Goal: Check status: Check status

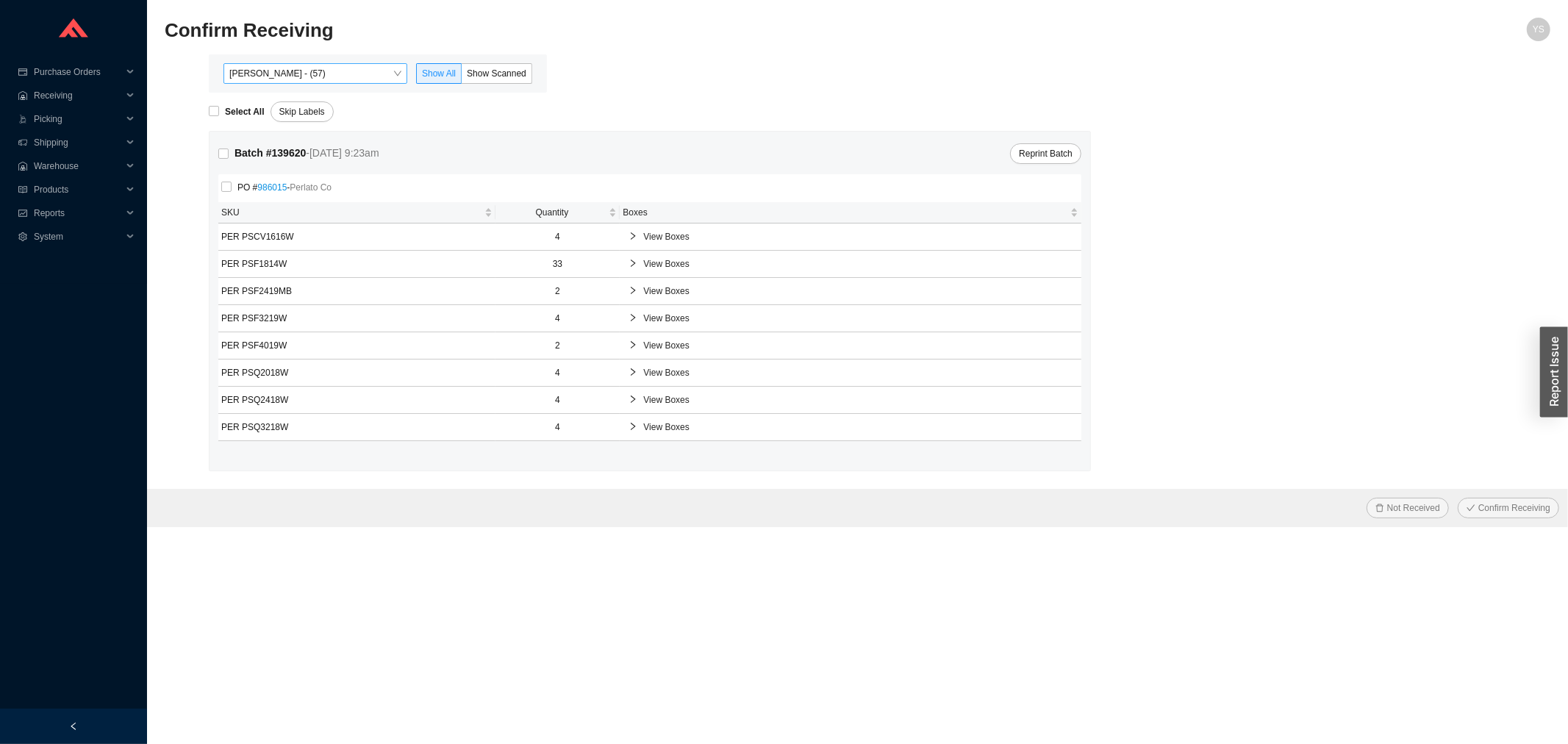
click at [282, 64] on div "Yossi Siff - (57) Show All Show Scanned" at bounding box center [378, 73] width 338 height 38
drag, startPoint x: 271, startPoint y: 81, endPoint x: 268, endPoint y: 103, distance: 22.2
click at [270, 81] on span "Yossi Siff - (57)" at bounding box center [315, 74] width 172 height 19
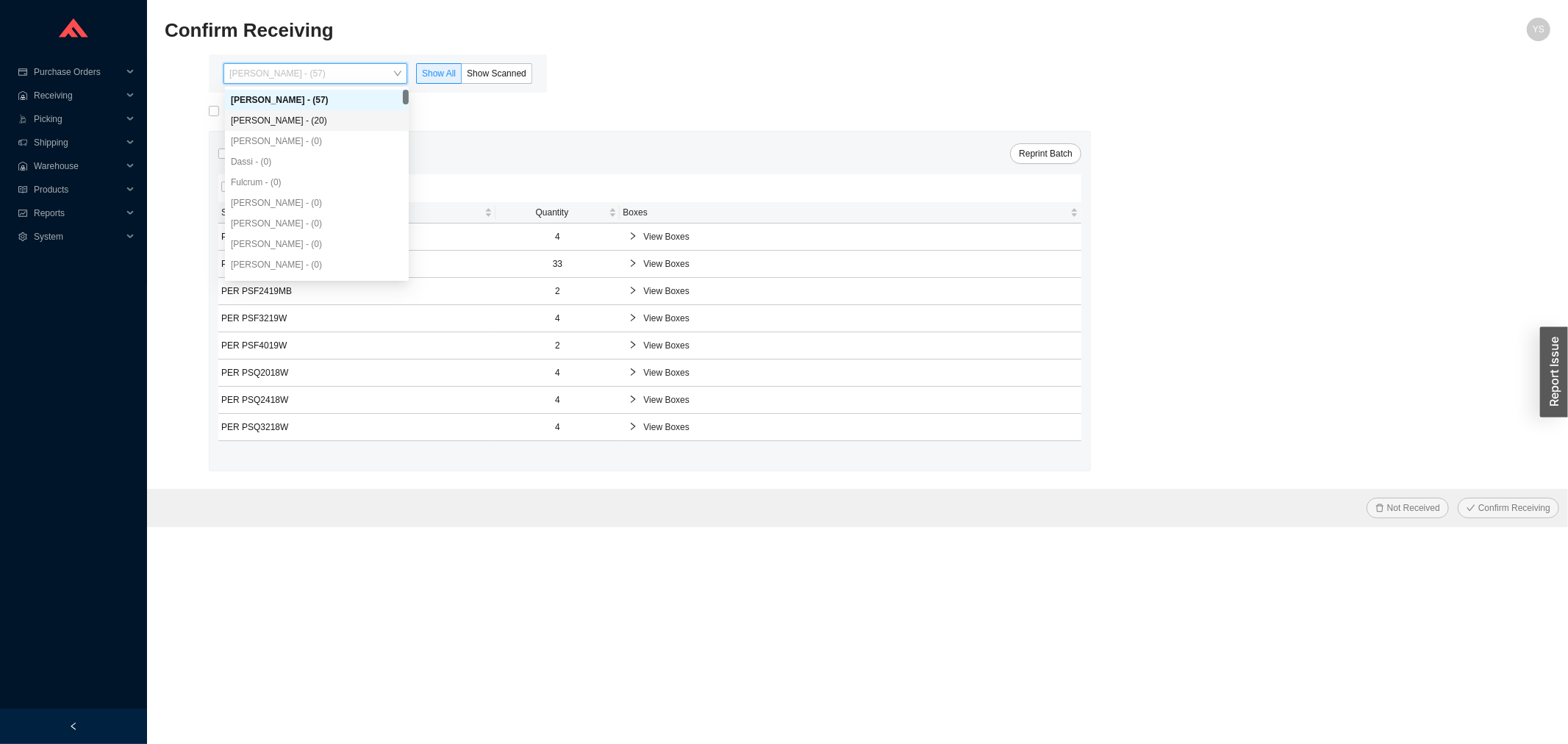
click at [266, 127] on div "Angel Negron - (20)" at bounding box center [317, 120] width 184 height 20
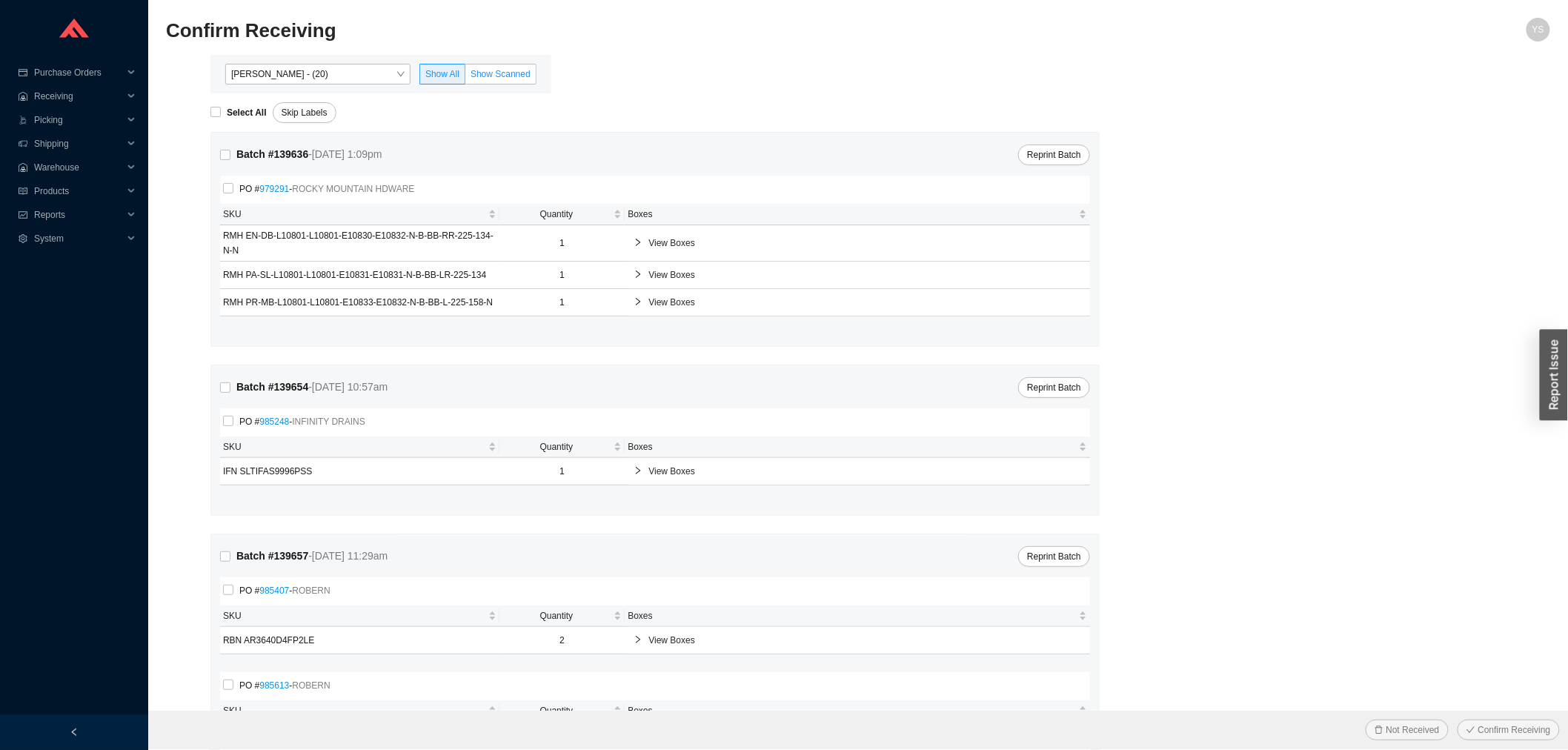
click at [506, 78] on span "Show Scanned" at bounding box center [500, 74] width 60 height 10
click at [465, 77] on input "Show Scanned" at bounding box center [465, 77] width 0 height 0
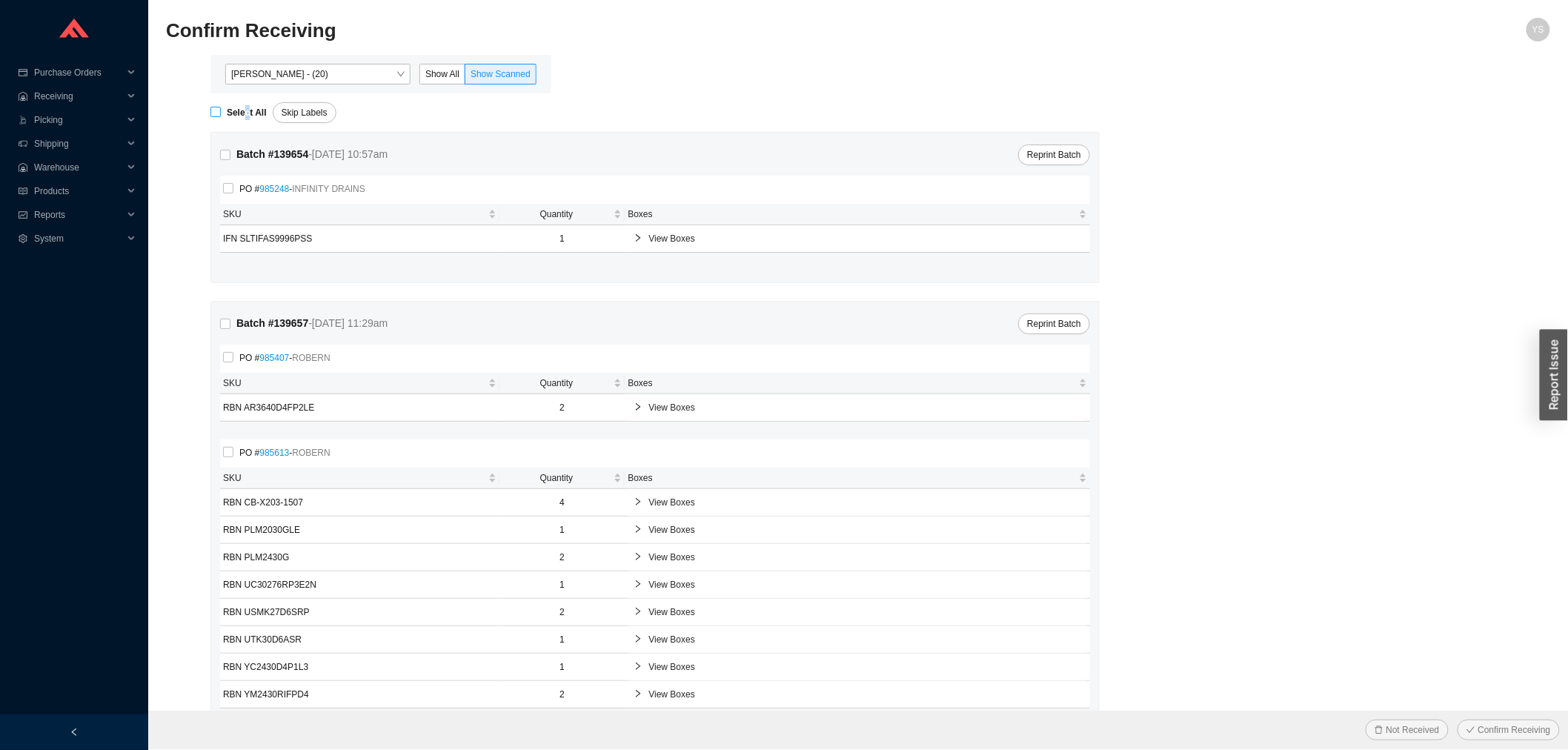
click at [242, 108] on strong "Select All" at bounding box center [247, 113] width 40 height 10
click at [221, 107] on input "Select All" at bounding box center [216, 112] width 10 height 10
checkbox input "true"
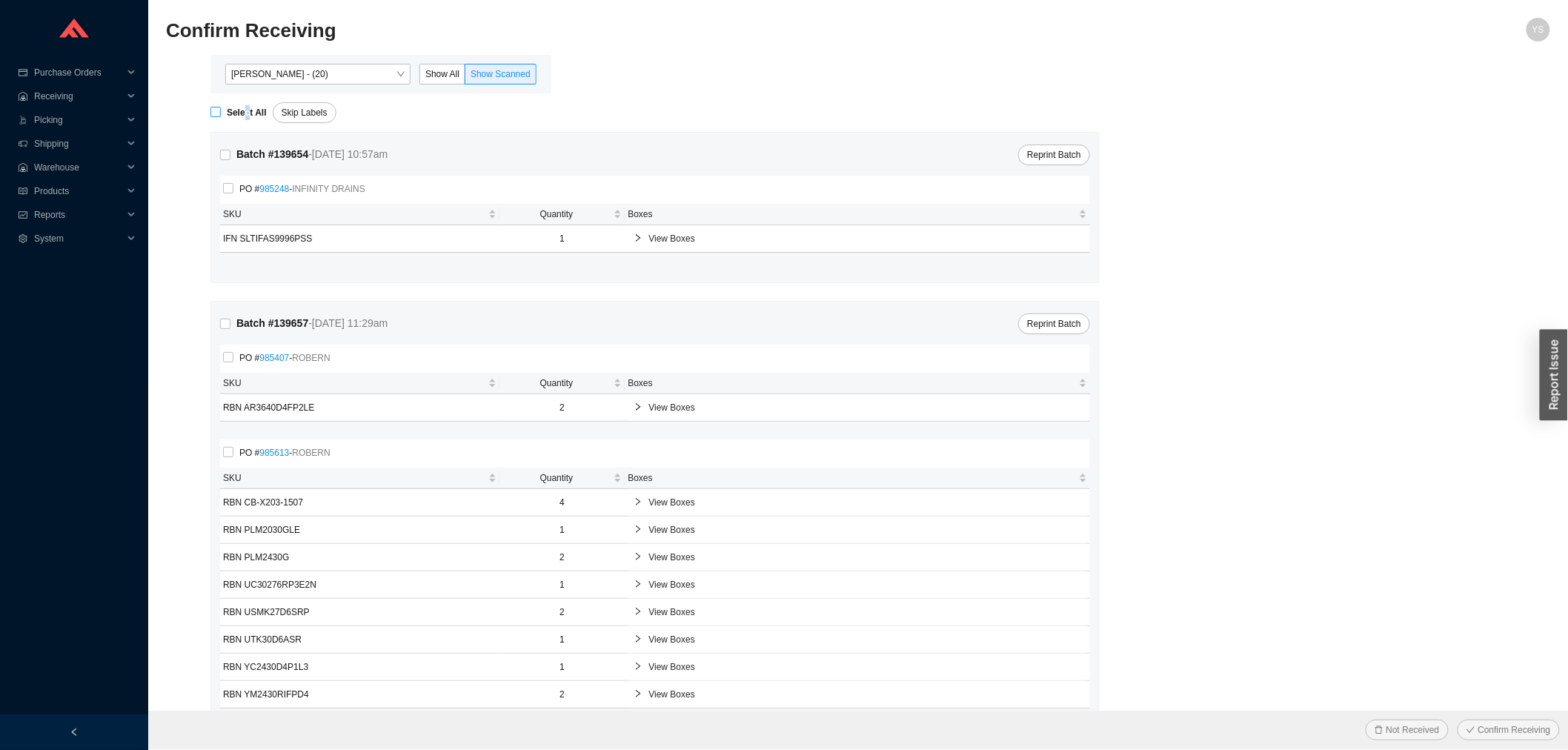
checkbox input "true"
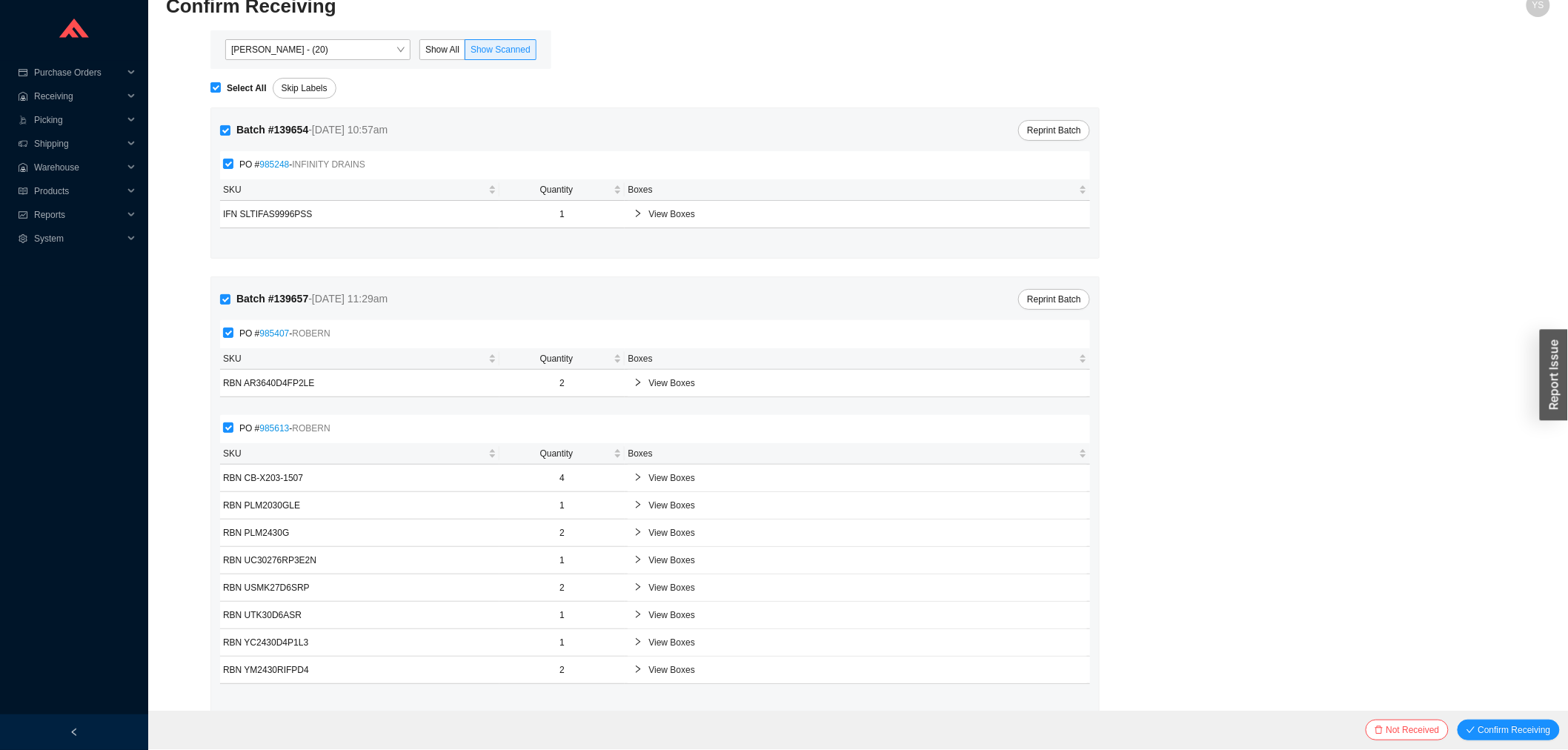
scroll to position [46, 0]
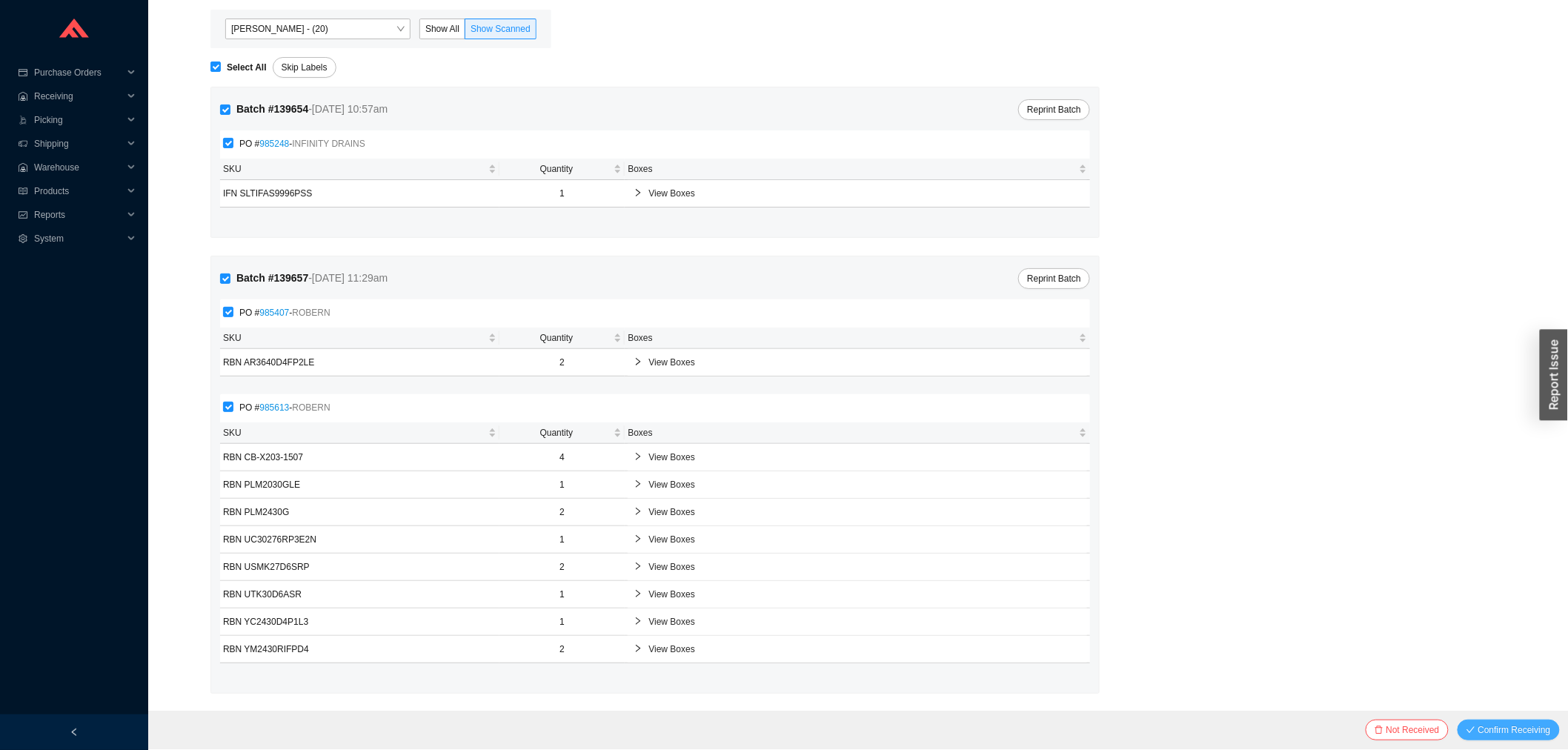
click at [1499, 721] on button "Confirm Receiving" at bounding box center [1508, 730] width 102 height 20
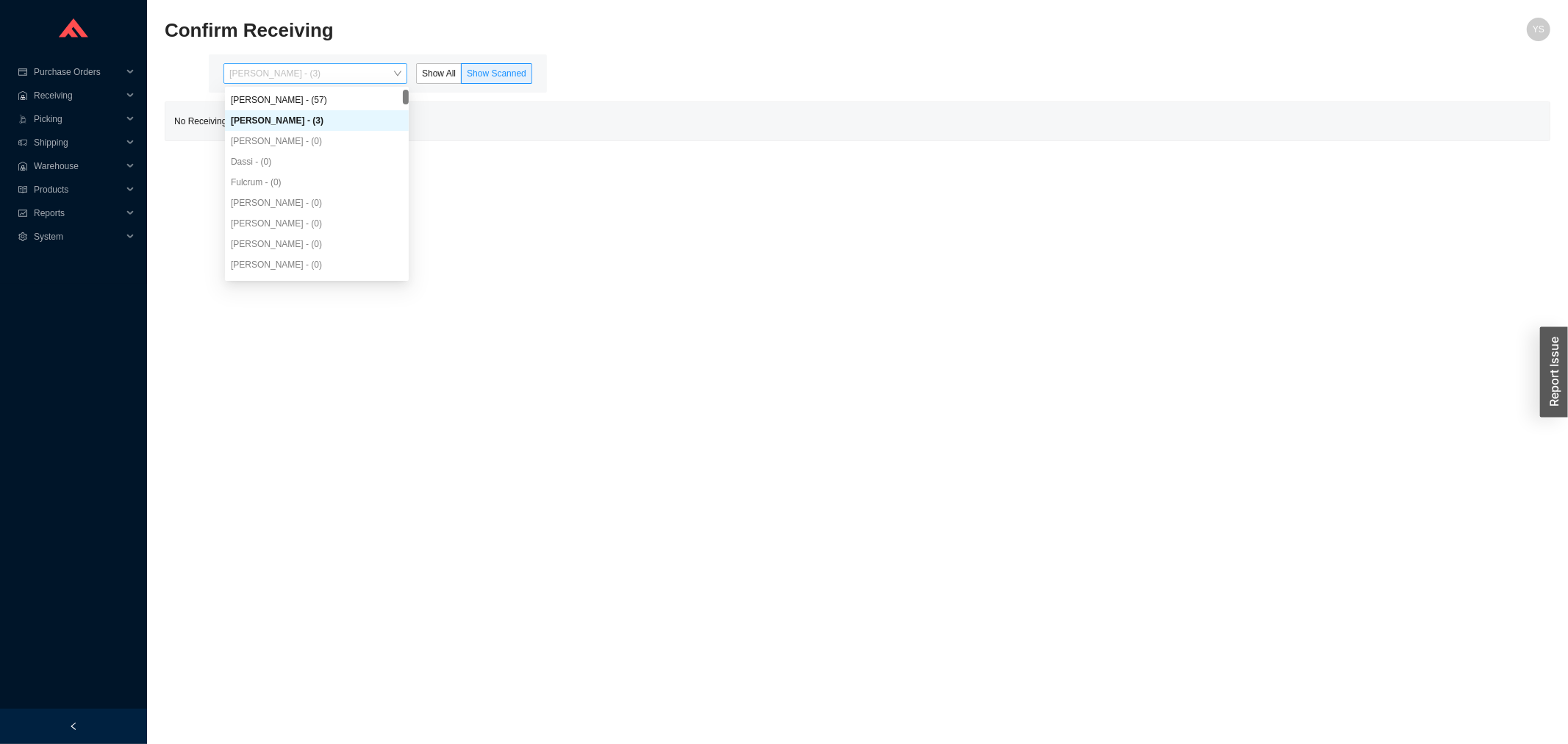
click at [328, 77] on span "Angel Negron - (3)" at bounding box center [315, 74] width 172 height 19
click at [18, 225] on div "System" at bounding box center [74, 237] width 147 height 24
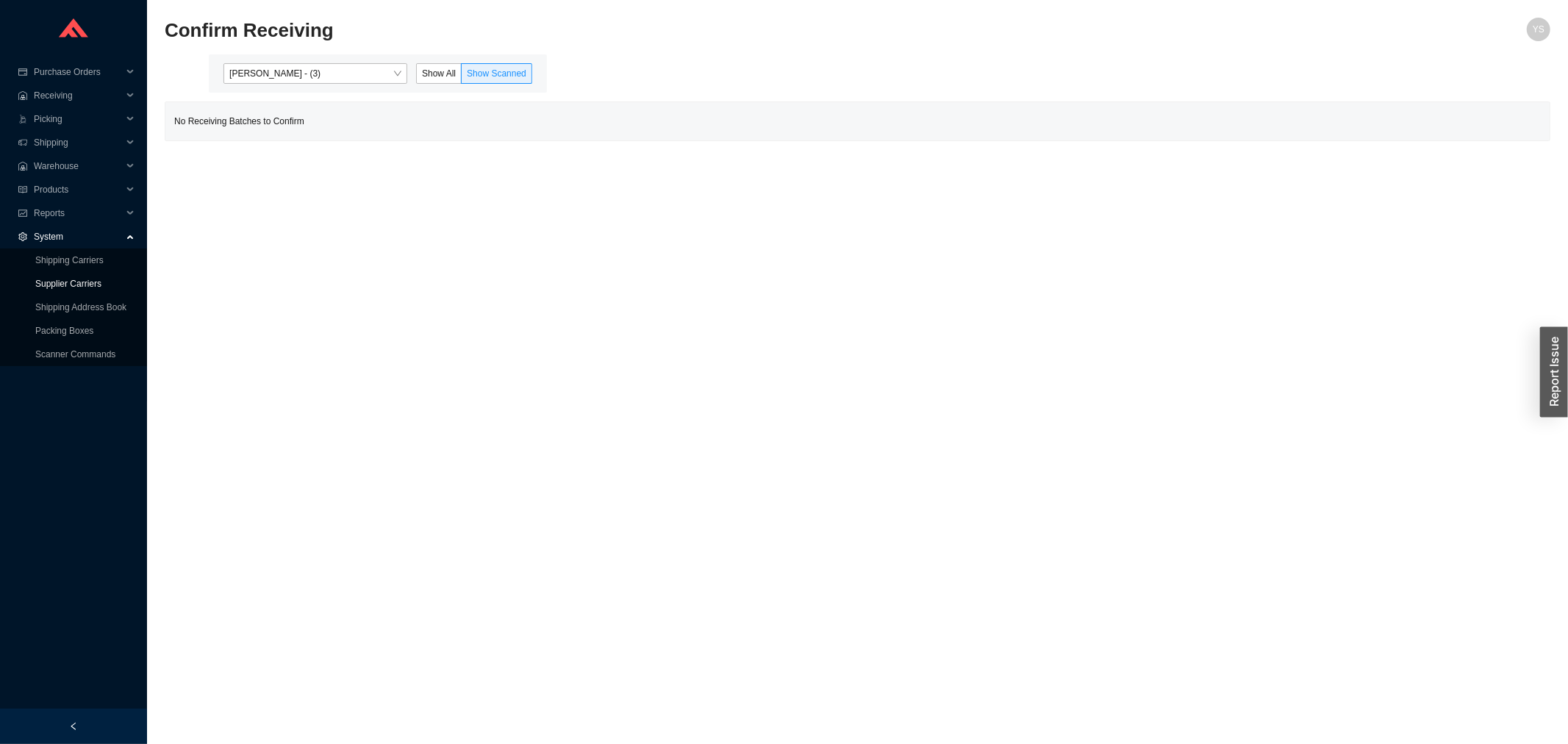
click at [72, 278] on link "Supplier Carriers" at bounding box center [69, 284] width 66 height 10
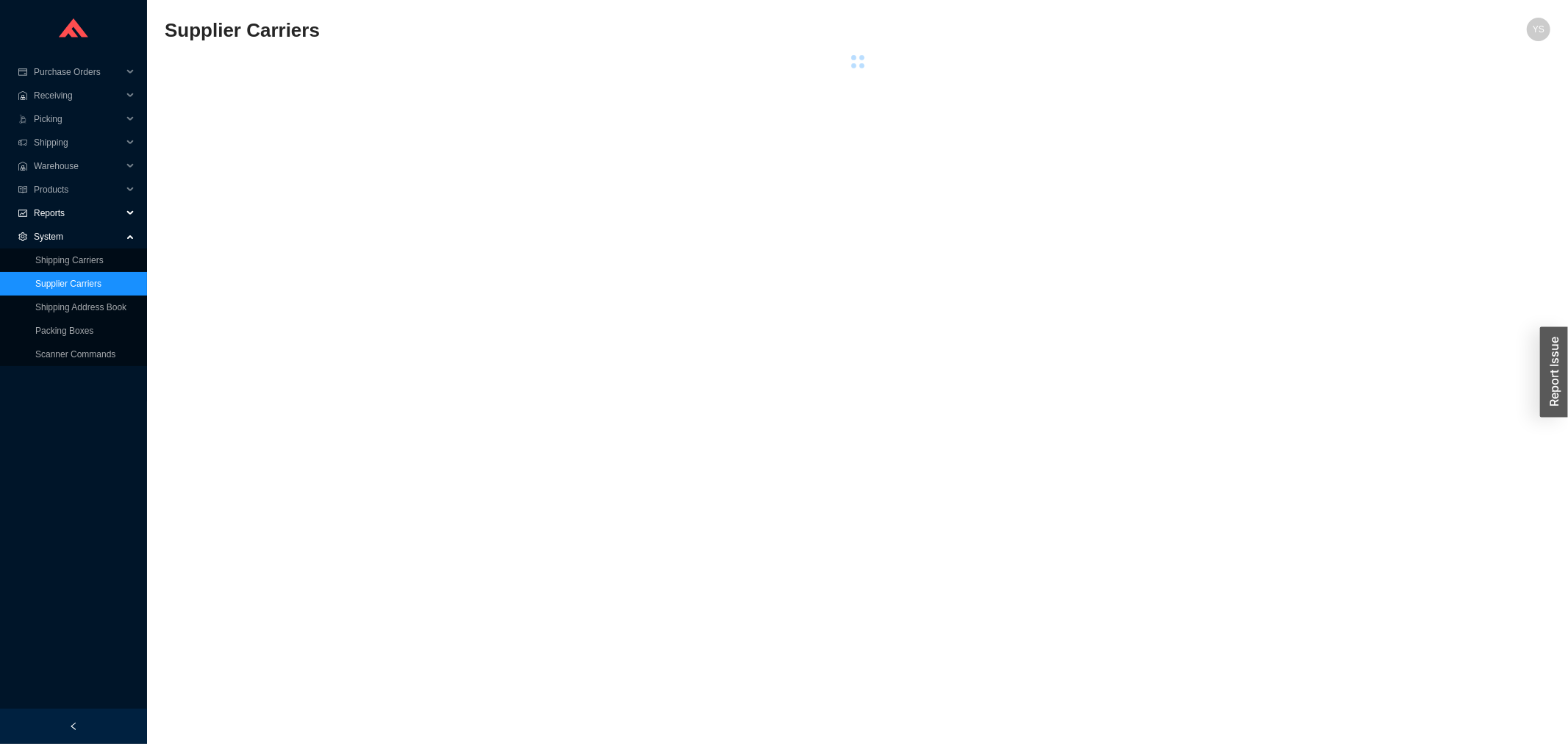
click at [52, 211] on span "Reports" at bounding box center [78, 213] width 88 height 24
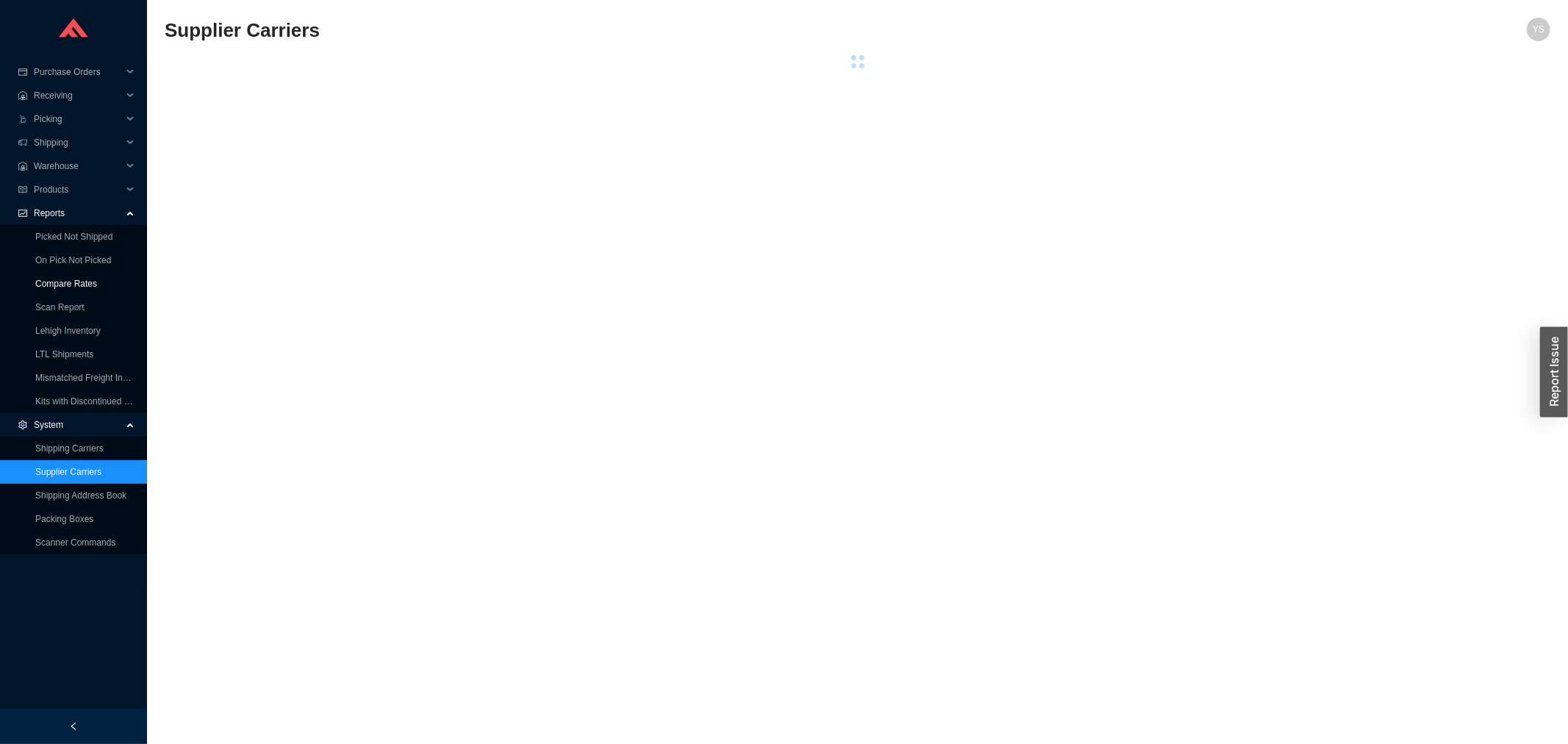
click at [53, 288] on link "Compare Rates" at bounding box center [66, 284] width 62 height 10
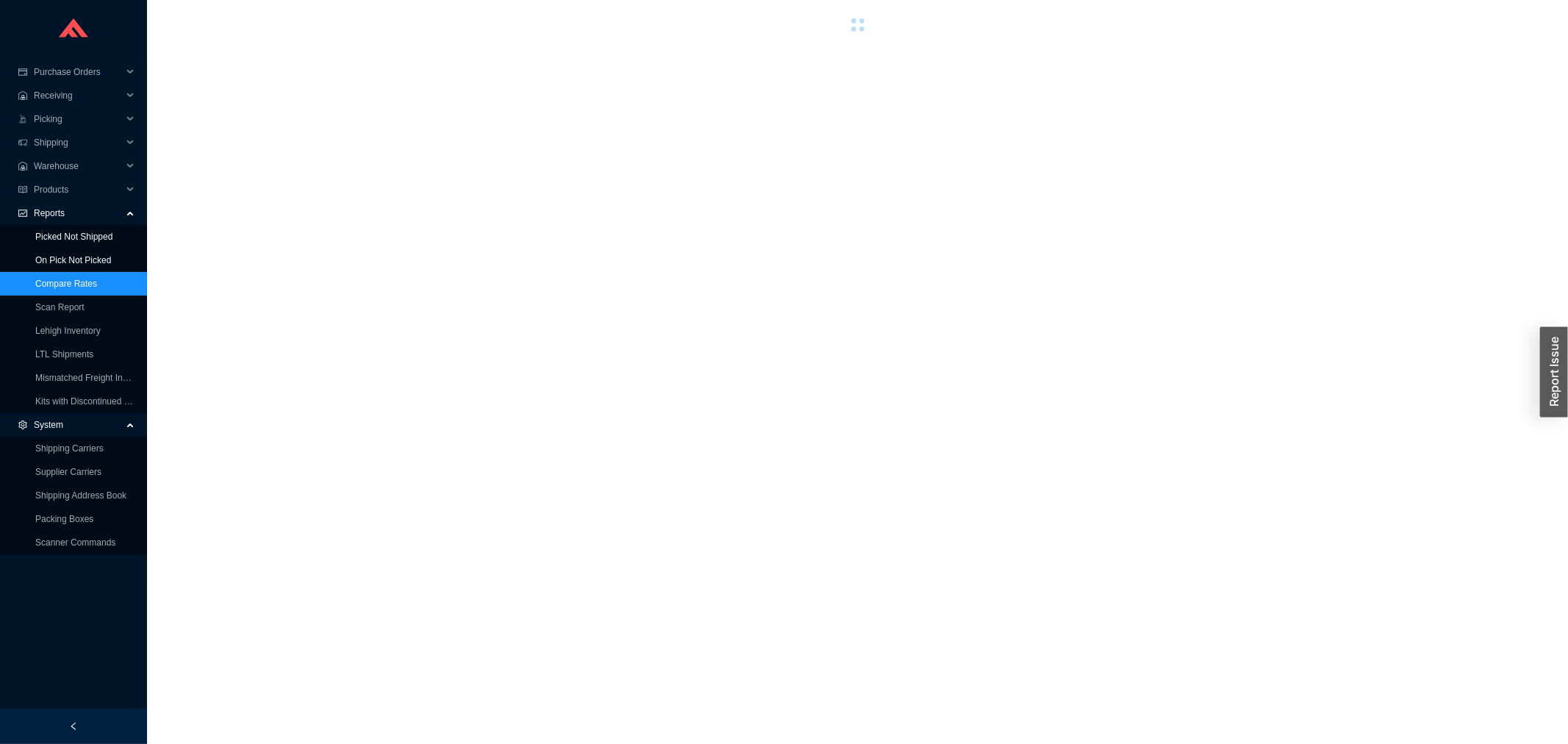
click at [53, 242] on link "Picked Not Shipped" at bounding box center [74, 237] width 77 height 10
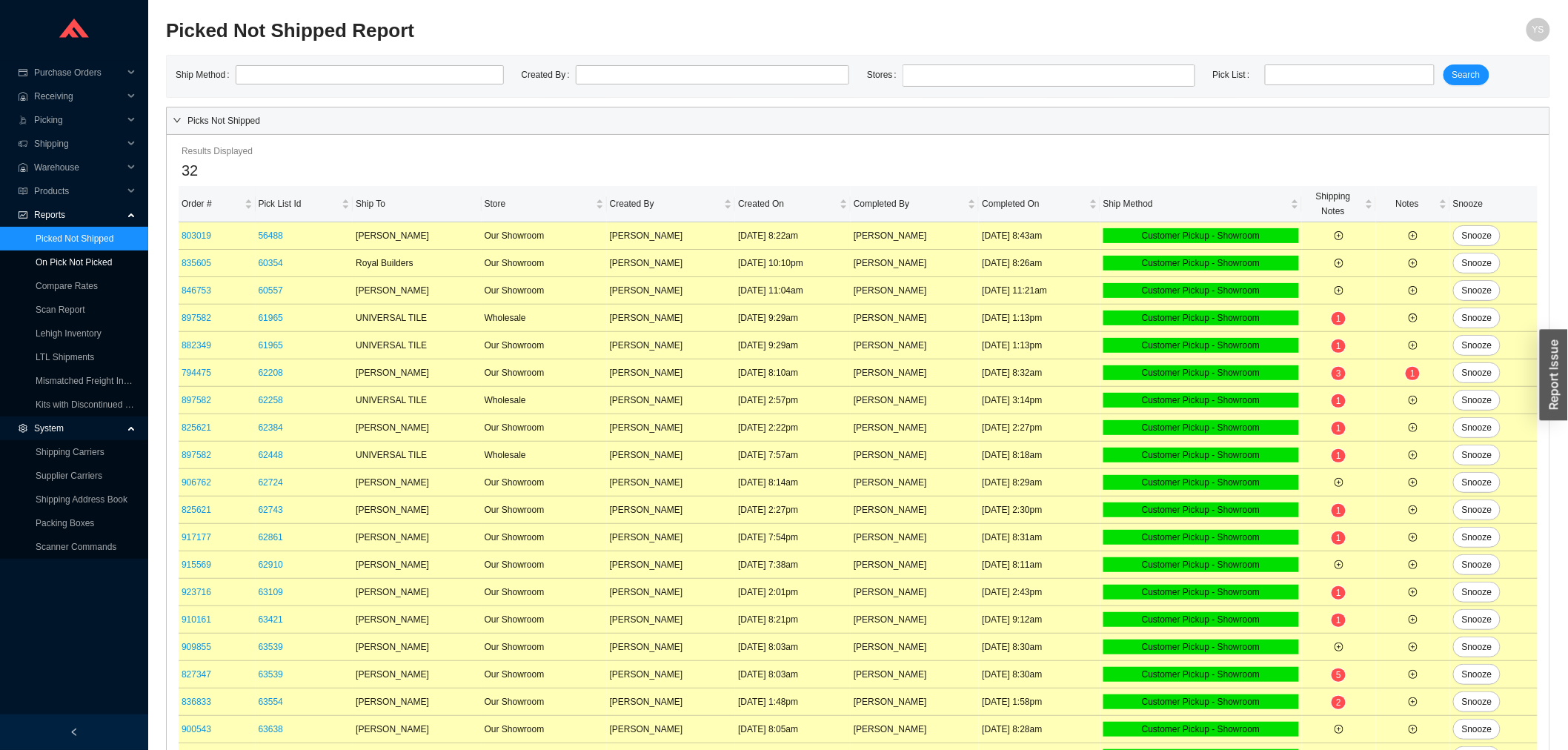
click at [58, 258] on link "On Pick Not Picked" at bounding box center [73, 262] width 76 height 10
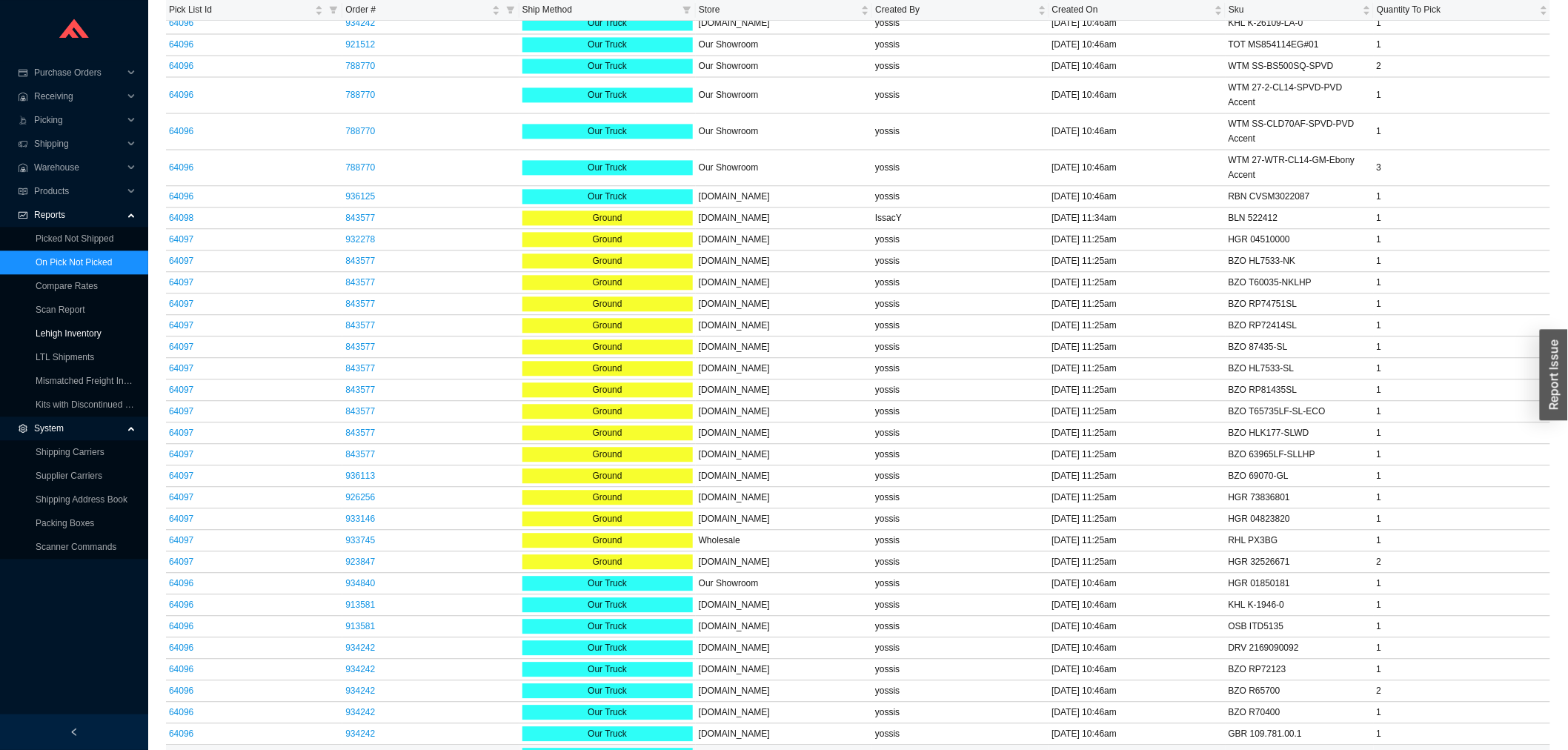
scroll to position [1189, 0]
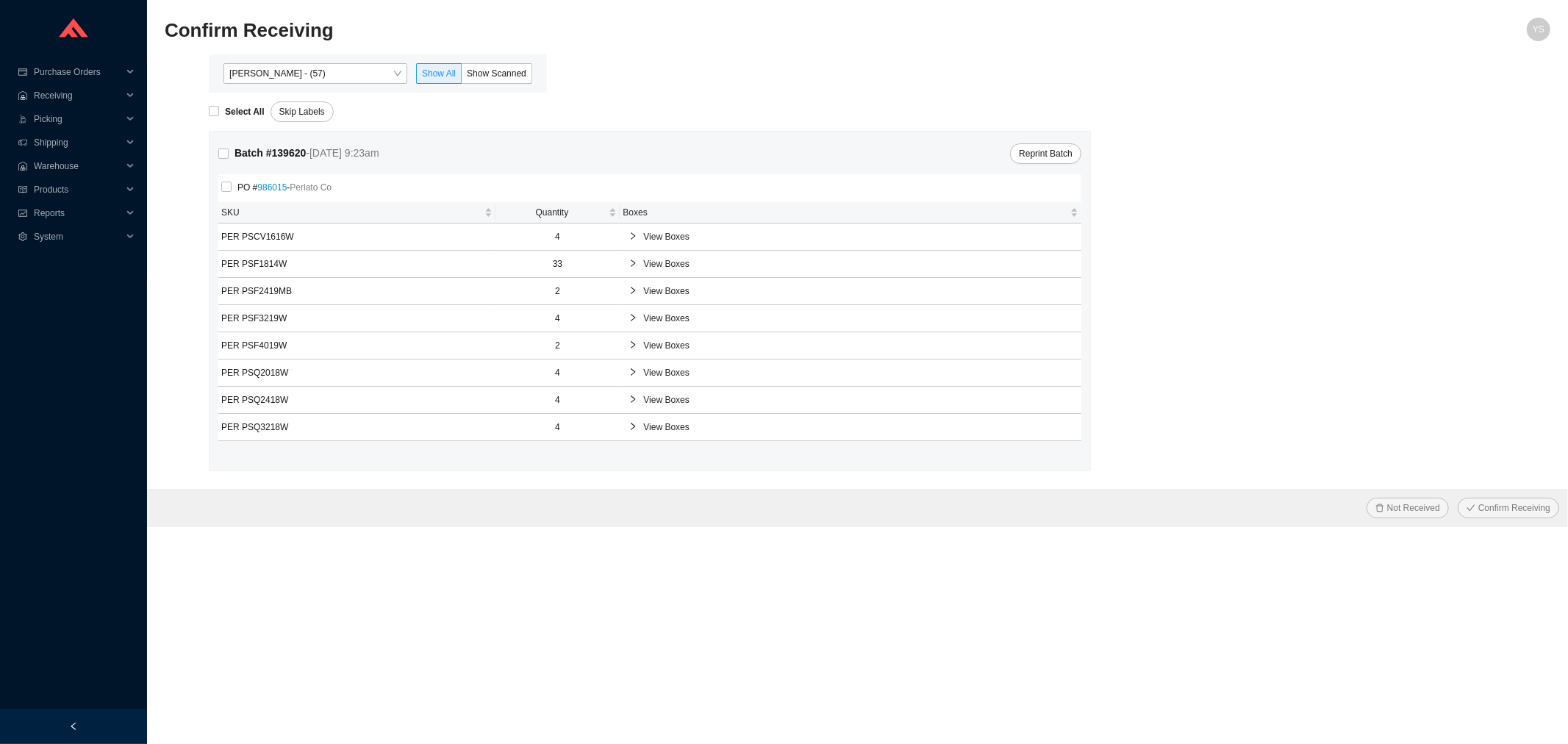
click at [310, 77] on span "Yossi Siff - (57)" at bounding box center [315, 74] width 172 height 19
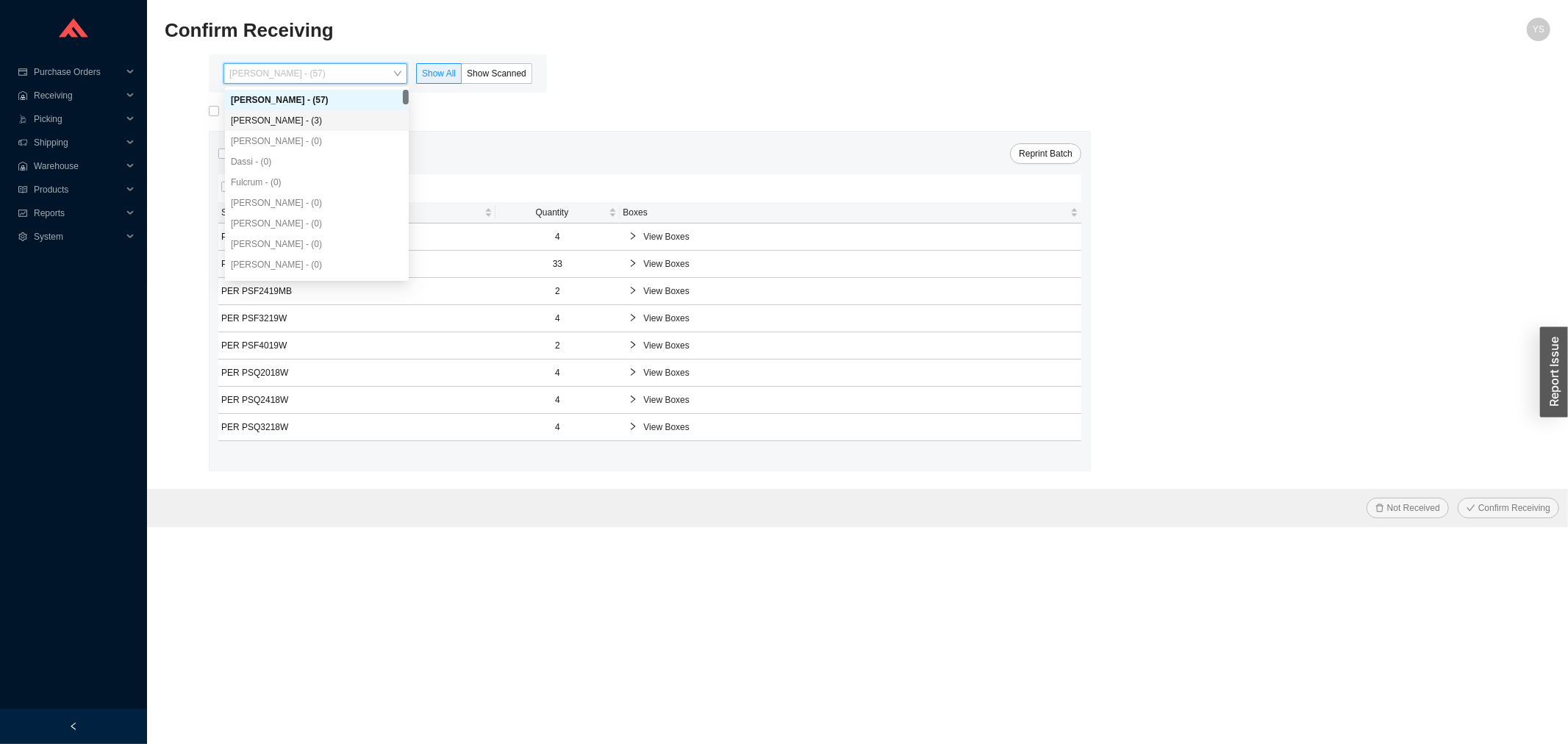
click at [288, 115] on div "Angel Negron - (3)" at bounding box center [317, 121] width 172 height 14
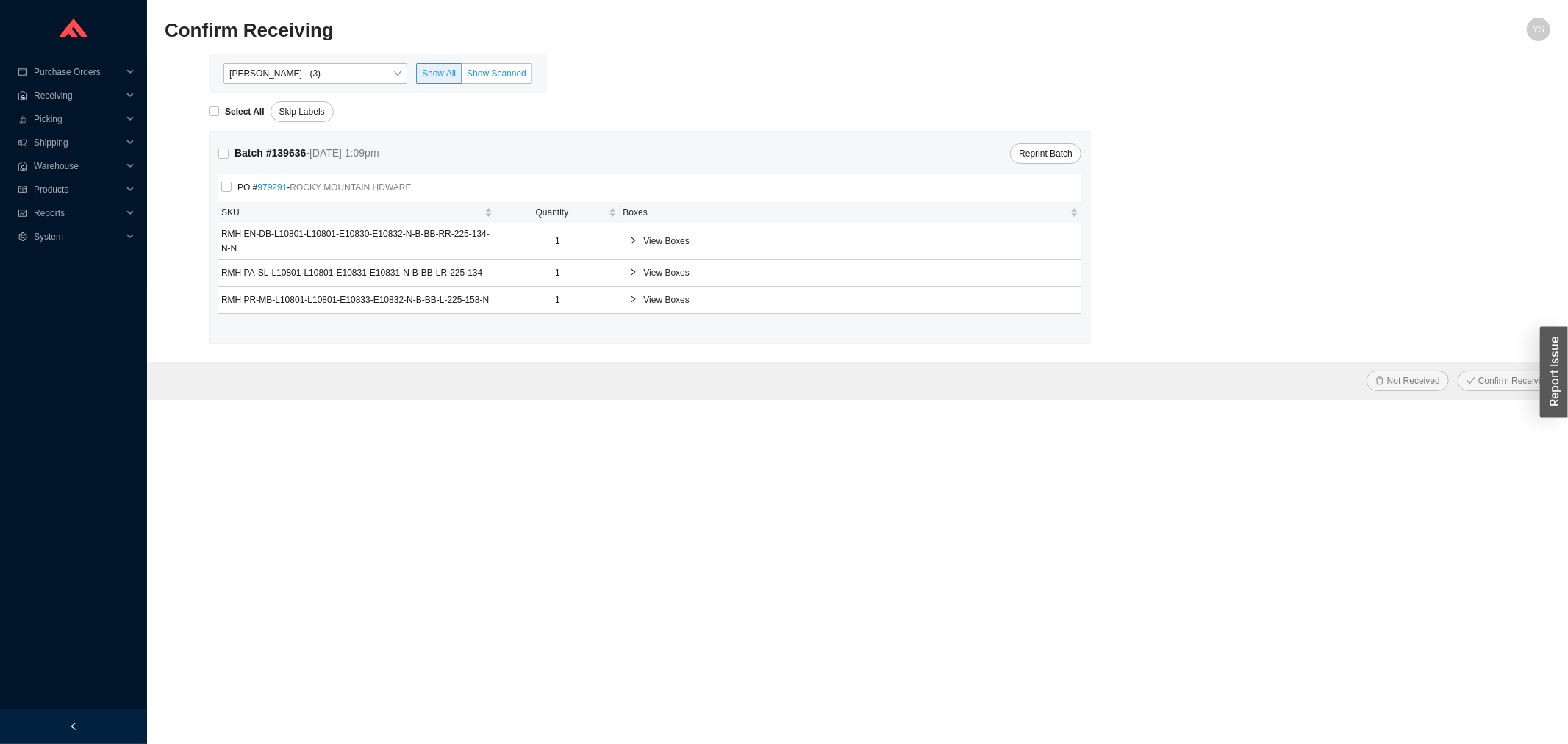
click at [477, 75] on span "Show Scanned" at bounding box center [496, 74] width 59 height 10
click at [461, 76] on input "Show Scanned" at bounding box center [461, 76] width 0 height 0
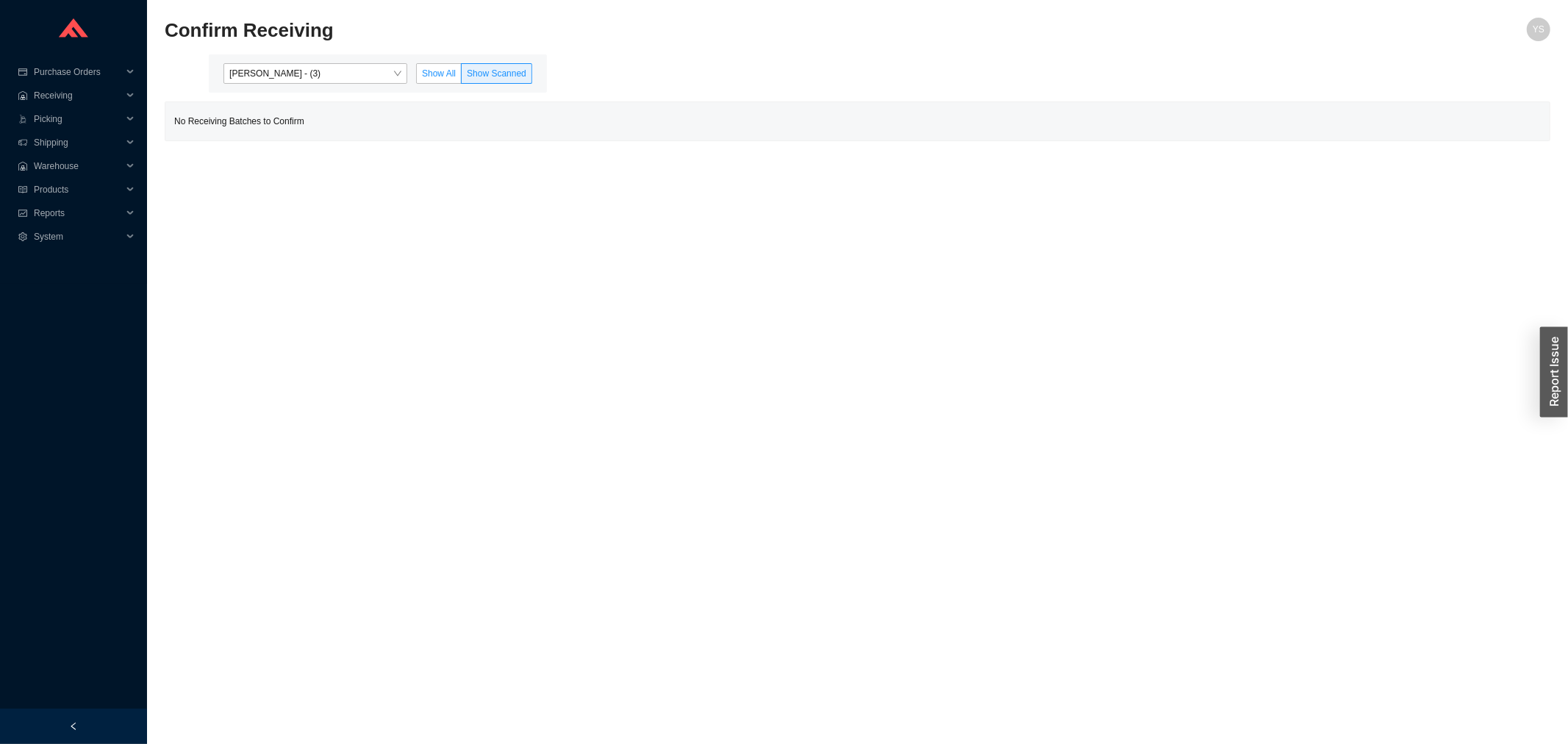
click at [424, 72] on span "Show All" at bounding box center [439, 74] width 34 height 10
click at [417, 76] on input "Show All" at bounding box center [417, 76] width 0 height 0
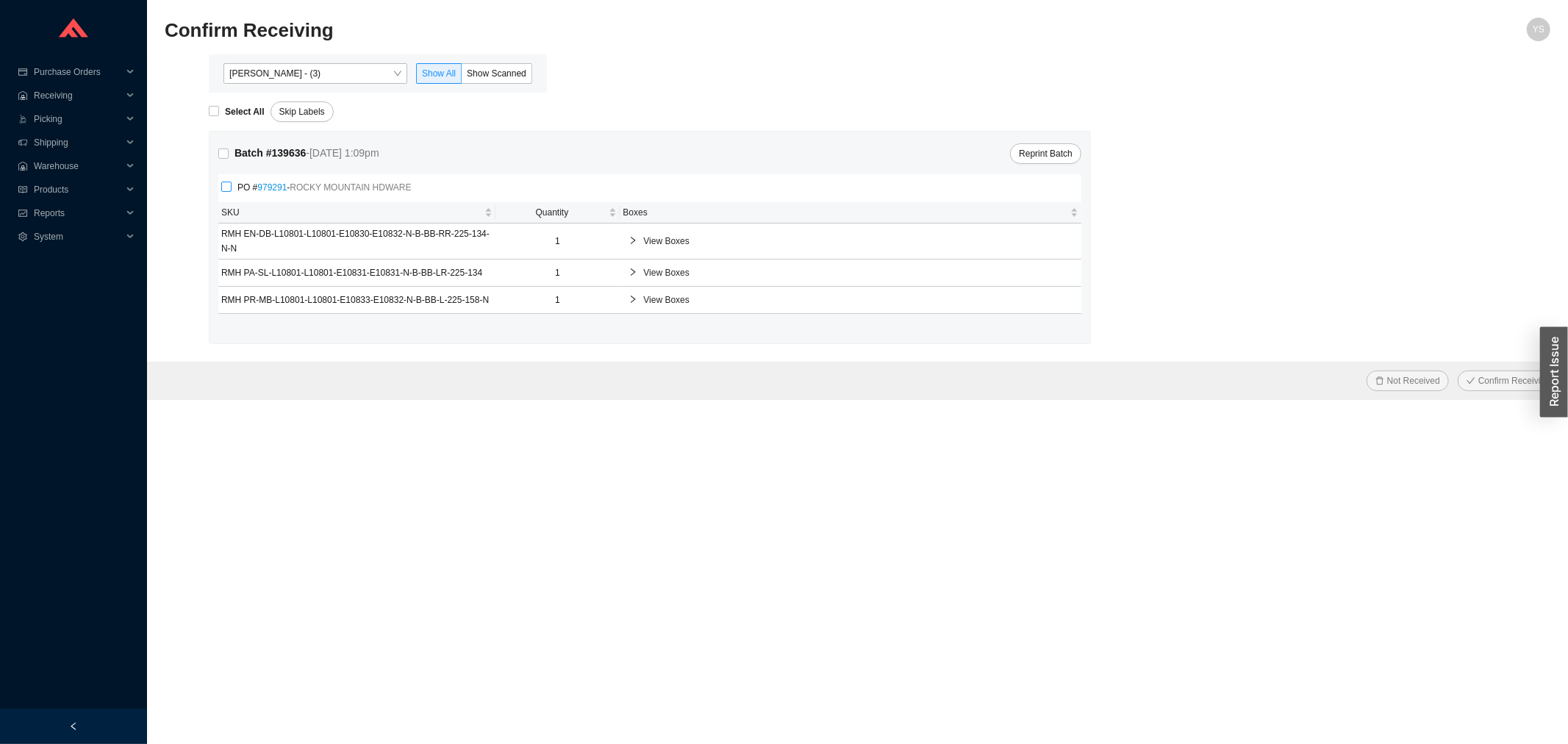
click at [226, 180] on label "PO # 979291 - ROCKY MOUNTAIN HDWARE" at bounding box center [319, 187] width 196 height 14
click at [226, 182] on input "PO # 979291 - ROCKY MOUNTAIN HDWARE" at bounding box center [226, 187] width 10 height 10
checkbox input "true"
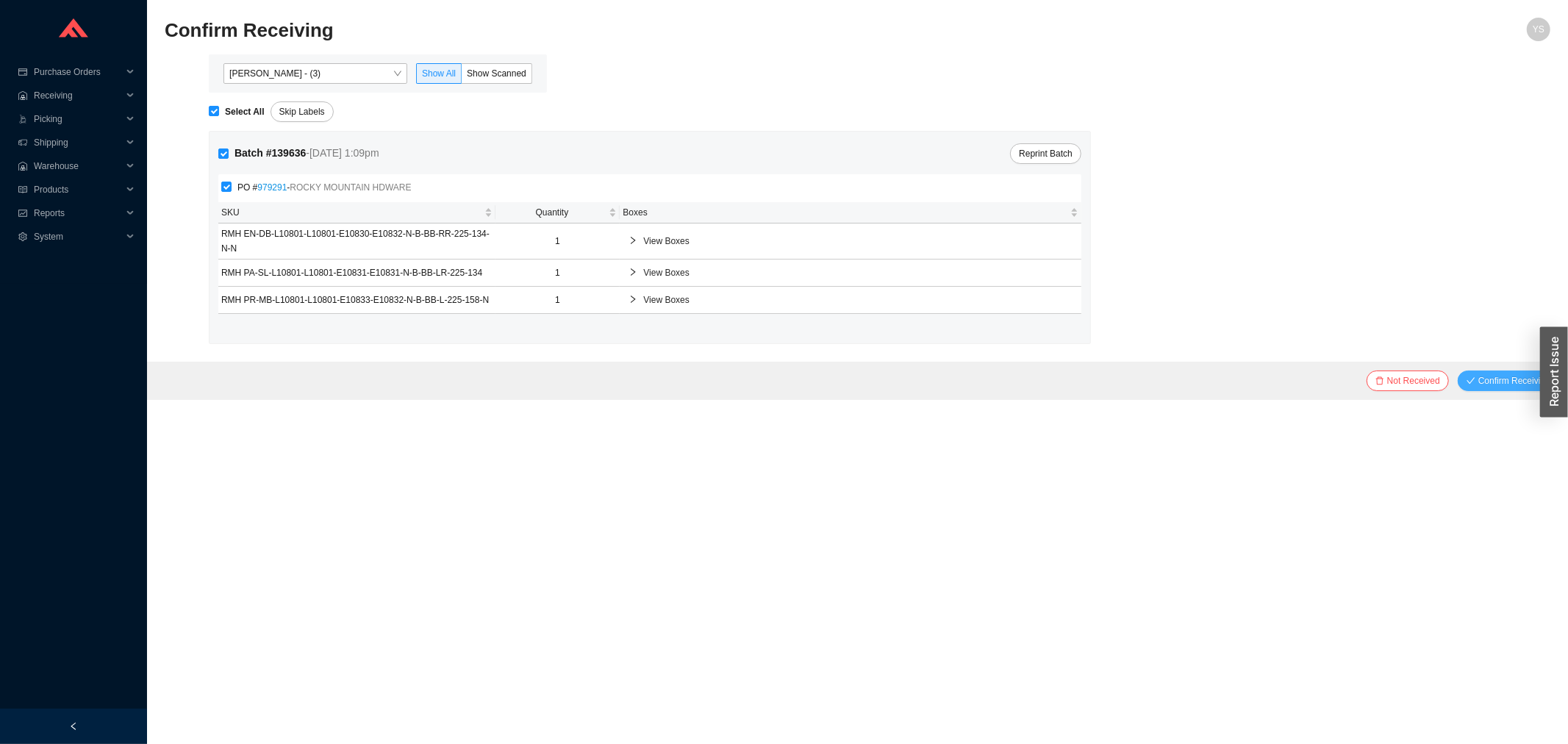
click at [1491, 378] on span "Confirm Receiving" at bounding box center [1514, 380] width 72 height 14
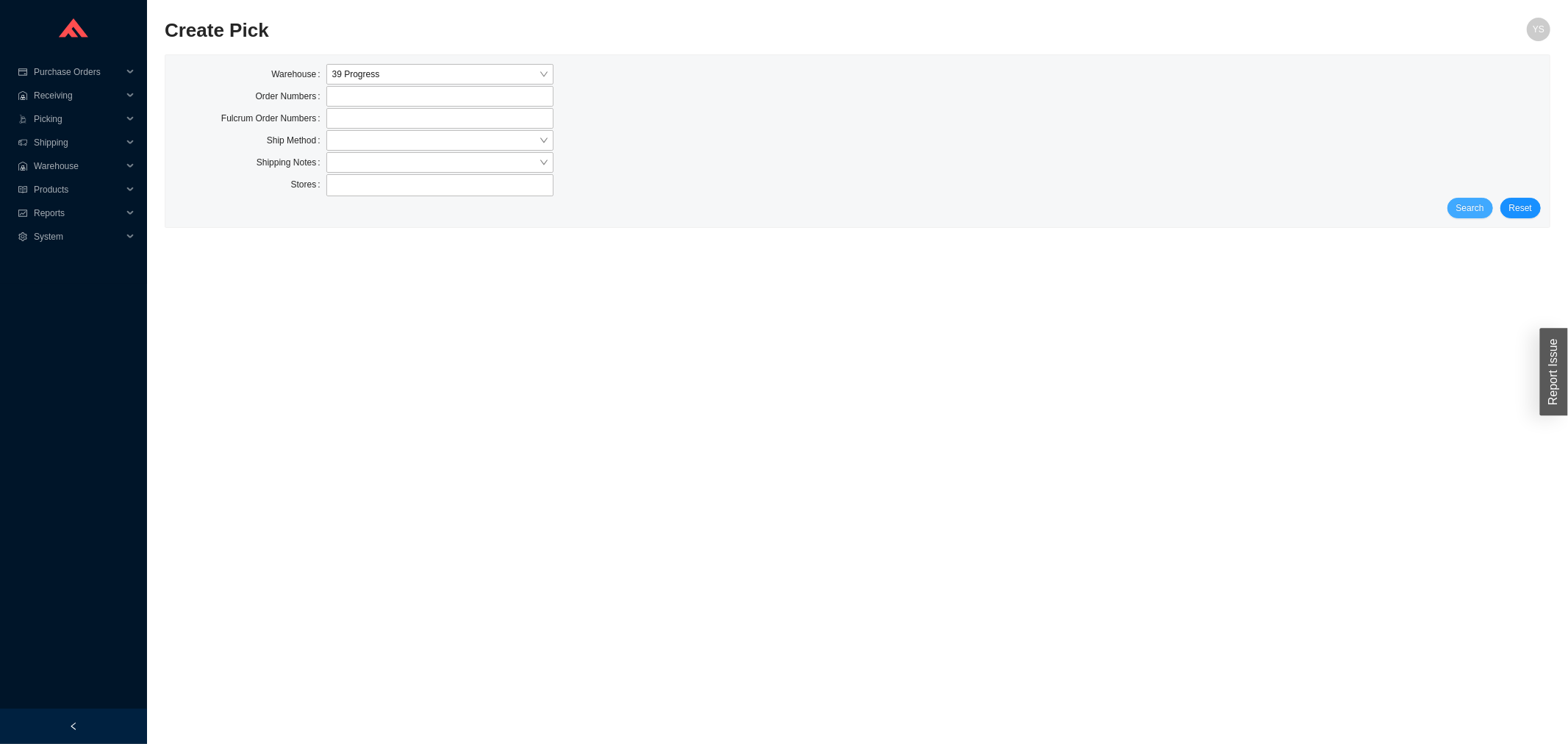
click at [1460, 203] on span "Search" at bounding box center [1470, 207] width 28 height 14
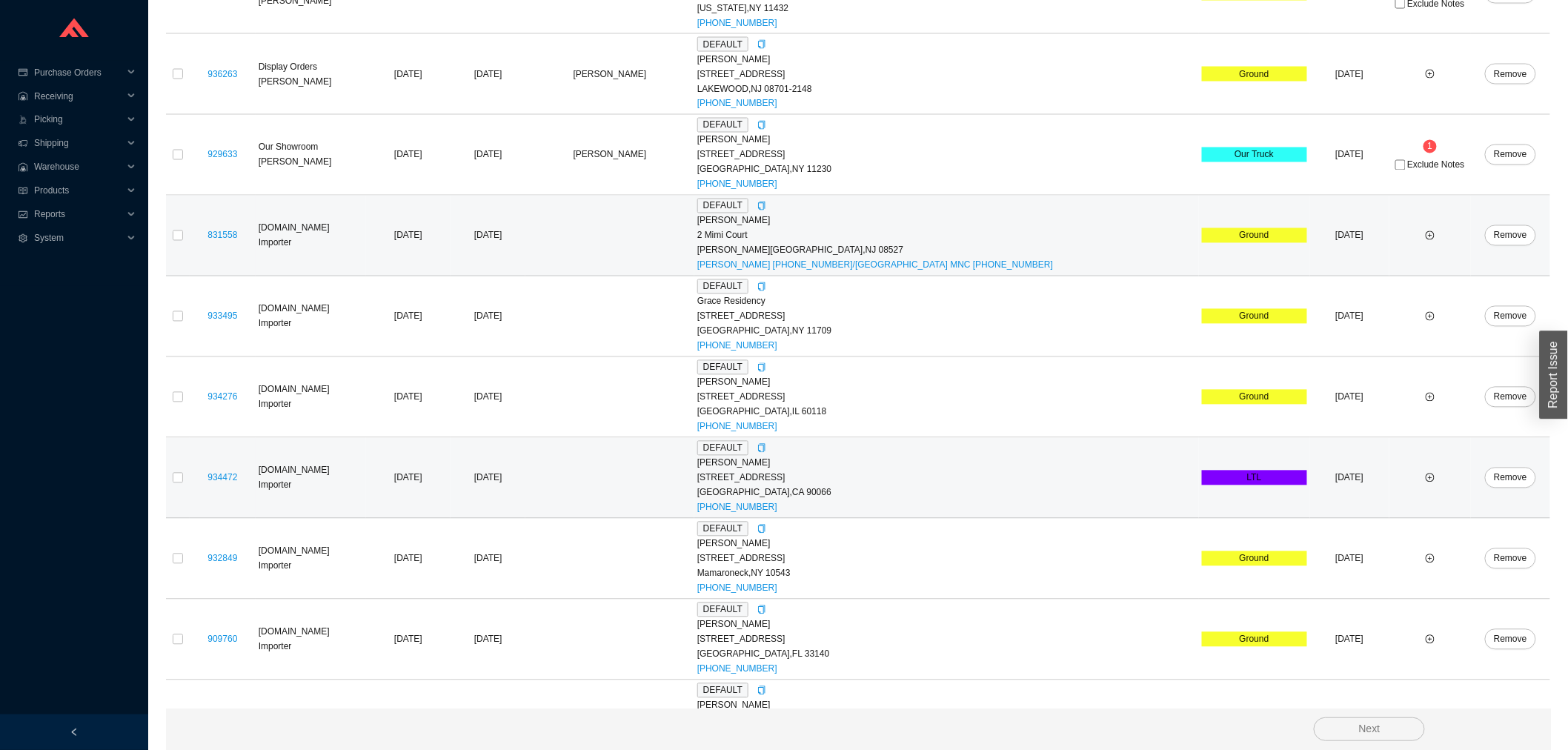
scroll to position [1127, 0]
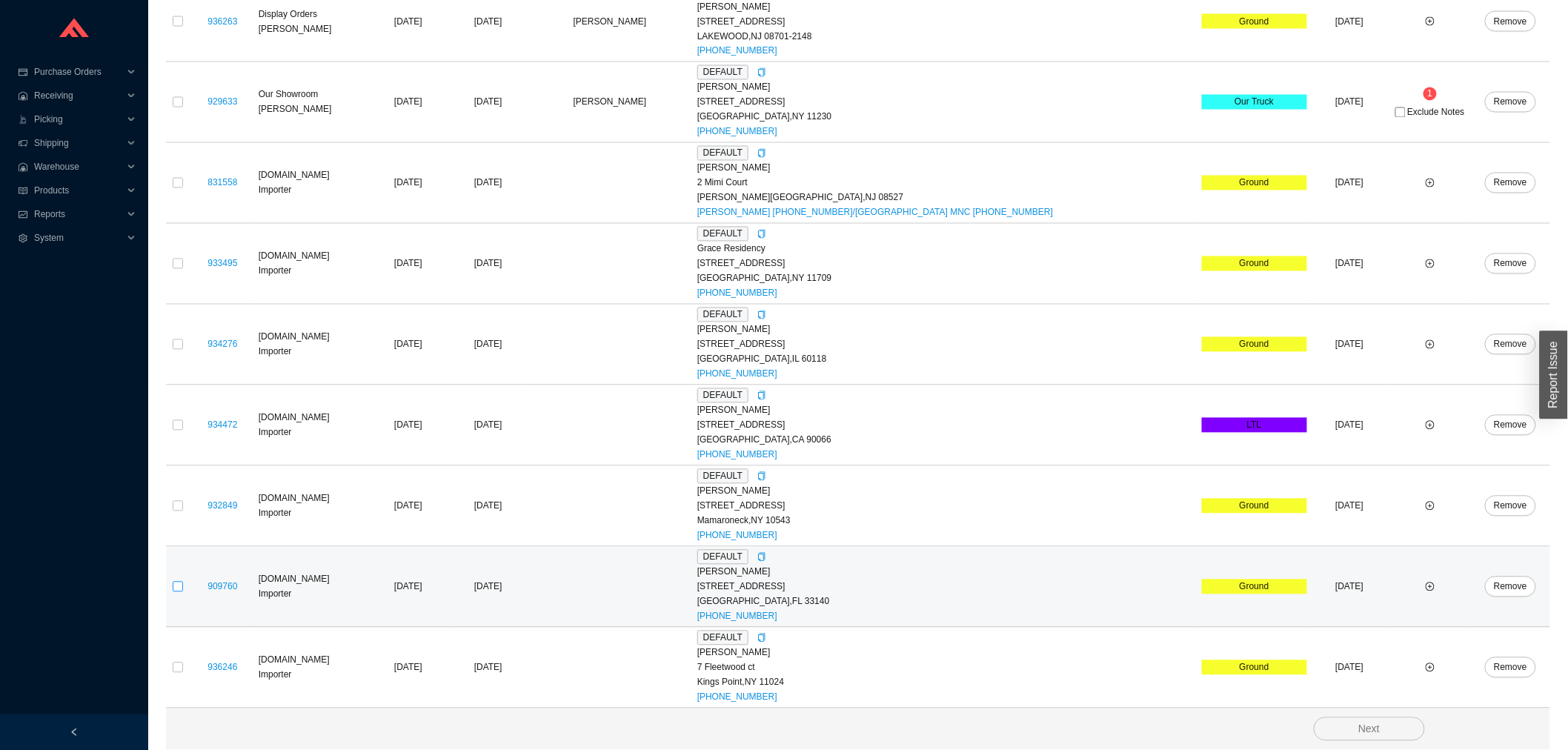
click at [177, 583] on input "checkbox" at bounding box center [177, 587] width 10 height 10
checkbox input "true"
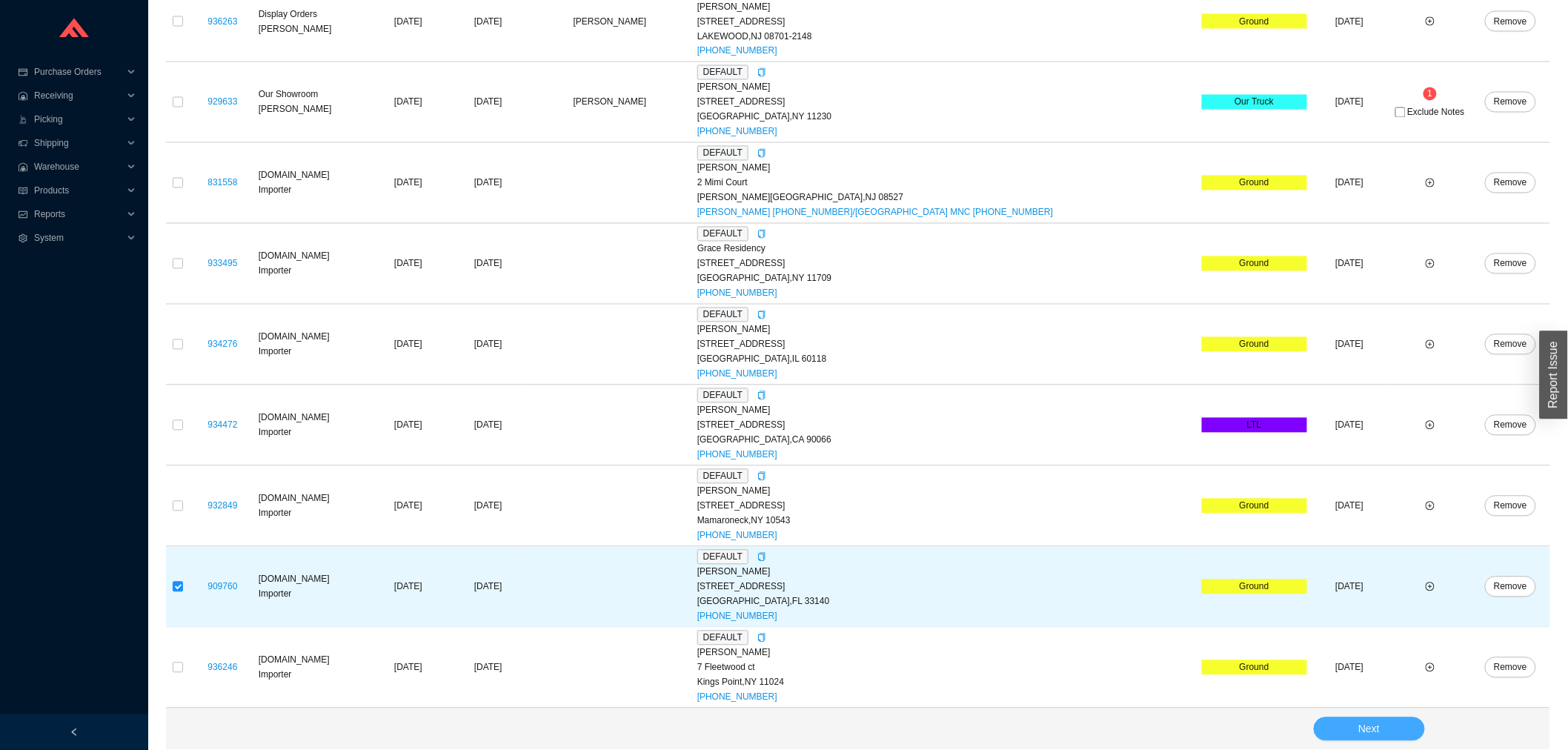
click at [1401, 727] on button "Next" at bounding box center [1369, 730] width 111 height 24
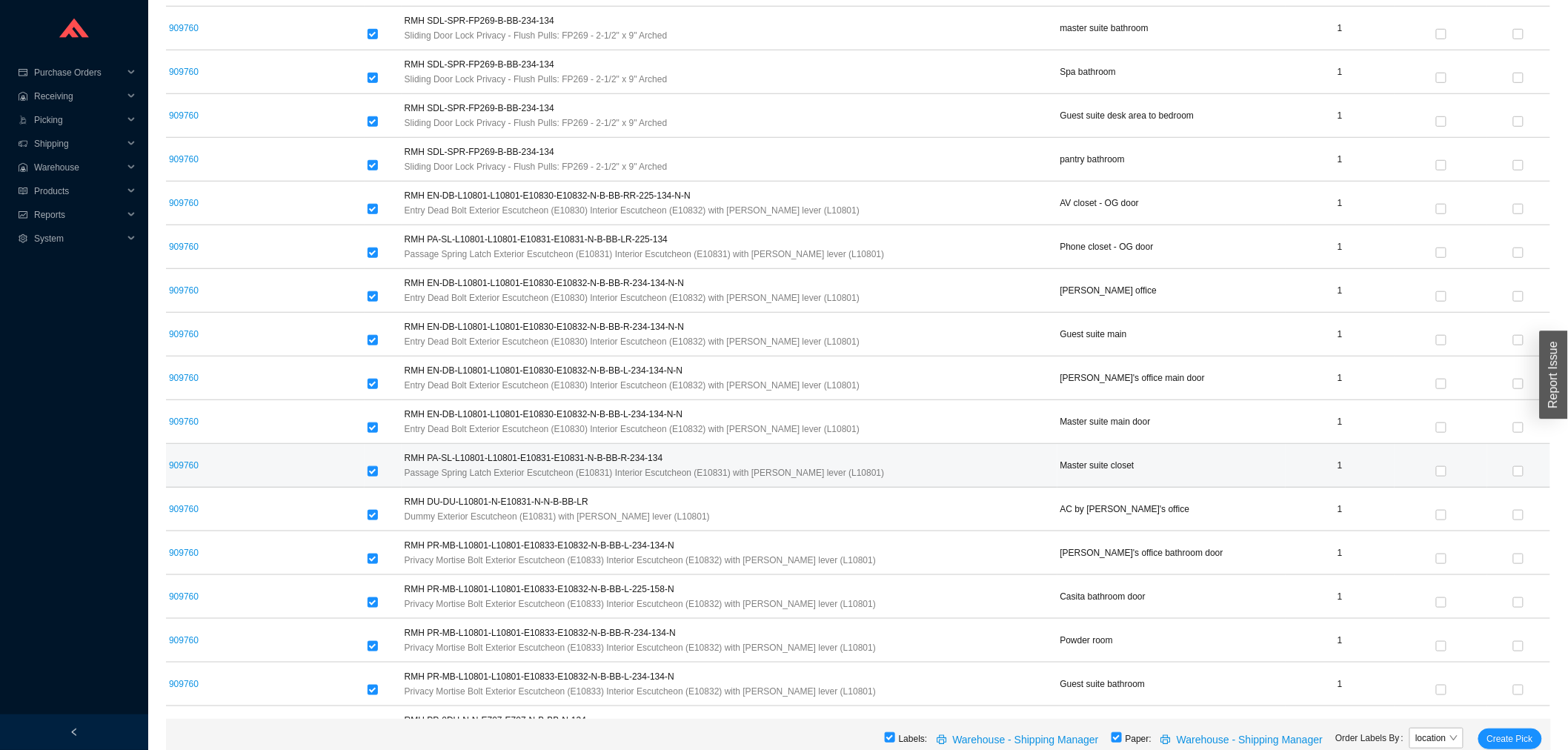
scroll to position [428, 0]
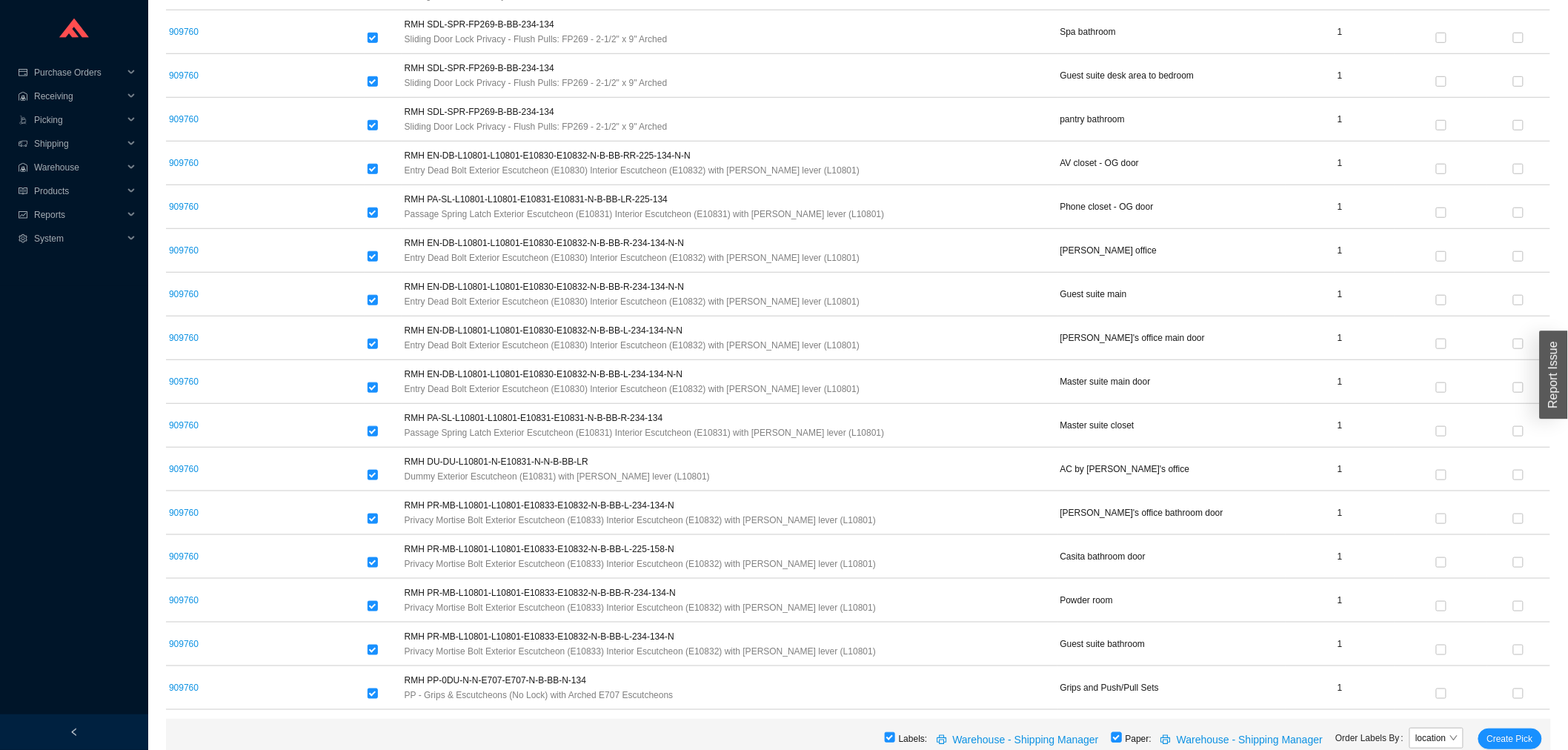
click at [1122, 742] on input "checkbox" at bounding box center [1117, 737] width 10 height 10
checkbox input "false"
click at [1495, 744] on span "Create Pick" at bounding box center [1510, 738] width 46 height 15
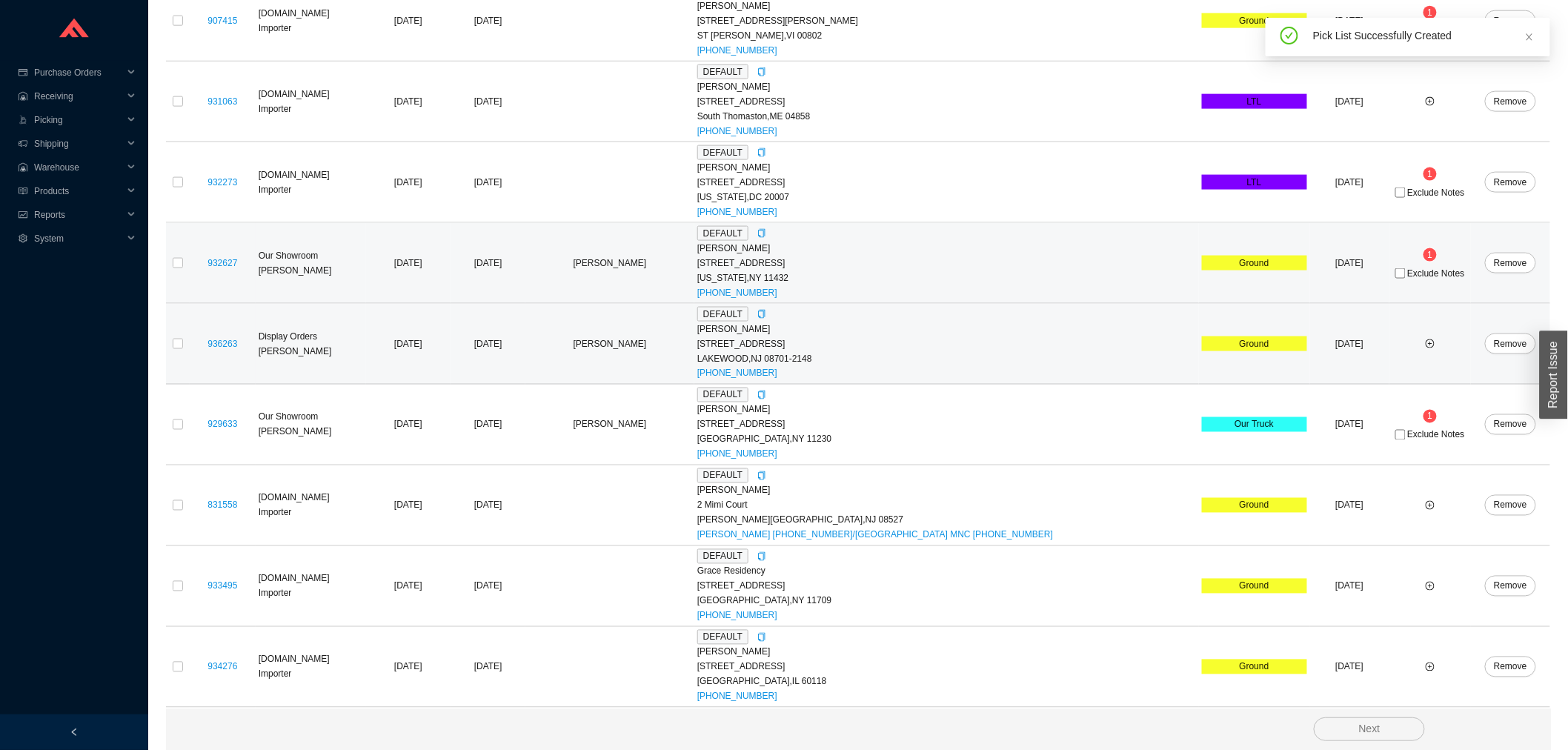
scroll to position [798, 0]
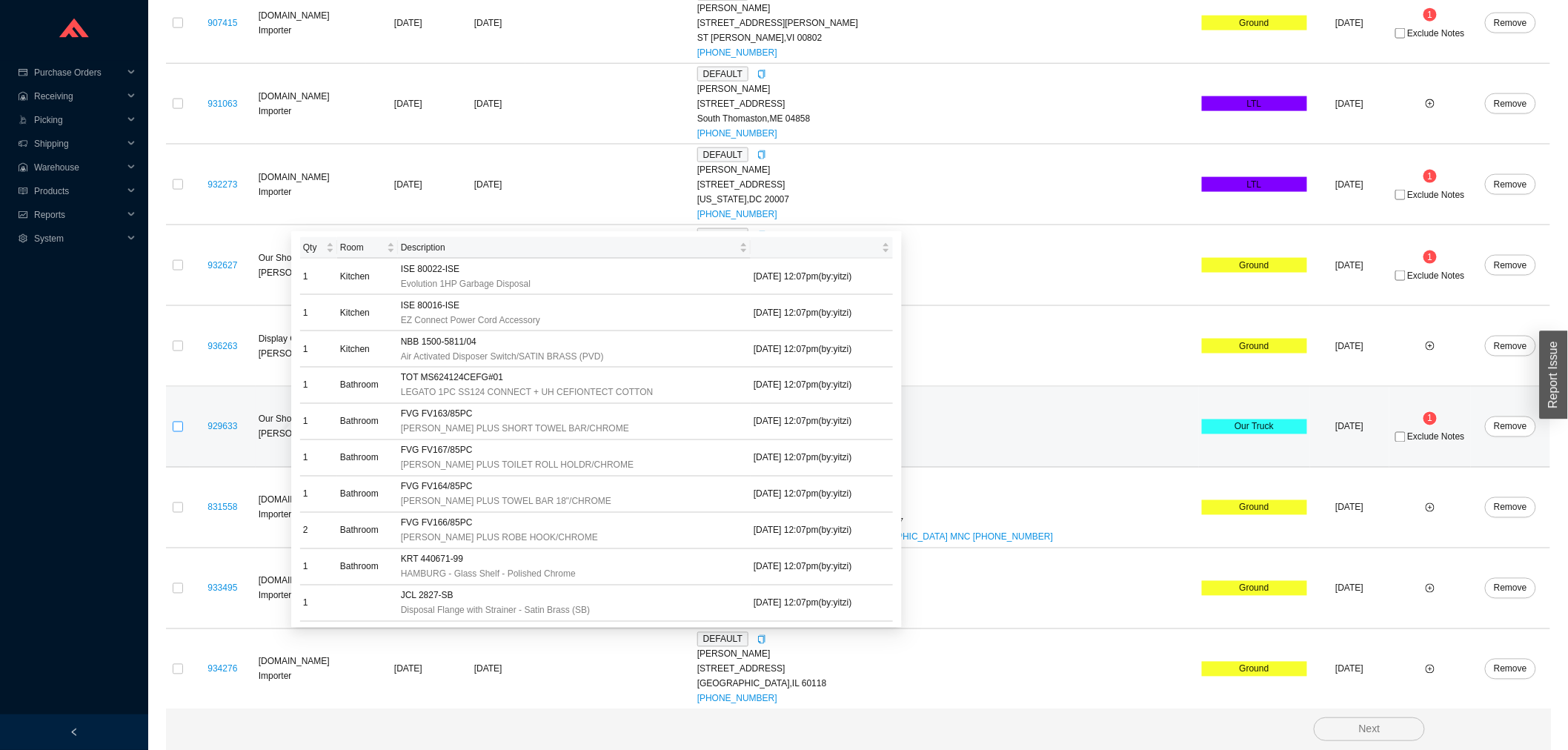
click at [180, 432] on input "checkbox" at bounding box center [177, 427] width 10 height 10
checkbox input "true"
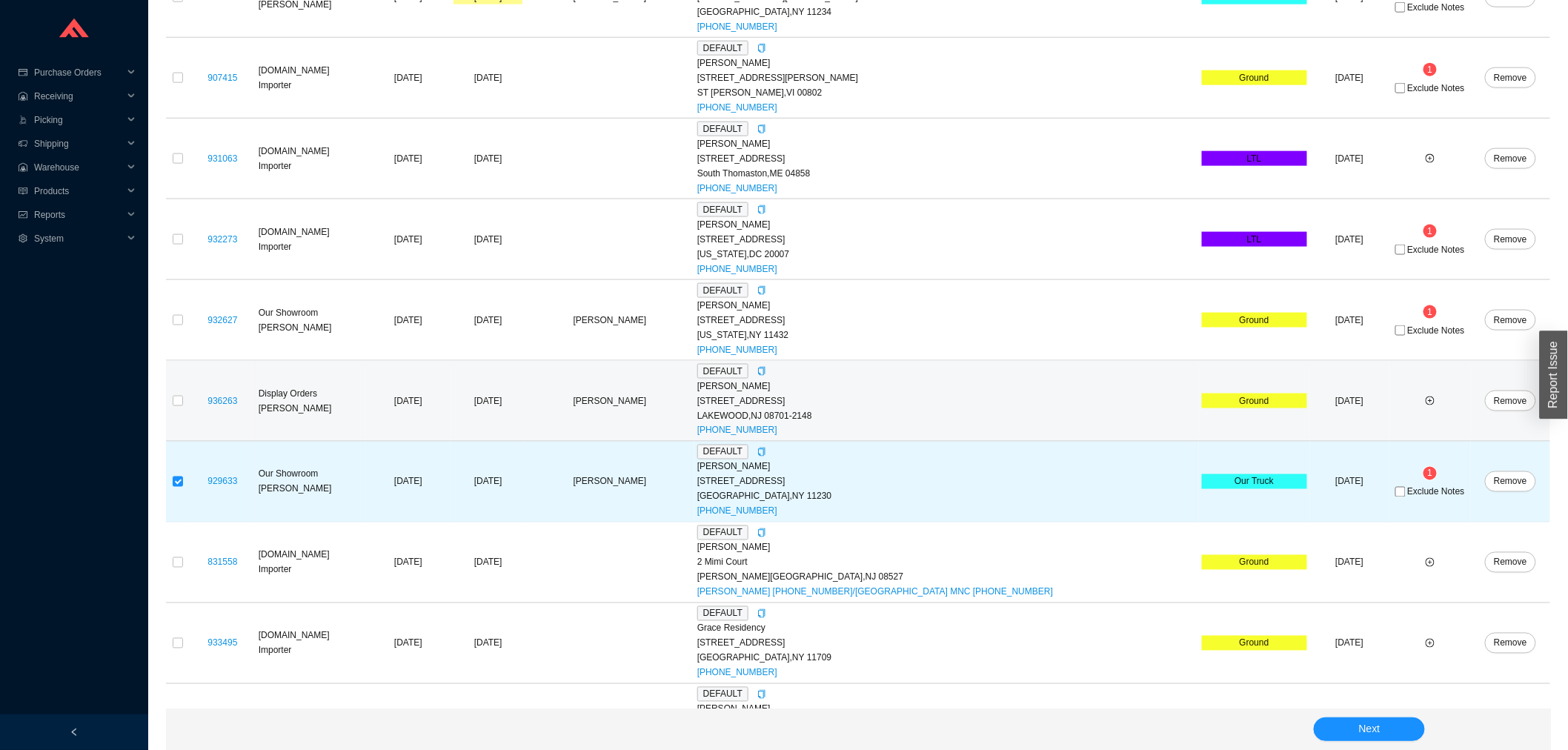
scroll to position [716, 0]
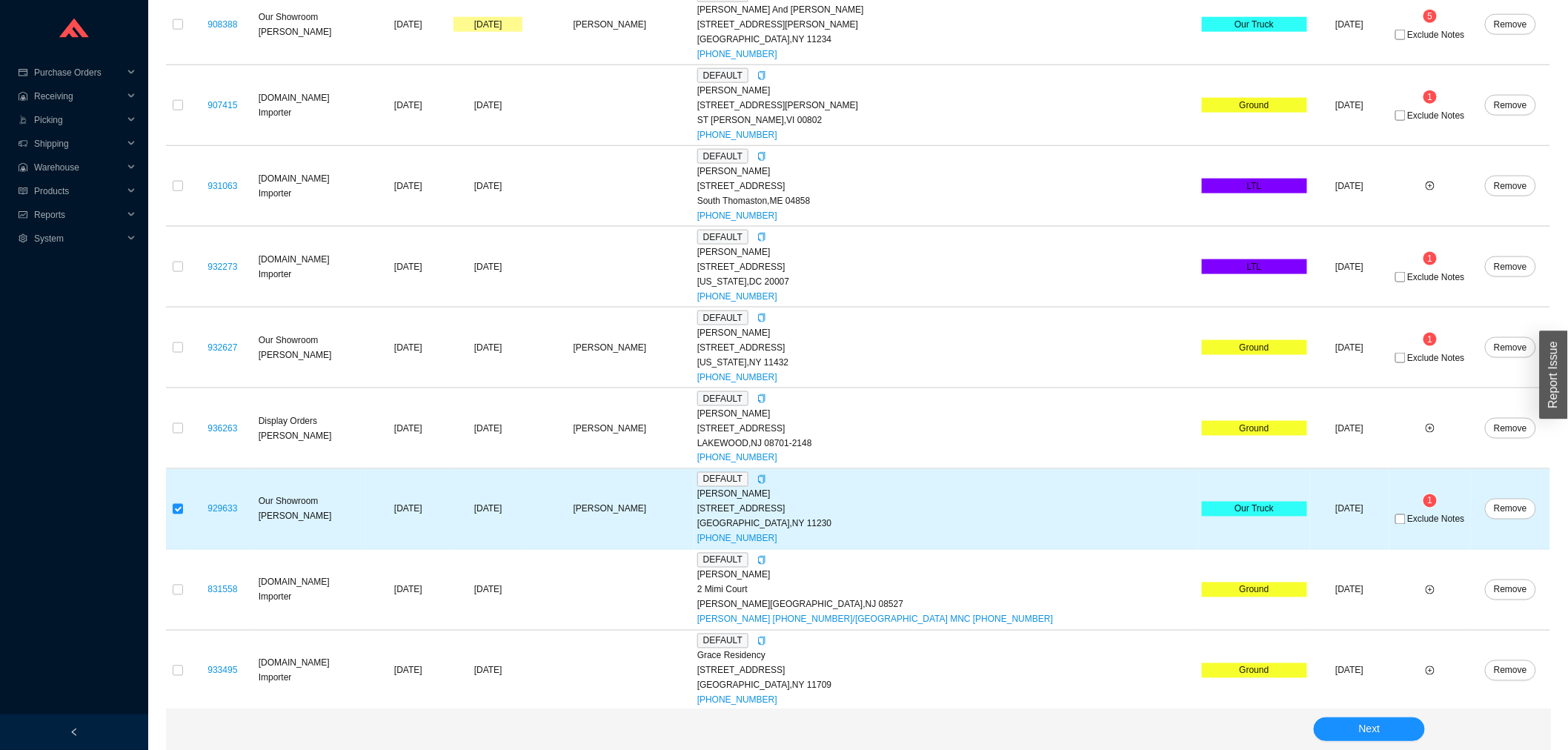
click at [1392, 515] on div "Exclude Notes" at bounding box center [1430, 518] width 76 height 15
click at [1407, 519] on span "Exclude Notes" at bounding box center [1435, 520] width 57 height 9
click at [1395, 519] on input "Exclude Notes" at bounding box center [1400, 520] width 10 height 10
checkbox input "true"
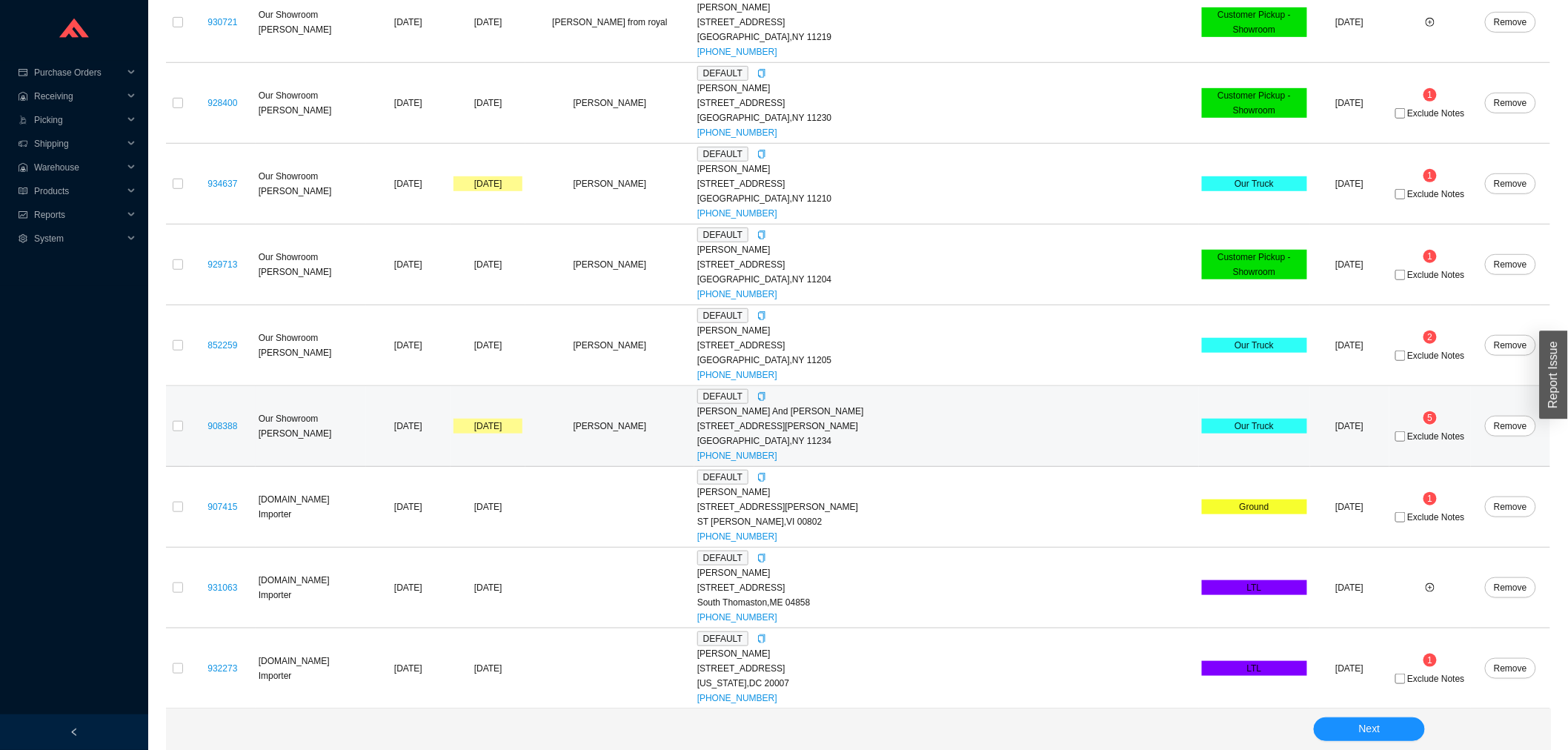
scroll to position [305, 0]
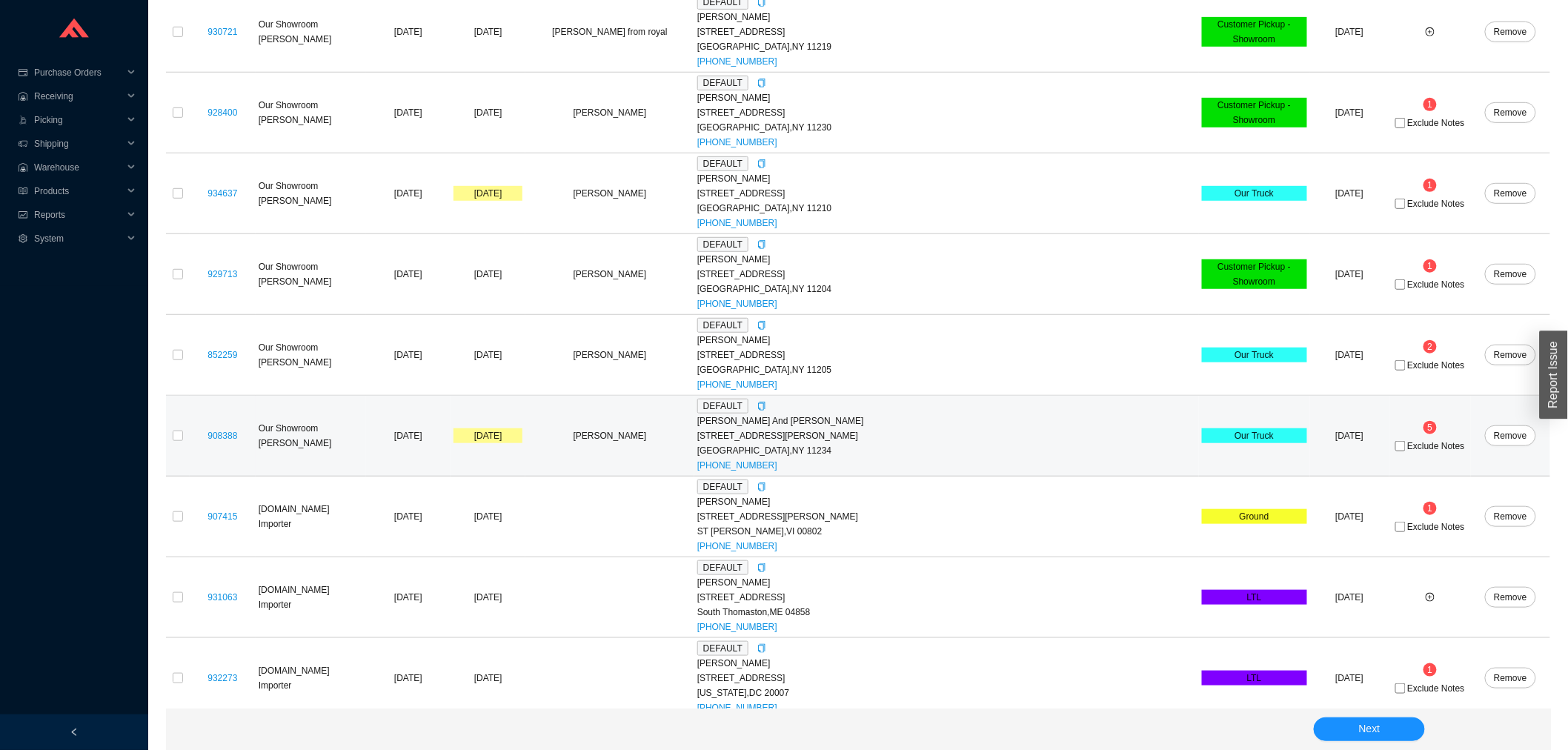
click at [1407, 449] on span "Exclude Notes" at bounding box center [1435, 446] width 57 height 9
click at [1395, 449] on input "Exclude Notes" at bounding box center [1400, 446] width 10 height 10
checkbox input "true"
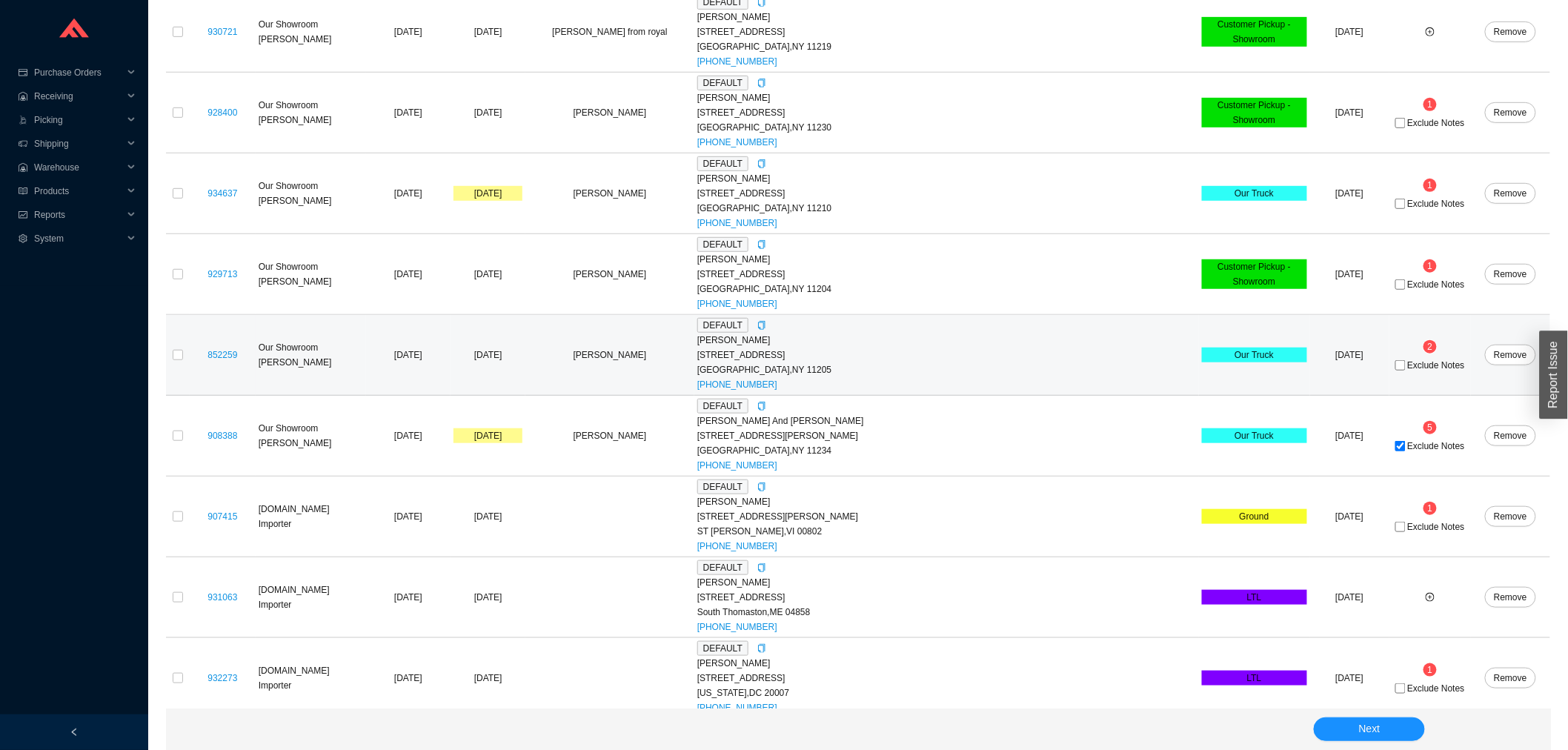
click at [1407, 361] on span "Exclude Notes" at bounding box center [1435, 365] width 57 height 9
click at [1400, 360] on input "Exclude Notes" at bounding box center [1400, 365] width 10 height 10
checkbox input "true"
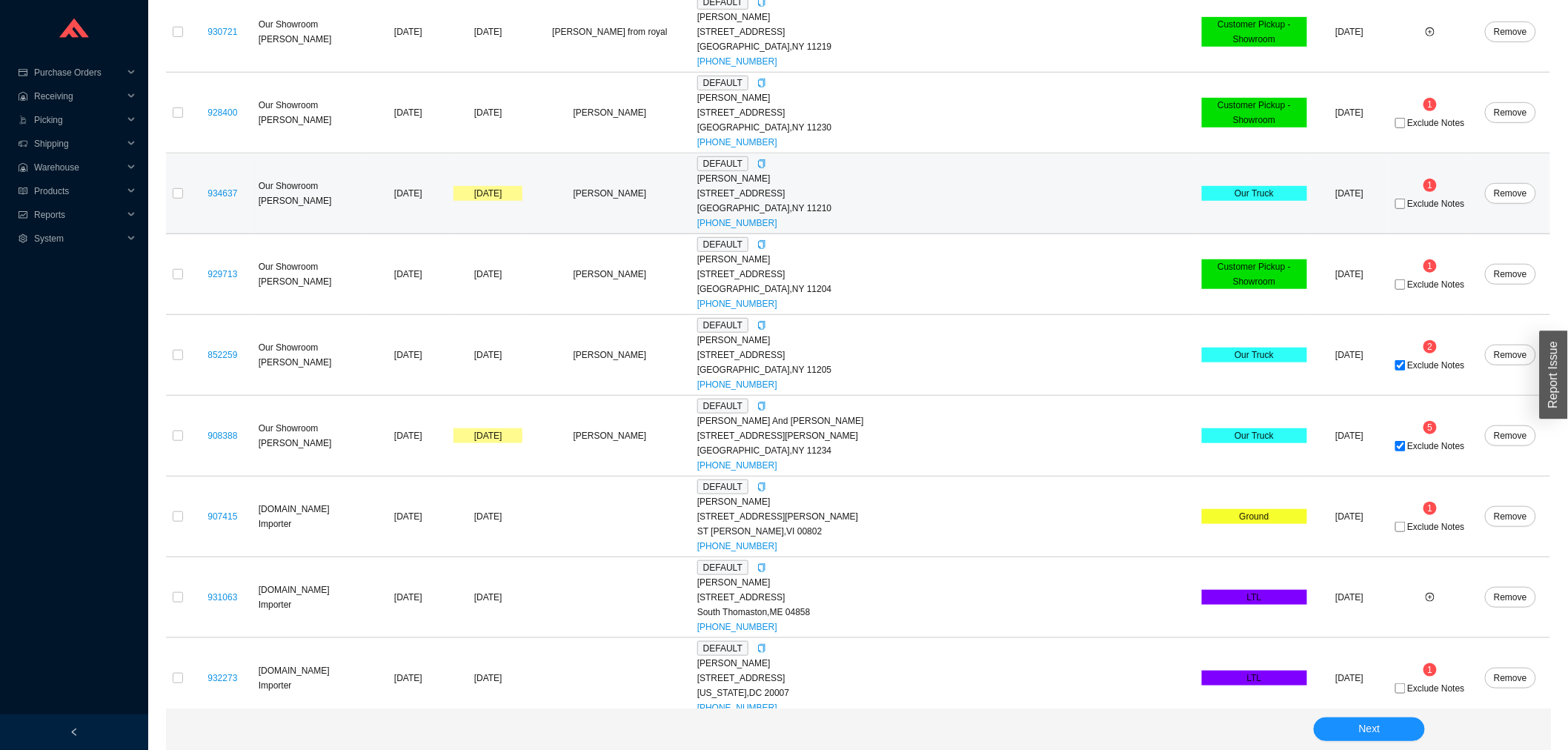
click at [1407, 200] on span "Exclude Notes" at bounding box center [1435, 204] width 57 height 9
click at [1397, 199] on input "Exclude Notes" at bounding box center [1400, 204] width 10 height 10
checkbox input "true"
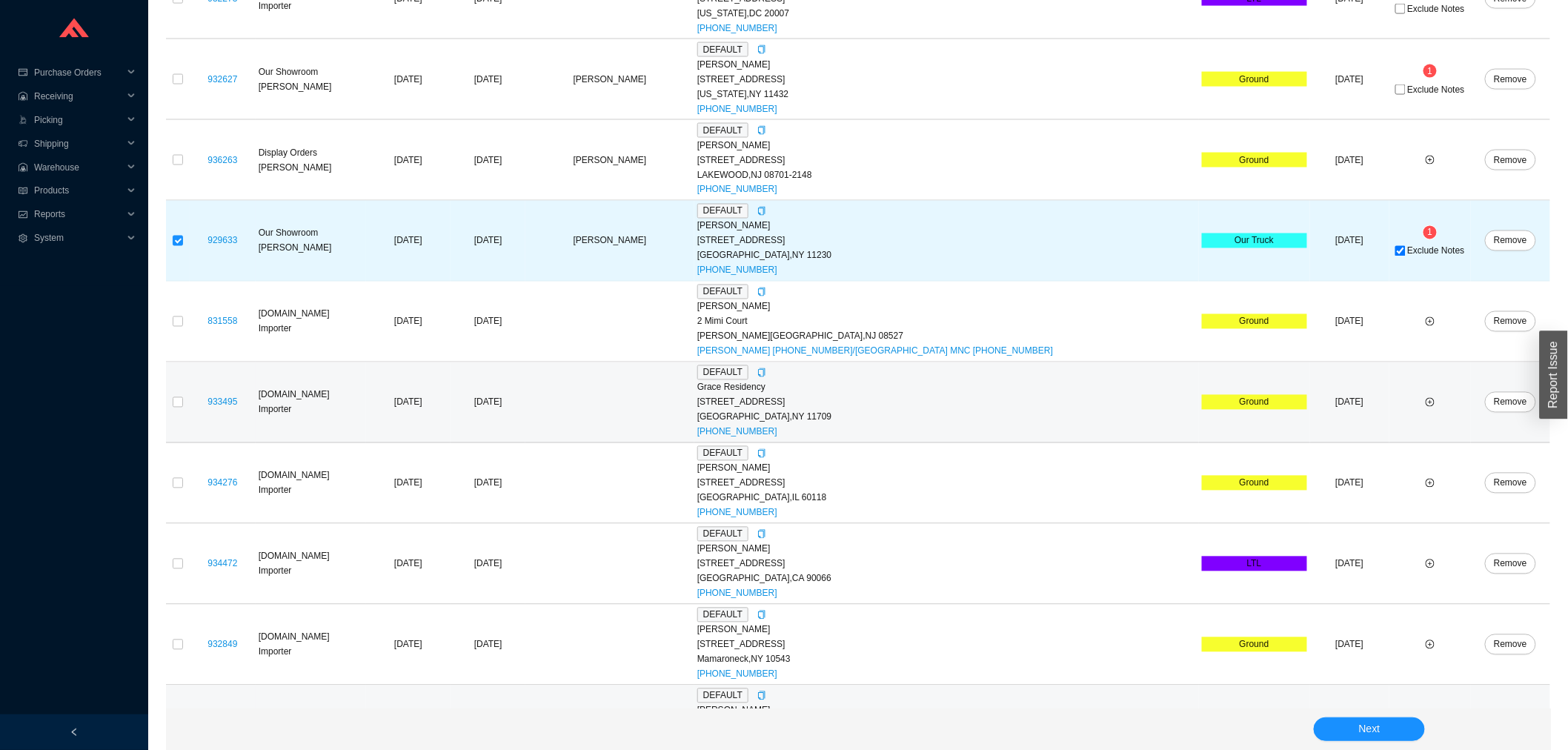
scroll to position [1045, 0]
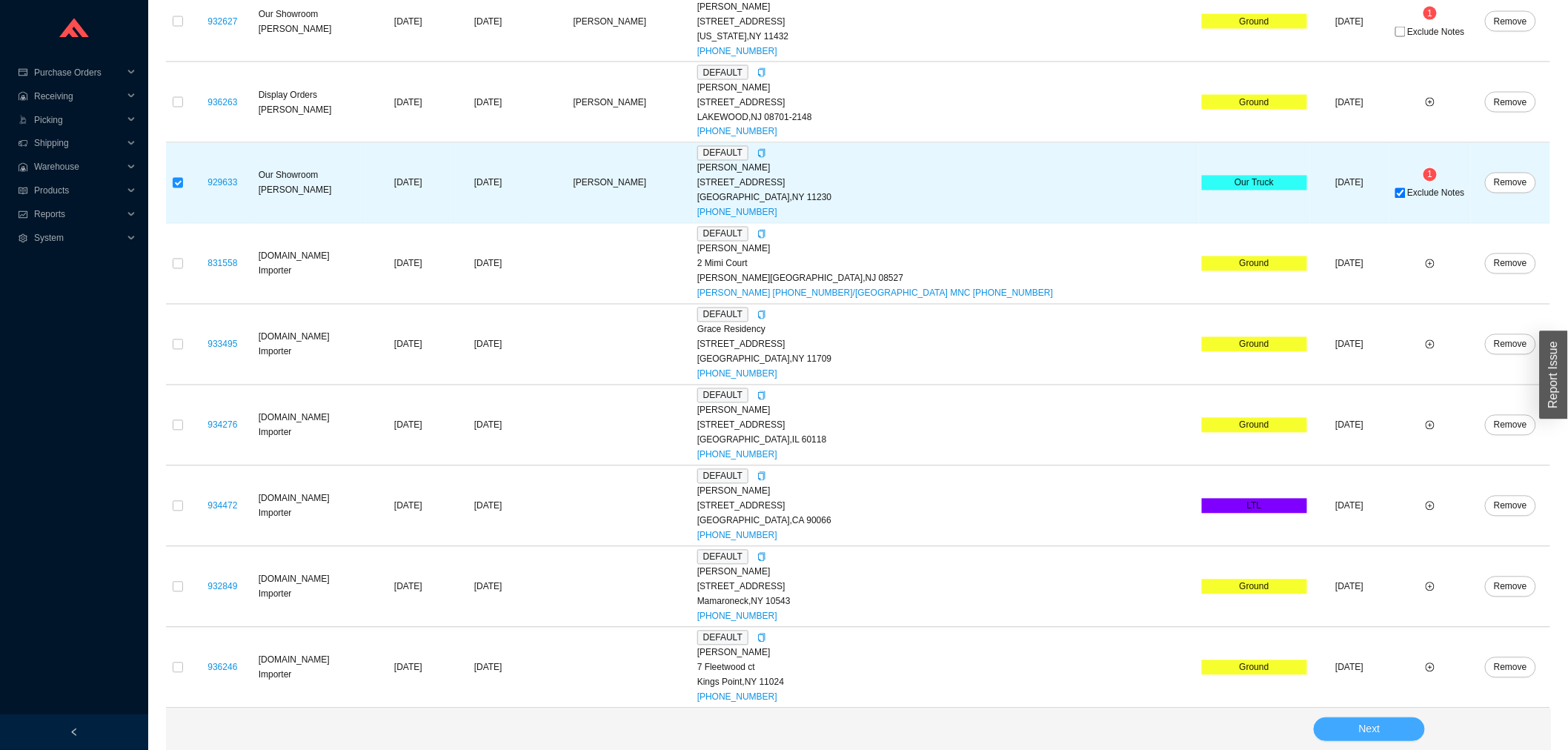
click at [1393, 728] on button "Next" at bounding box center [1369, 730] width 111 height 24
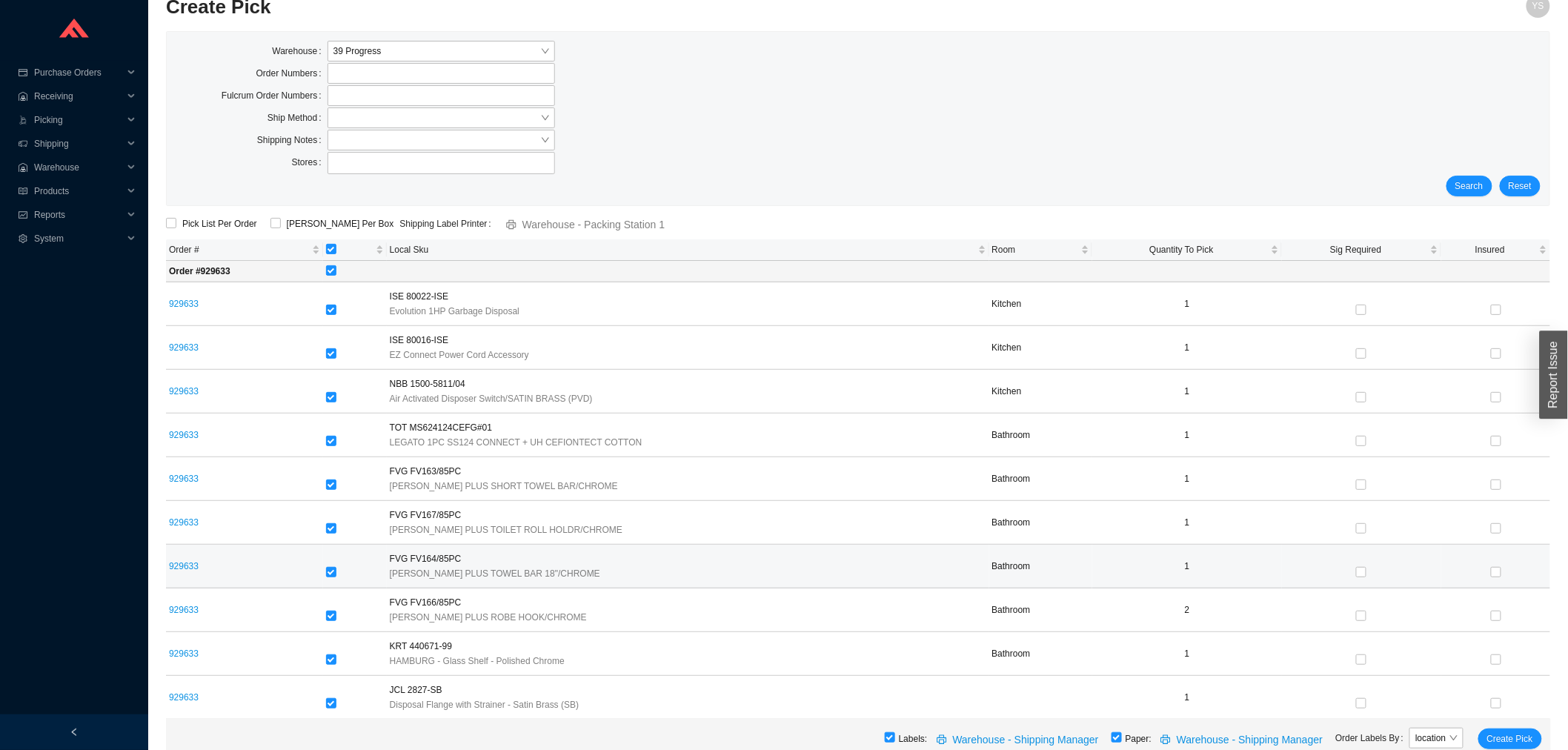
scroll to position [34, 0]
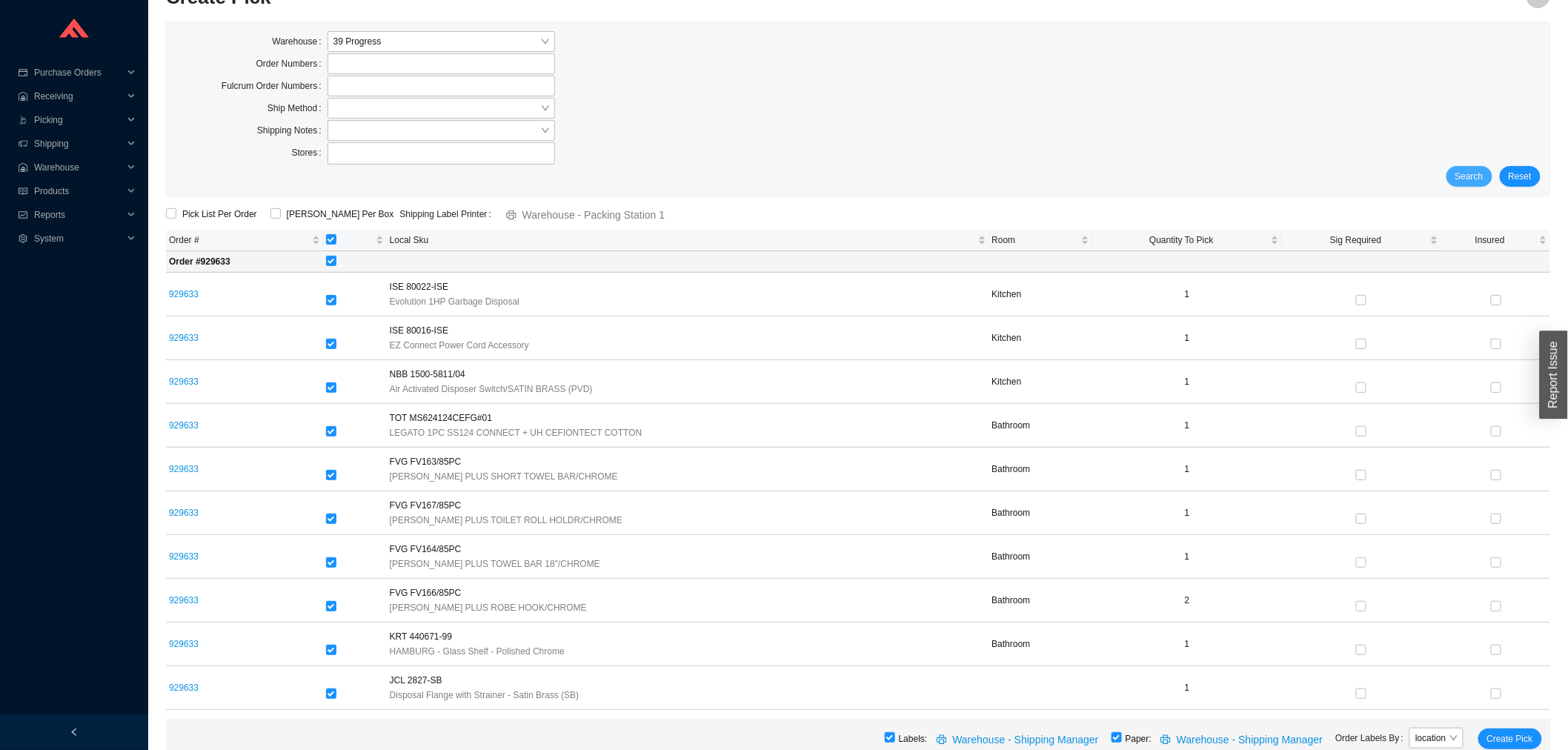
click at [1484, 176] on button "Search" at bounding box center [1469, 177] width 46 height 20
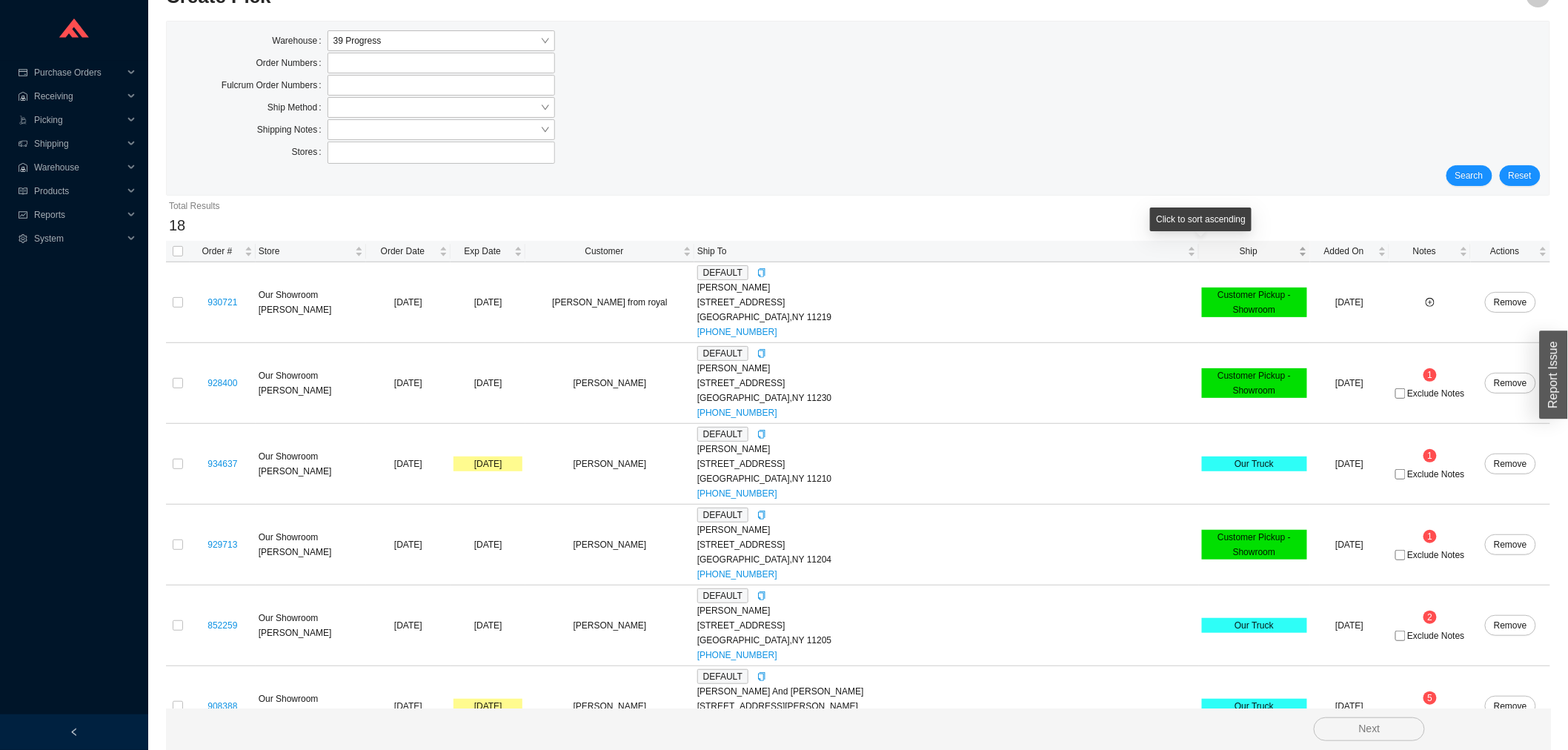
click at [1202, 249] on span "Ship" at bounding box center [1249, 251] width 94 height 15
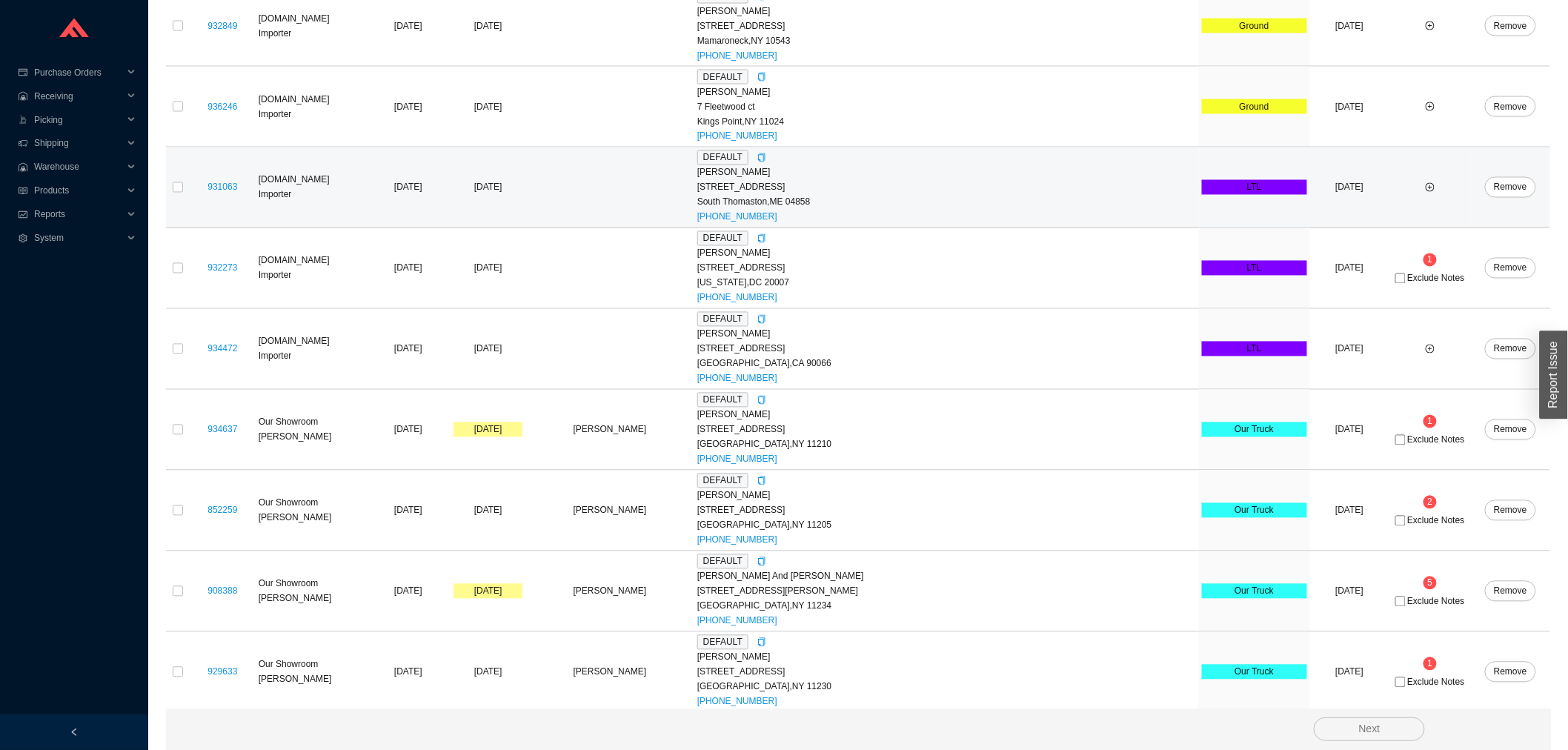
scroll to position [1045, 0]
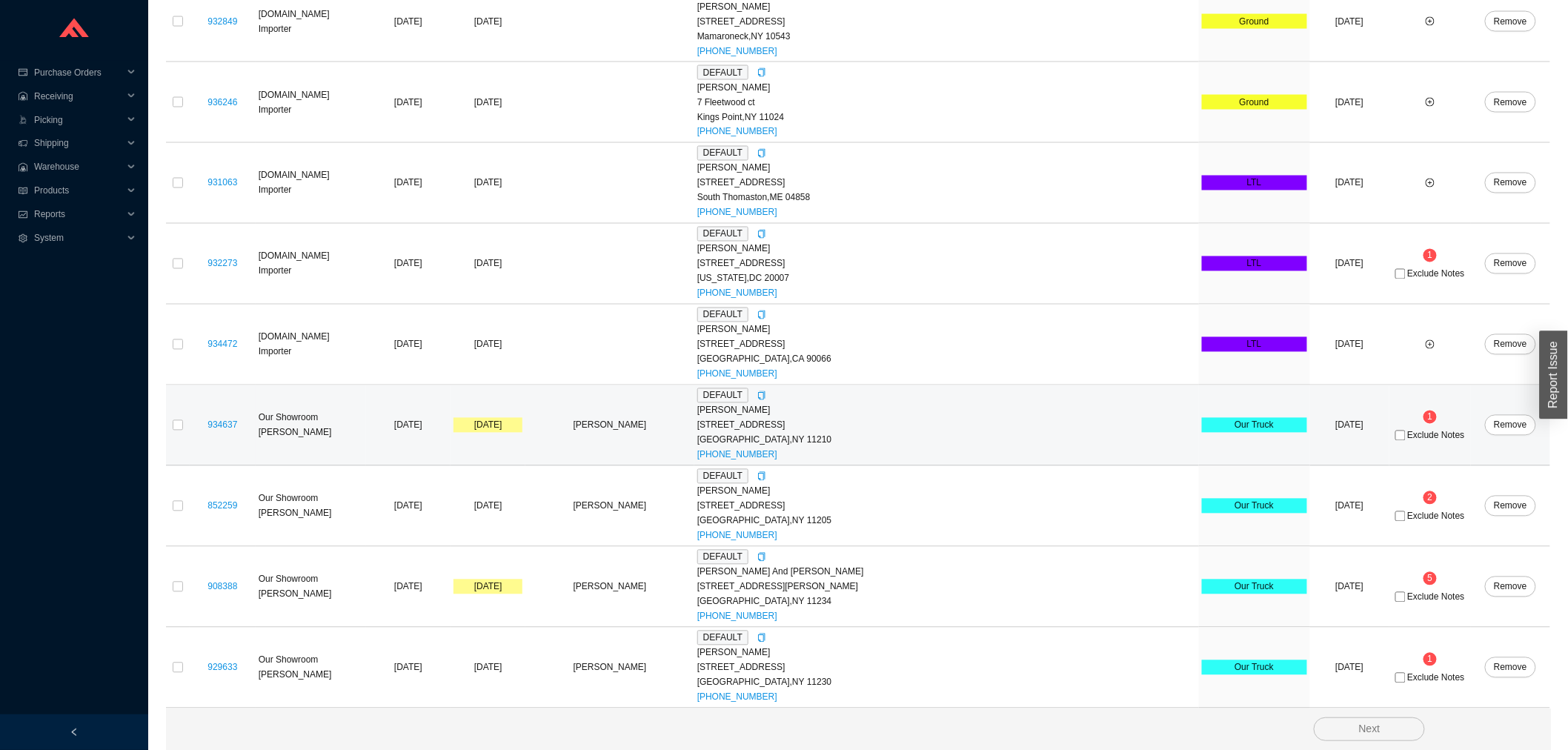
click at [1407, 436] on span "Exclude Notes" at bounding box center [1435, 435] width 57 height 9
click at [1405, 436] on input "Exclude Notes" at bounding box center [1400, 436] width 10 height 10
checkbox input "true"
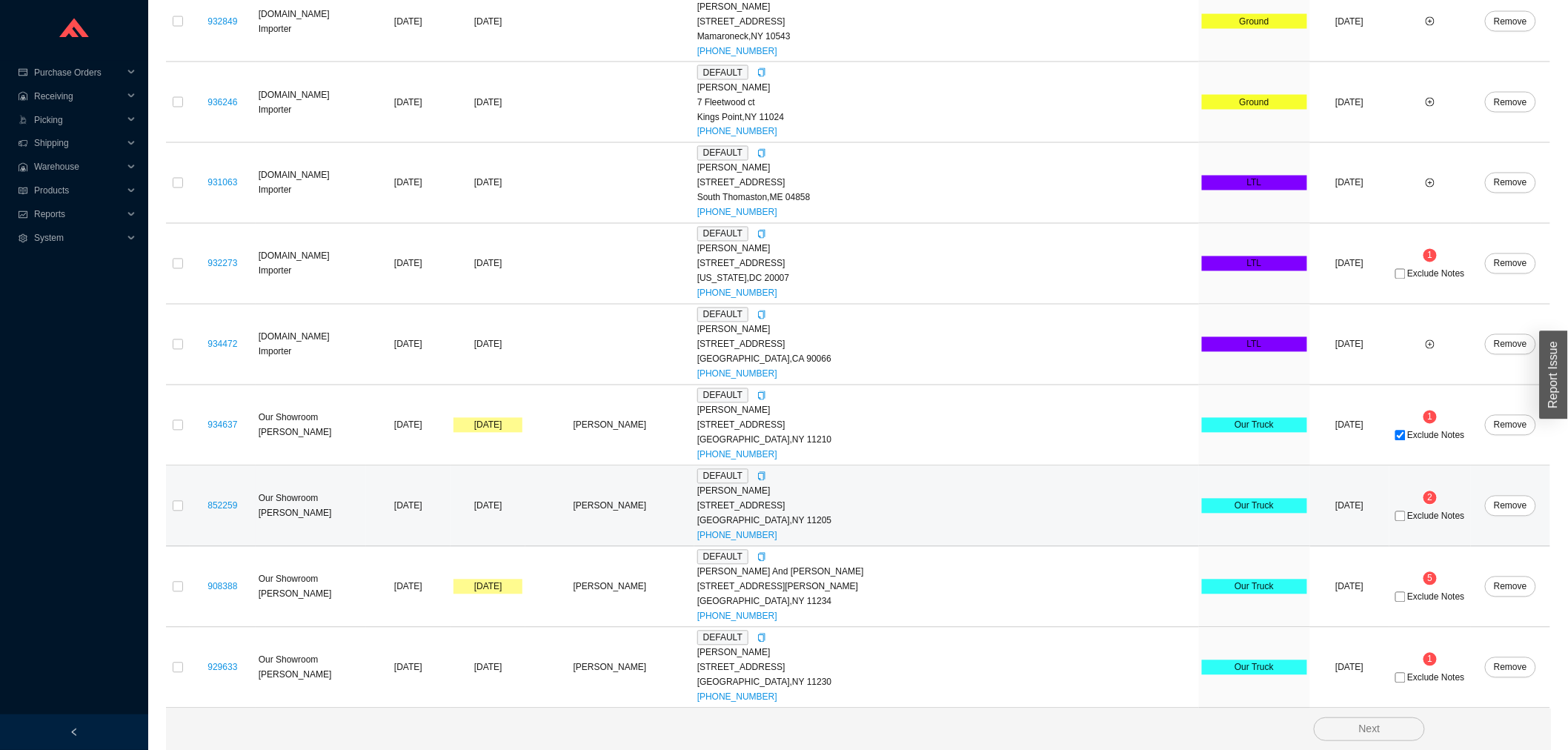
click at [1411, 520] on span "Exclude Notes" at bounding box center [1435, 516] width 57 height 9
click at [1405, 520] on input "Exclude Notes" at bounding box center [1400, 516] width 10 height 10
checkbox input "true"
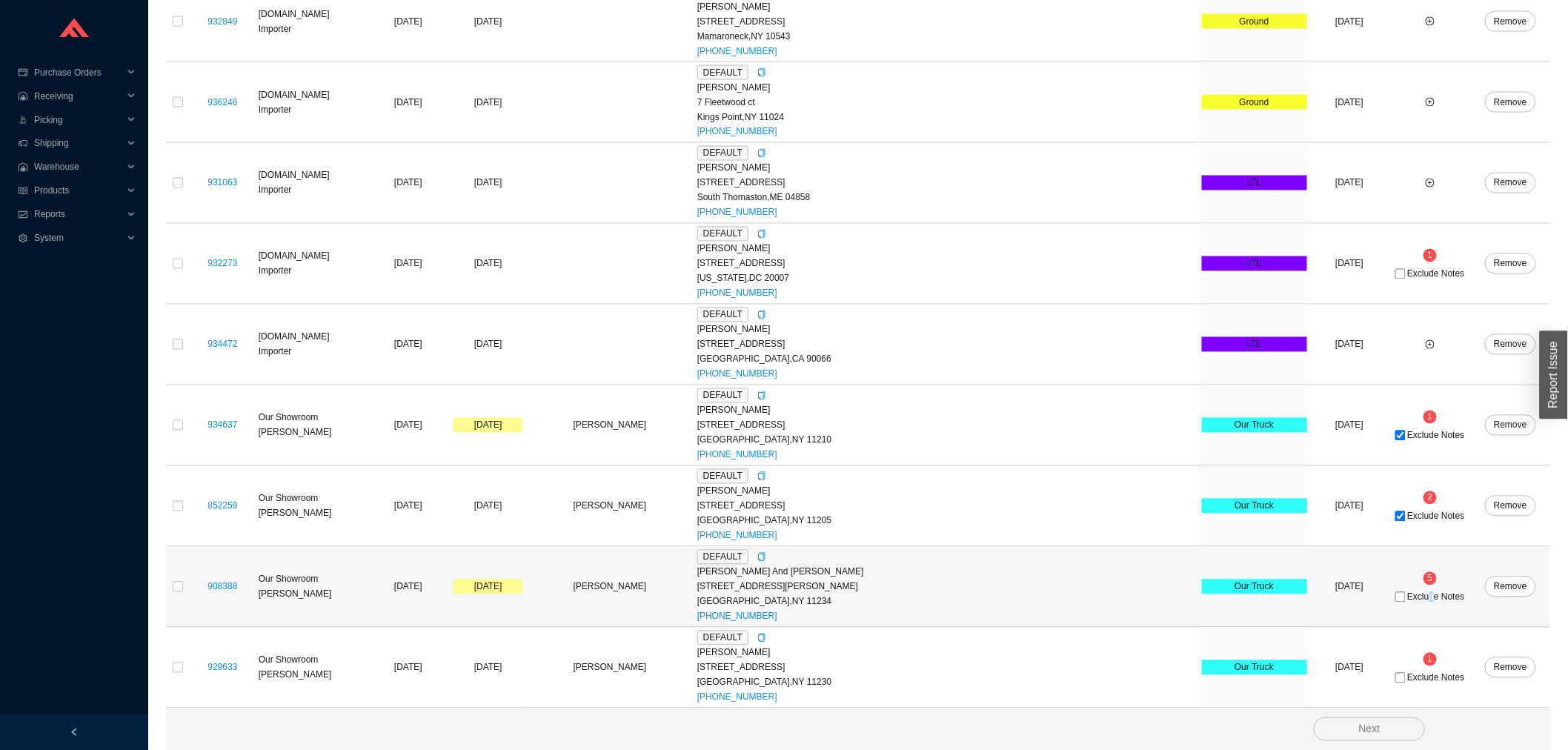
click at [1407, 593] on span "Exclude Notes" at bounding box center [1435, 597] width 57 height 9
click at [1407, 594] on span "Exclude Notes" at bounding box center [1435, 597] width 57 height 9
click at [1397, 594] on input "Exclude Notes" at bounding box center [1400, 597] width 10 height 10
checkbox input "true"
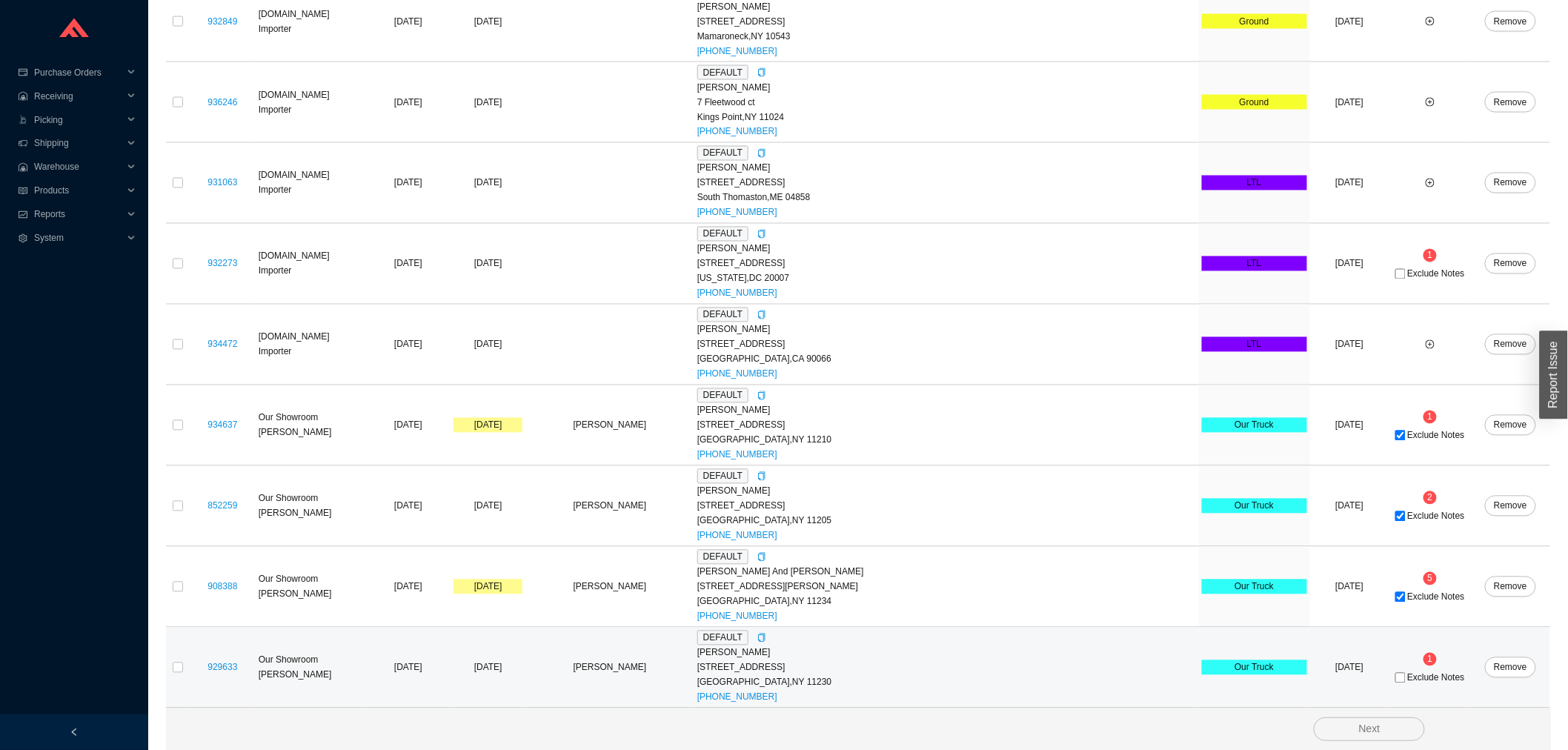
click at [1407, 678] on span "Exclude Notes" at bounding box center [1435, 677] width 57 height 9
click at [1402, 678] on input "Exclude Notes" at bounding box center [1400, 678] width 10 height 10
checkbox input "true"
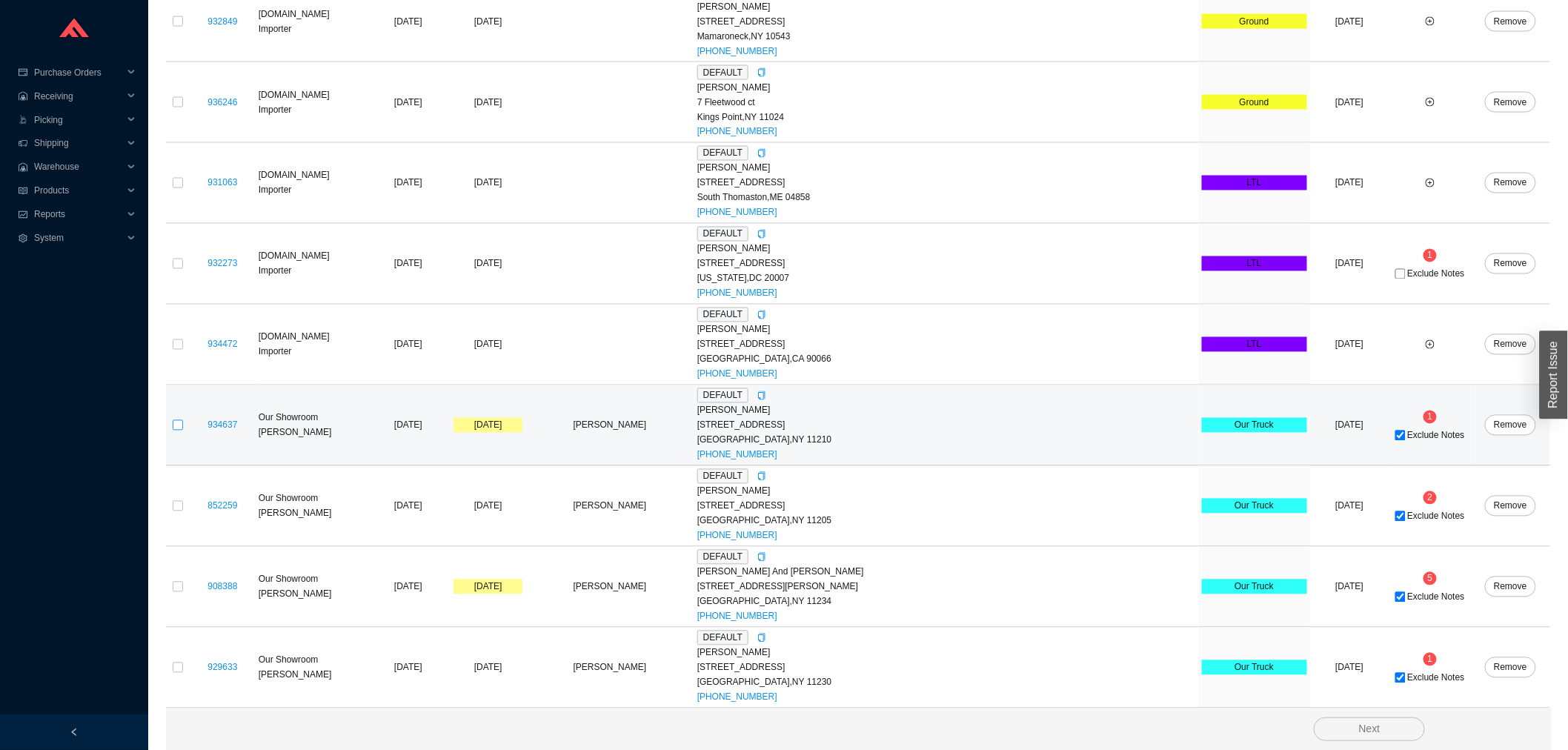
click at [175, 418] on label at bounding box center [177, 425] width 10 height 15
click at [175, 420] on input "checkbox" at bounding box center [177, 425] width 10 height 10
checkbox input "true"
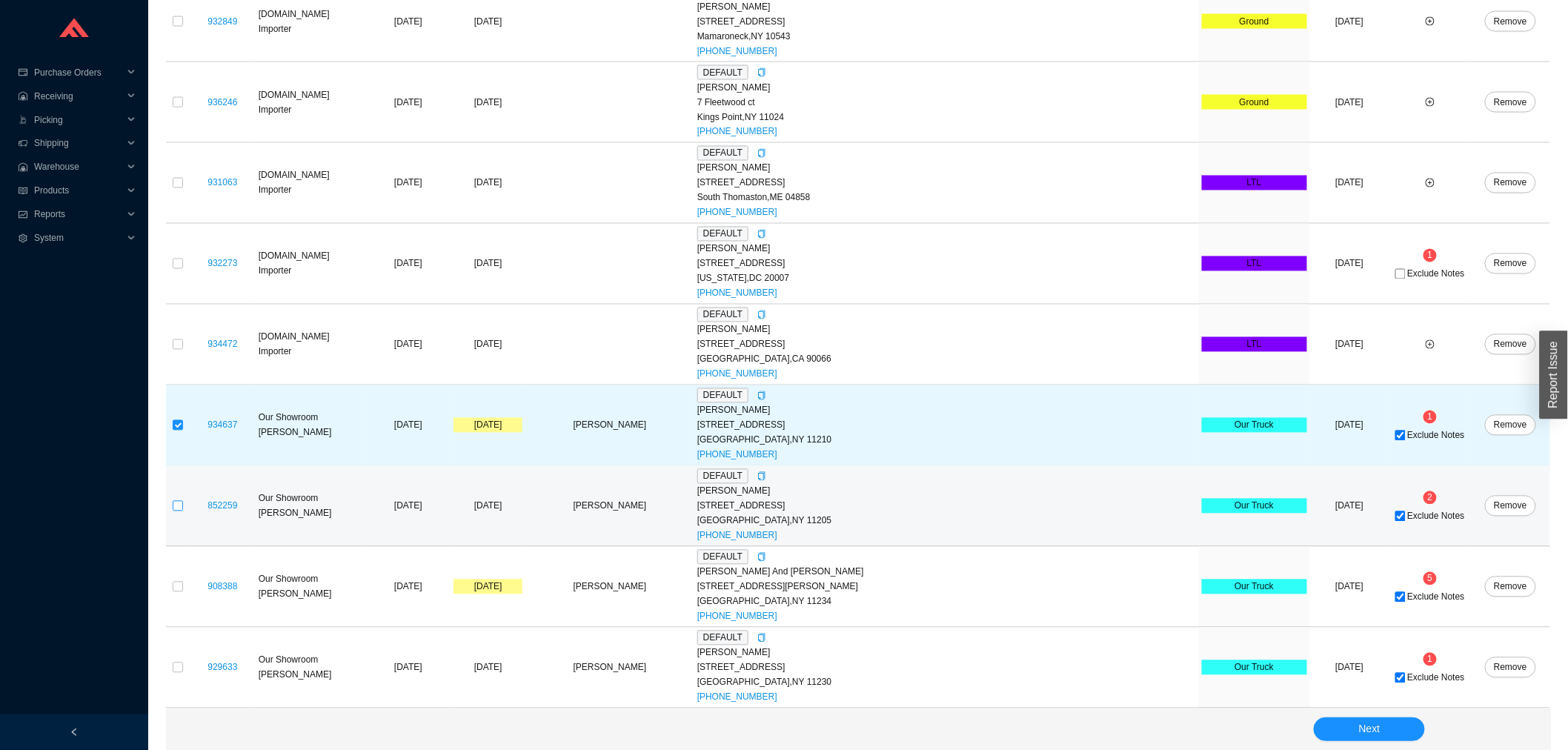
drag, startPoint x: 174, startPoint y: 504, endPoint x: 188, endPoint y: 509, distance: 14.9
click at [180, 506] on input "checkbox" at bounding box center [177, 506] width 10 height 10
checkbox input "true"
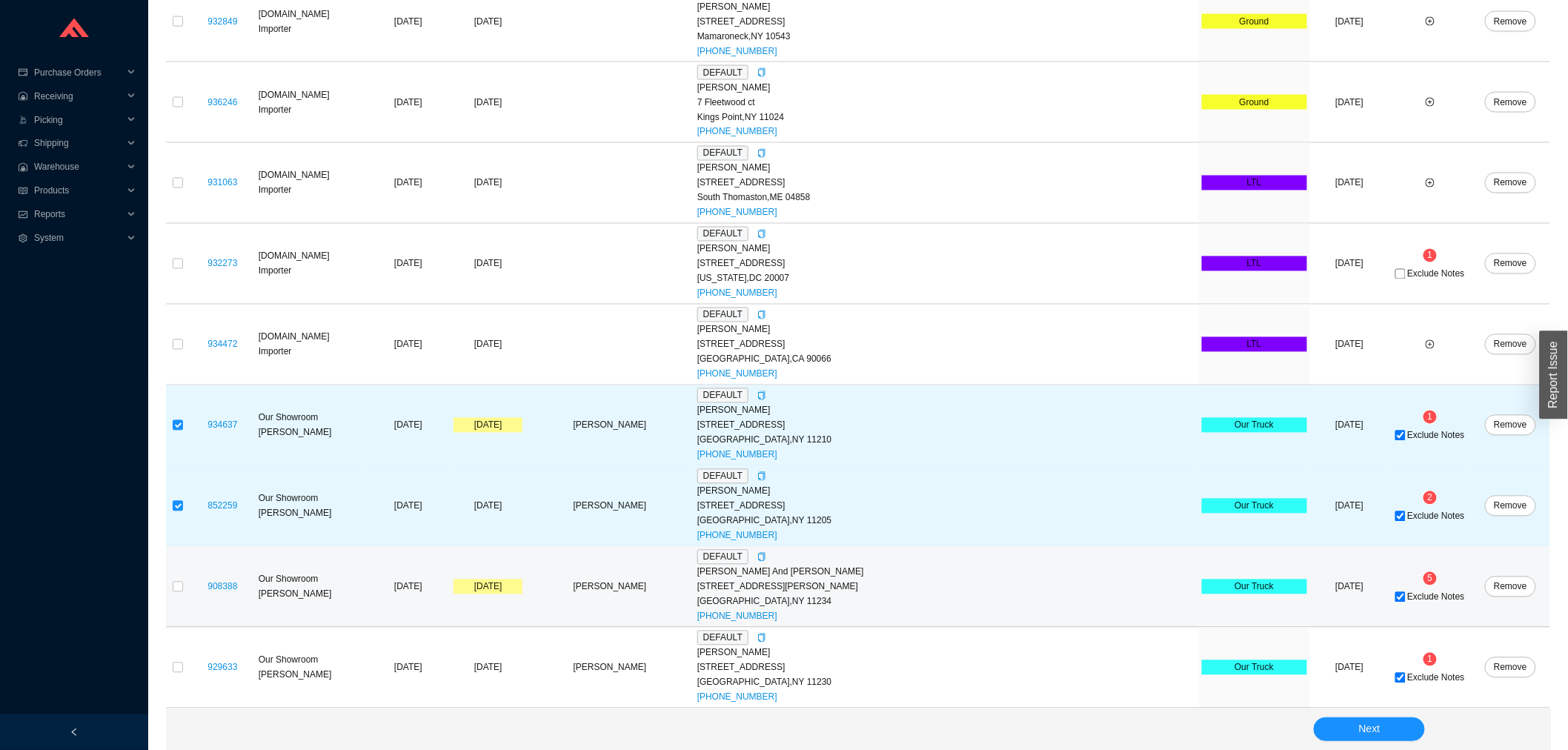
click at [188, 583] on td at bounding box center [178, 587] width 24 height 81
drag, startPoint x: 181, startPoint y: 588, endPoint x: 190, endPoint y: 606, distance: 20.1
click at [183, 589] on td at bounding box center [178, 587] width 24 height 81
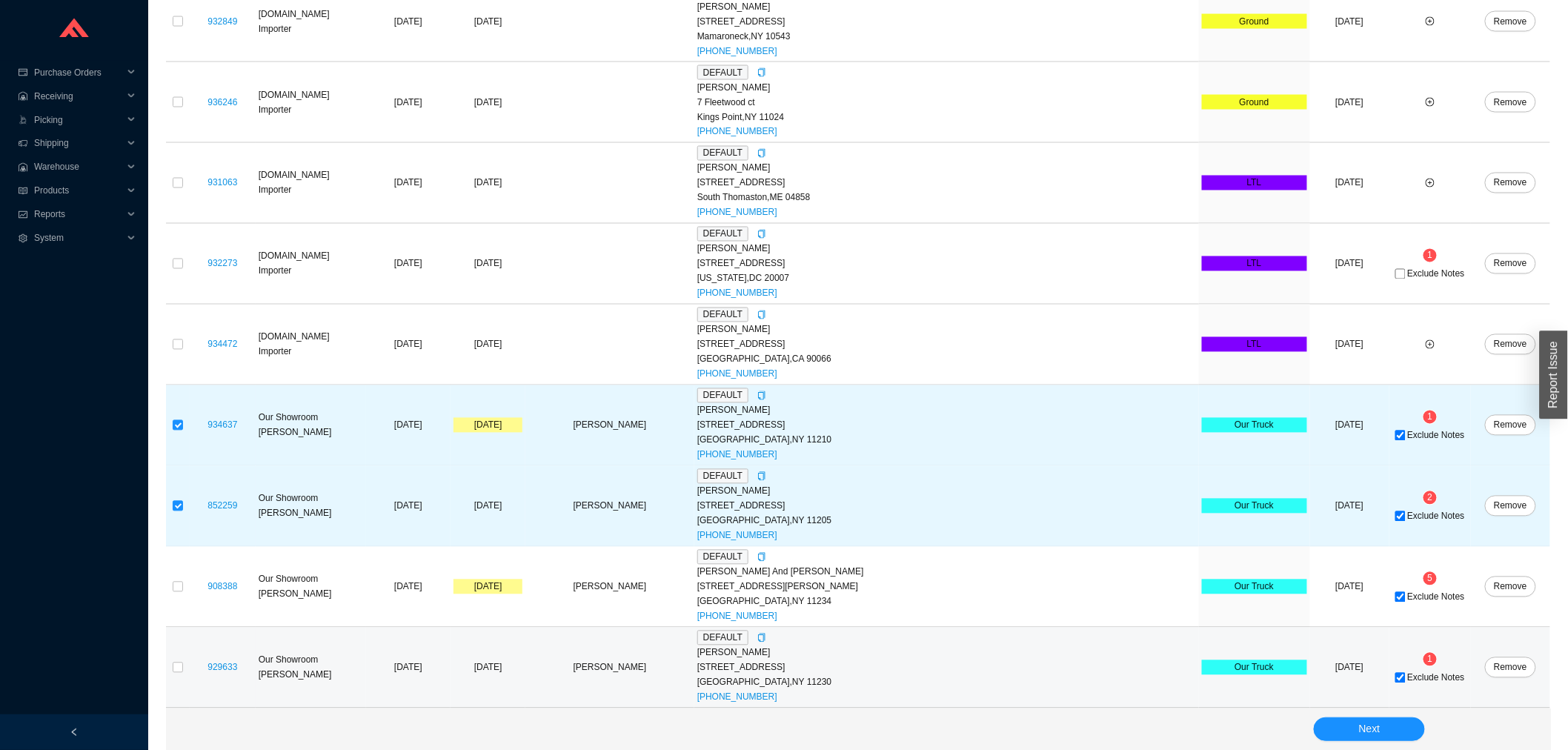
click at [168, 660] on td at bounding box center [178, 668] width 24 height 81
click at [177, 663] on input "checkbox" at bounding box center [177, 667] width 10 height 10
checkbox input "true"
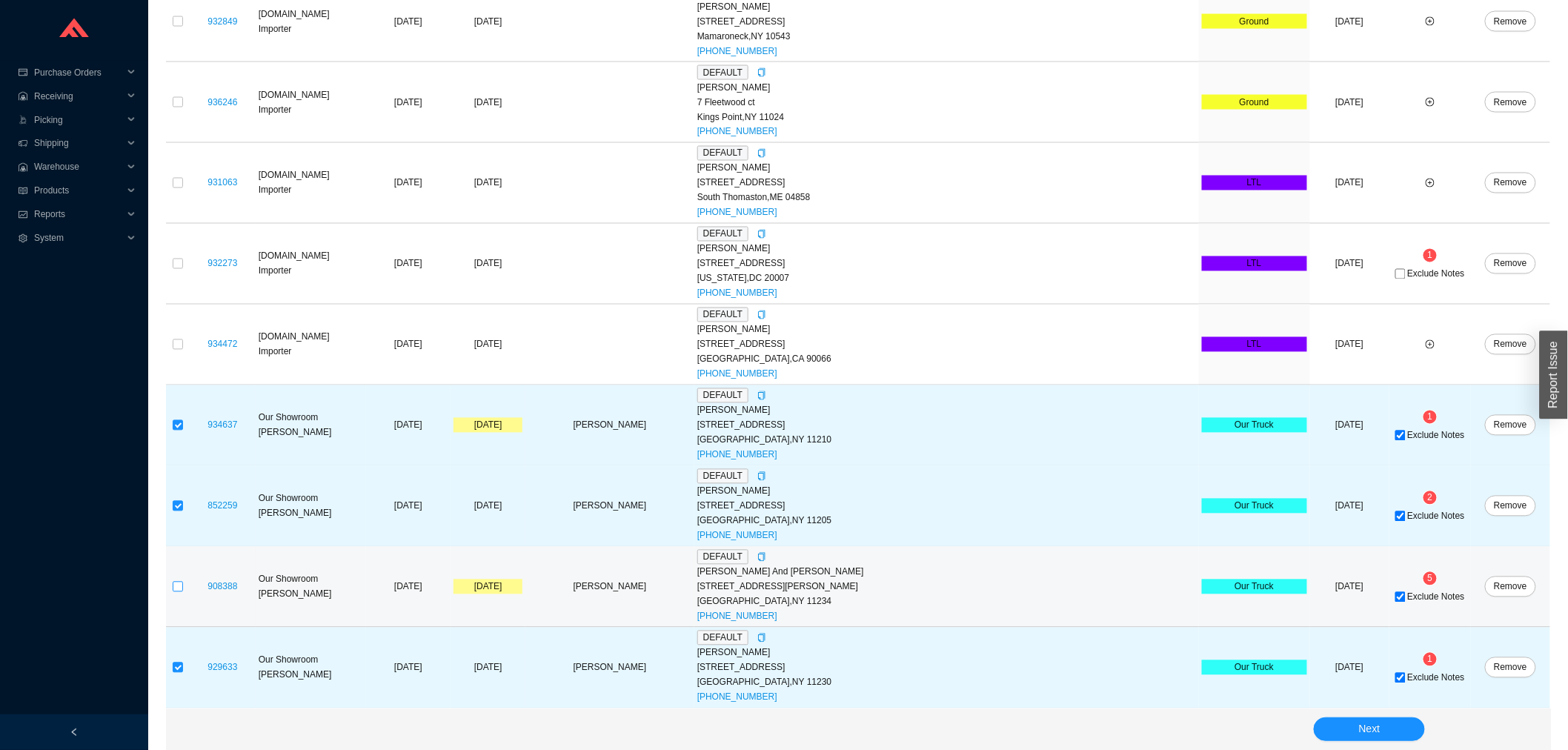
click at [177, 582] on input "checkbox" at bounding box center [177, 587] width 10 height 10
checkbox input "true"
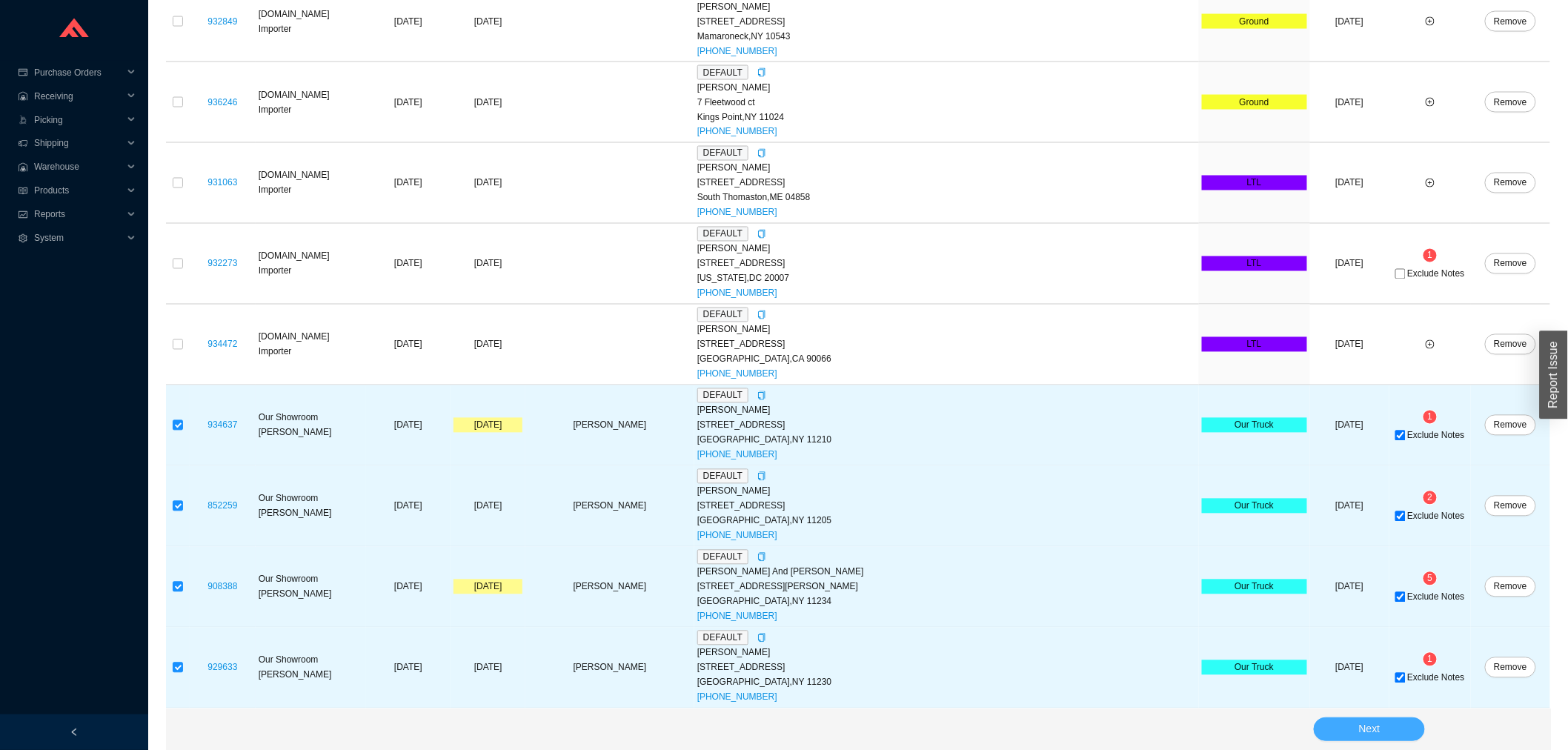
click at [1351, 735] on button "Next" at bounding box center [1369, 730] width 111 height 24
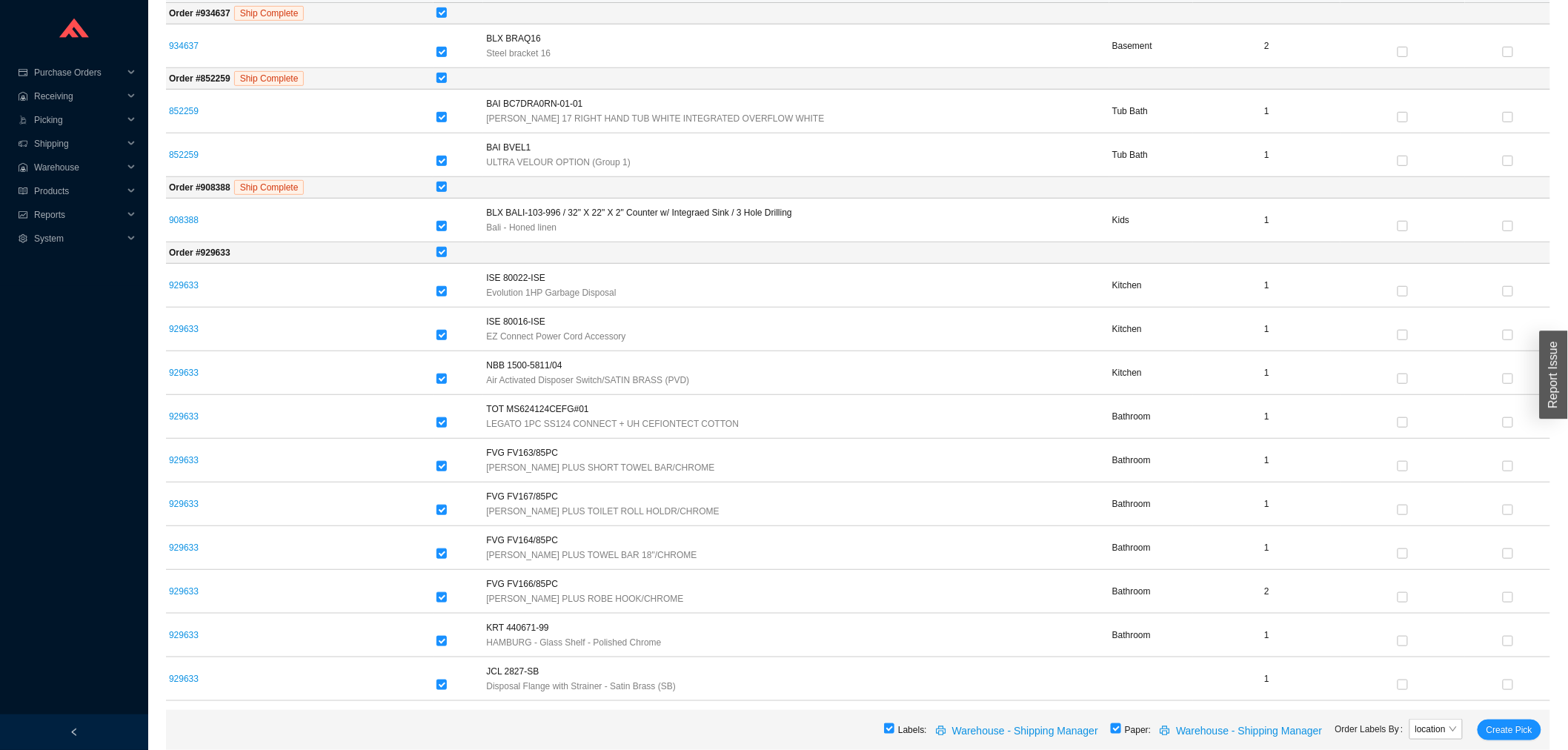
scroll to position [284, 0]
click at [1495, 726] on span "Create Pick" at bounding box center [1509, 730] width 46 height 15
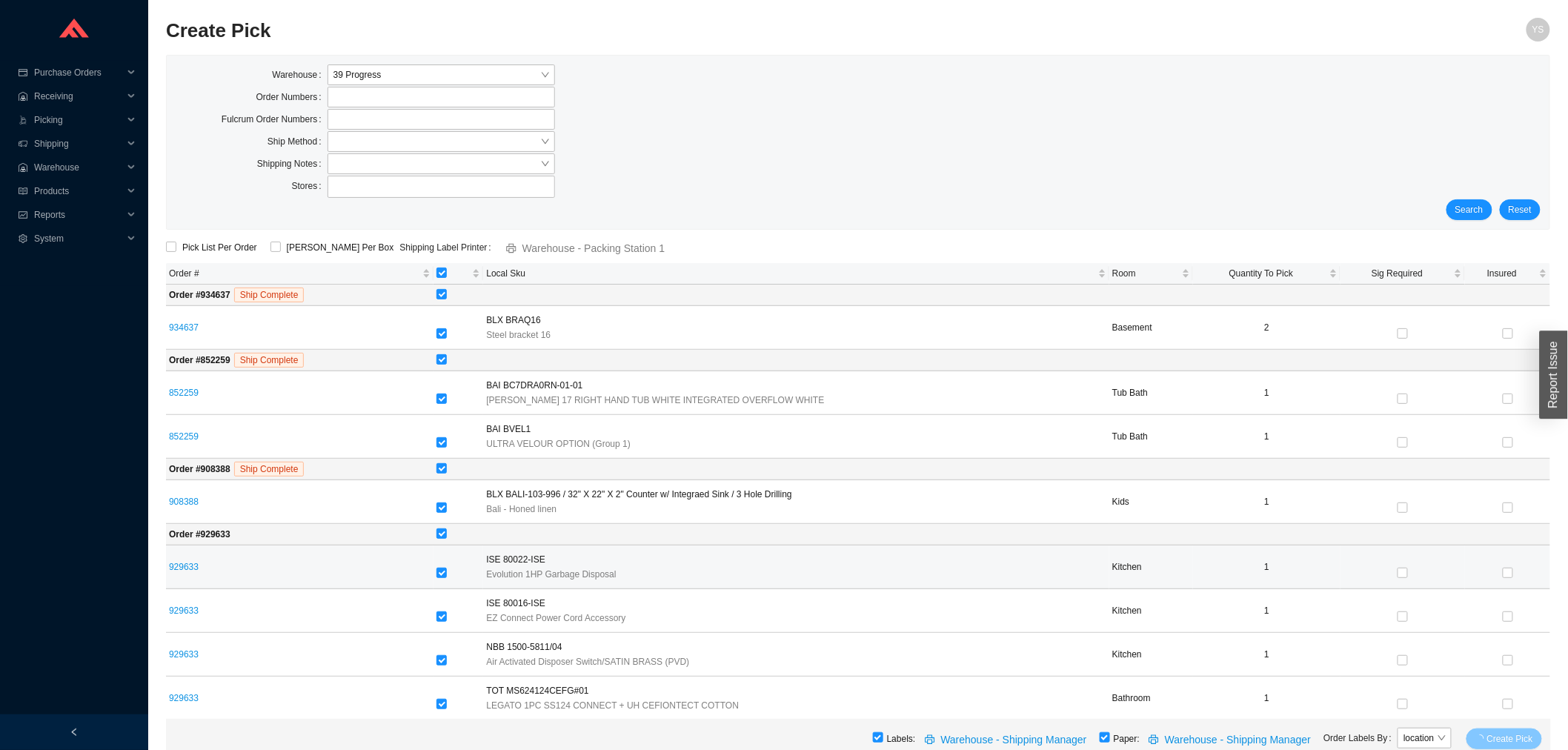
scroll to position [275, 0]
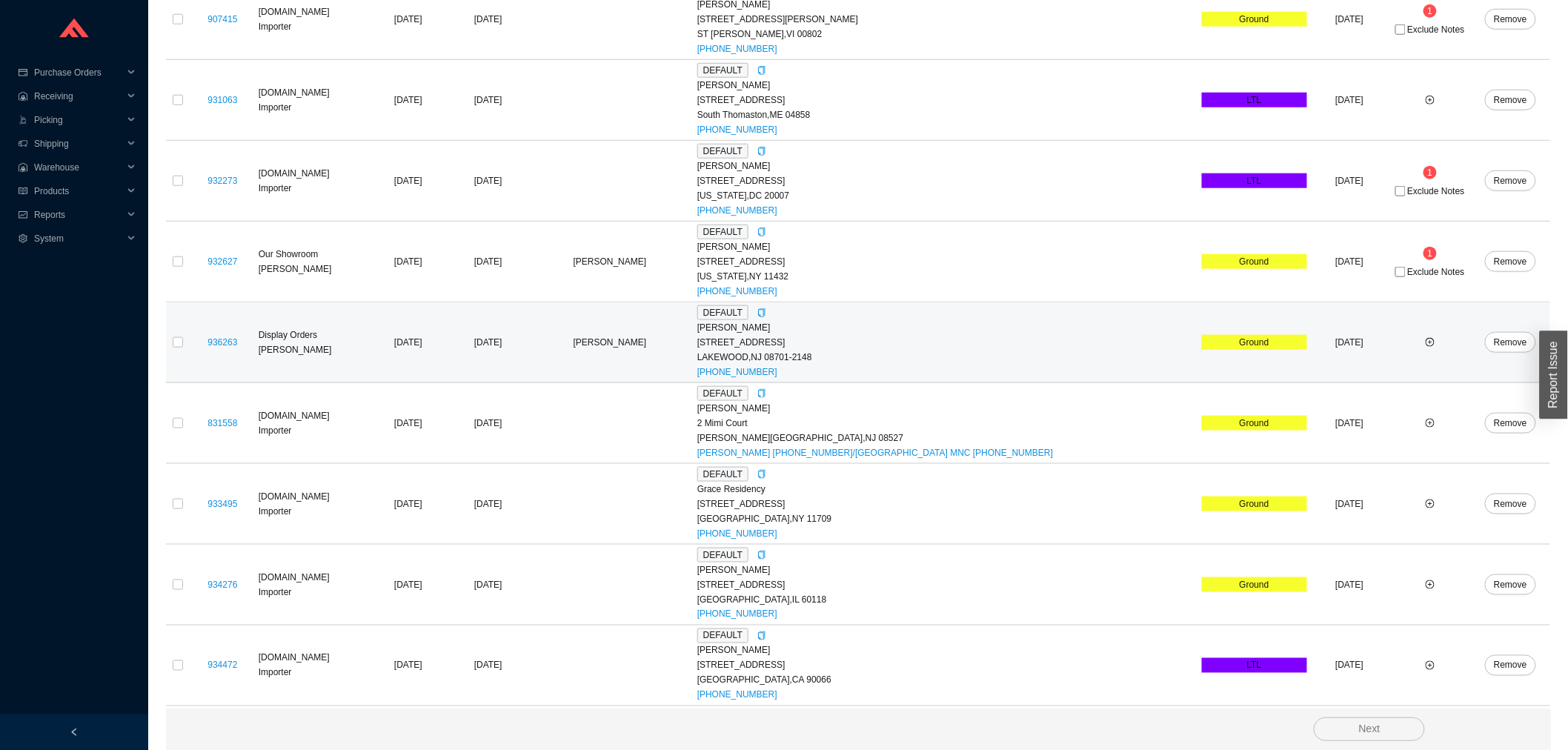
scroll to position [803, 0]
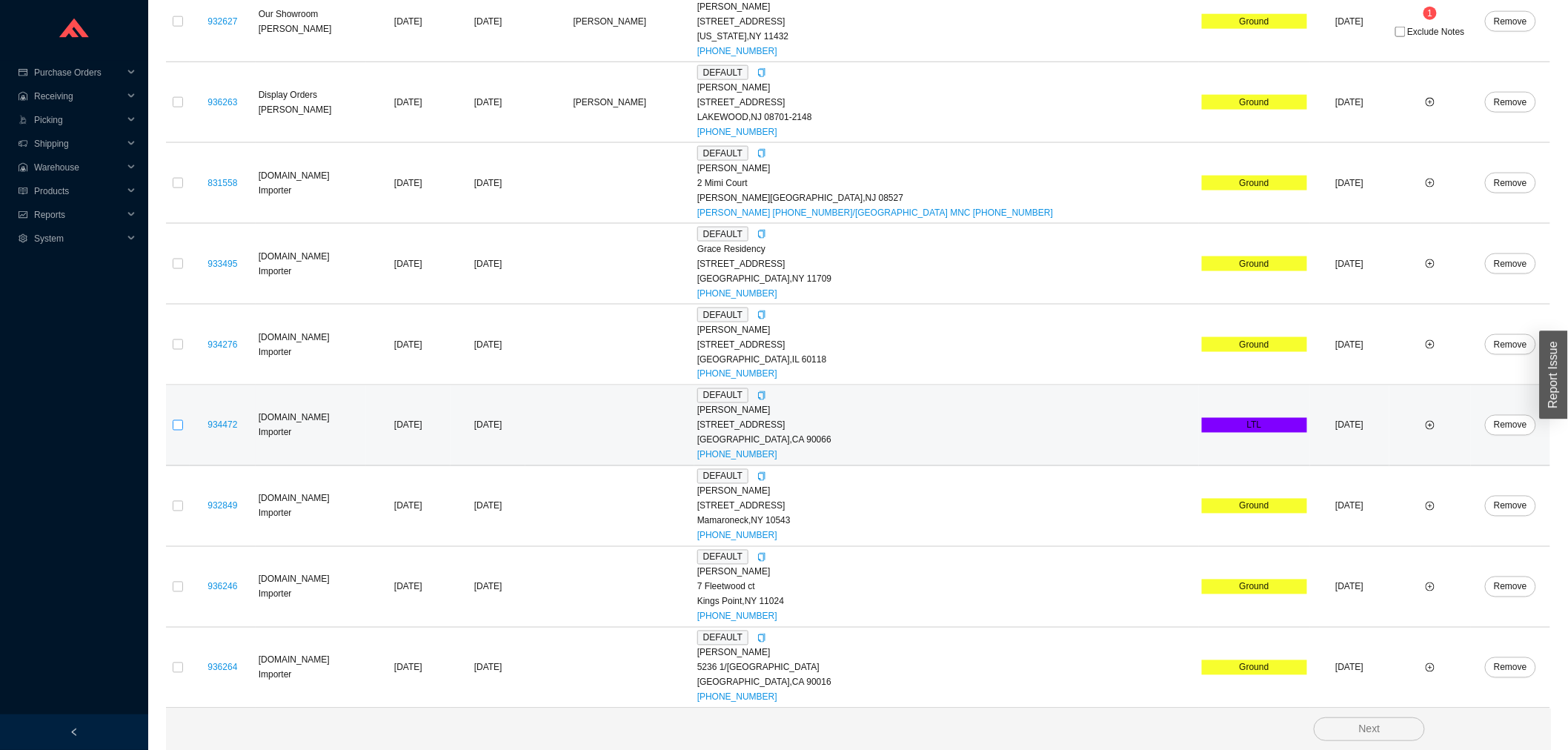
click at [179, 424] on input "checkbox" at bounding box center [177, 425] width 10 height 10
checkbox input "true"
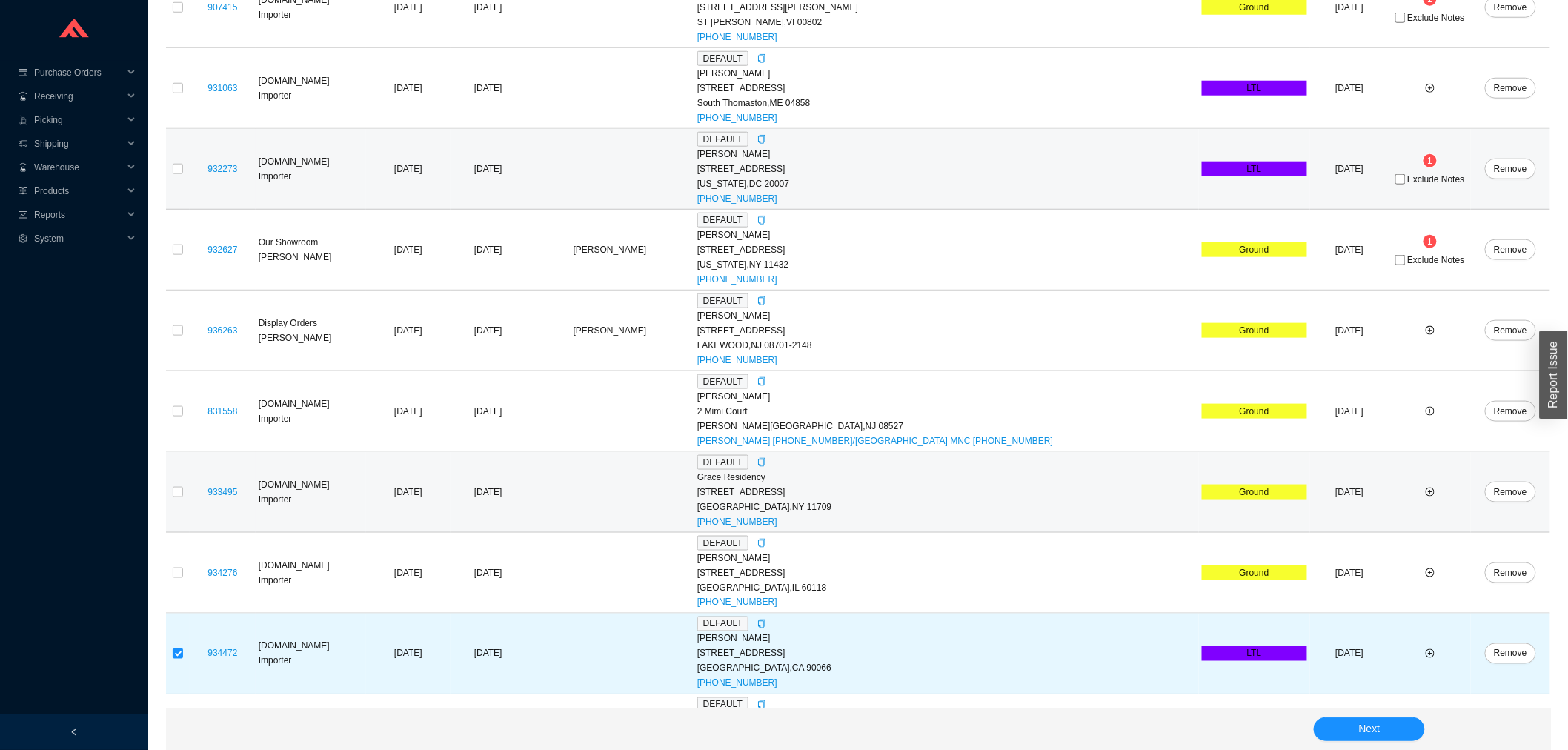
scroll to position [308, 0]
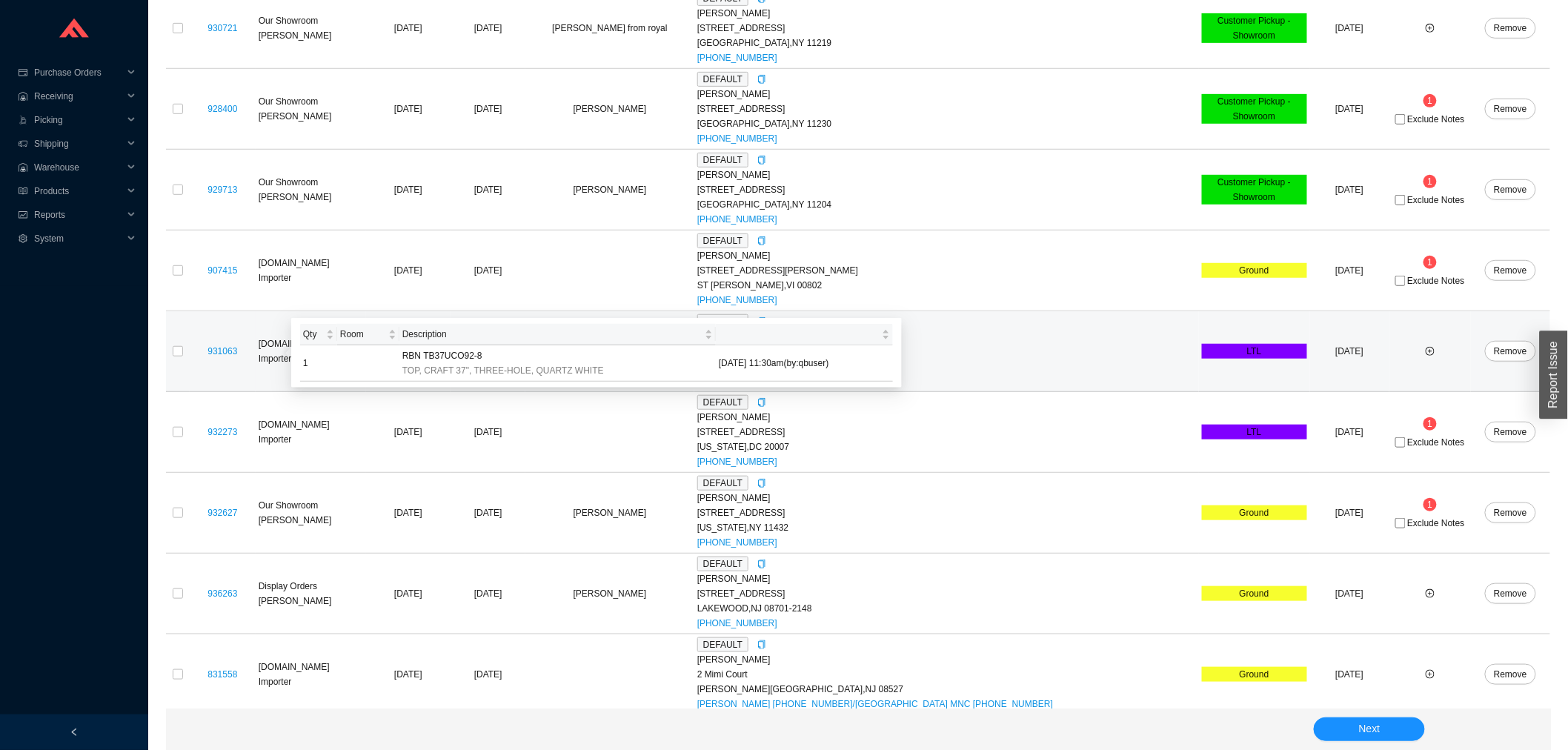
click at [193, 346] on div "931063" at bounding box center [223, 351] width 60 height 15
click at [183, 352] on td at bounding box center [178, 352] width 24 height 81
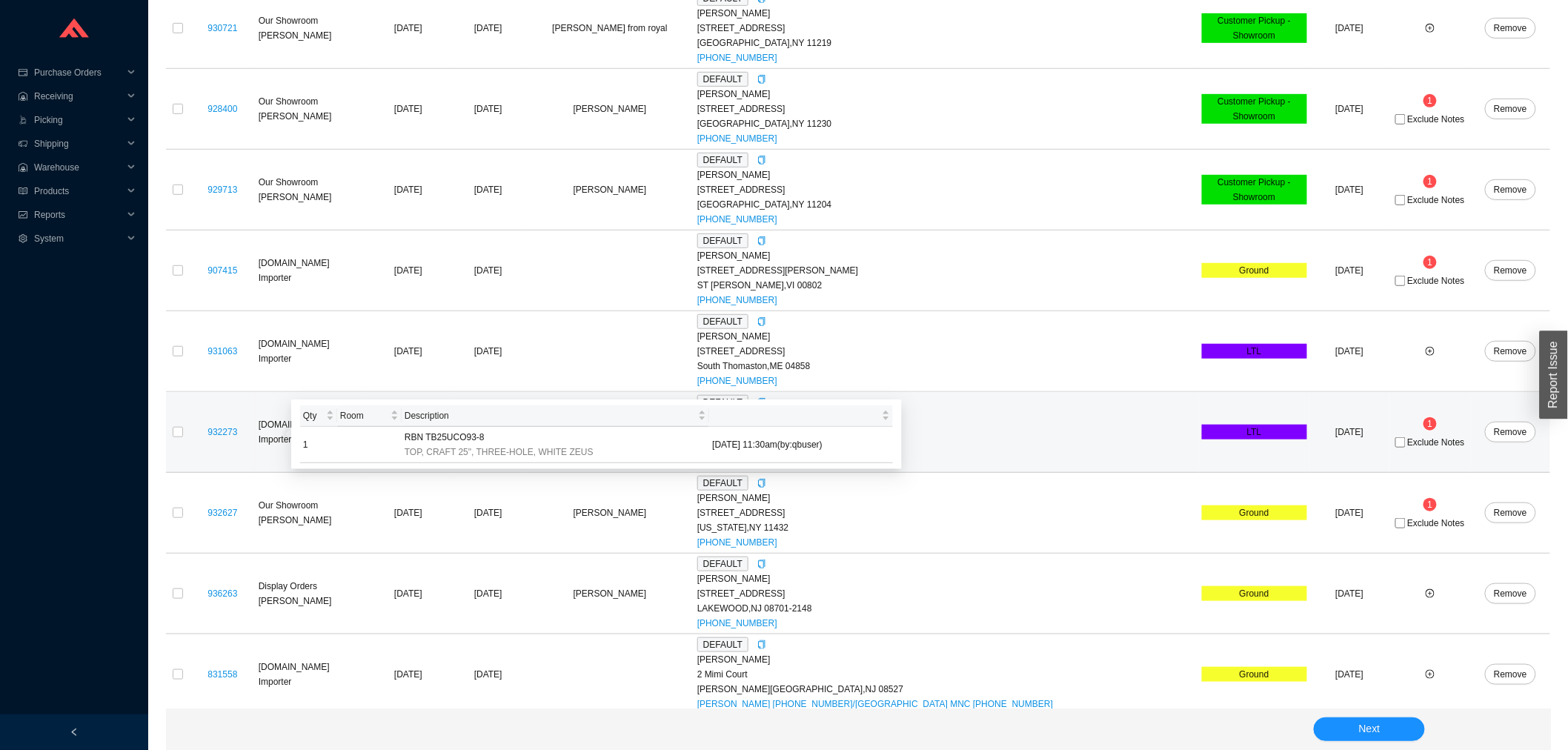
click at [197, 426] on div "932273" at bounding box center [223, 432] width 60 height 15
click at [181, 431] on input "checkbox" at bounding box center [177, 432] width 10 height 10
checkbox input "true"
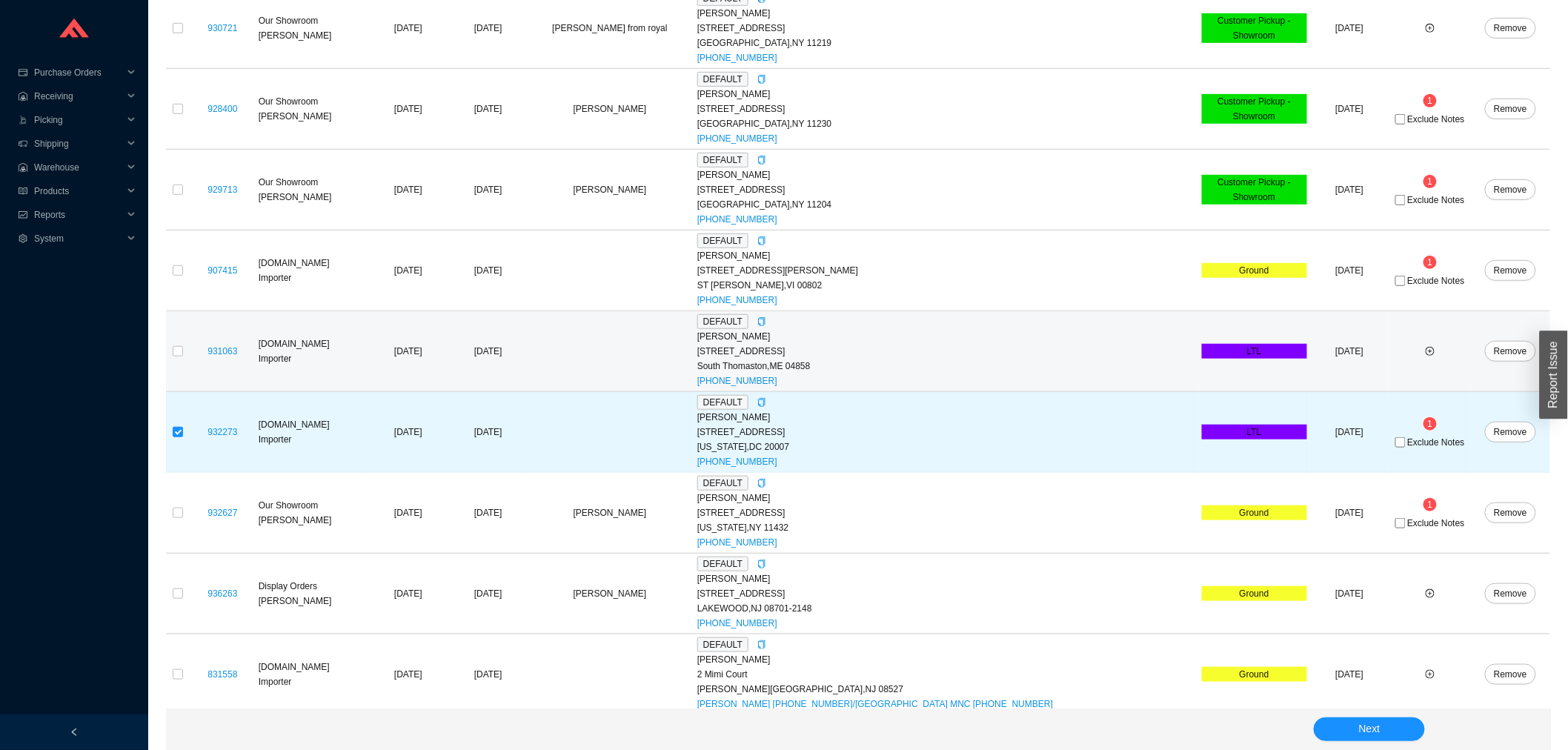
click at [173, 369] on td at bounding box center [178, 352] width 24 height 81
click at [178, 350] on input "checkbox" at bounding box center [177, 352] width 10 height 10
checkbox input "true"
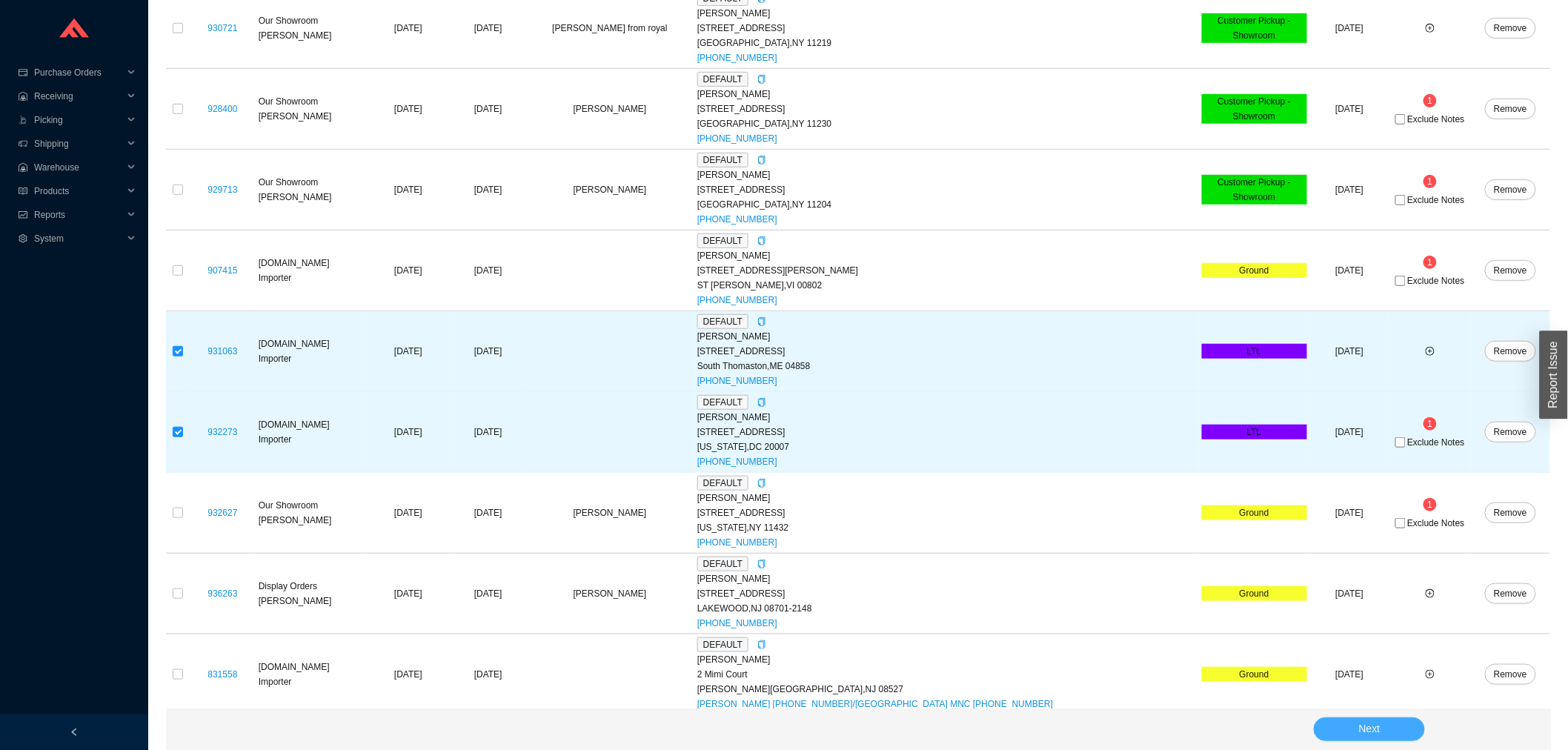
click at [1387, 728] on button "Next" at bounding box center [1369, 730] width 111 height 24
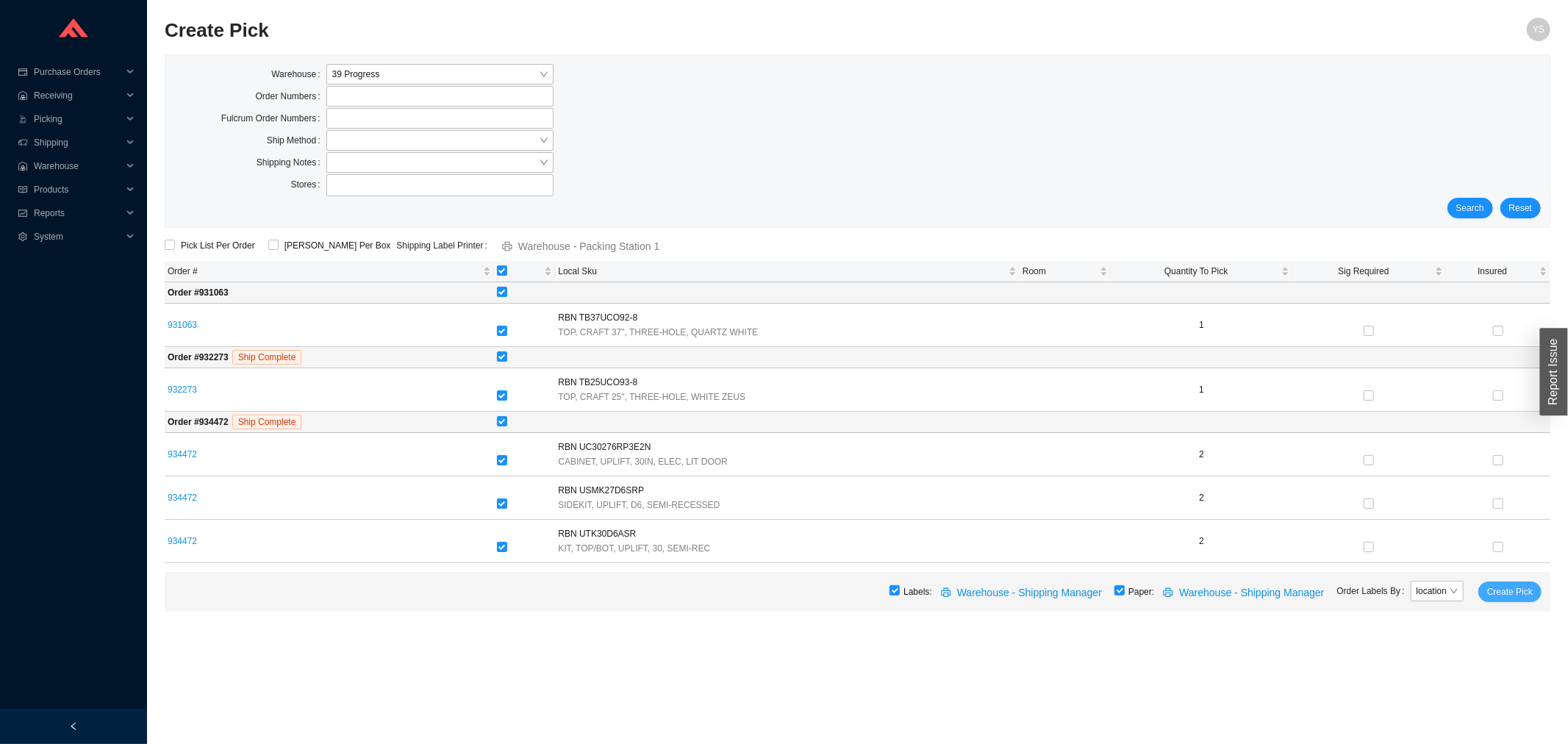
click at [1493, 589] on span "Create Pick" at bounding box center [1510, 591] width 46 height 14
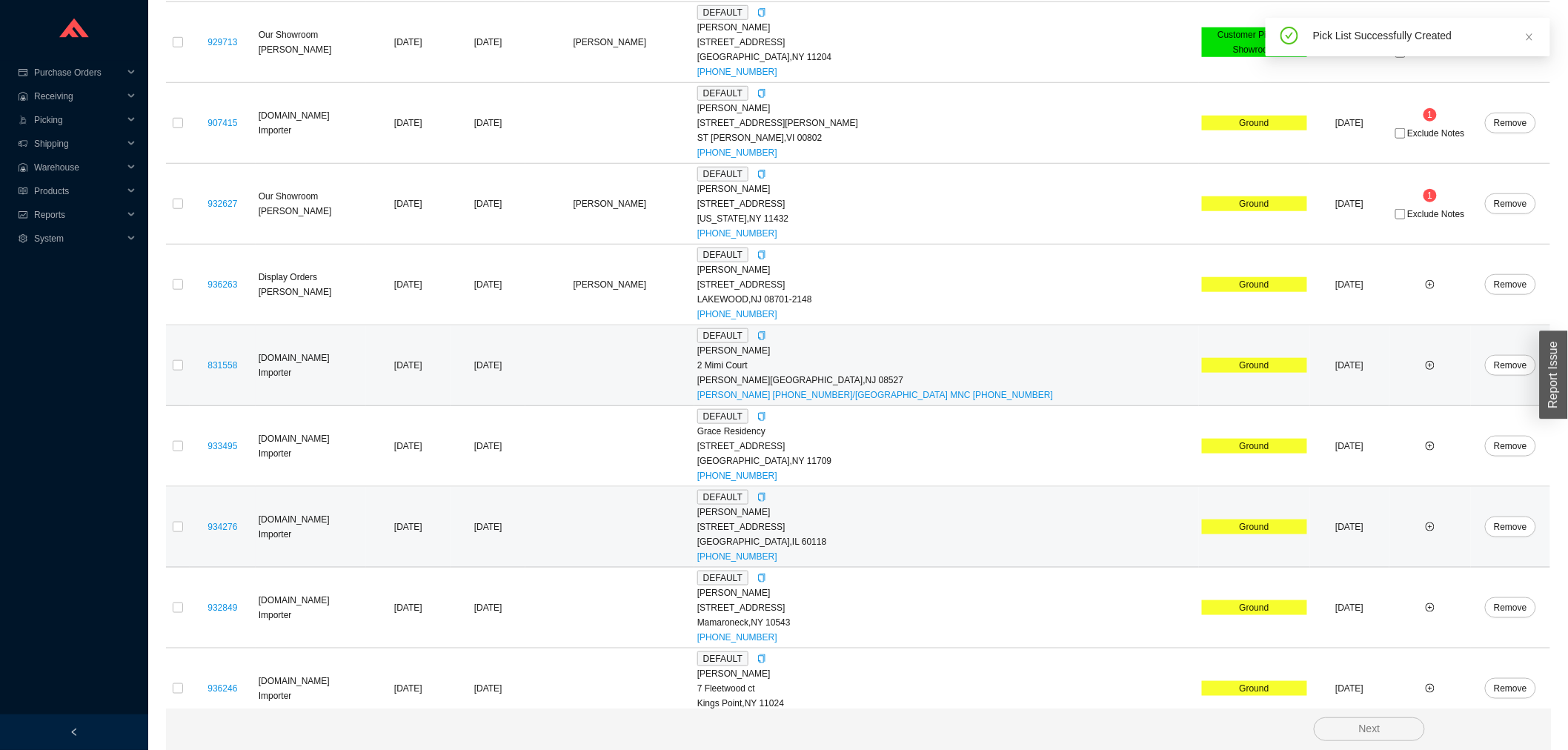
scroll to position [395, 0]
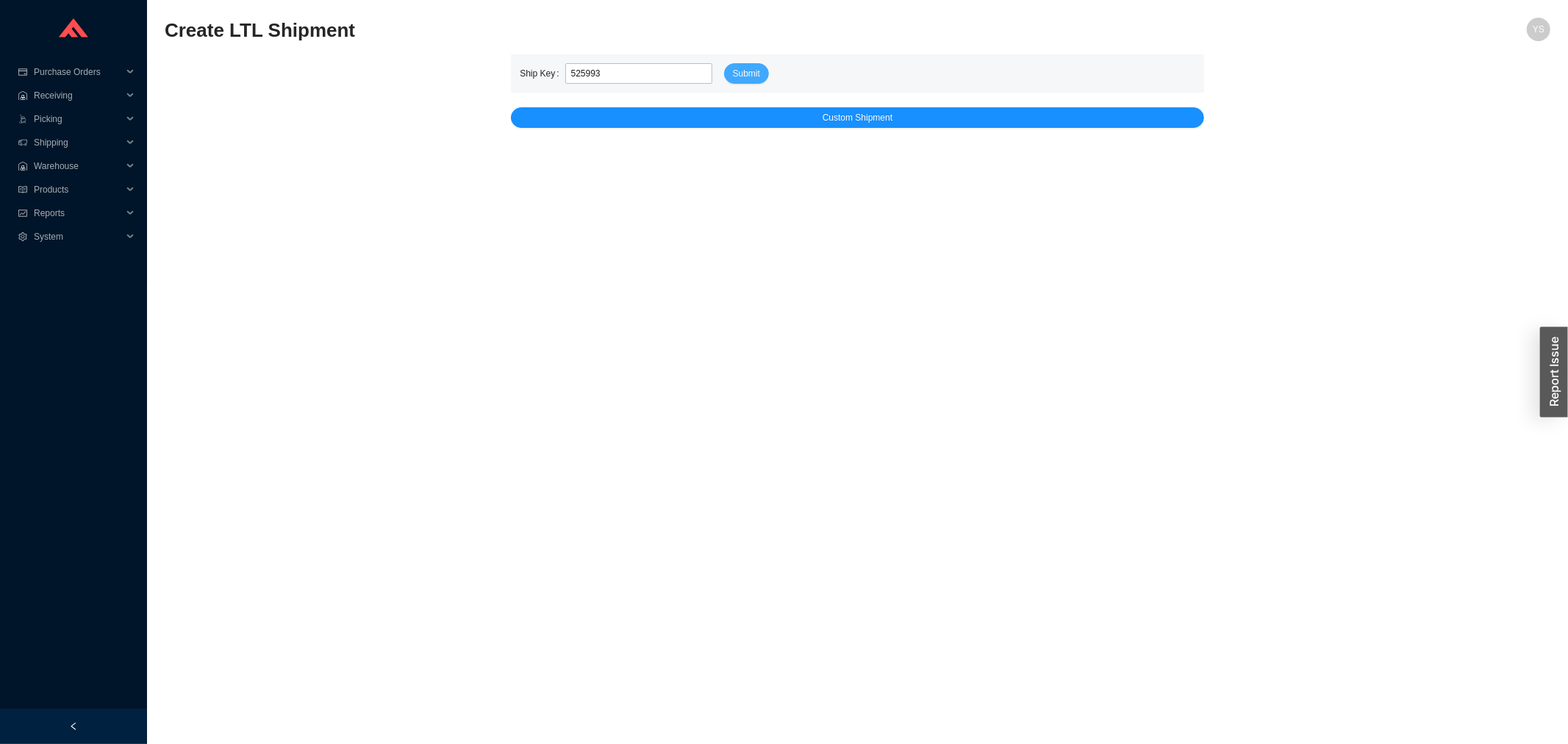
type input "525993"
click at [752, 70] on span "Submit" at bounding box center [747, 73] width 27 height 14
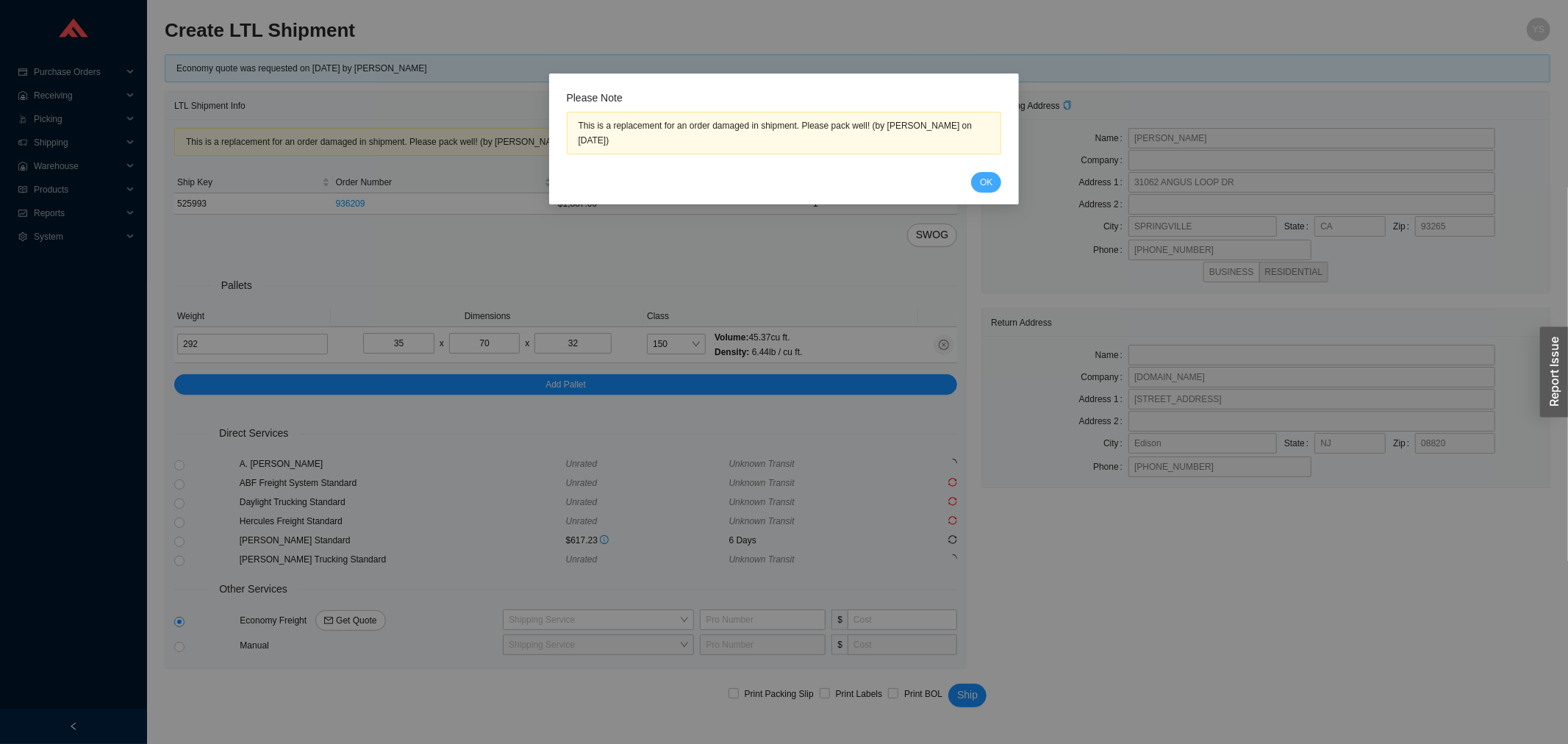
click at [982, 179] on span "OK" at bounding box center [986, 182] width 13 height 14
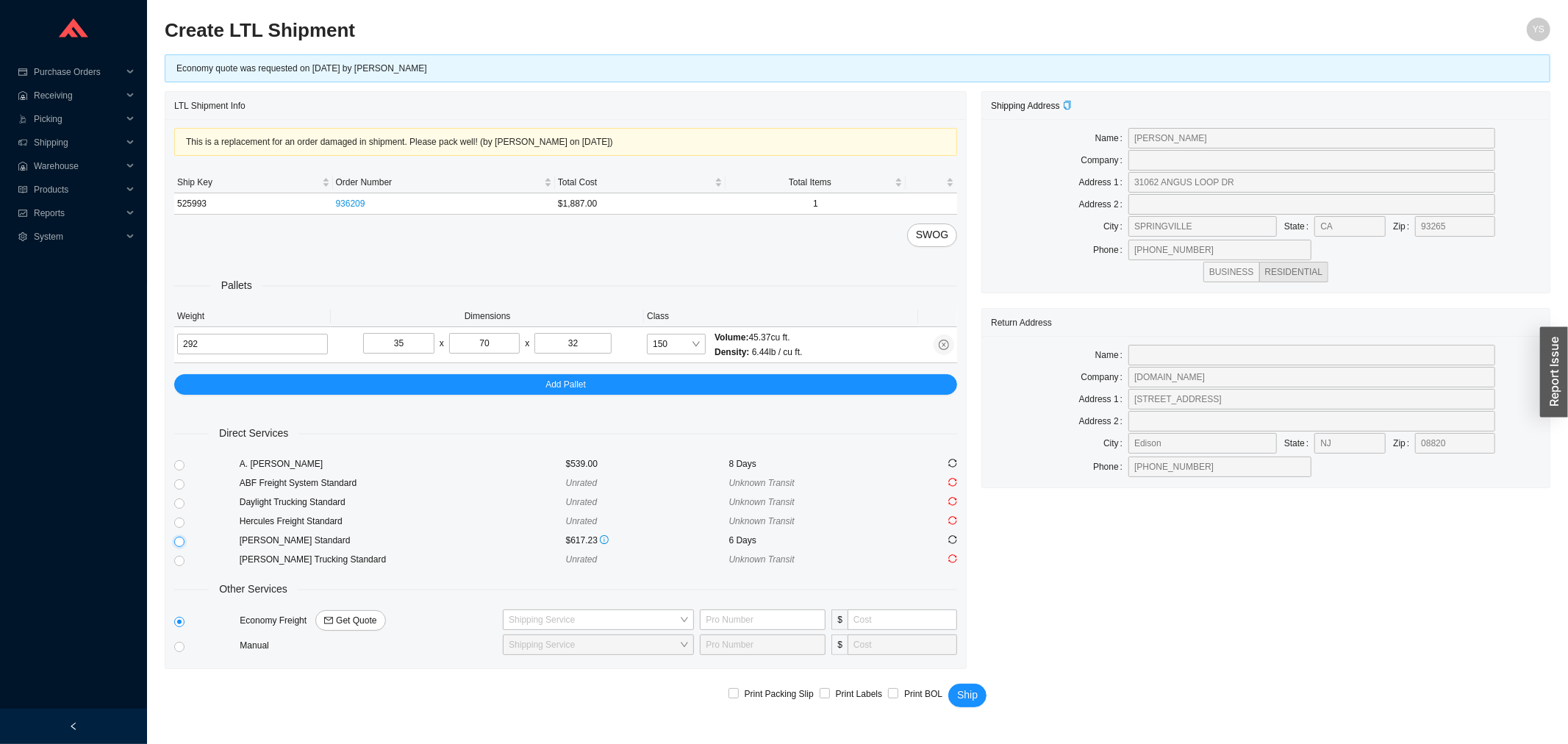
click at [180, 542] on input "radio" at bounding box center [179, 542] width 10 height 10
radio input "true"
checkbox input "true"
click at [958, 687] on span "Ship" at bounding box center [968, 695] width 20 height 17
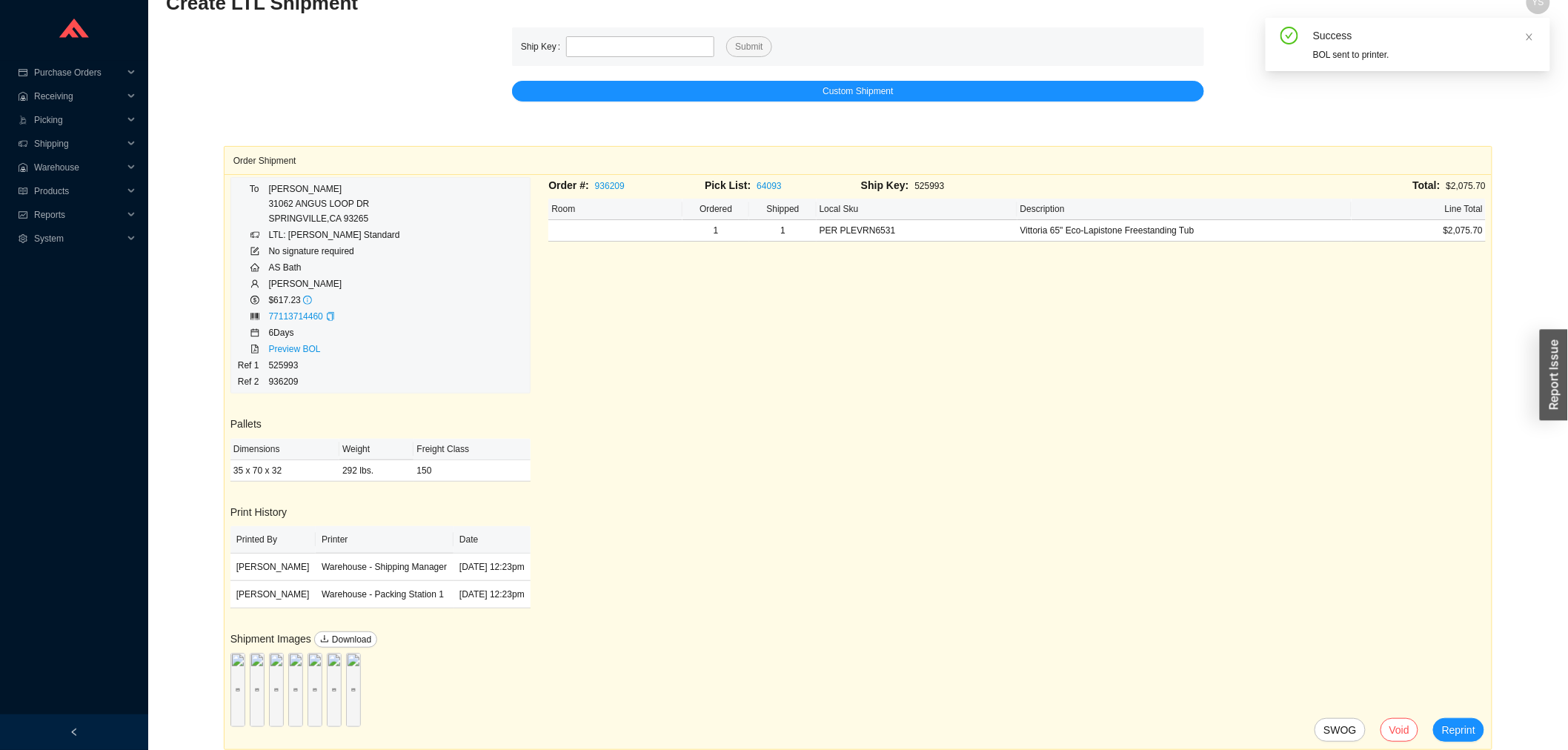
scroll to position [107, 0]
click at [235, 683] on div "Preview" at bounding box center [237, 689] width 15 height 15
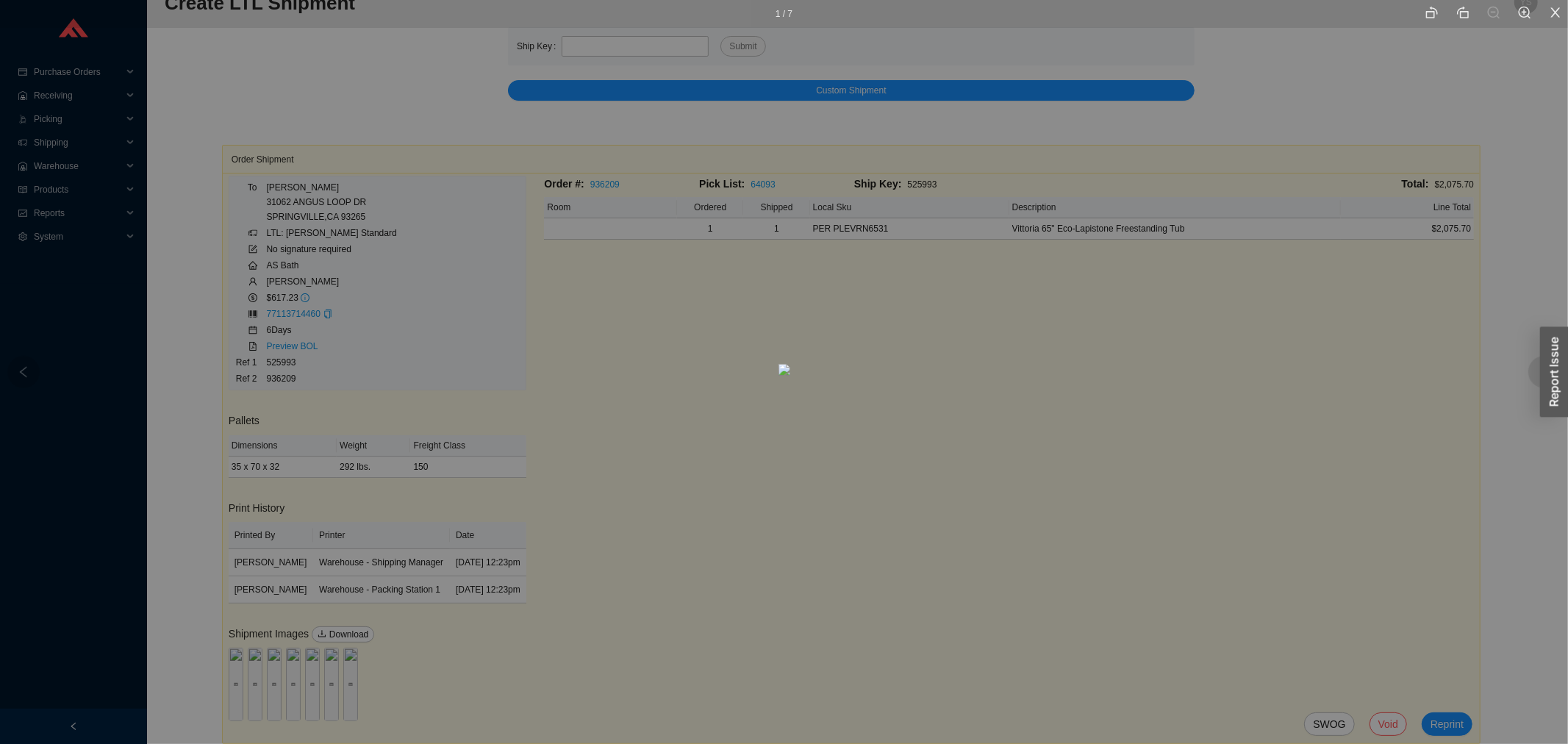
click at [1528, 372] on div at bounding box center [1544, 372] width 32 height 32
click at [1539, 383] on div at bounding box center [1544, 372] width 32 height 32
click at [1538, 383] on div at bounding box center [1544, 372] width 32 height 32
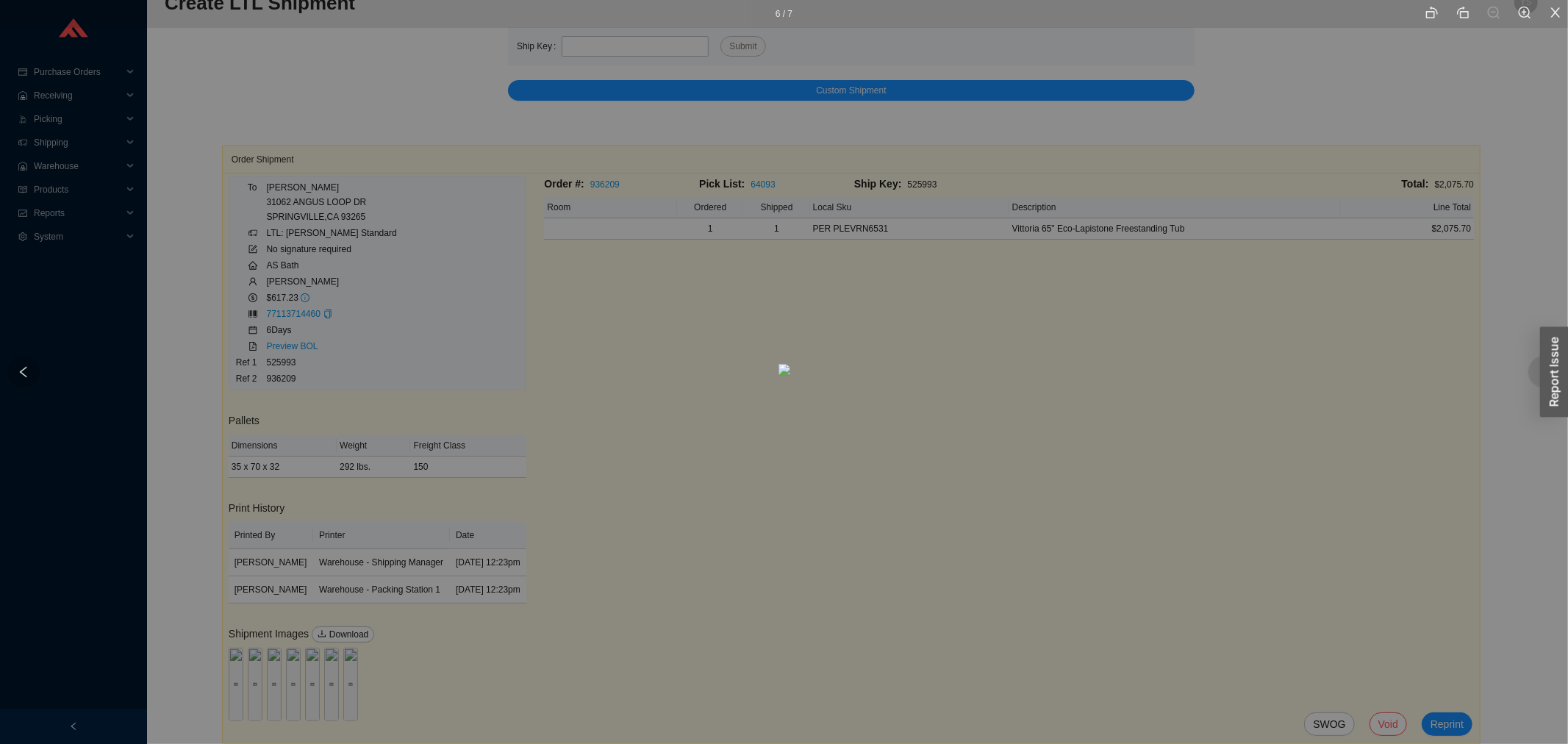
click at [1538, 383] on div at bounding box center [1544, 372] width 32 height 32
click at [93, 465] on div "7 / 7" at bounding box center [784, 372] width 1568 height 744
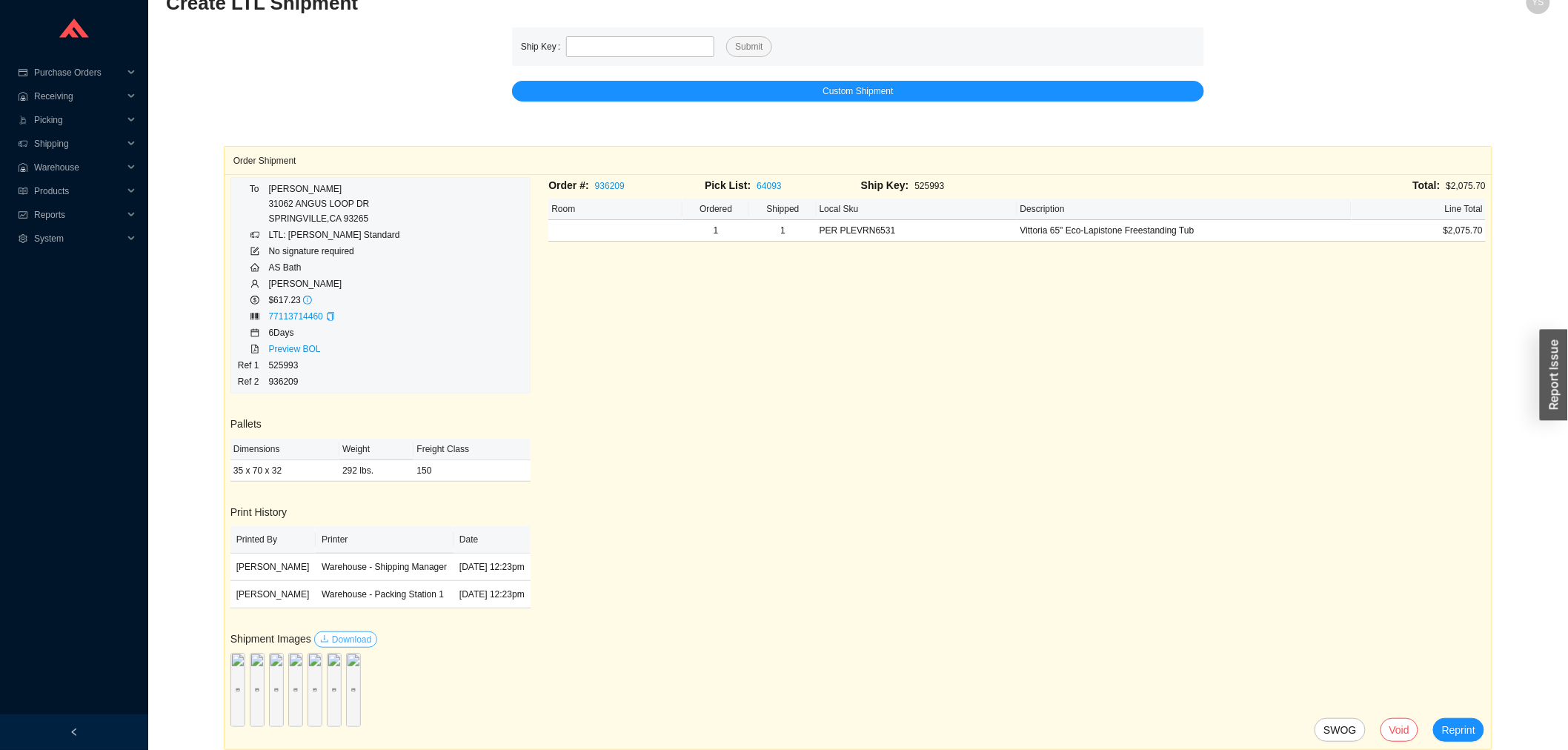
click at [340, 632] on span "Download" at bounding box center [351, 639] width 39 height 15
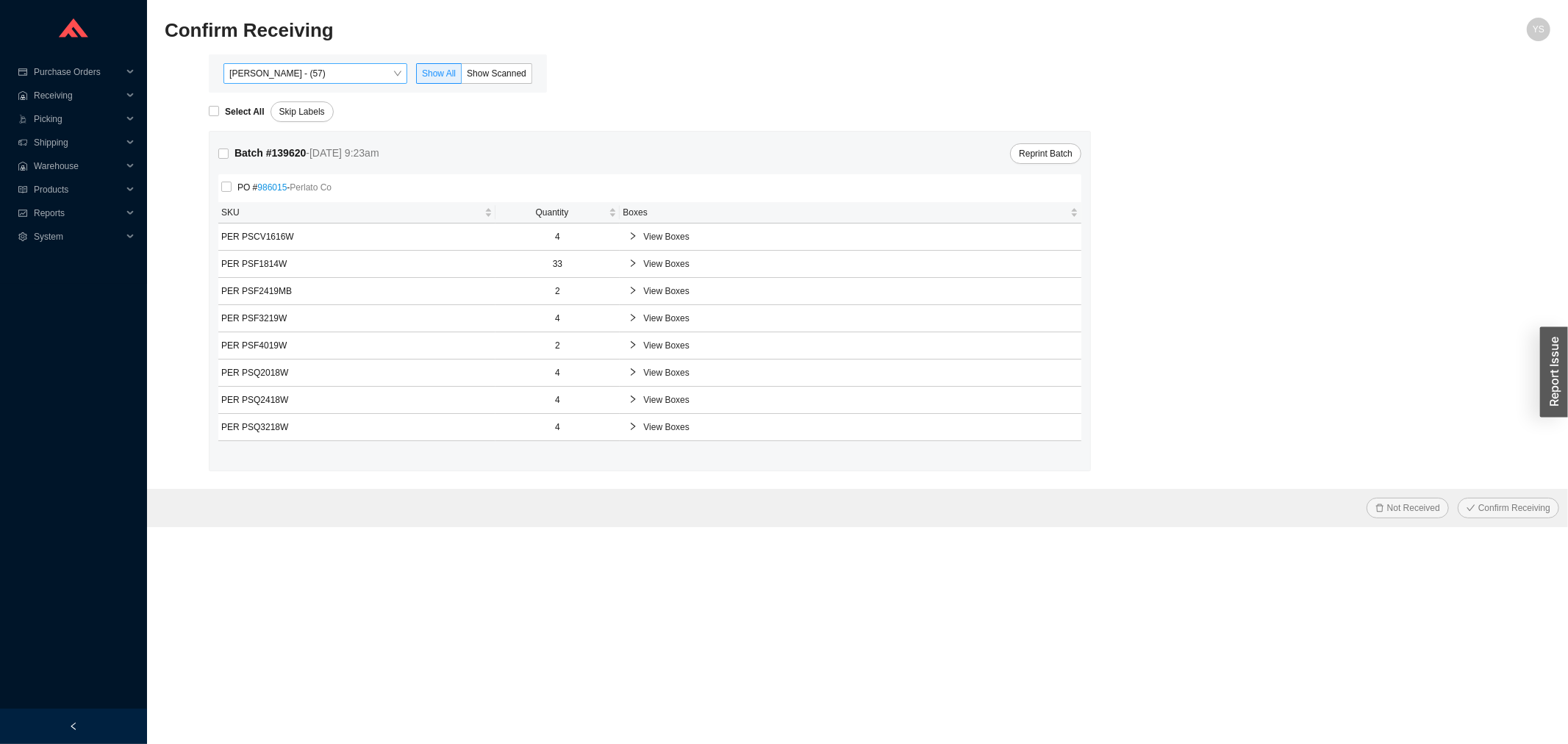
click at [315, 74] on span "[PERSON_NAME] - (57)" at bounding box center [315, 74] width 172 height 19
click at [585, 159] on div "Batch # 139620 - 8/25/25 9:23am Reprint Batch" at bounding box center [650, 154] width 864 height 22
click at [45, 212] on span "Reports" at bounding box center [78, 213] width 88 height 24
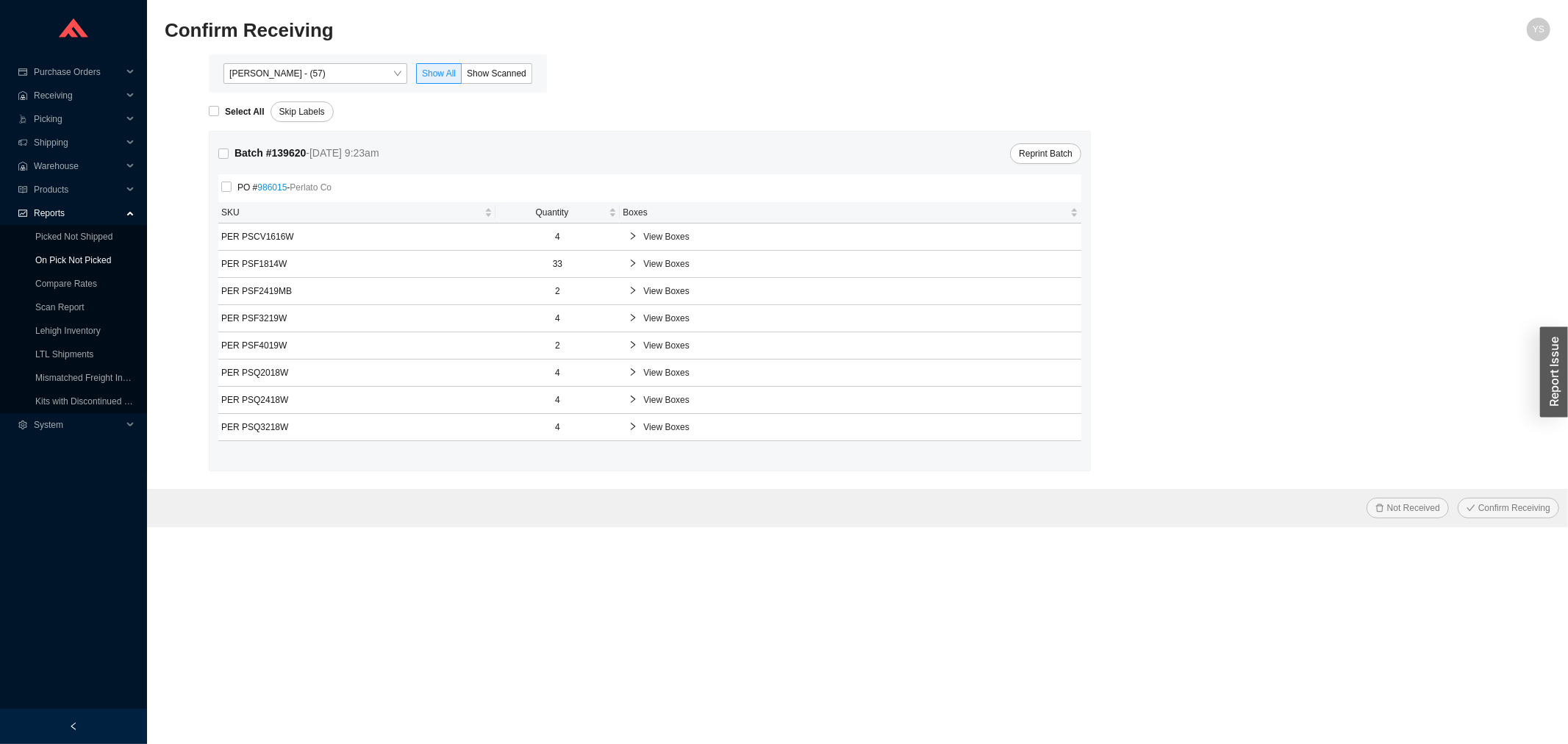
click at [61, 255] on link "On Pick Not Picked" at bounding box center [73, 260] width 75 height 10
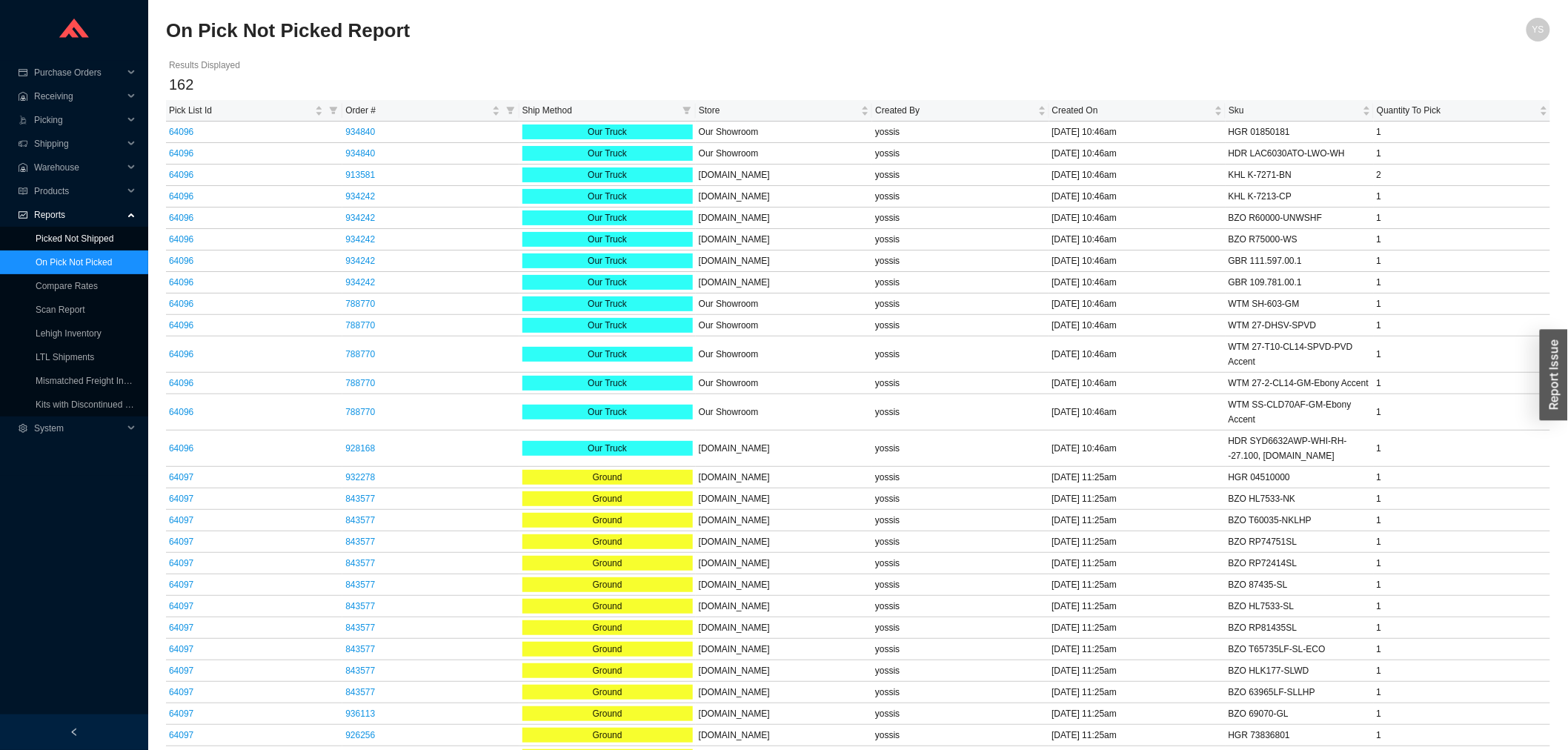
click at [62, 234] on link "Picked Not Shipped" at bounding box center [74, 239] width 78 height 10
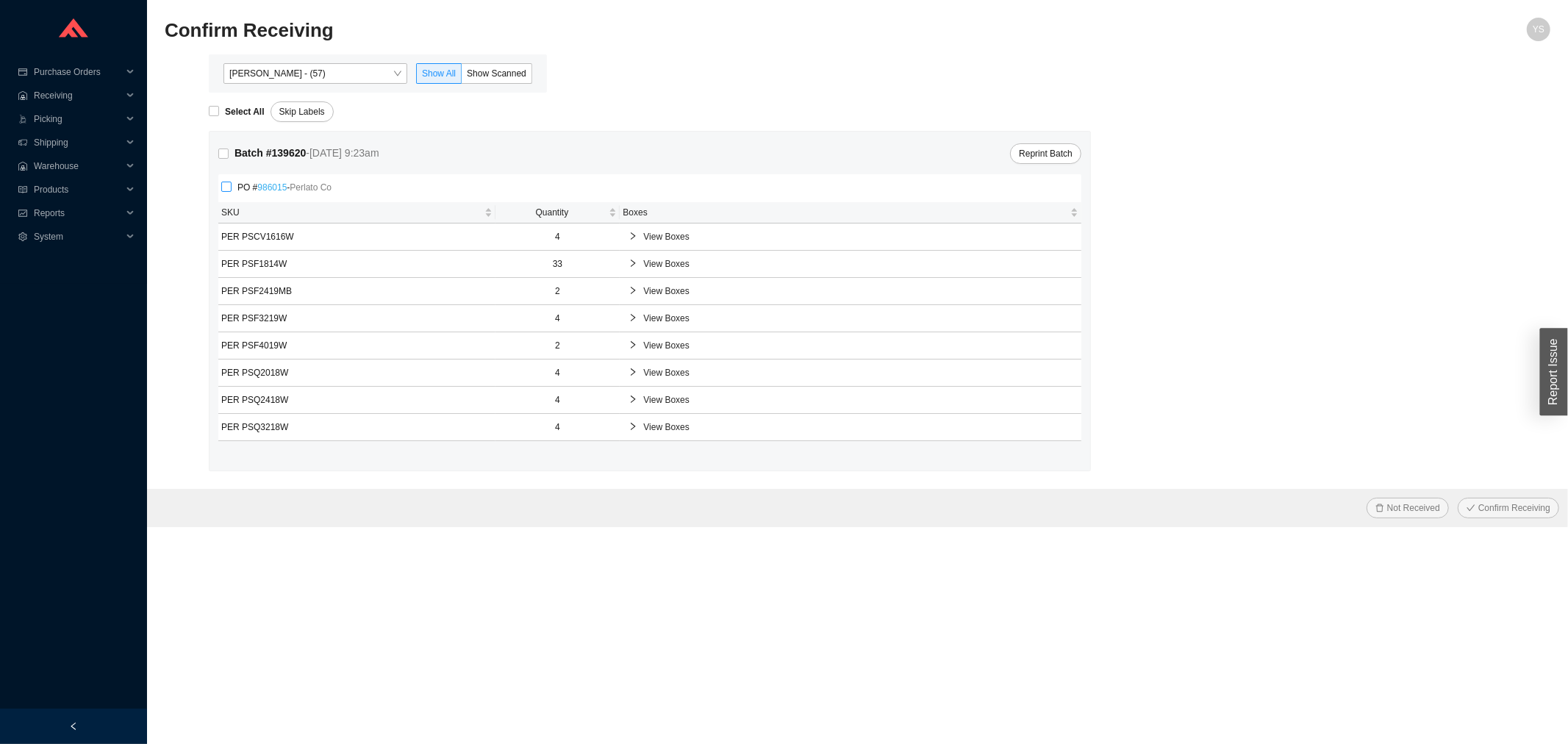
drag, startPoint x: 269, startPoint y: 172, endPoint x: 270, endPoint y: 185, distance: 13.0
click at [269, 174] on div "Batch # 139620 - [DATE] 9:23am Reprint Batch PO # 986015 - Perlato Co SKU Quant…" at bounding box center [650, 300] width 881 height 339
click at [270, 185] on link "986015" at bounding box center [272, 187] width 30 height 10
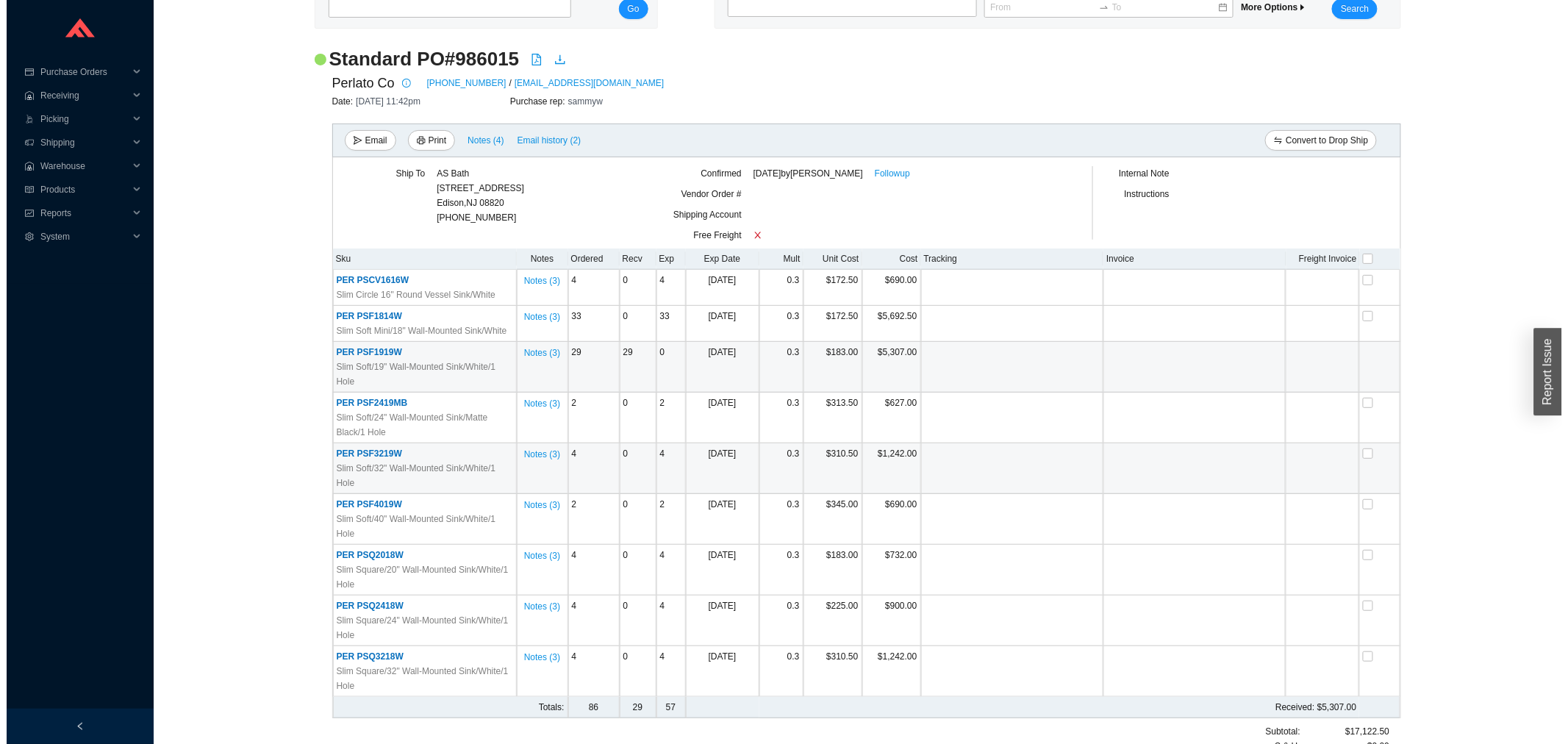
scroll to position [136, 0]
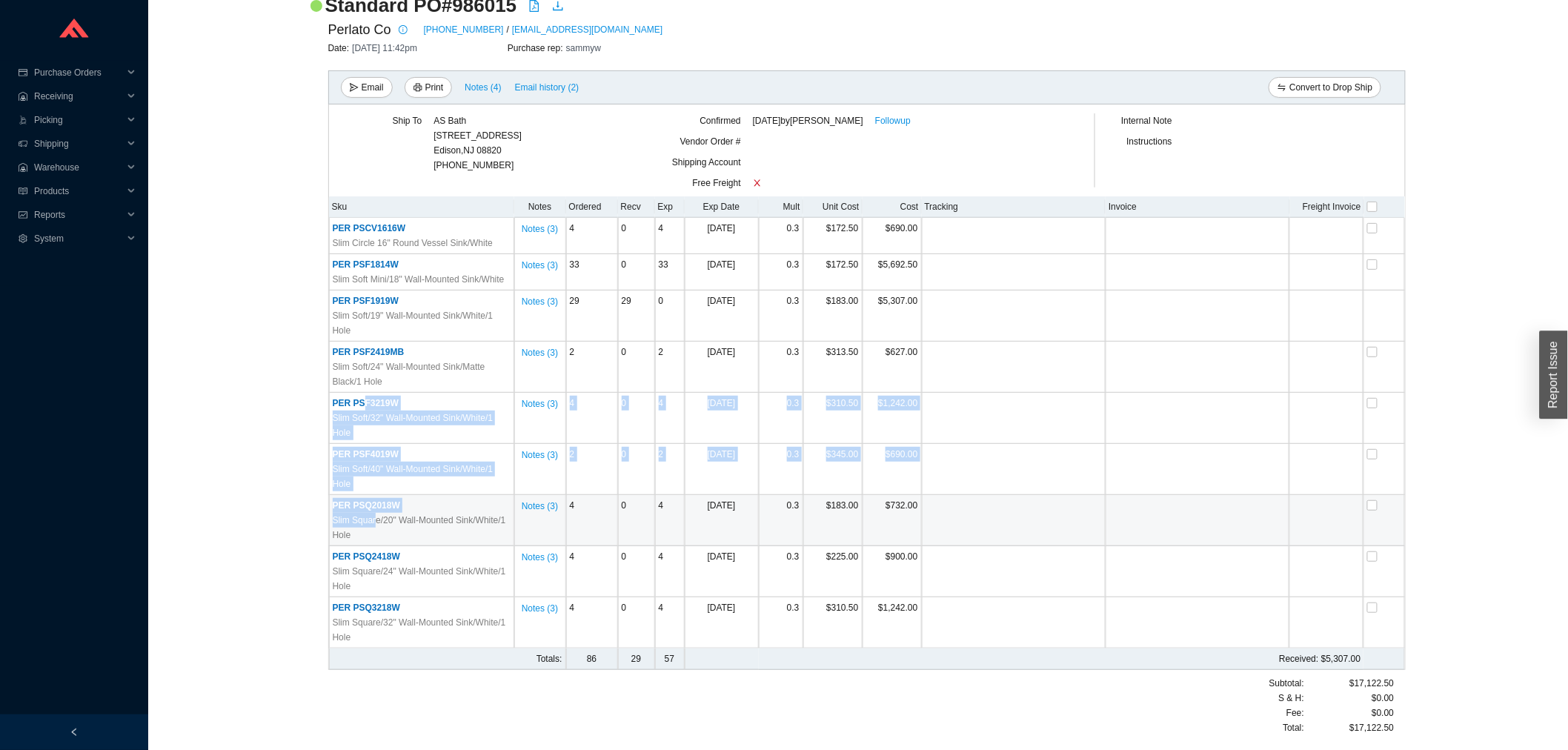
drag, startPoint x: 363, startPoint y: 405, endPoint x: 375, endPoint y: 513, distance: 108.7
click at [375, 513] on tbody "PER PSCV1616W Slim Circle 16" Round Vessel Sink/White Notes ( 3 ) 4 0 4 [DATE] …" at bounding box center [868, 433] width 1077 height 431
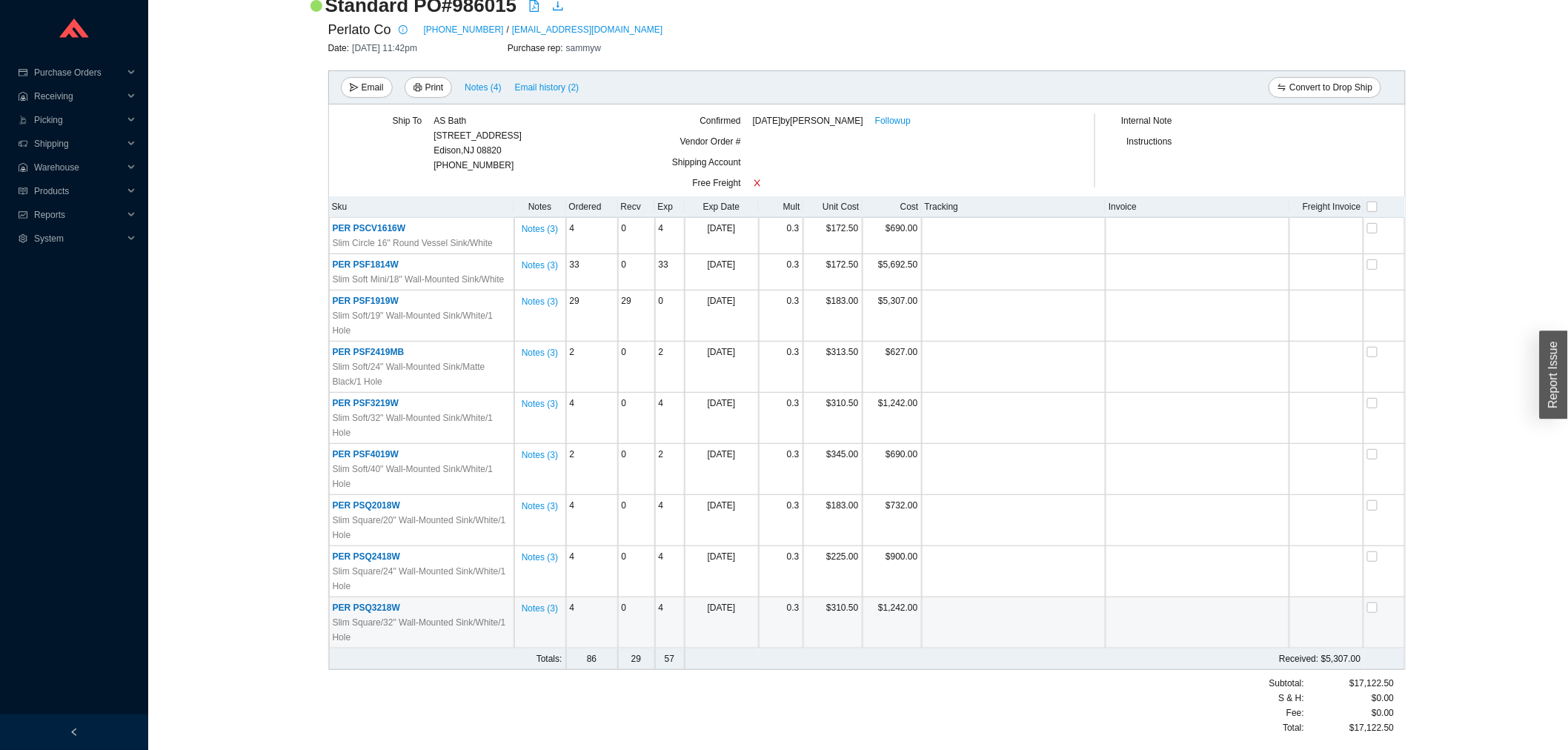
click at [390, 608] on span "PER PSQ3218W" at bounding box center [366, 608] width 67 height 10
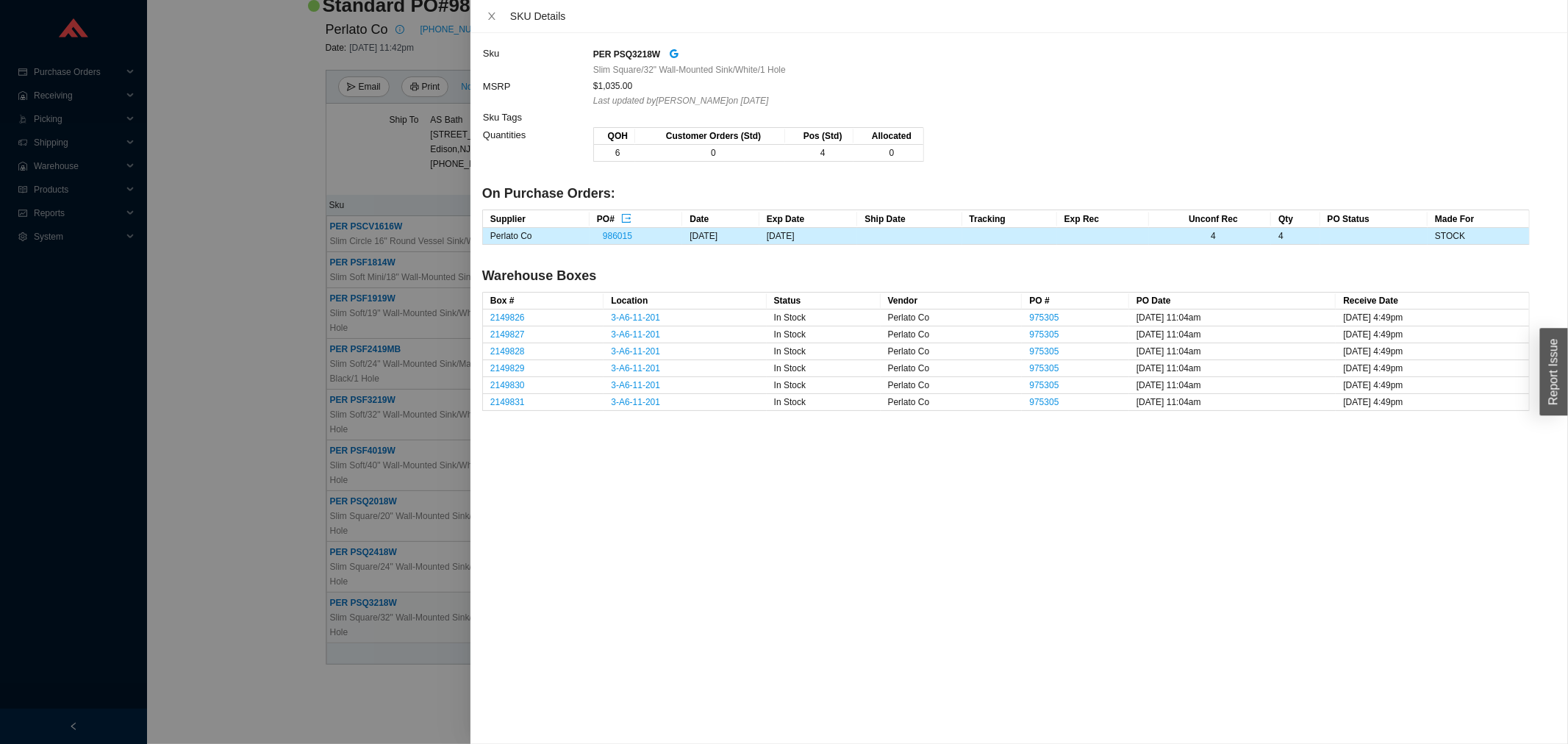
click at [268, 400] on div at bounding box center [784, 372] width 1568 height 744
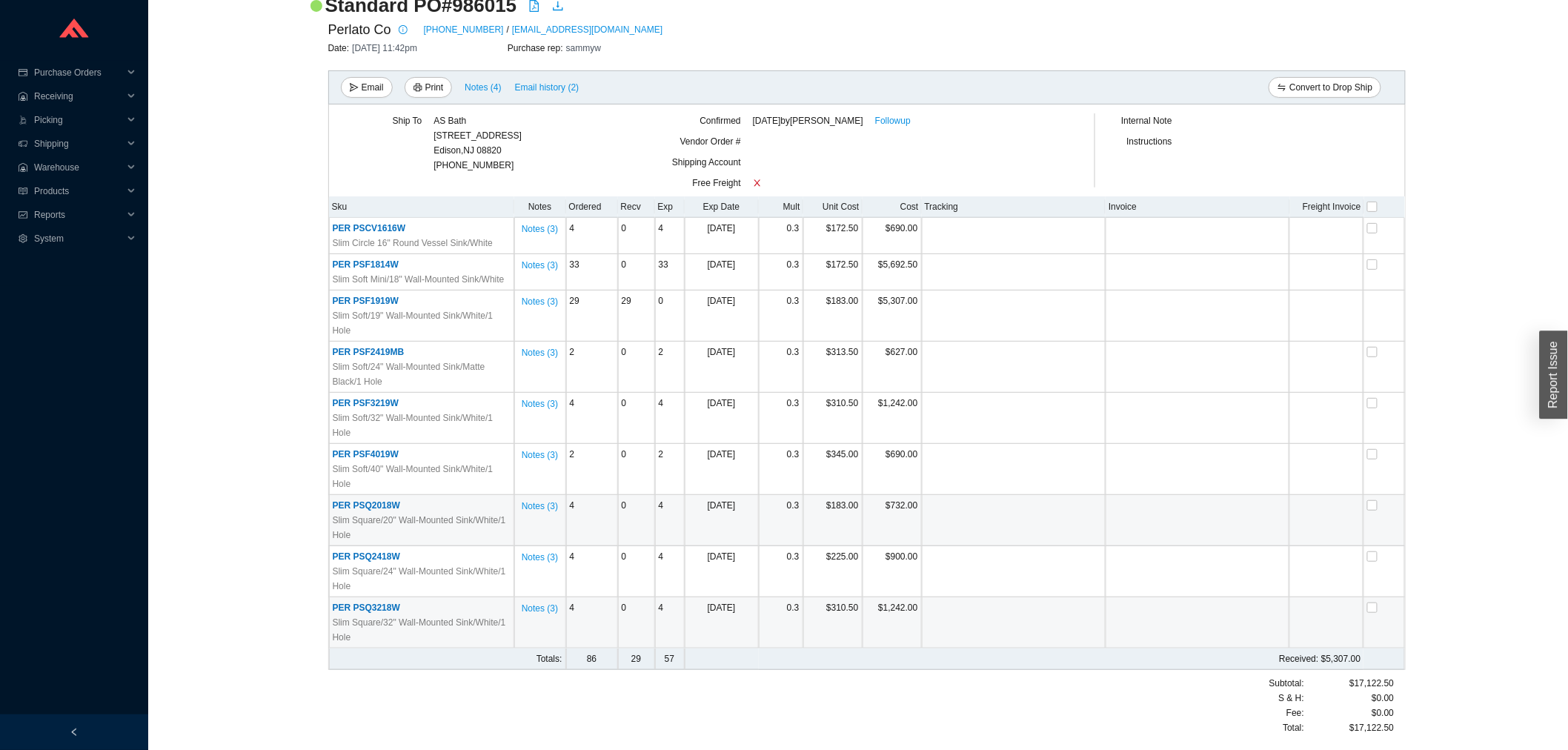
click at [363, 508] on span "PER PSQ2018W" at bounding box center [366, 505] width 67 height 10
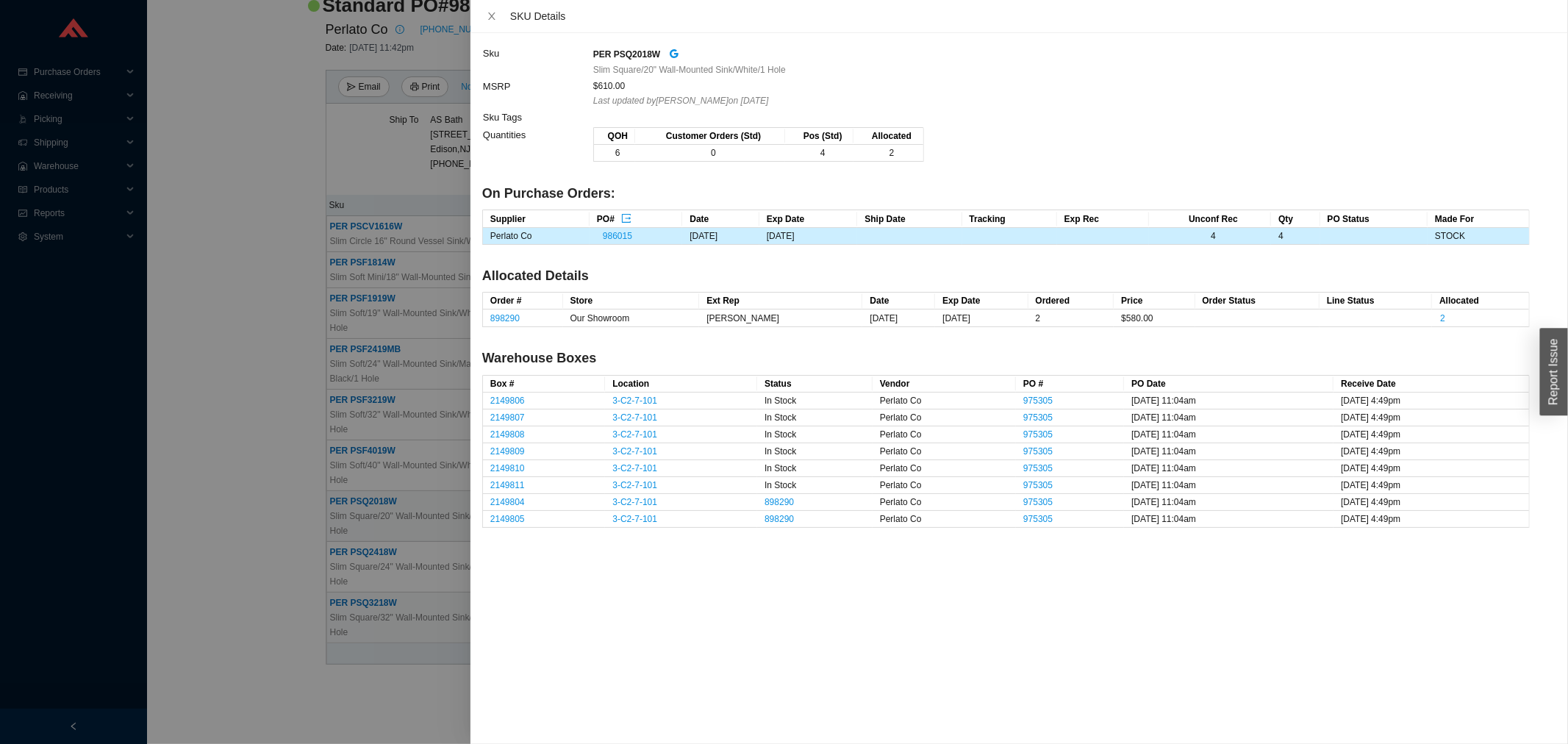
click at [361, 504] on div at bounding box center [784, 372] width 1568 height 744
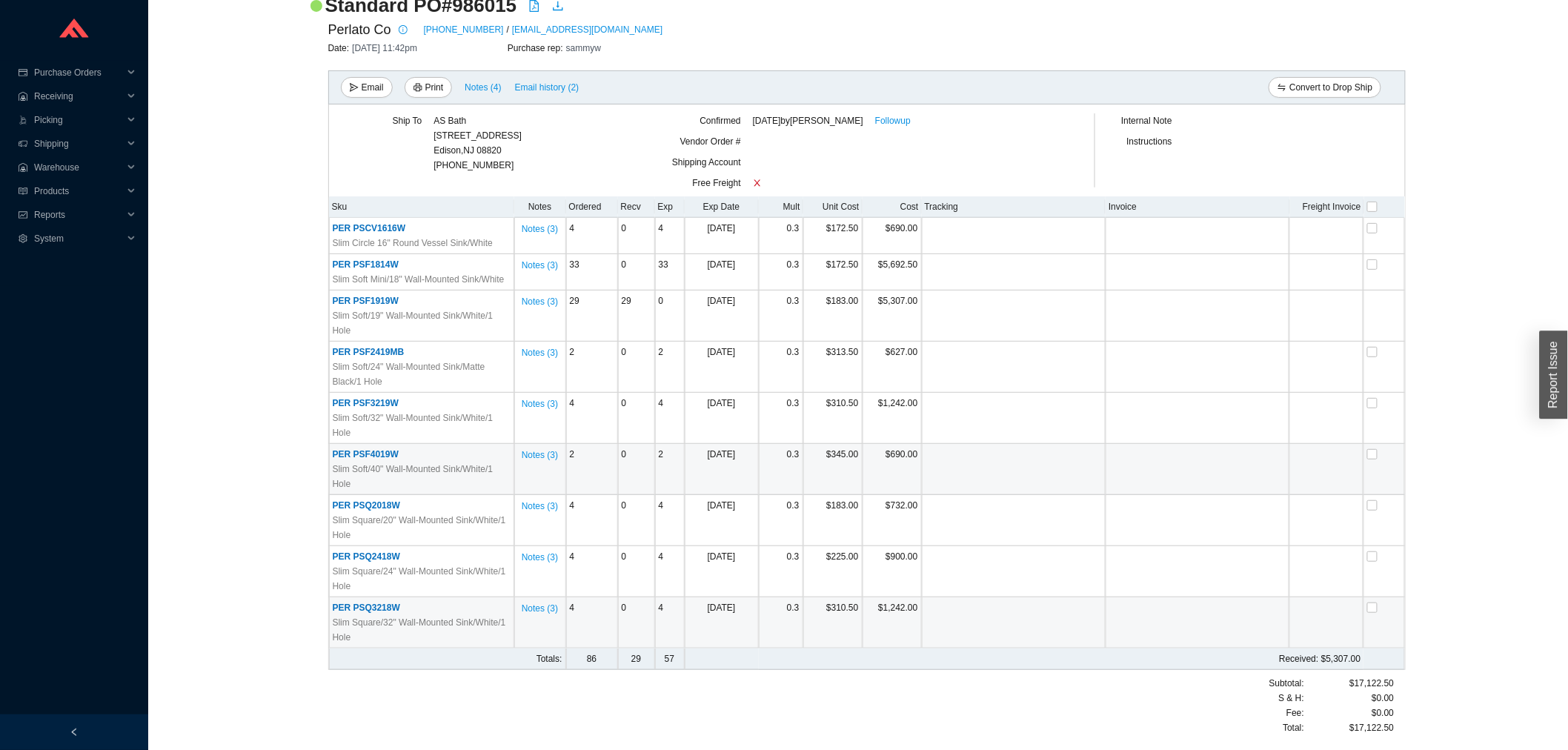
click at [368, 454] on span "PER PSF4019W" at bounding box center [365, 454] width 66 height 10
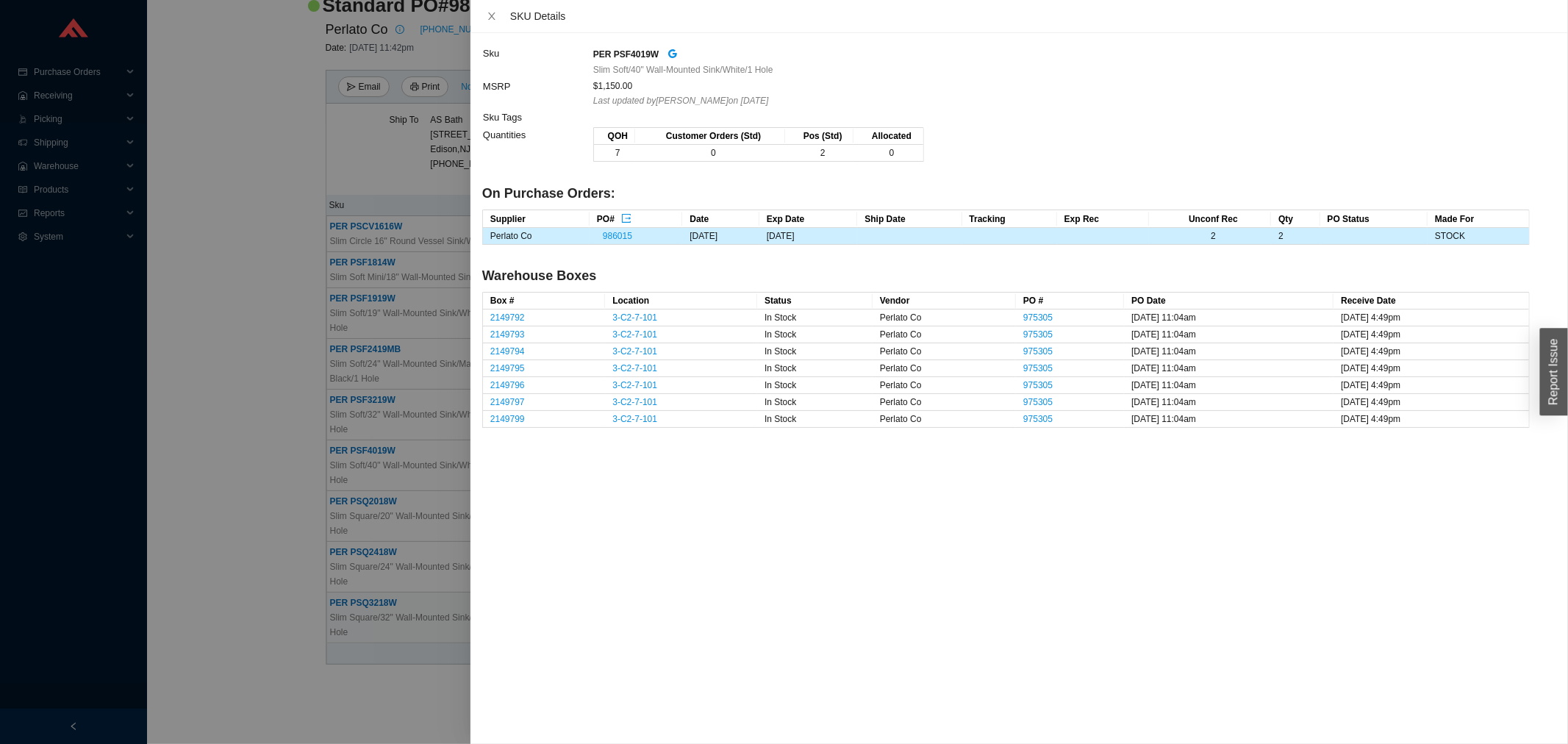
click at [363, 427] on div at bounding box center [784, 372] width 1568 height 744
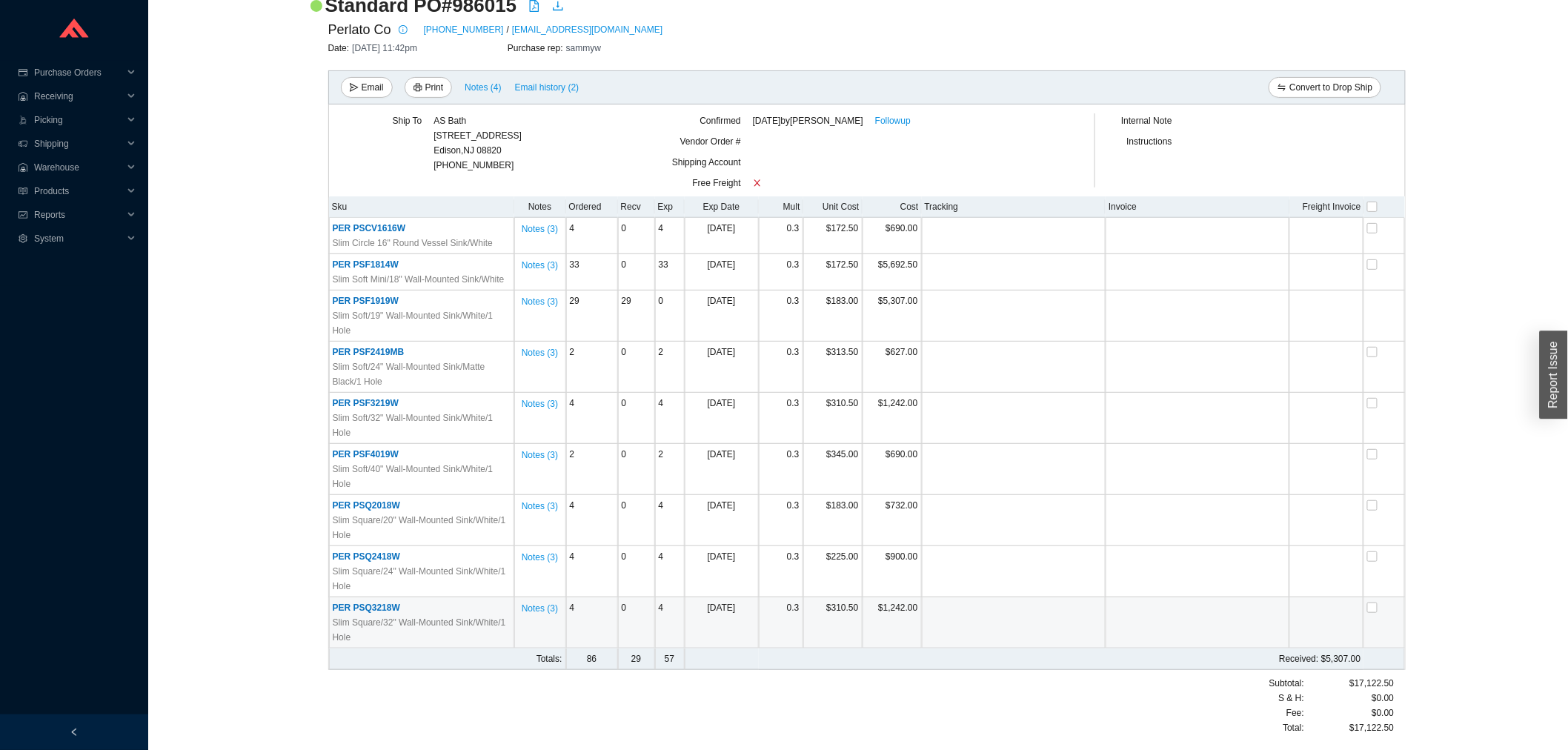
click at [364, 402] on span "PER PSF3219W" at bounding box center [365, 403] width 66 height 10
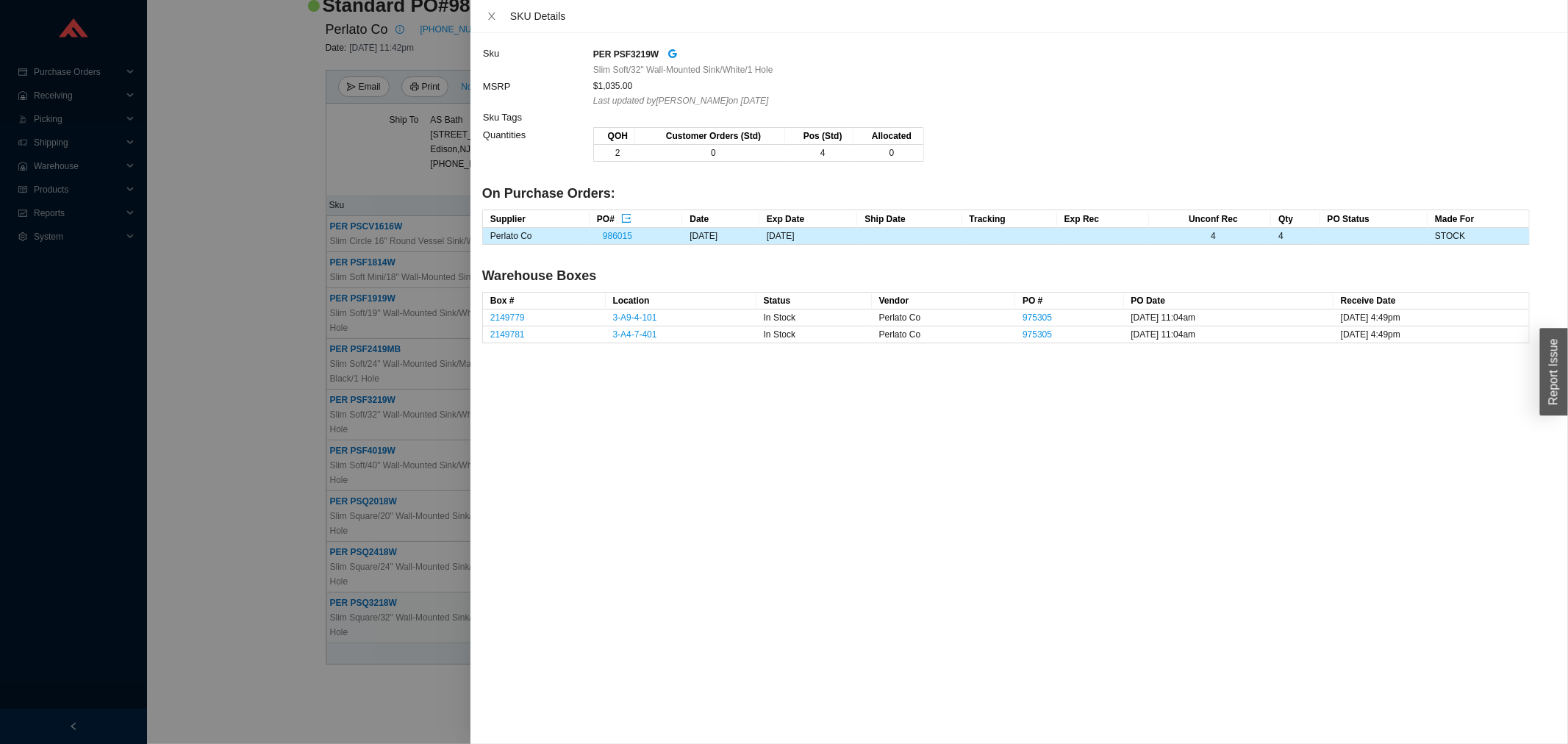
click at [361, 337] on div at bounding box center [784, 372] width 1568 height 744
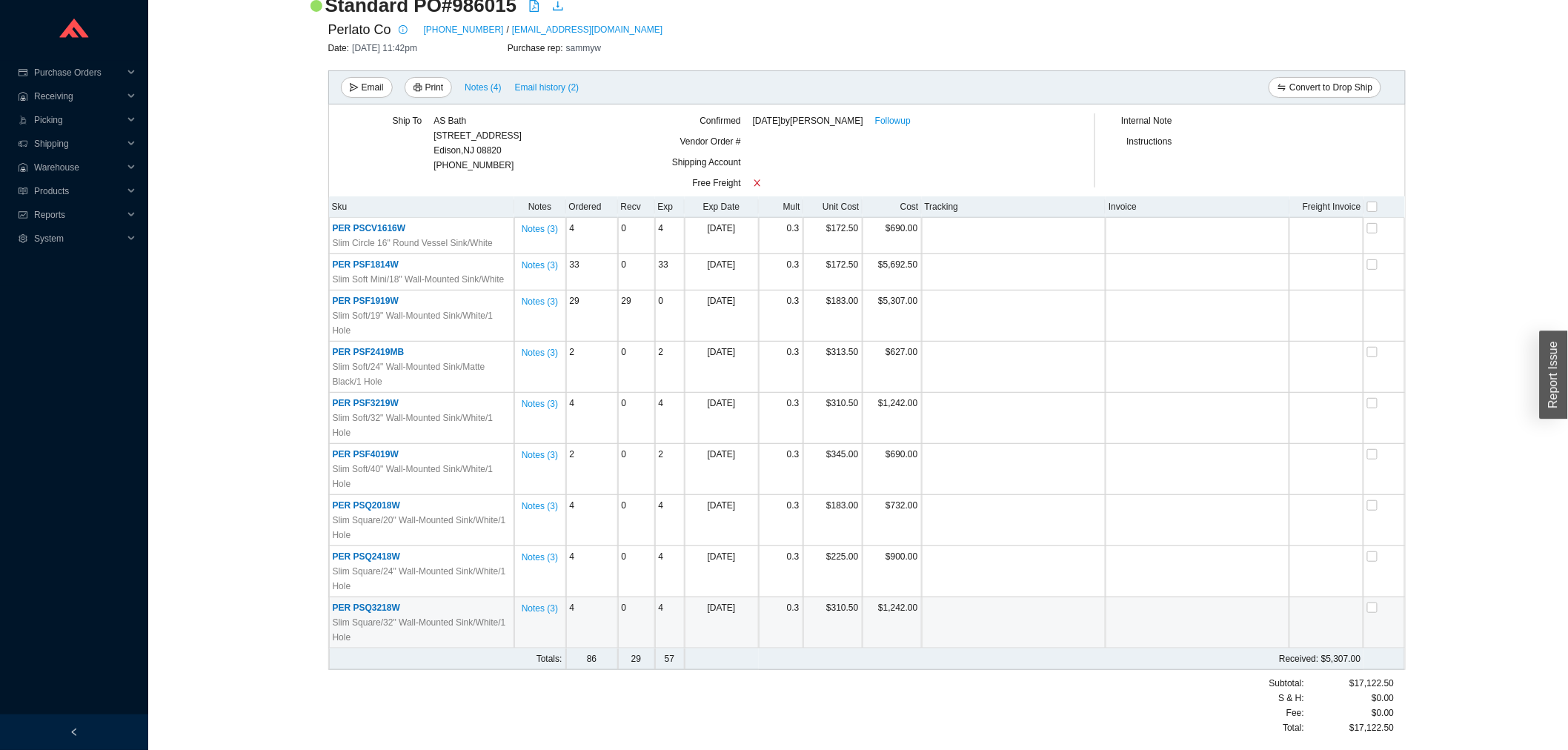
click at [362, 346] on span "PER PSF2419MB" at bounding box center [369, 352] width 72 height 10
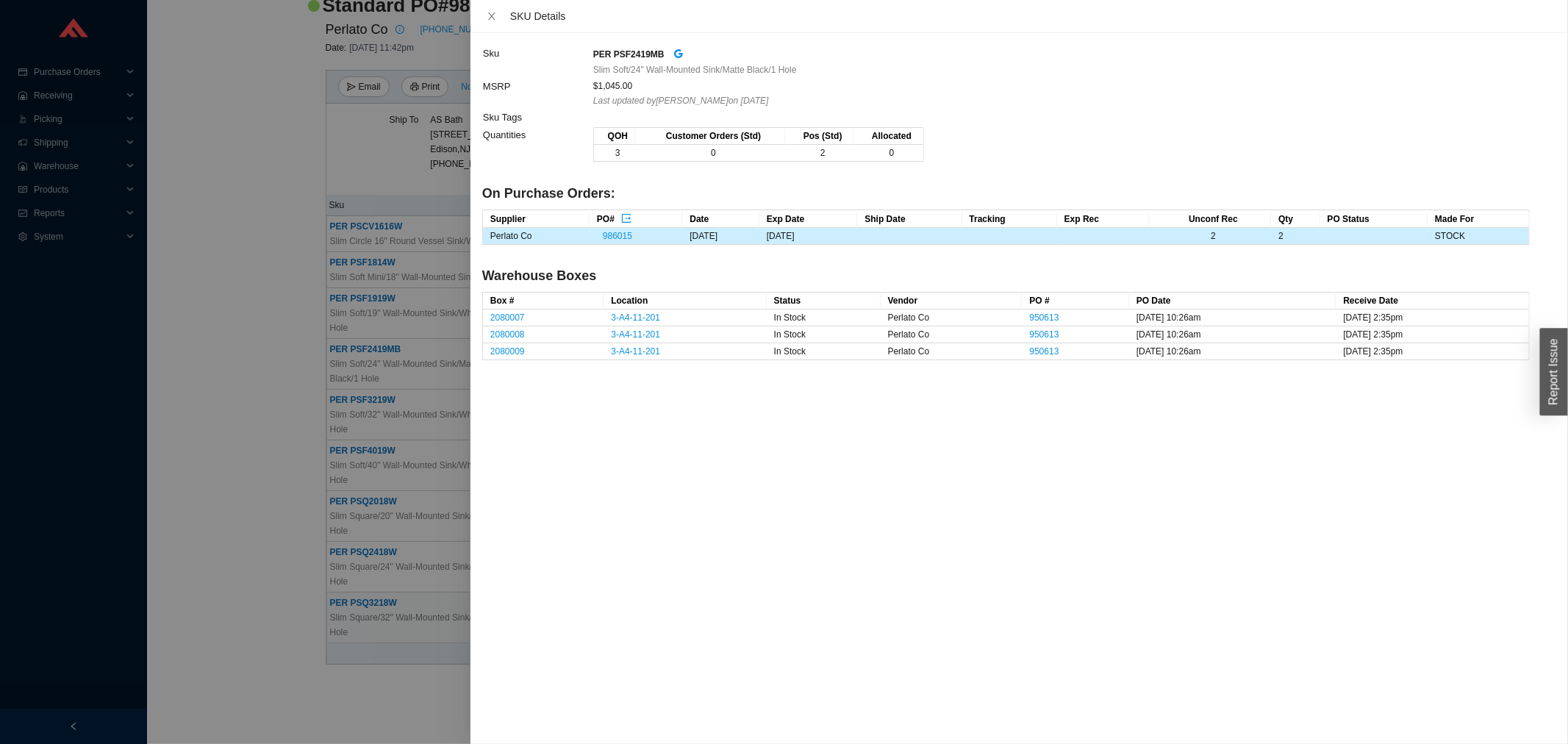
click at [345, 307] on div at bounding box center [784, 372] width 1568 height 744
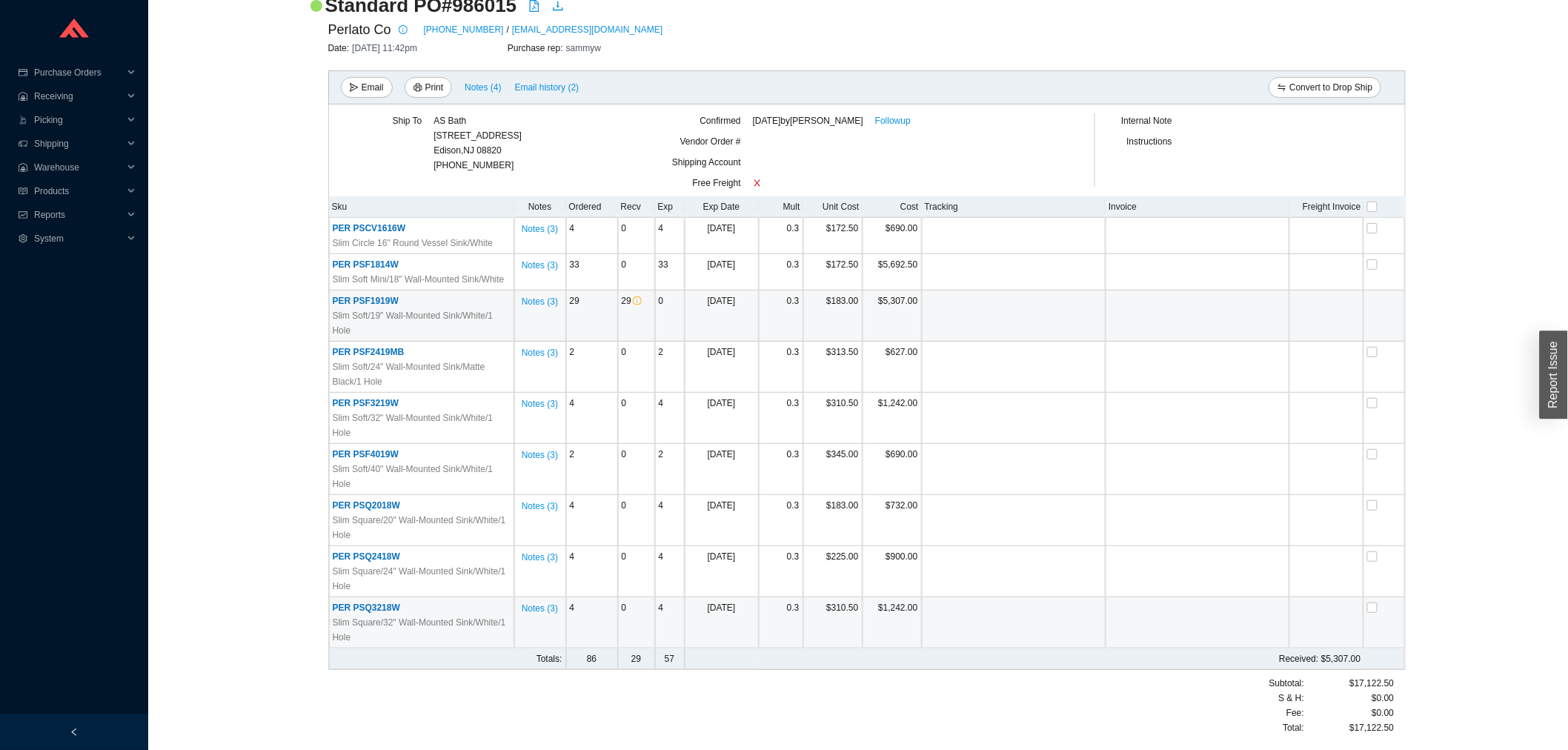
click at [349, 301] on span "PER PSF1919W" at bounding box center [365, 301] width 66 height 10
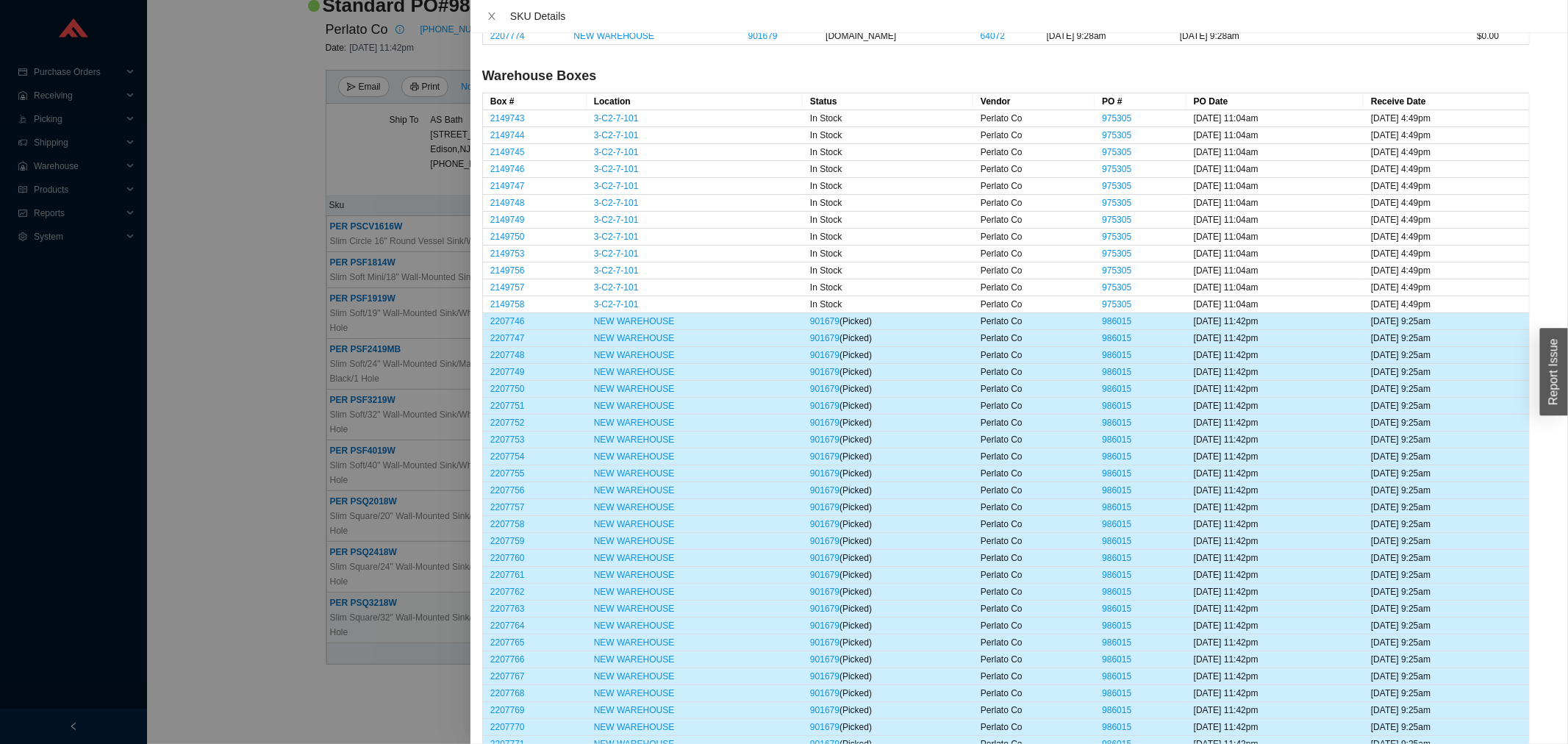
scroll to position [836, 0]
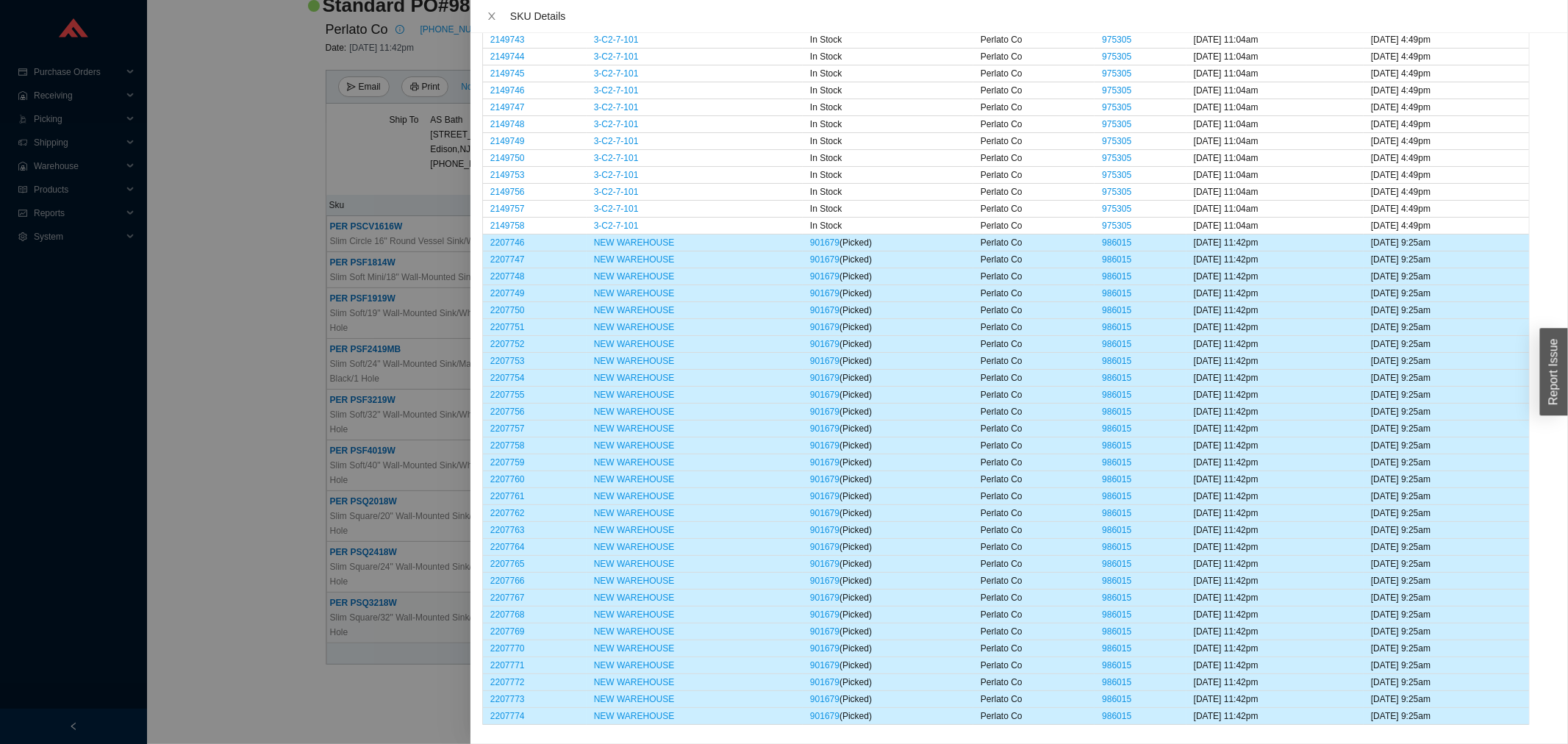
click at [278, 433] on div at bounding box center [784, 372] width 1568 height 744
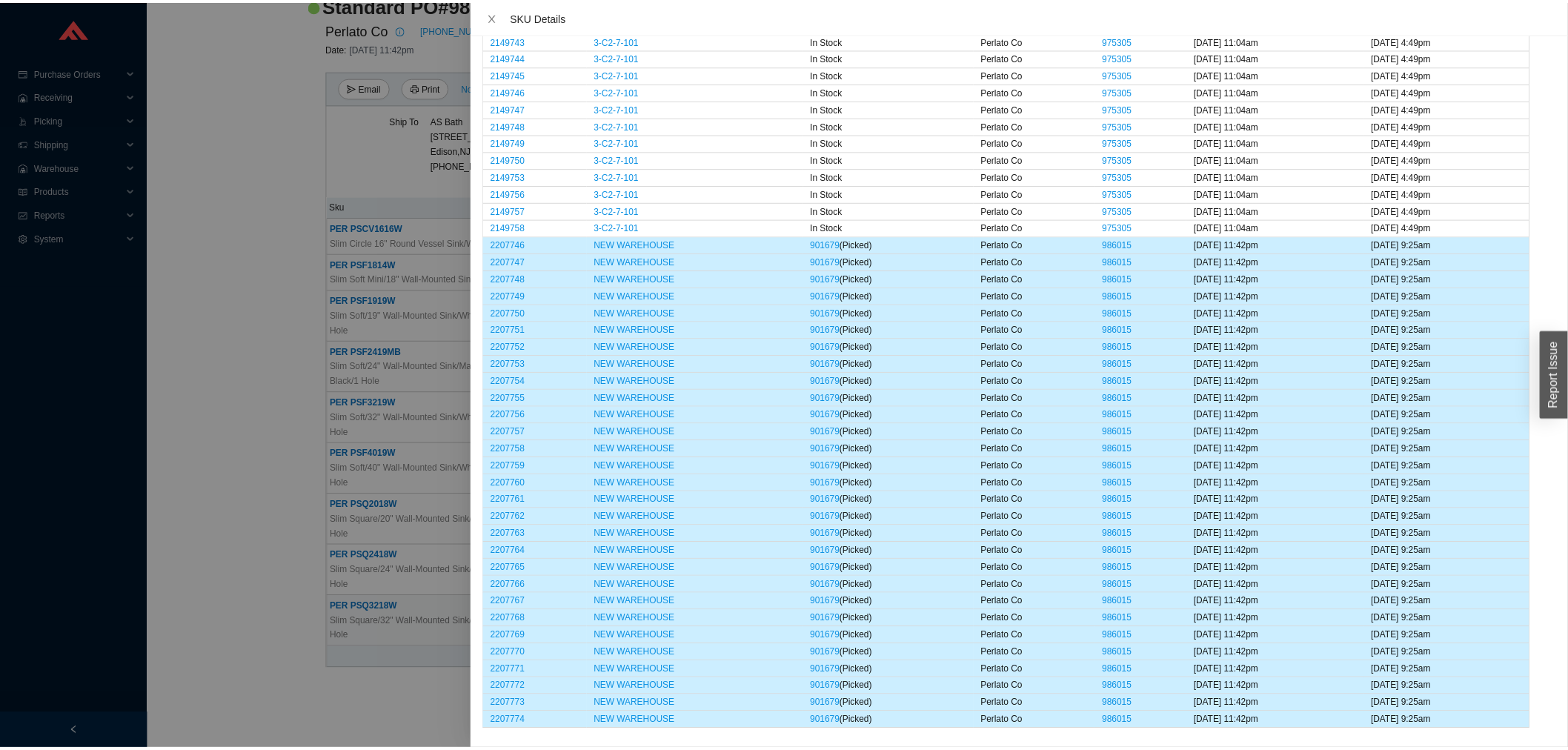
scroll to position [0, 0]
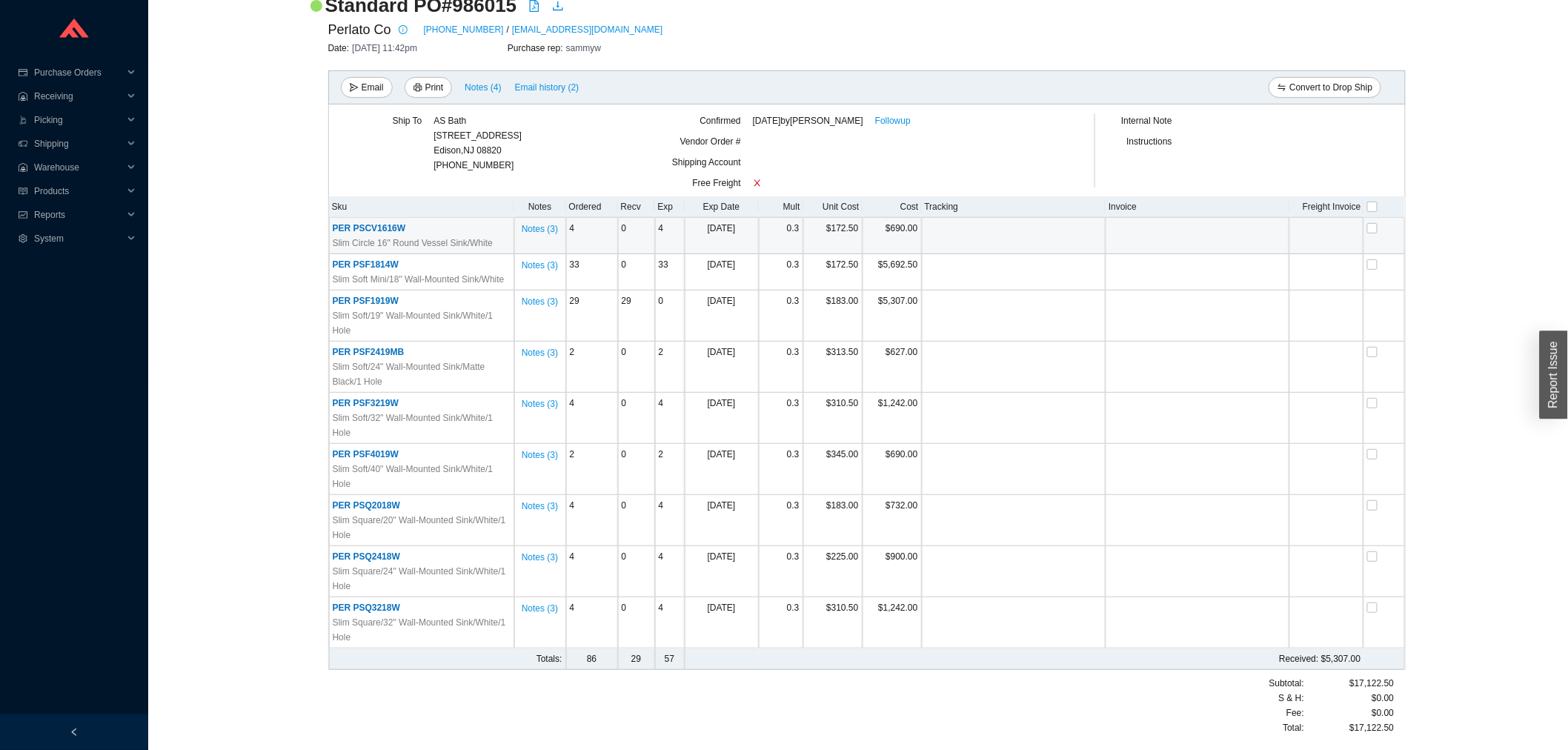
click at [370, 230] on span "PER PSCV1616W" at bounding box center [369, 228] width 73 height 10
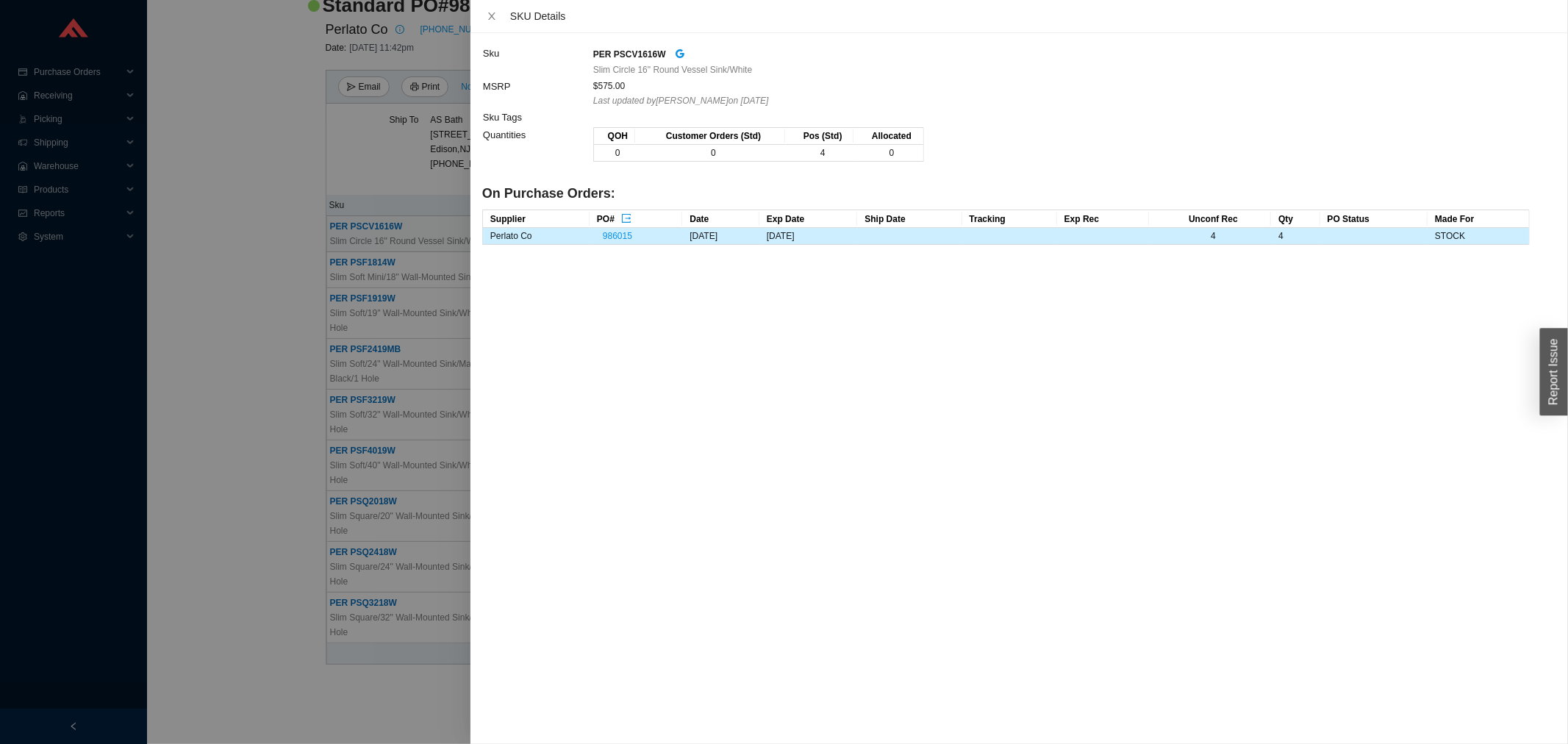
click at [312, 278] on div at bounding box center [784, 372] width 1568 height 744
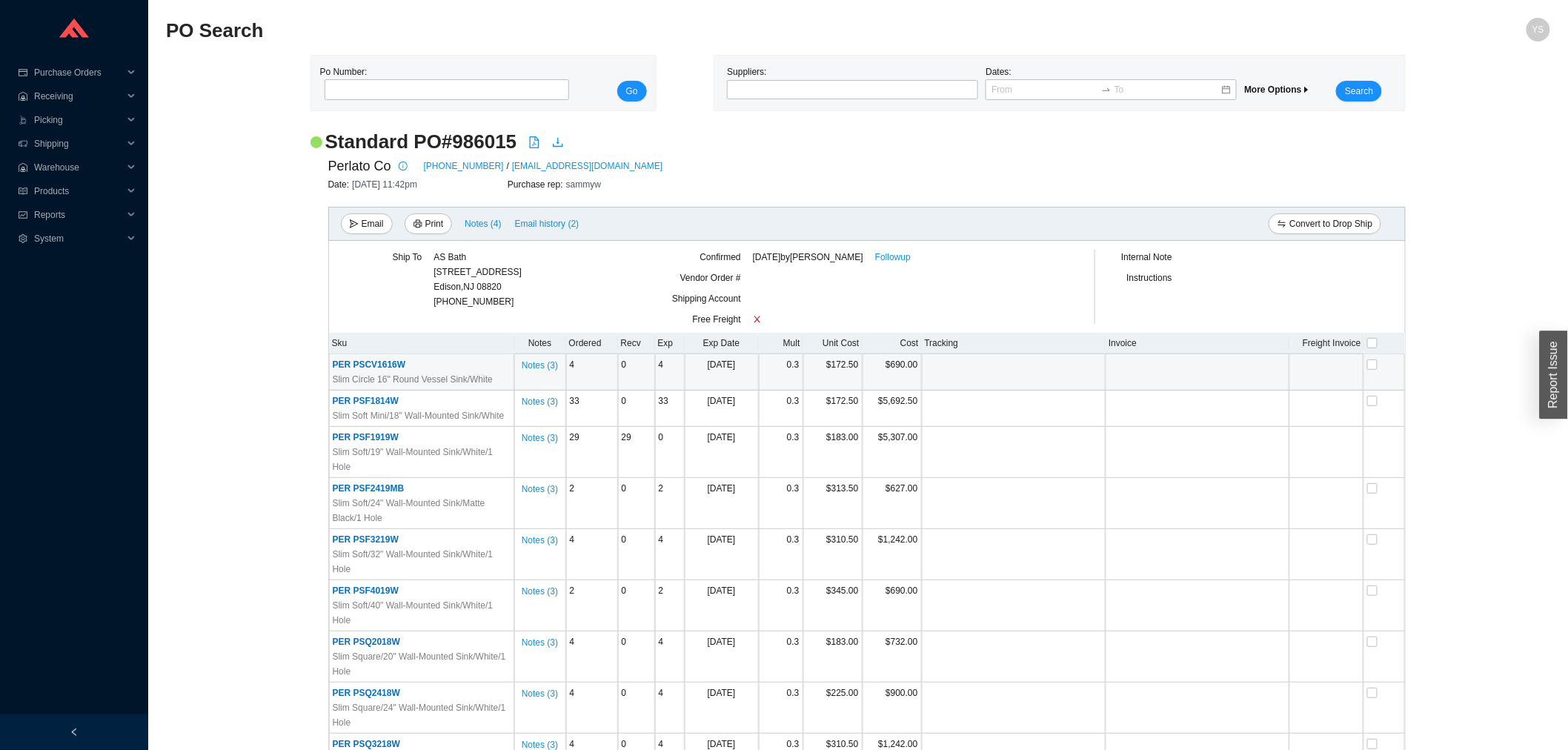
click at [388, 354] on td "PER PSCV1616W Slim Circle 16" Round Vessel Sink/White" at bounding box center [421, 372] width 185 height 37
click at [383, 361] on span "PER PSCV1616W" at bounding box center [369, 364] width 73 height 10
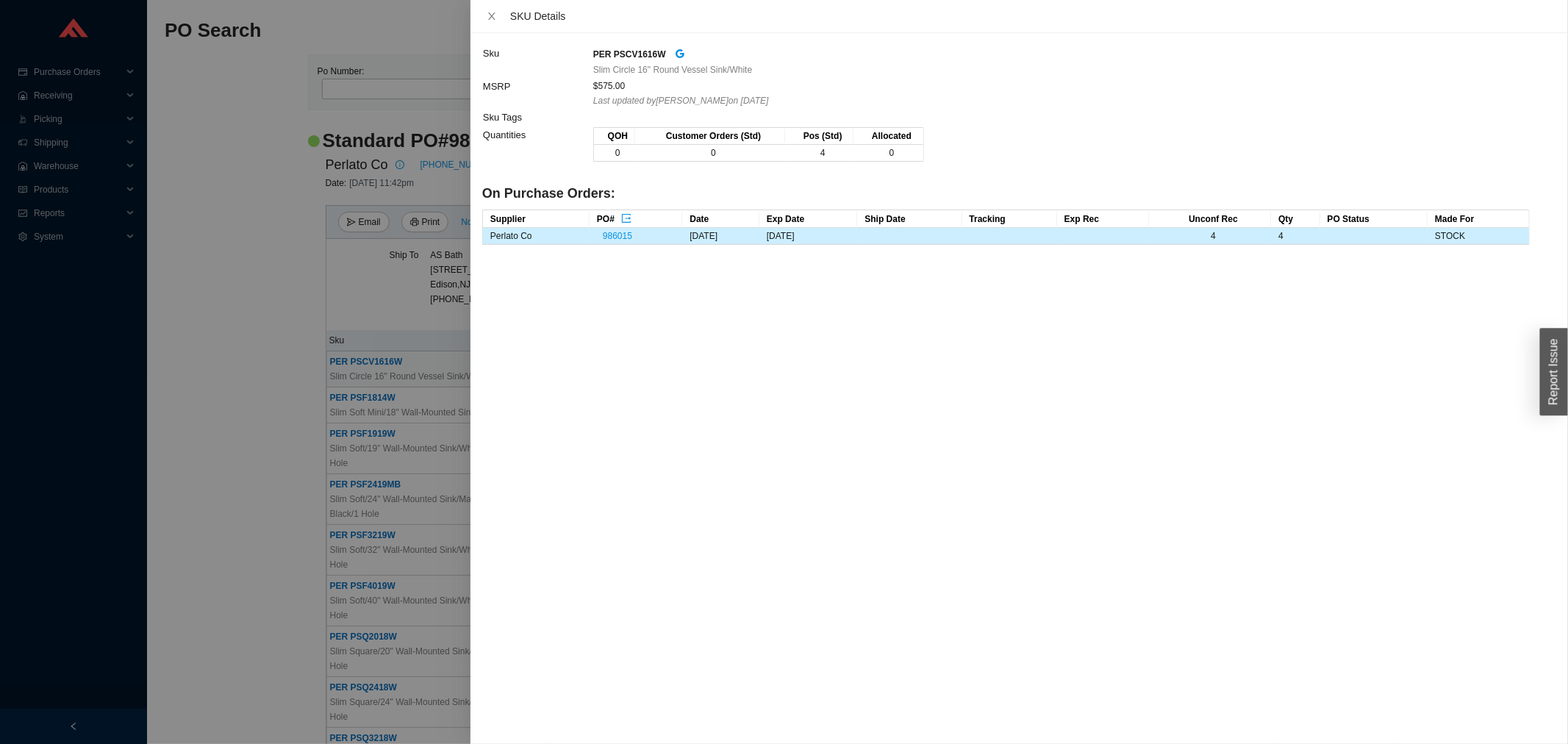
click at [260, 350] on div at bounding box center [784, 372] width 1568 height 744
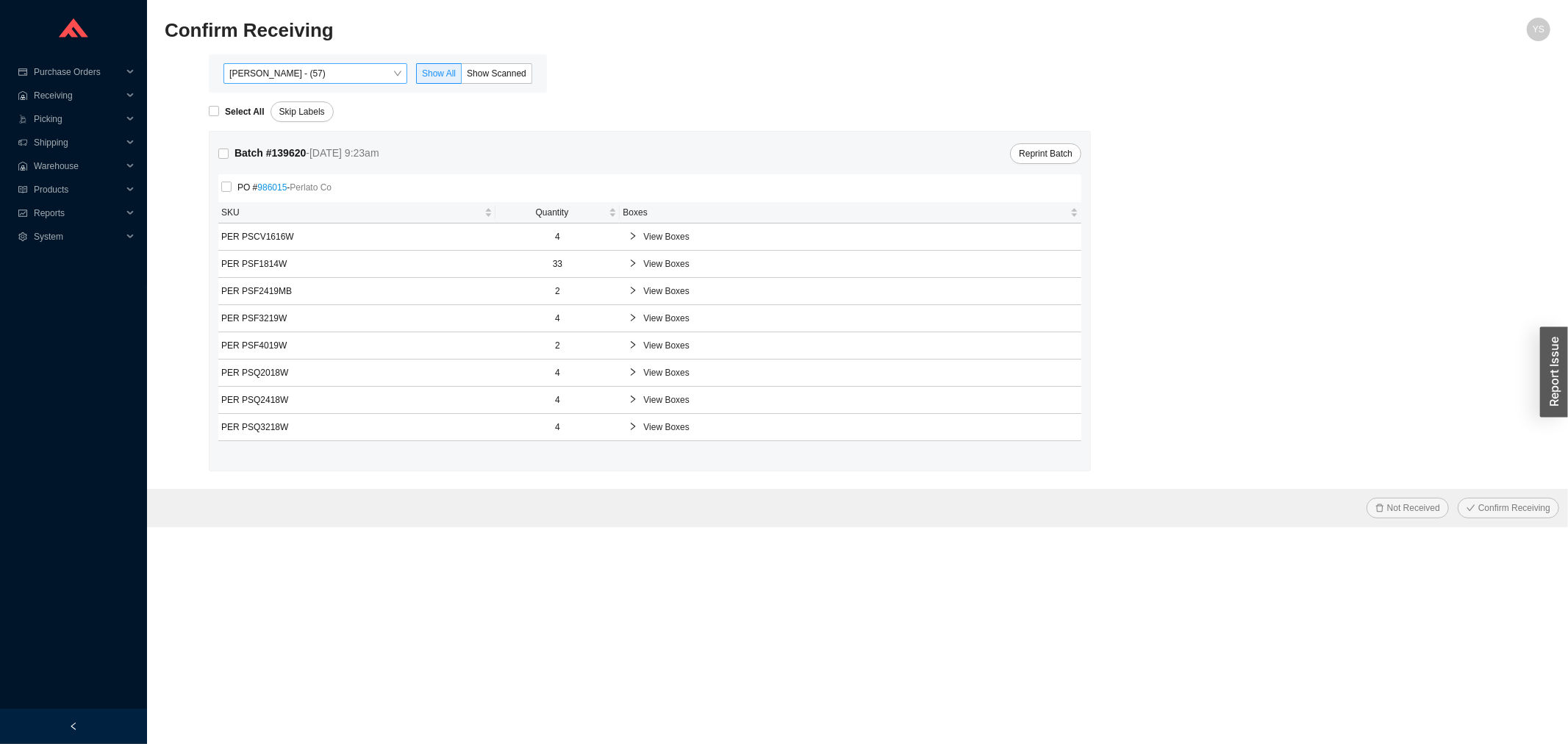
click at [295, 70] on span "[PERSON_NAME] - (57)" at bounding box center [315, 74] width 172 height 19
click at [70, 232] on span "System" at bounding box center [78, 237] width 88 height 24
click at [63, 215] on span "Reports" at bounding box center [78, 213] width 88 height 24
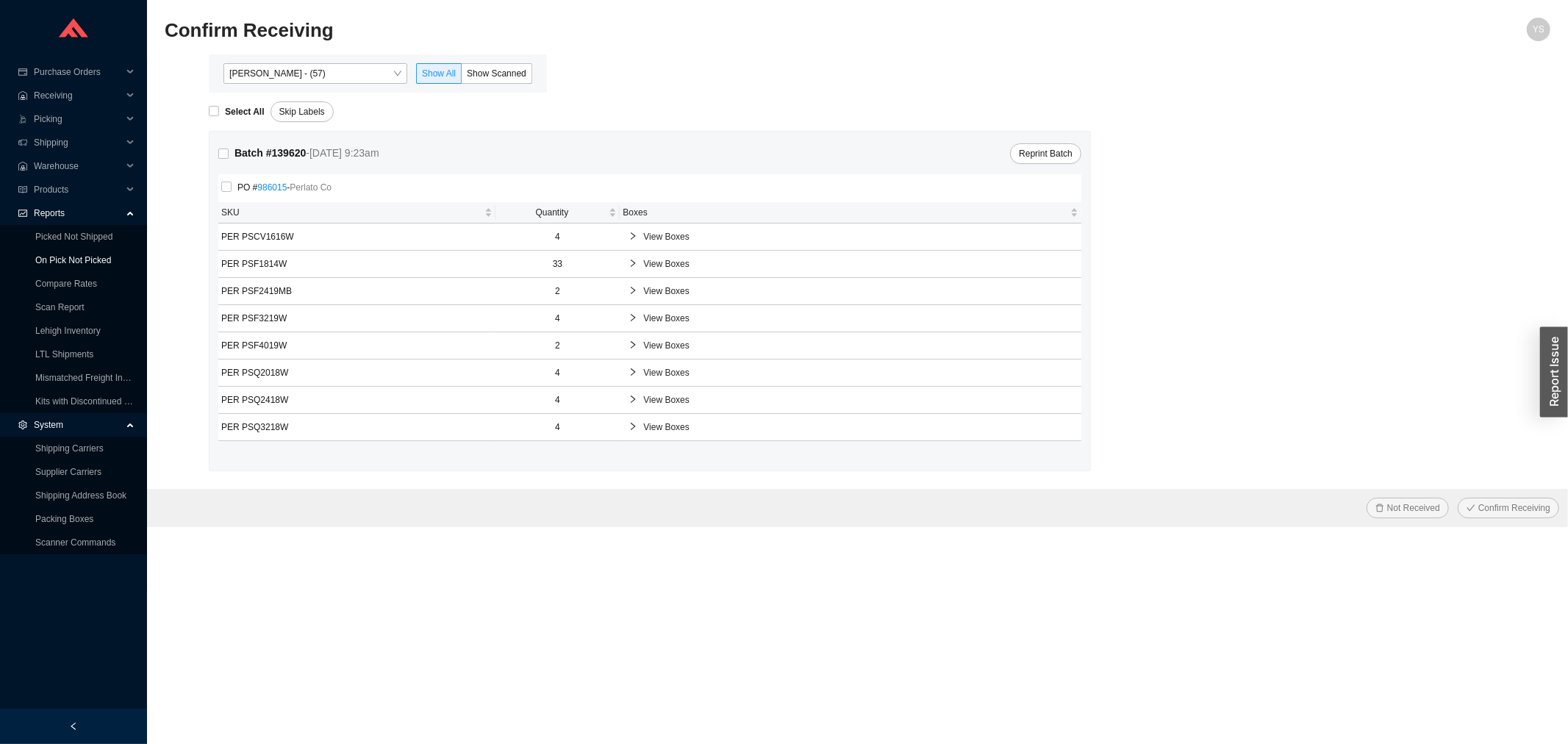
click at [77, 258] on link "On Pick Not Picked" at bounding box center [73, 260] width 75 height 10
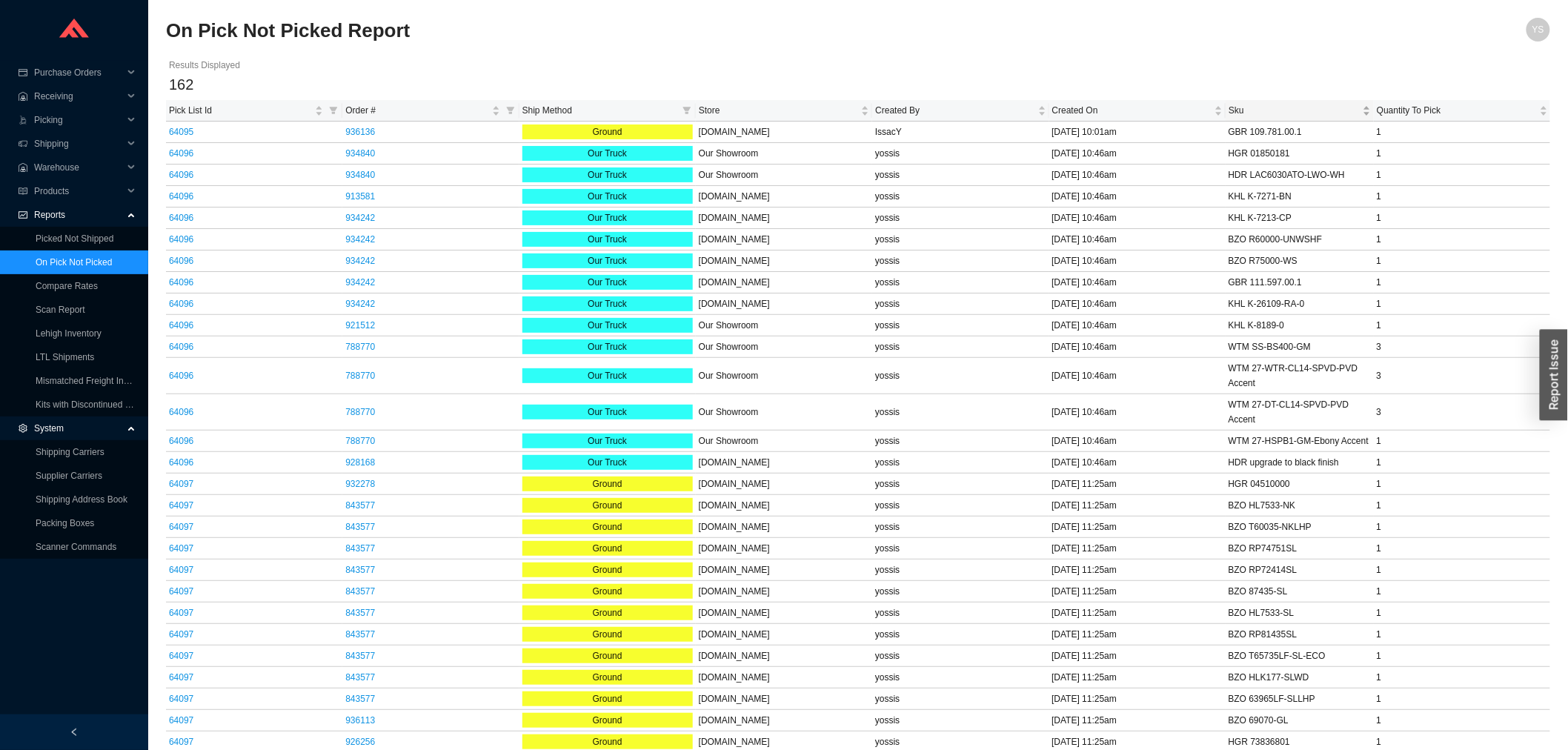
click at [1256, 105] on span "Sku" at bounding box center [1294, 110] width 131 height 15
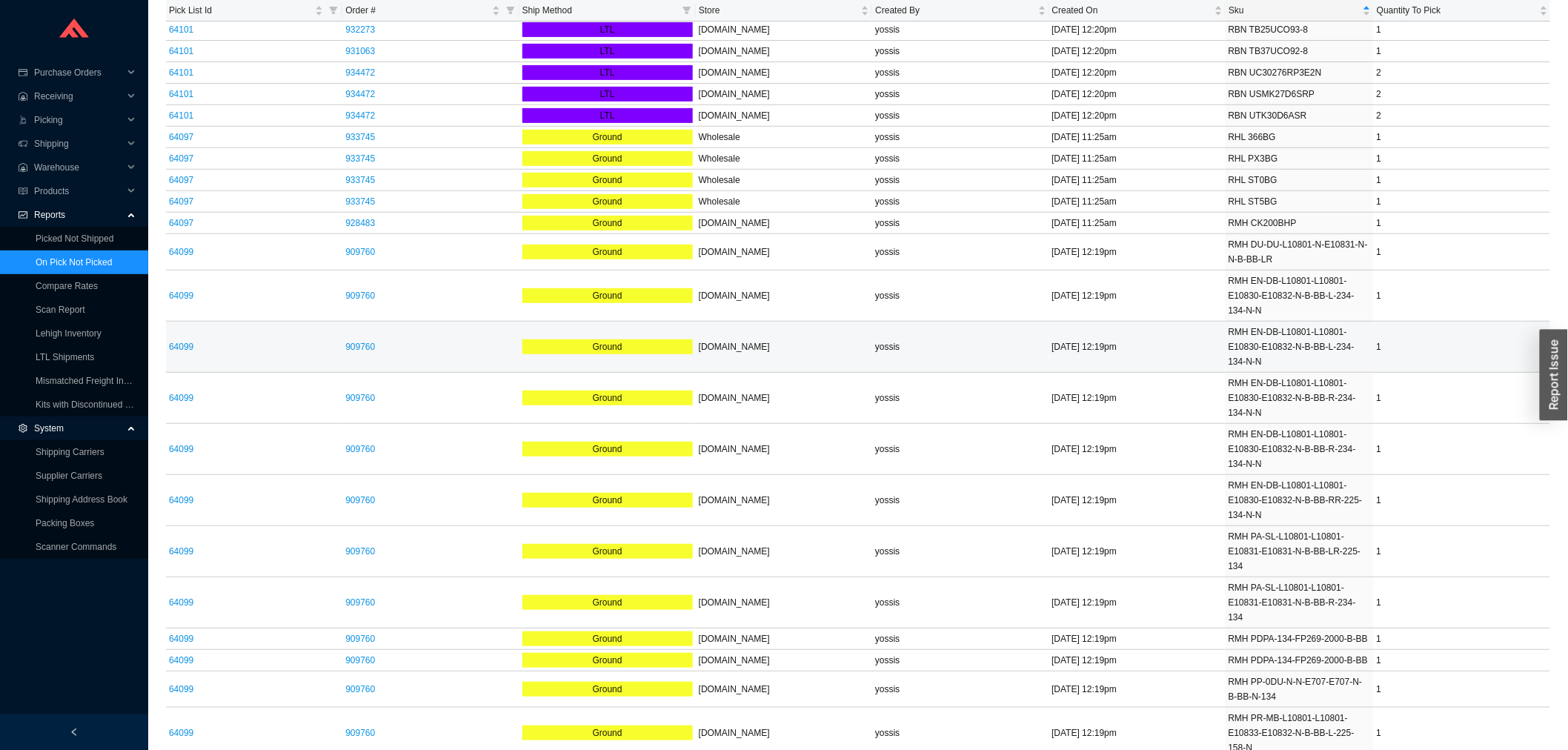
scroll to position [2552, 0]
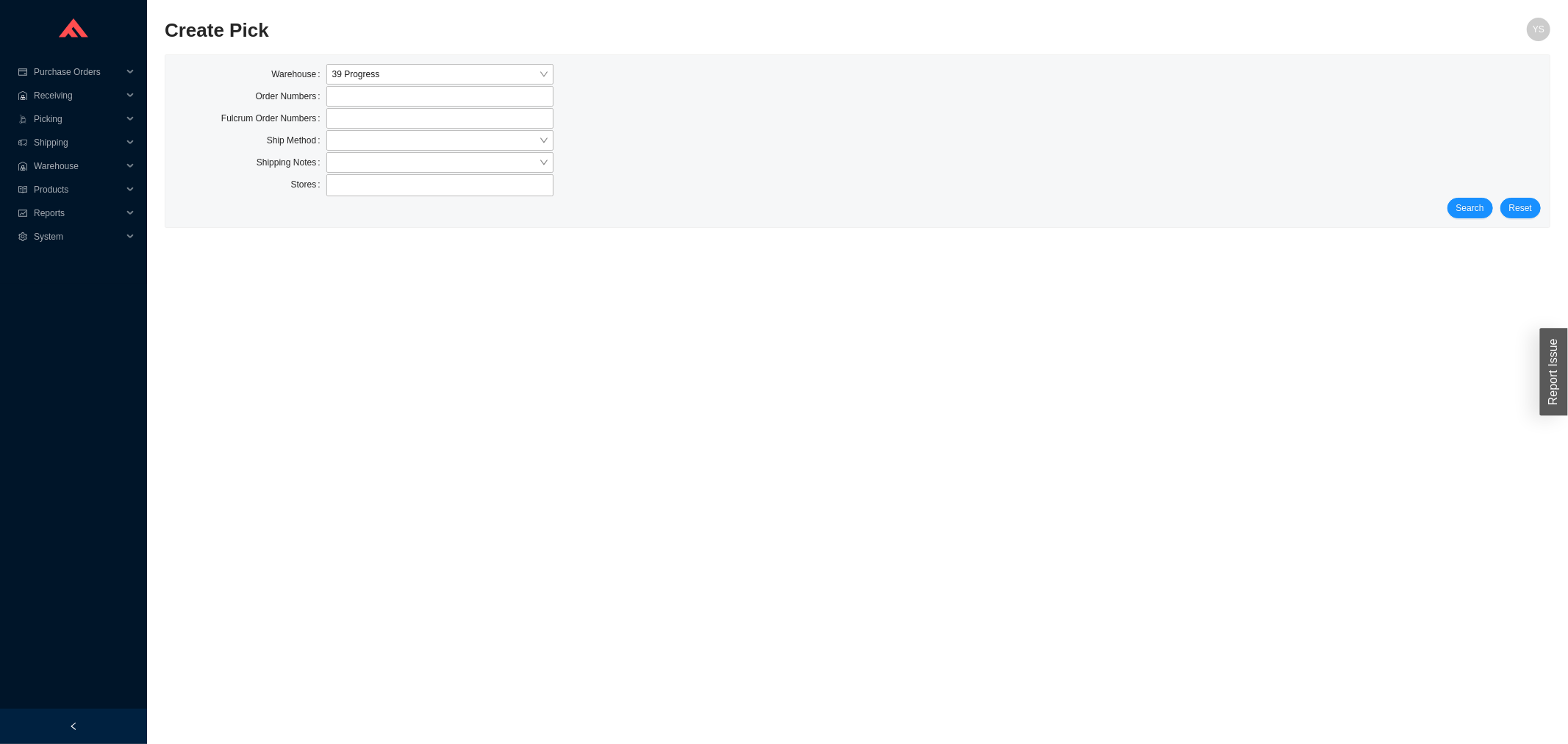
click at [1495, 204] on div "Search Reset" at bounding box center [858, 208] width 1366 height 20
click at [1484, 206] on span "Search" at bounding box center [1470, 207] width 28 height 14
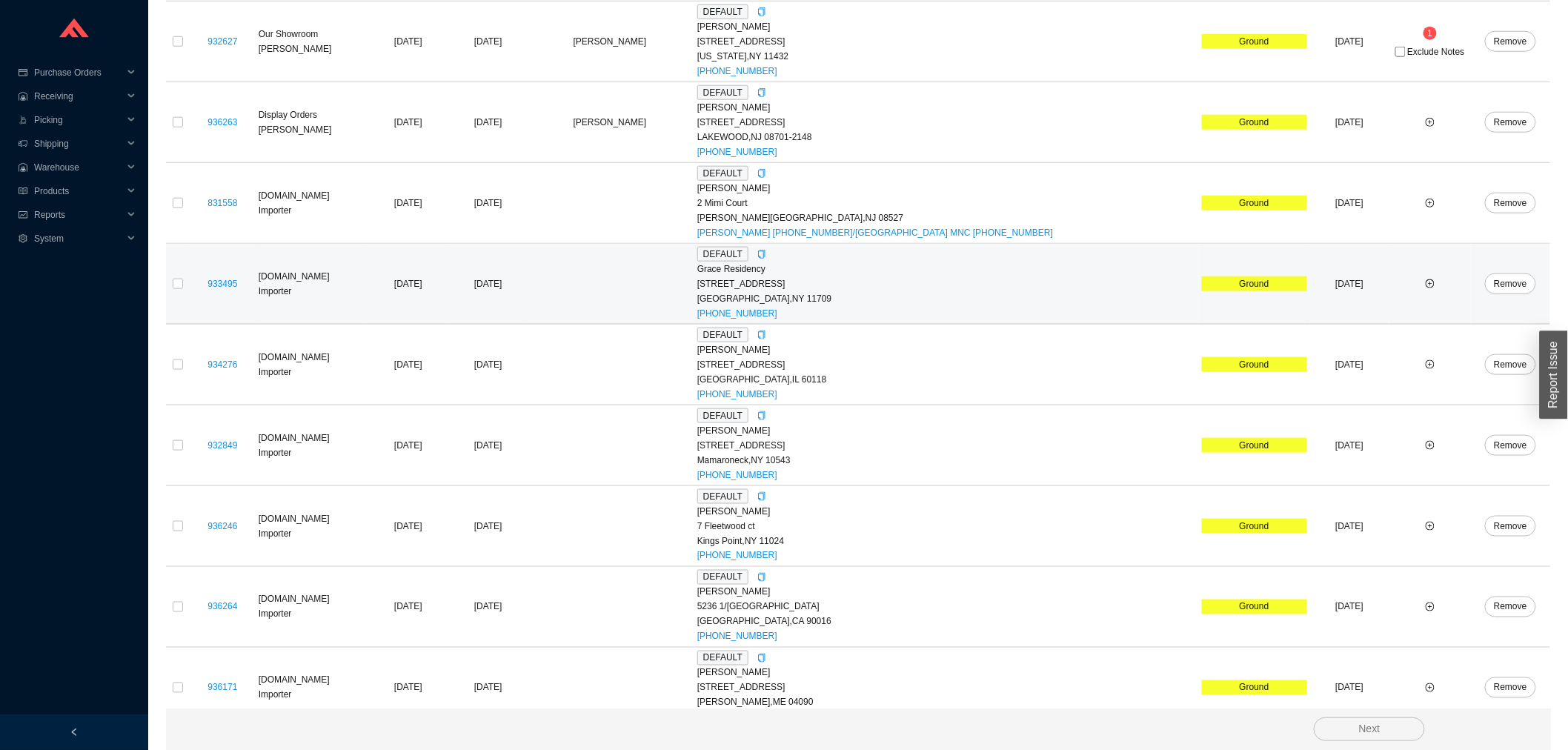
scroll to position [641, 0]
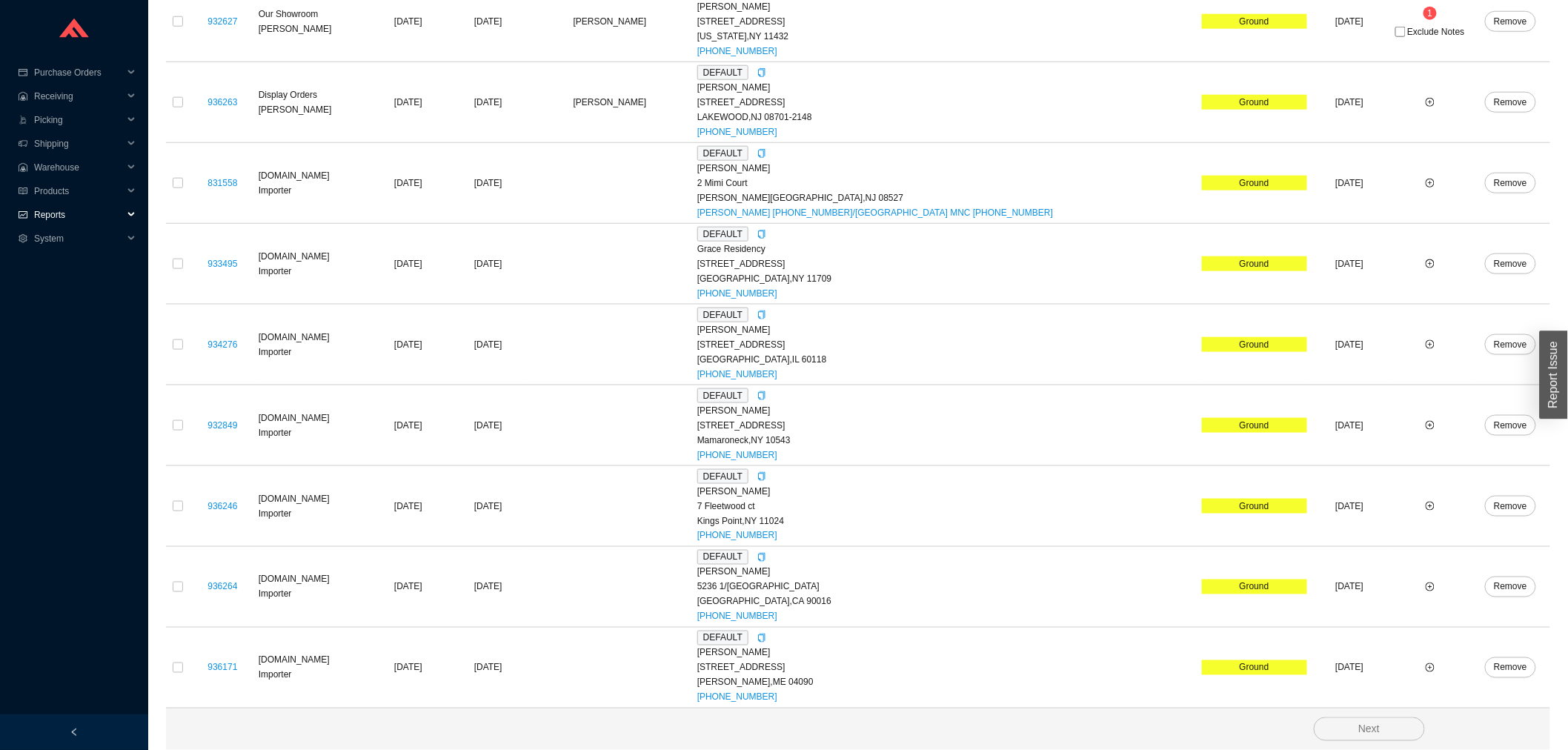
click at [43, 218] on span "Reports" at bounding box center [78, 215] width 89 height 24
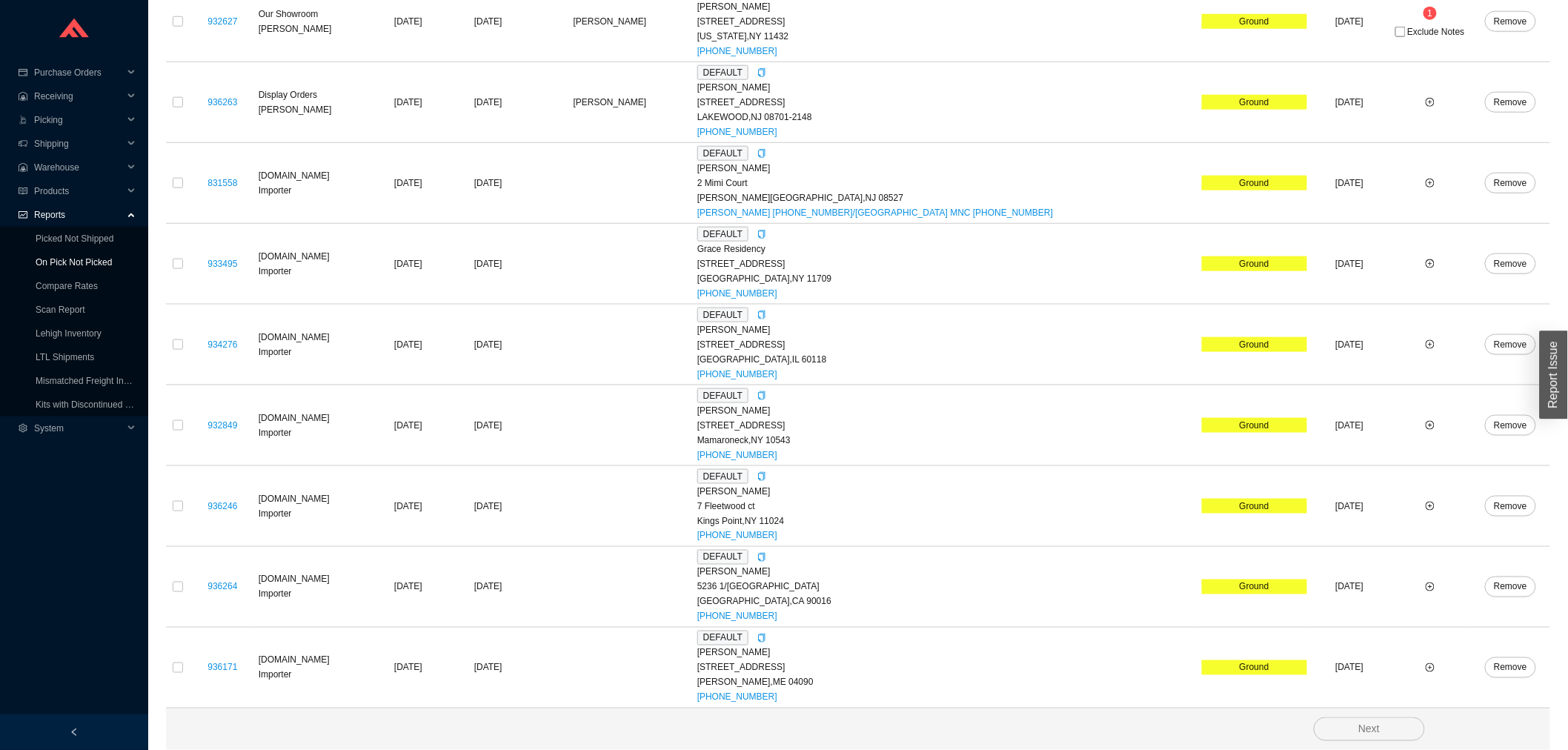
click at [43, 257] on link "On Pick Not Picked" at bounding box center [73, 262] width 76 height 10
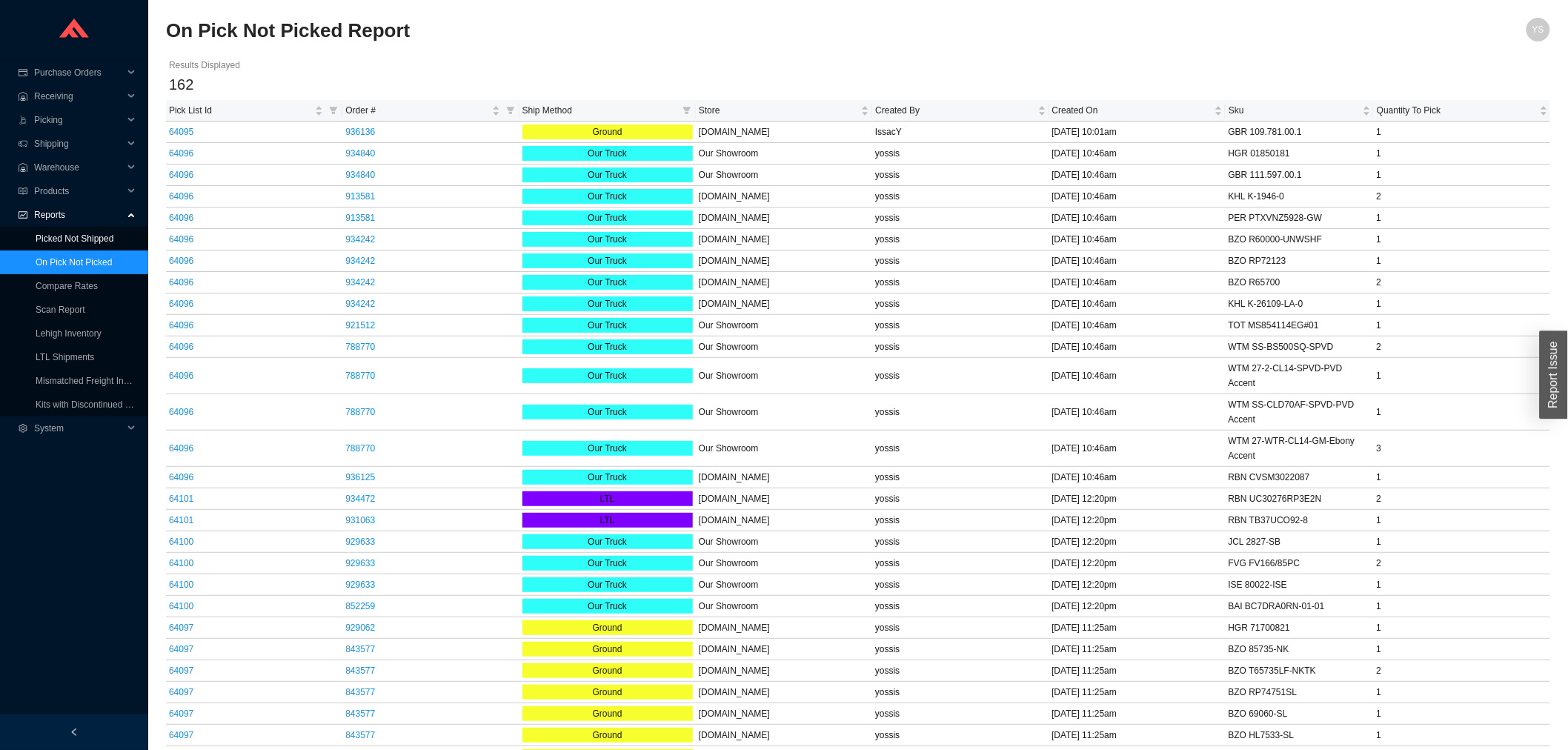
click at [48, 234] on link "Picked Not Shipped" at bounding box center [74, 239] width 78 height 10
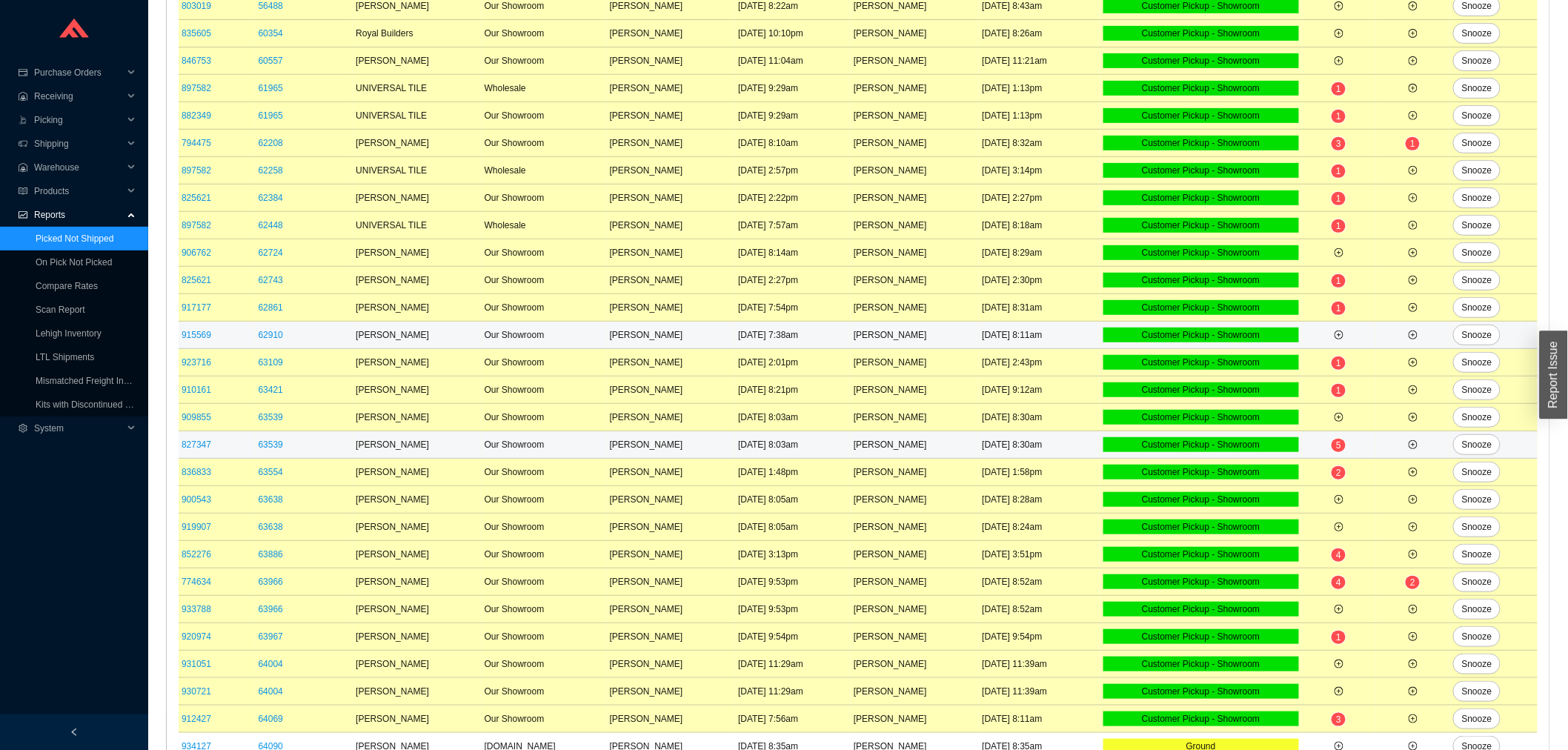
scroll to position [358, 0]
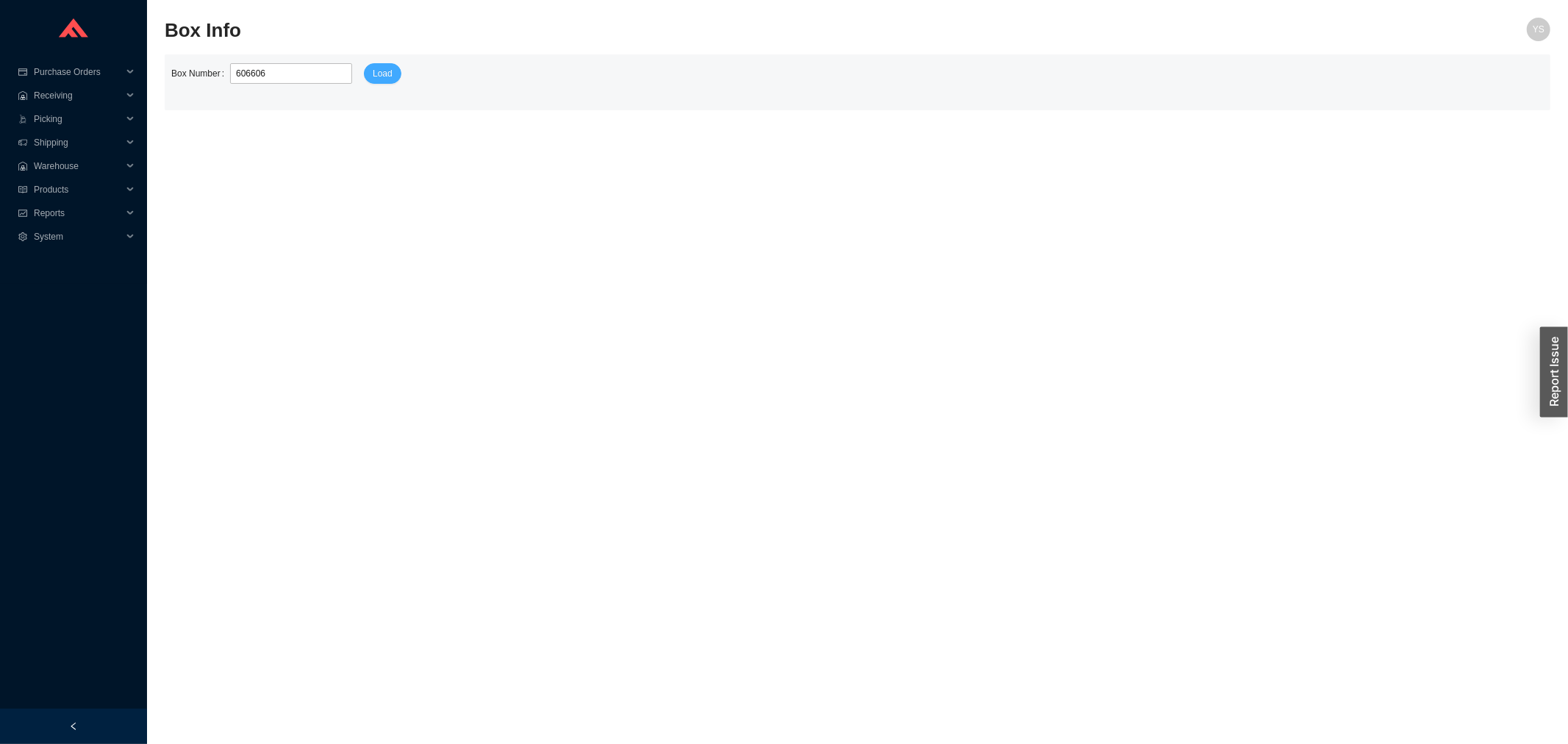
type input "606606"
click at [383, 74] on button "Load" at bounding box center [383, 74] width 37 height 20
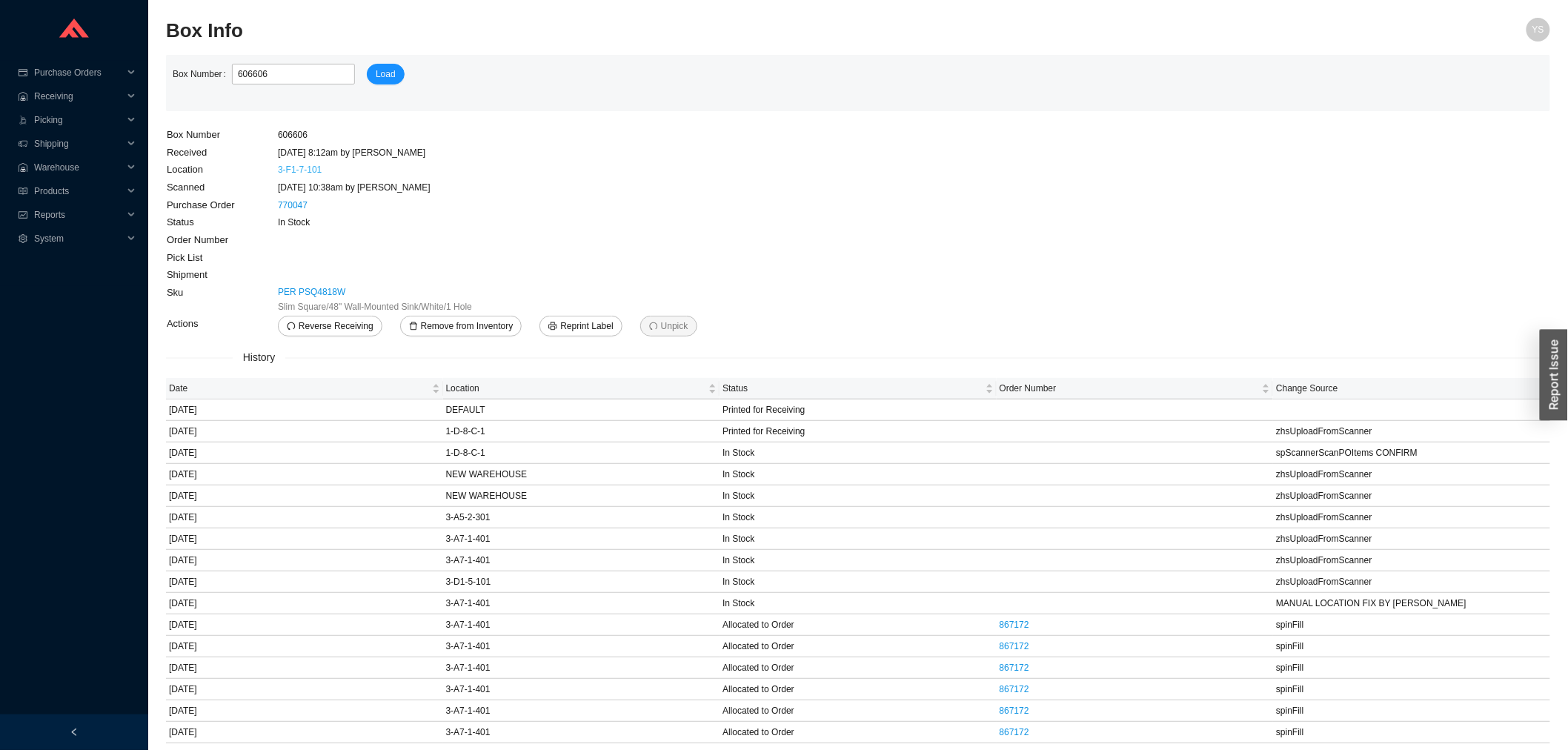
click at [300, 172] on link "3-F1-7-101" at bounding box center [299, 170] width 44 height 10
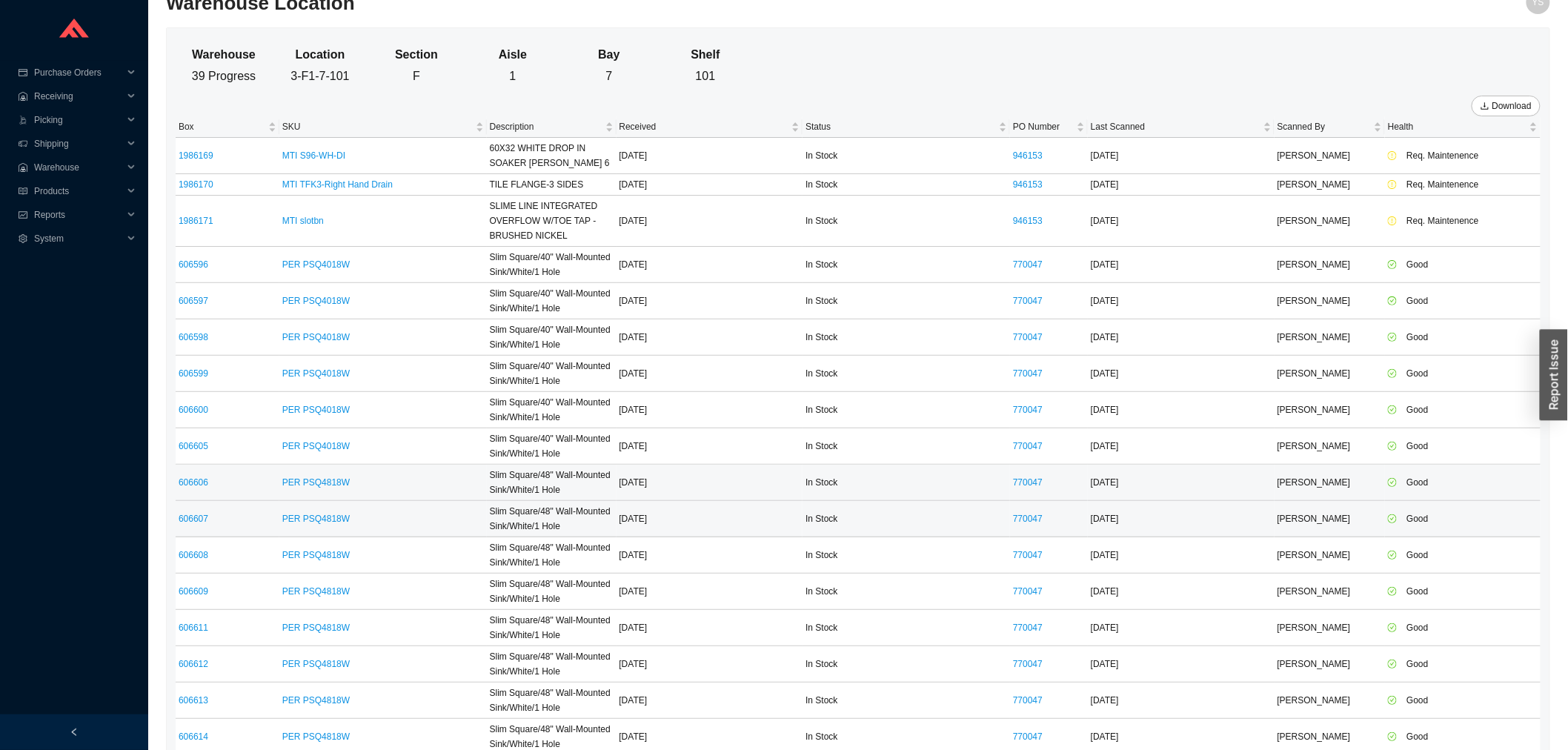
scroll to position [43, 0]
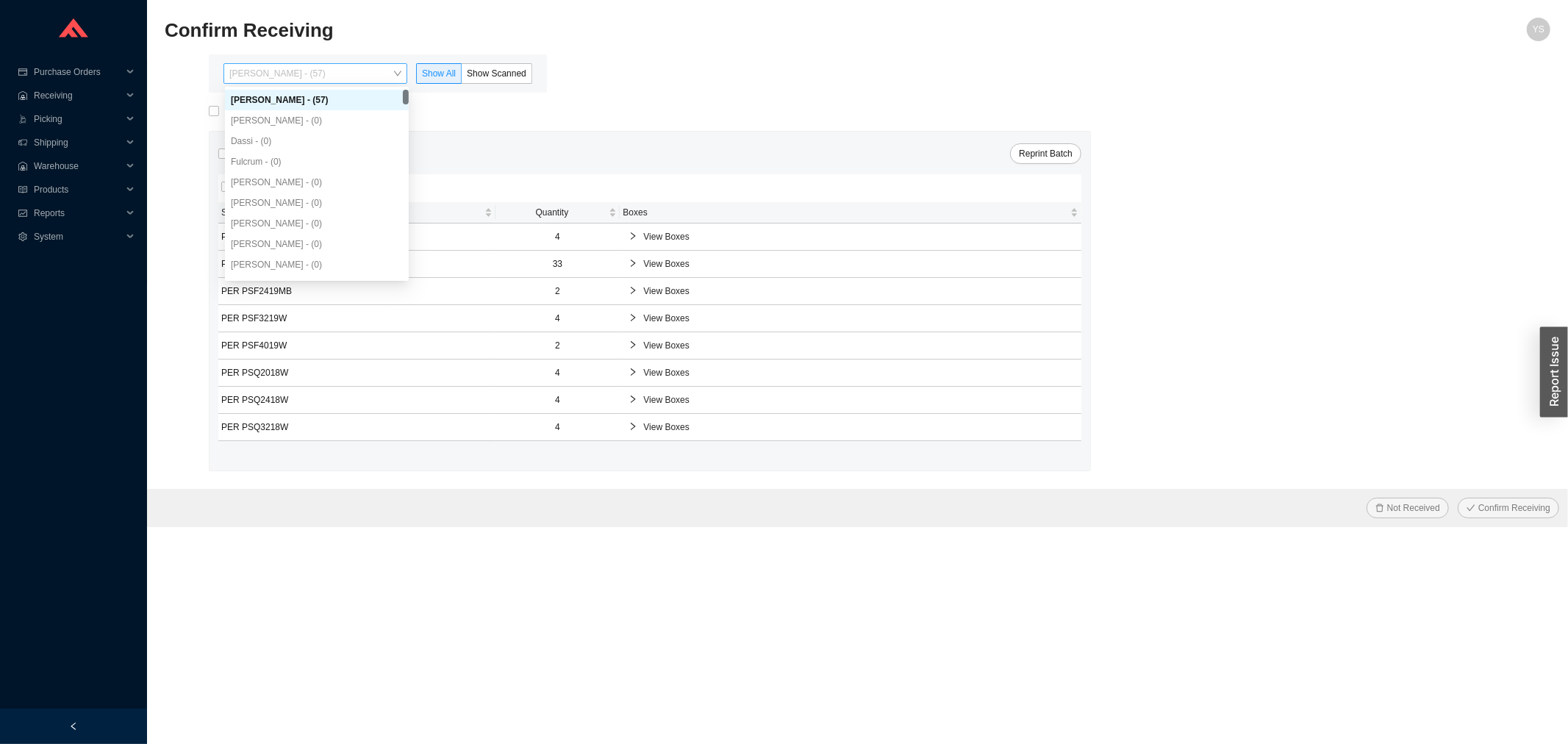
click at [307, 64] on span "[PERSON_NAME] - (57)" at bounding box center [315, 74] width 172 height 19
click at [570, 128] on form "Select All Skip Labels Batch # 139620 - [DATE] 9:23am Reprint Batch PO # 986015…" at bounding box center [858, 309] width 1386 height 434
click at [41, 207] on span "Reports" at bounding box center [78, 213] width 88 height 24
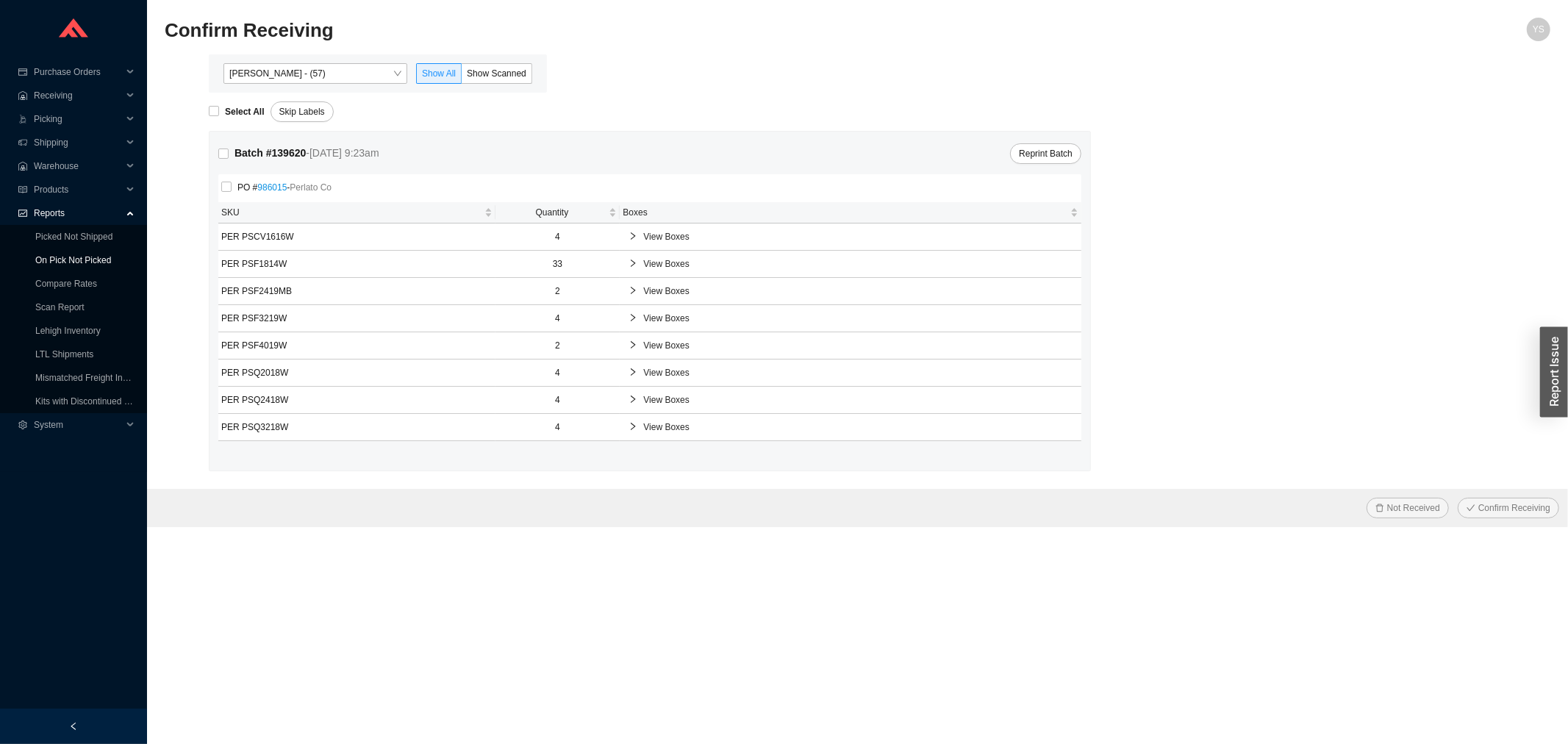
click at [49, 260] on link "On Pick Not Picked" at bounding box center [73, 260] width 75 height 10
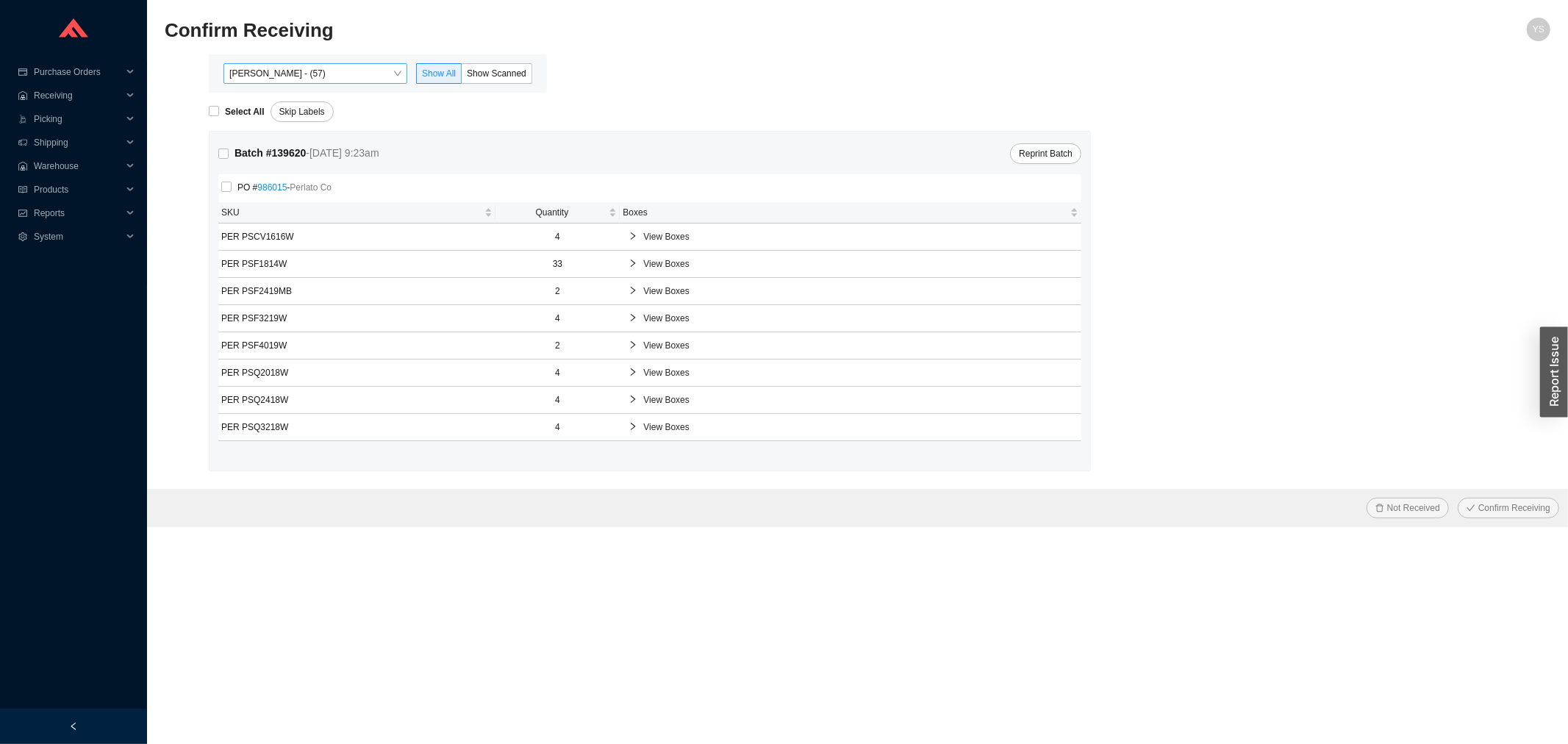
click at [317, 72] on span "[PERSON_NAME] - (57)" at bounding box center [315, 74] width 172 height 19
click at [269, 76] on span "[PERSON_NAME] - (57)" at bounding box center [315, 74] width 172 height 19
click at [58, 212] on span "Reports" at bounding box center [78, 213] width 88 height 24
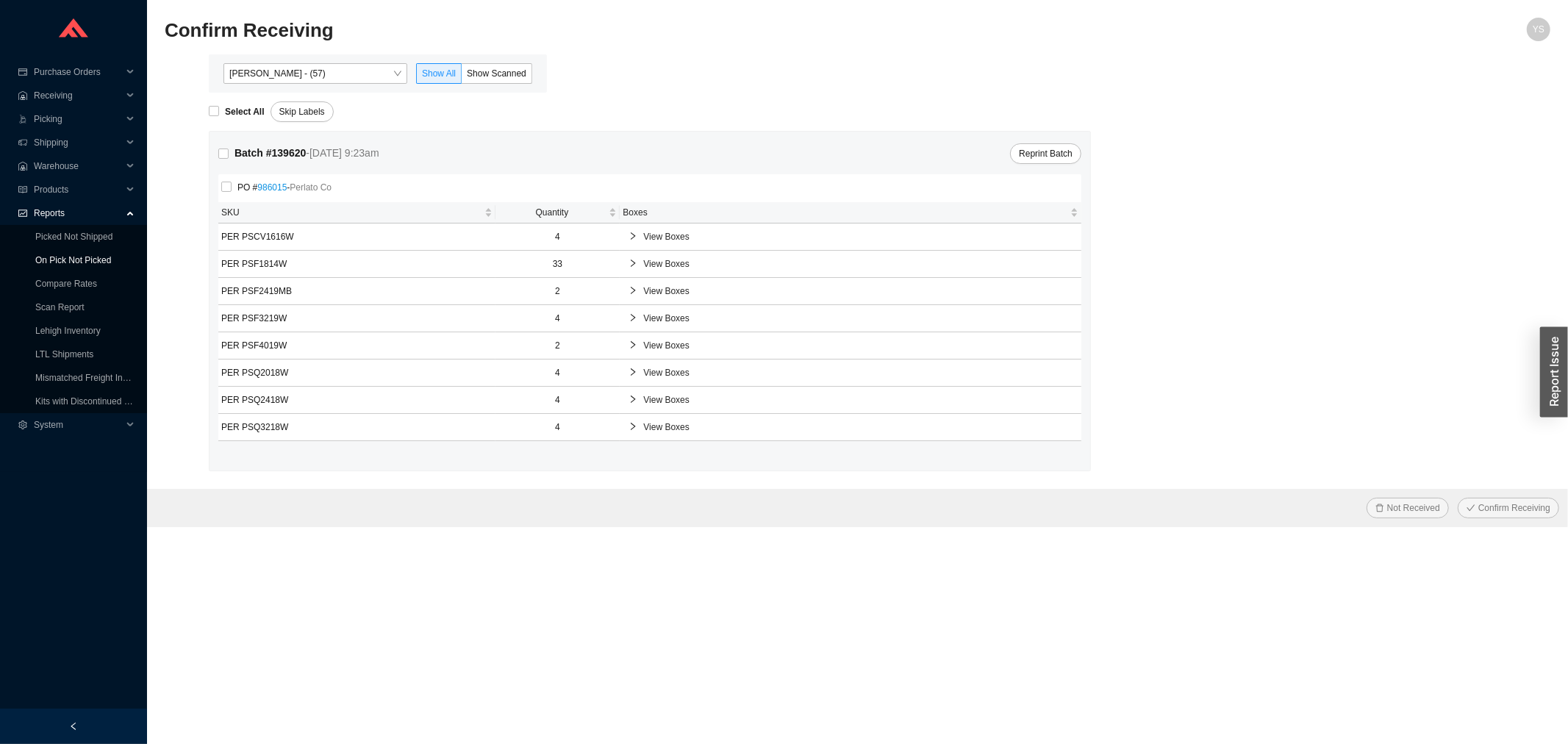
drag, startPoint x: 58, startPoint y: 229, endPoint x: 64, endPoint y: 257, distance: 28.6
click at [64, 257] on link "On Pick Not Picked" at bounding box center [73, 260] width 75 height 10
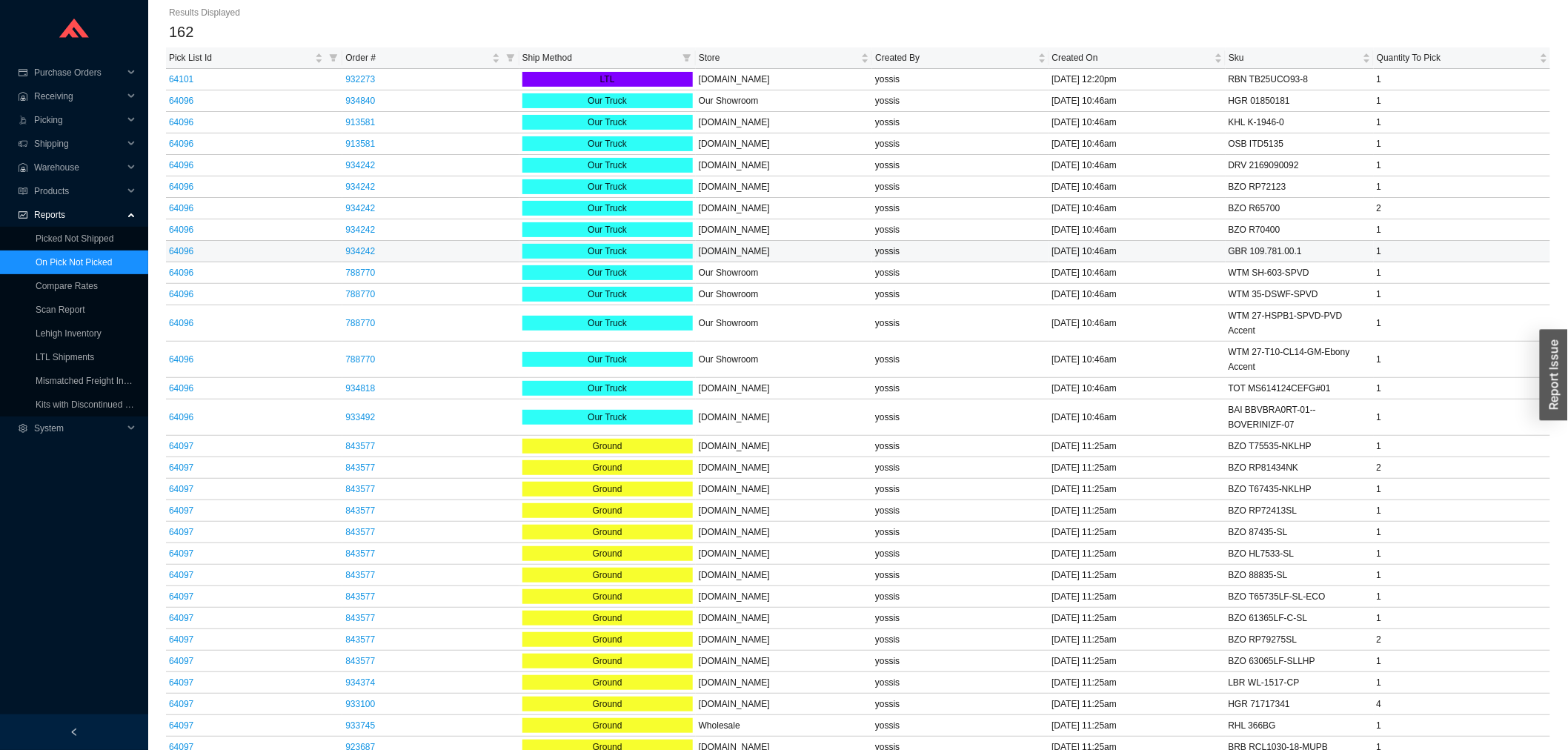
scroll to position [82, 0]
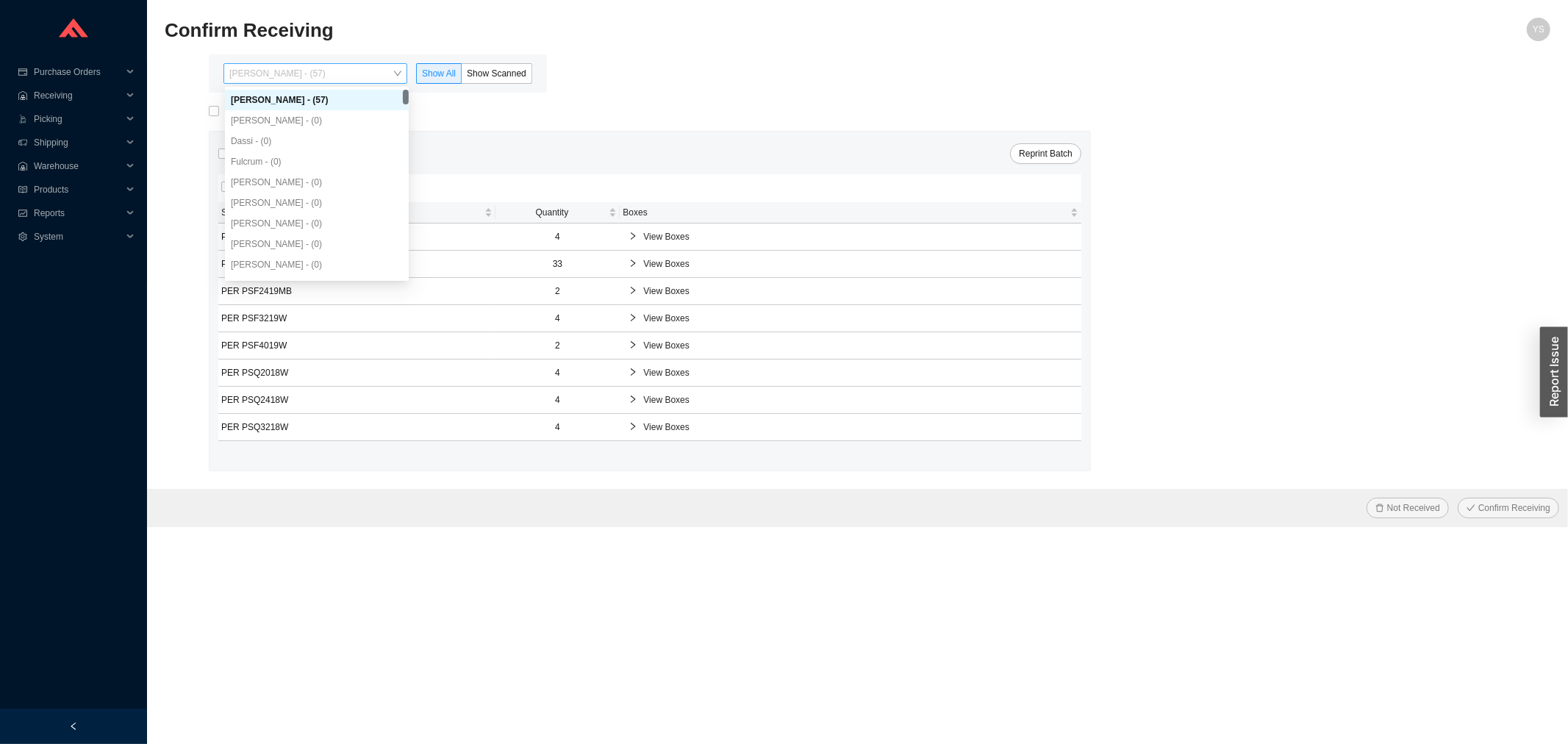
click at [278, 64] on span "[PERSON_NAME] - (57)" at bounding box center [315, 74] width 172 height 19
click at [47, 208] on span "Reports" at bounding box center [78, 213] width 88 height 24
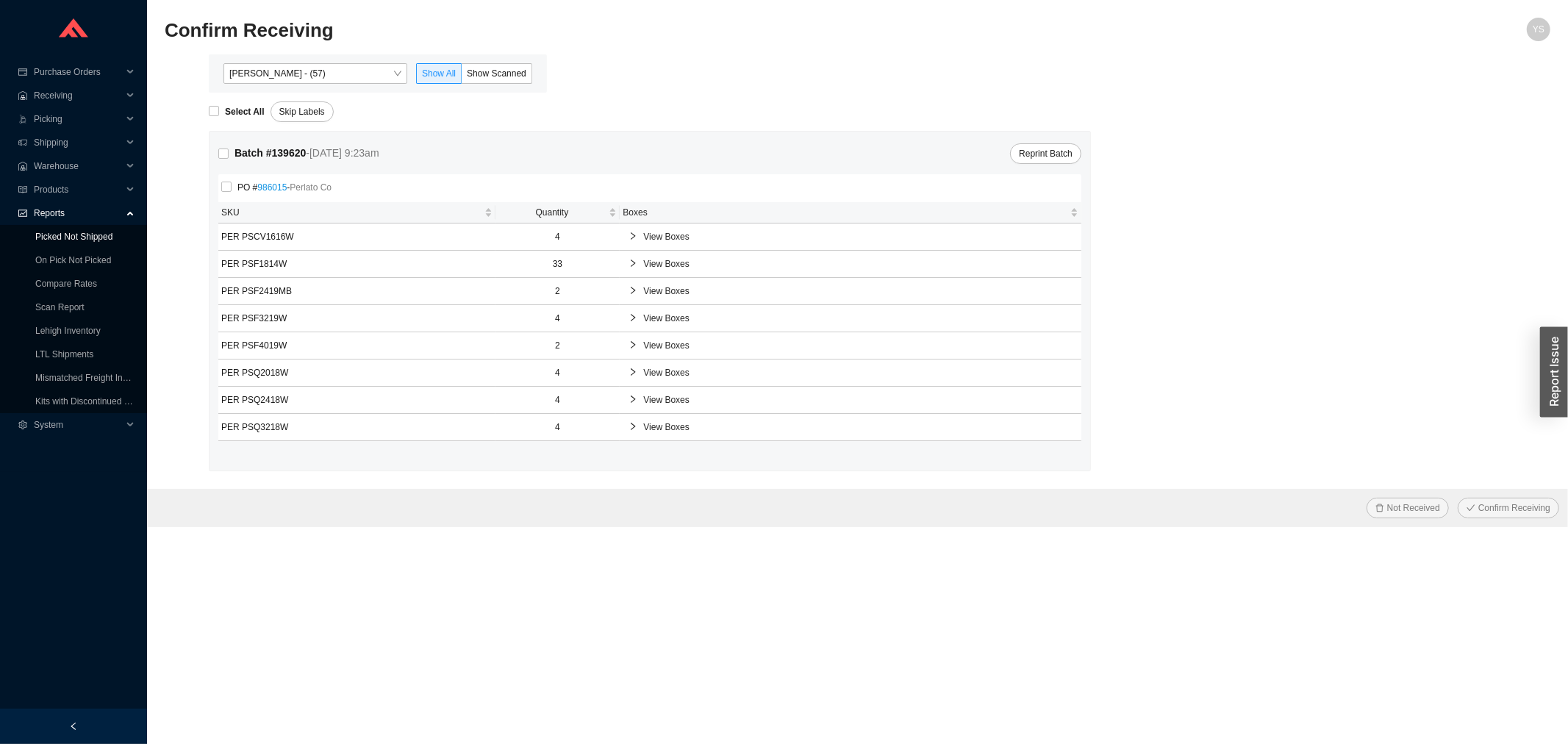
click at [55, 241] on link "Picked Not Shipped" at bounding box center [74, 237] width 77 height 10
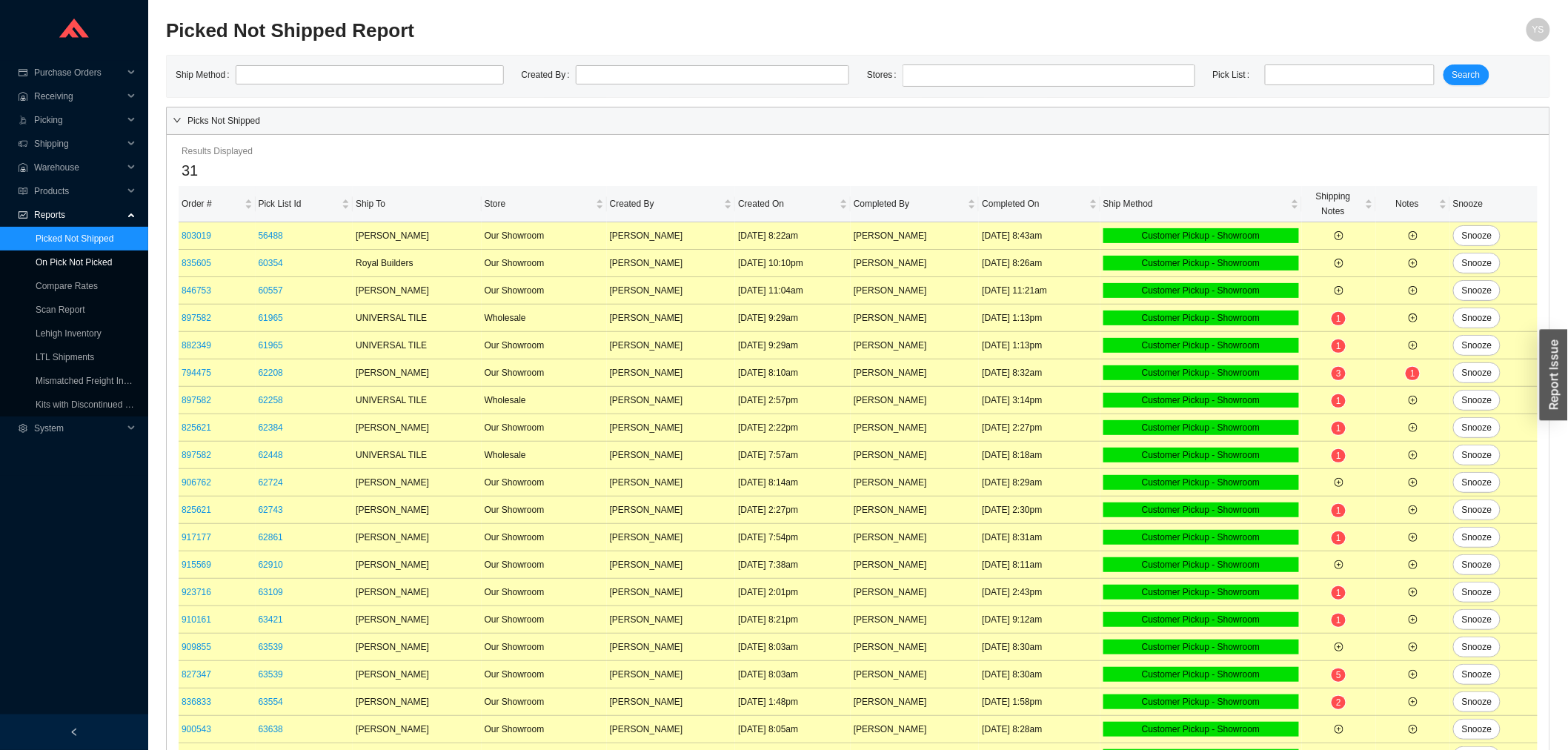
click at [56, 257] on link "On Pick Not Picked" at bounding box center [73, 262] width 76 height 10
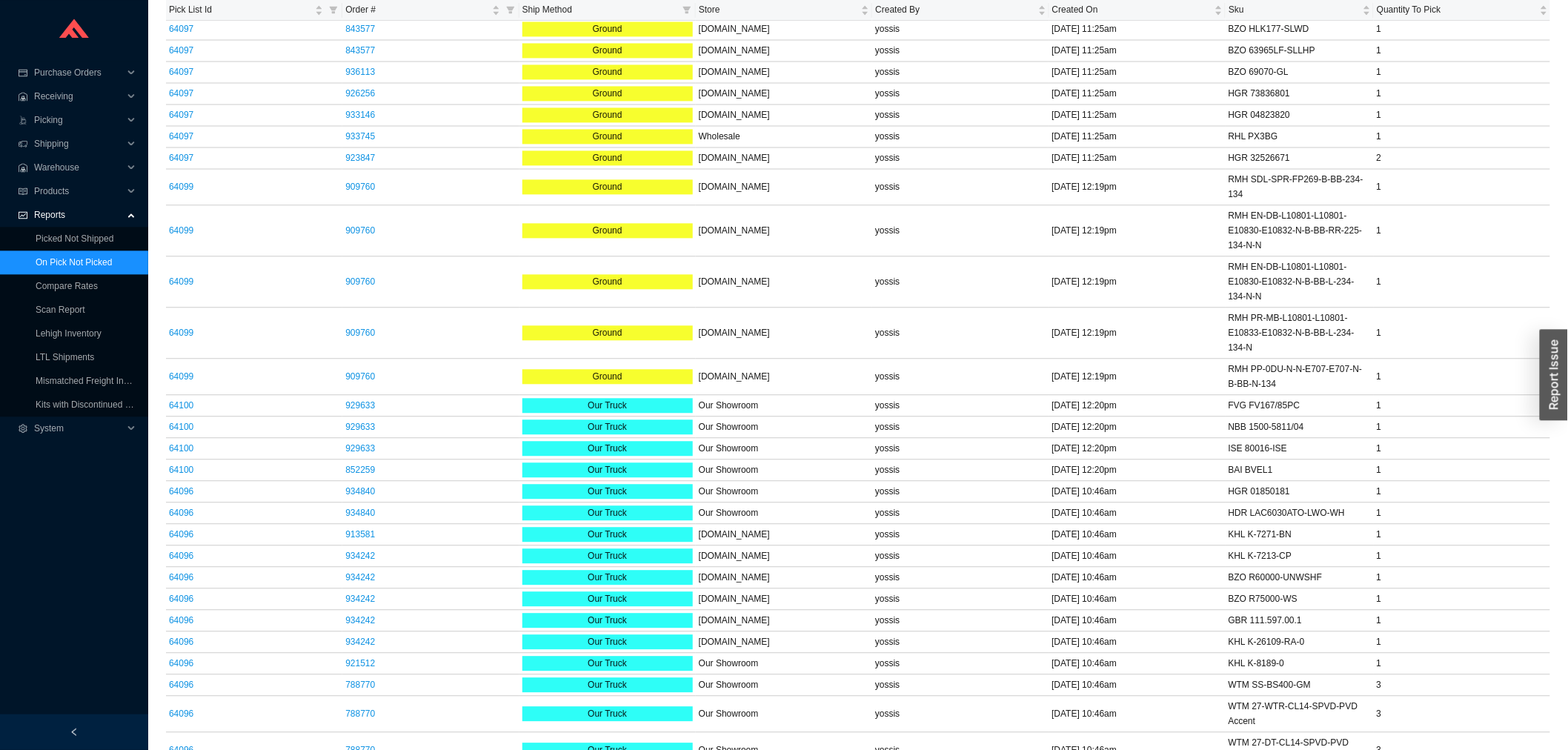
scroll to position [1399, 0]
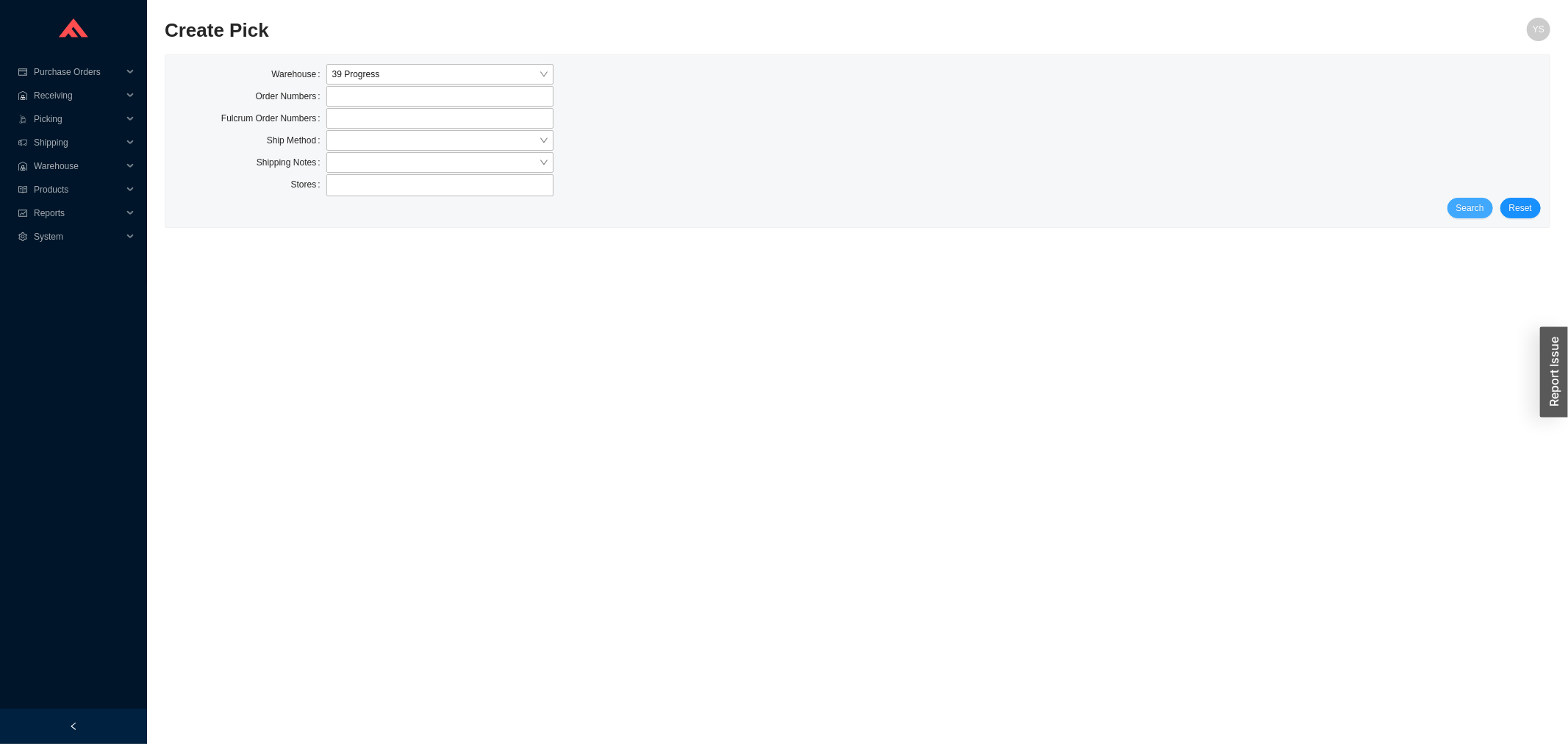
click at [1484, 209] on span "Search" at bounding box center [1470, 207] width 28 height 14
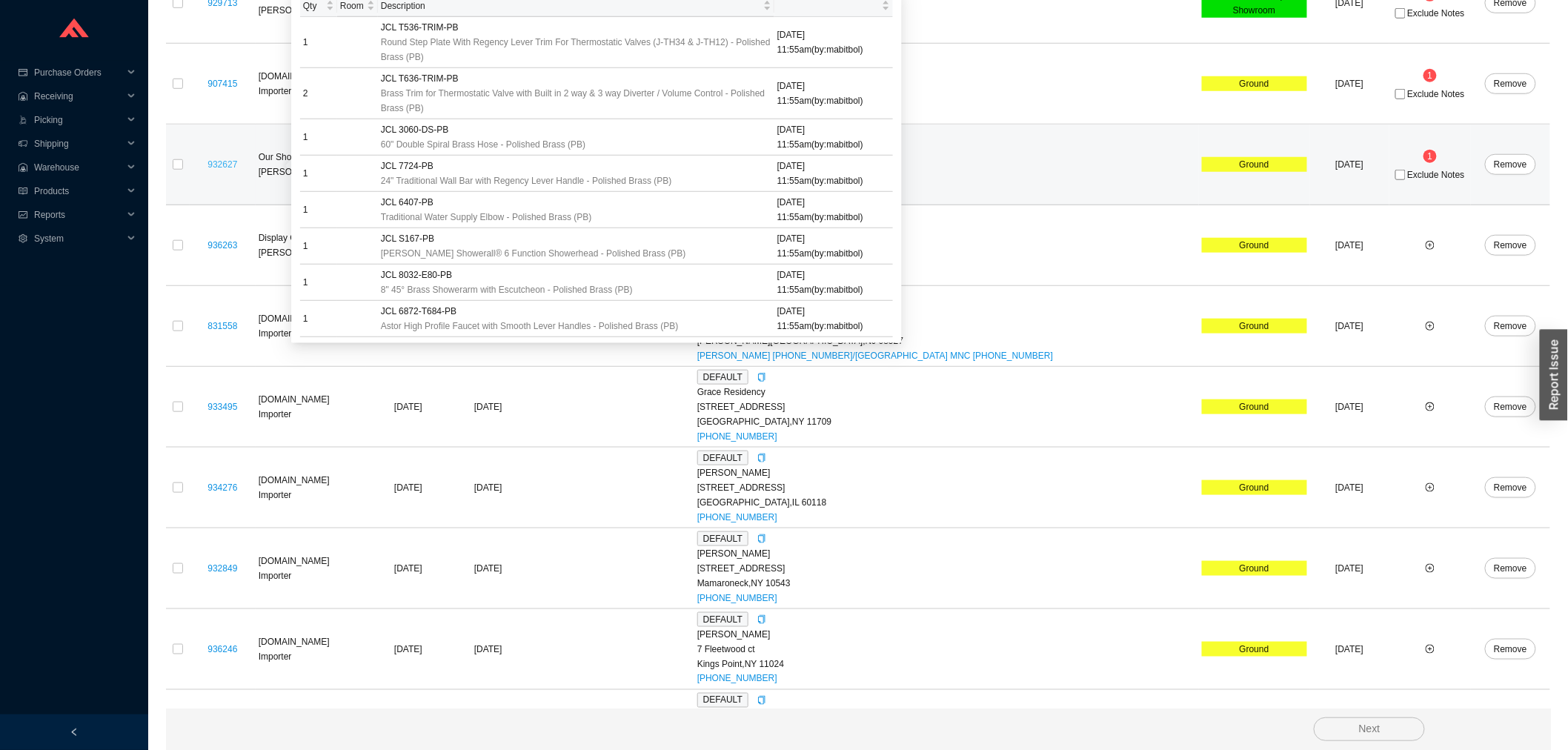
scroll to position [641, 0]
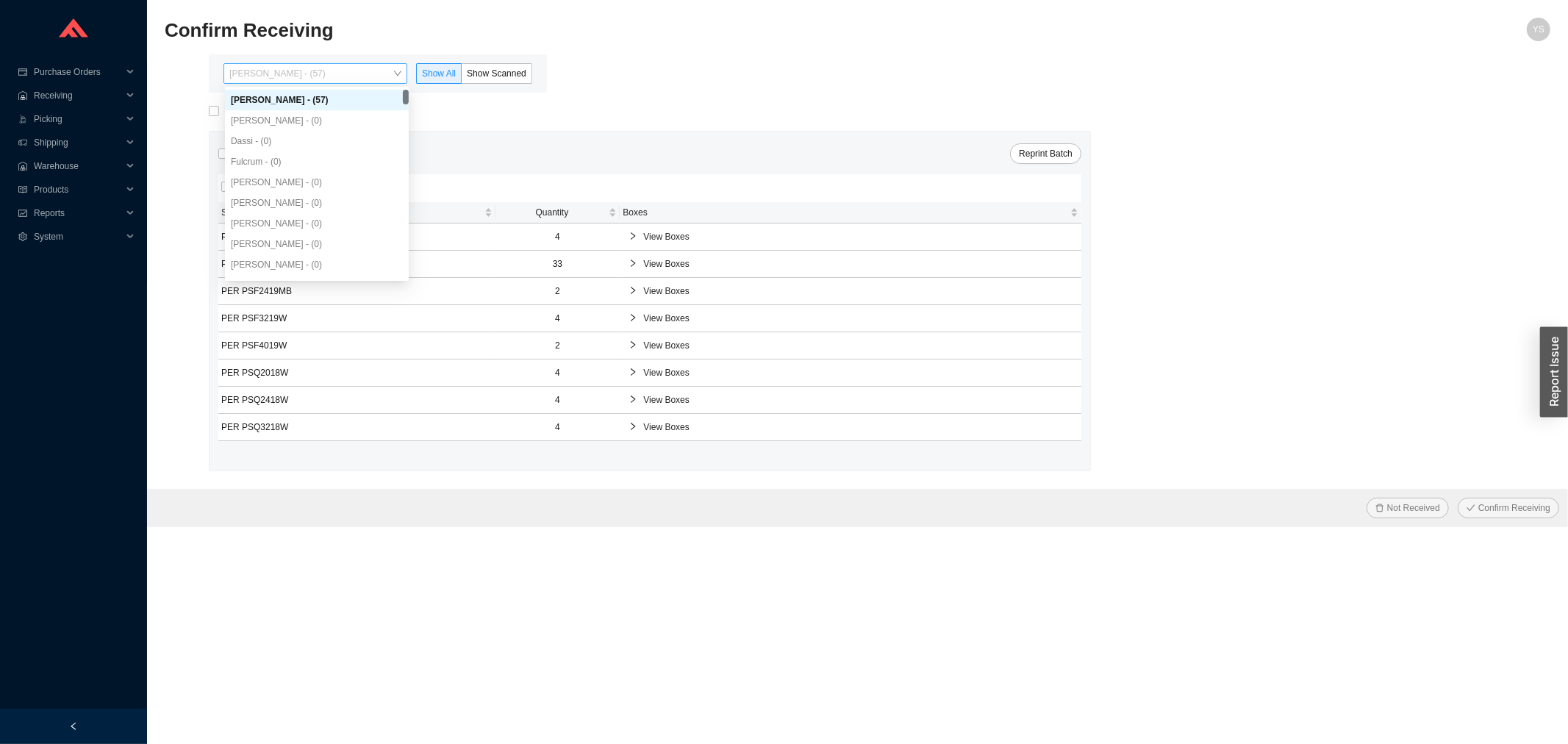
click at [303, 74] on span "Yossi Siff - (57)" at bounding box center [315, 74] width 172 height 19
click at [97, 204] on span "Reports" at bounding box center [78, 213] width 88 height 24
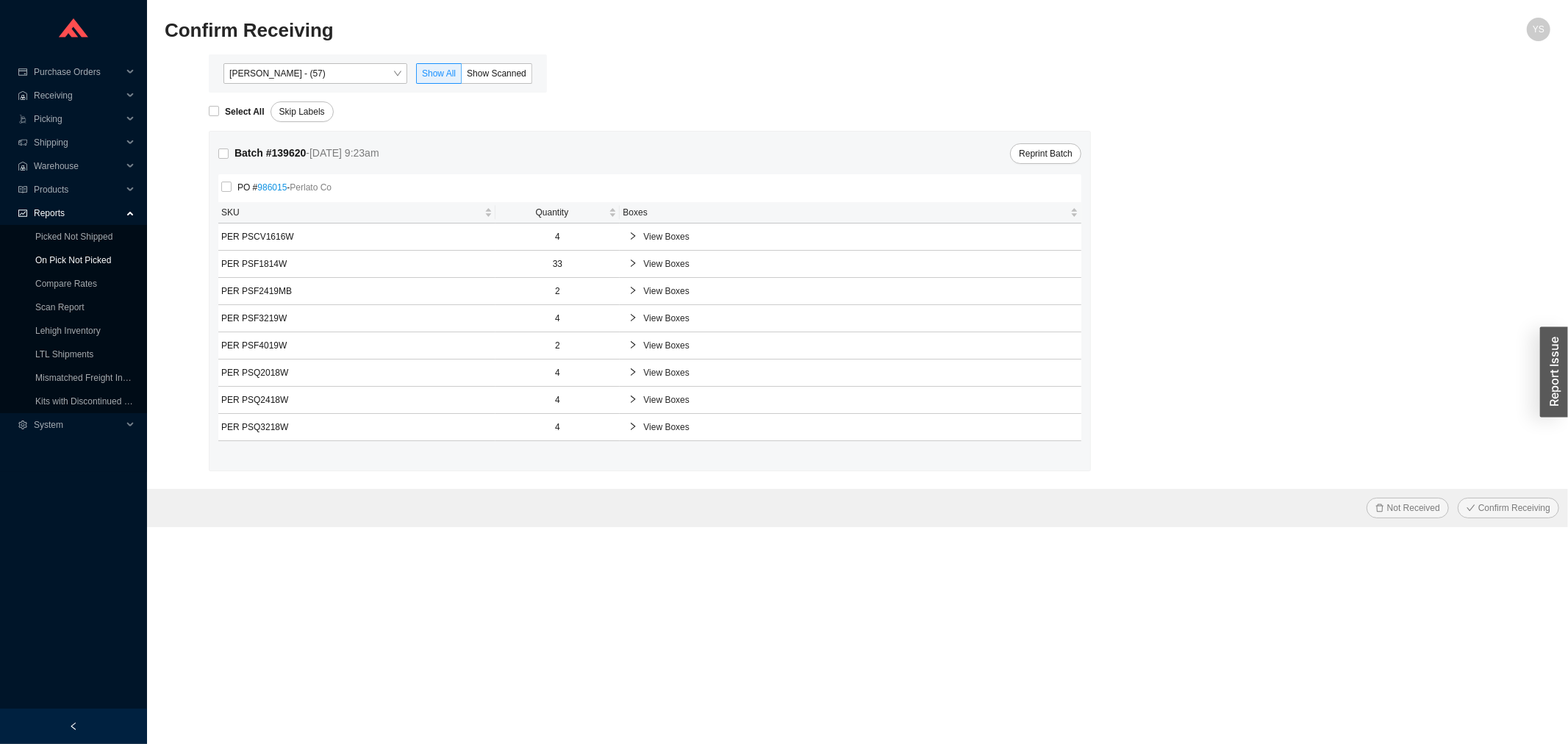
click at [75, 258] on link "On Pick Not Picked" at bounding box center [73, 260] width 75 height 10
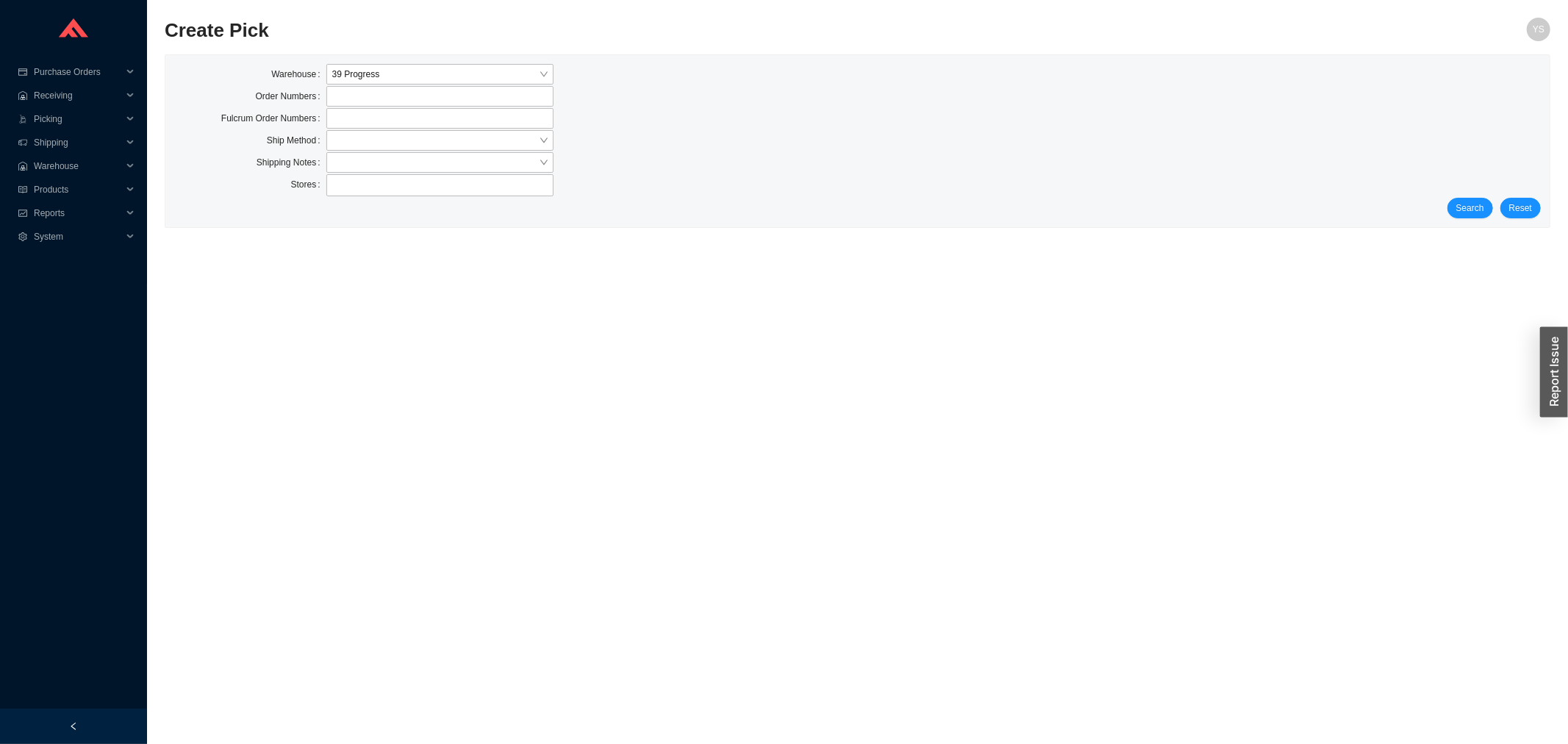
click at [1445, 208] on div "Search Reset" at bounding box center [858, 208] width 1366 height 20
click at [1463, 204] on span "Search" at bounding box center [1470, 207] width 28 height 14
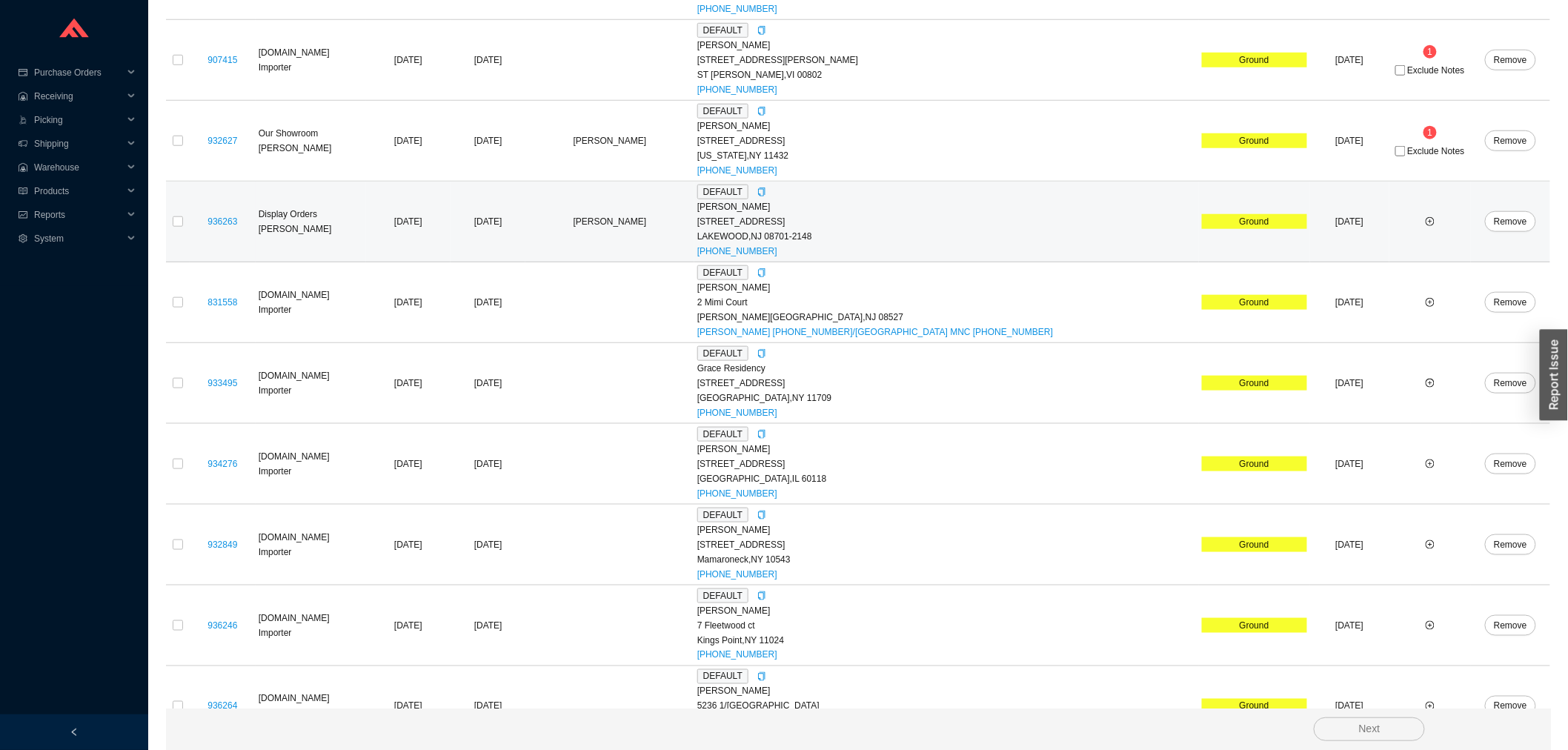
scroll to position [641, 0]
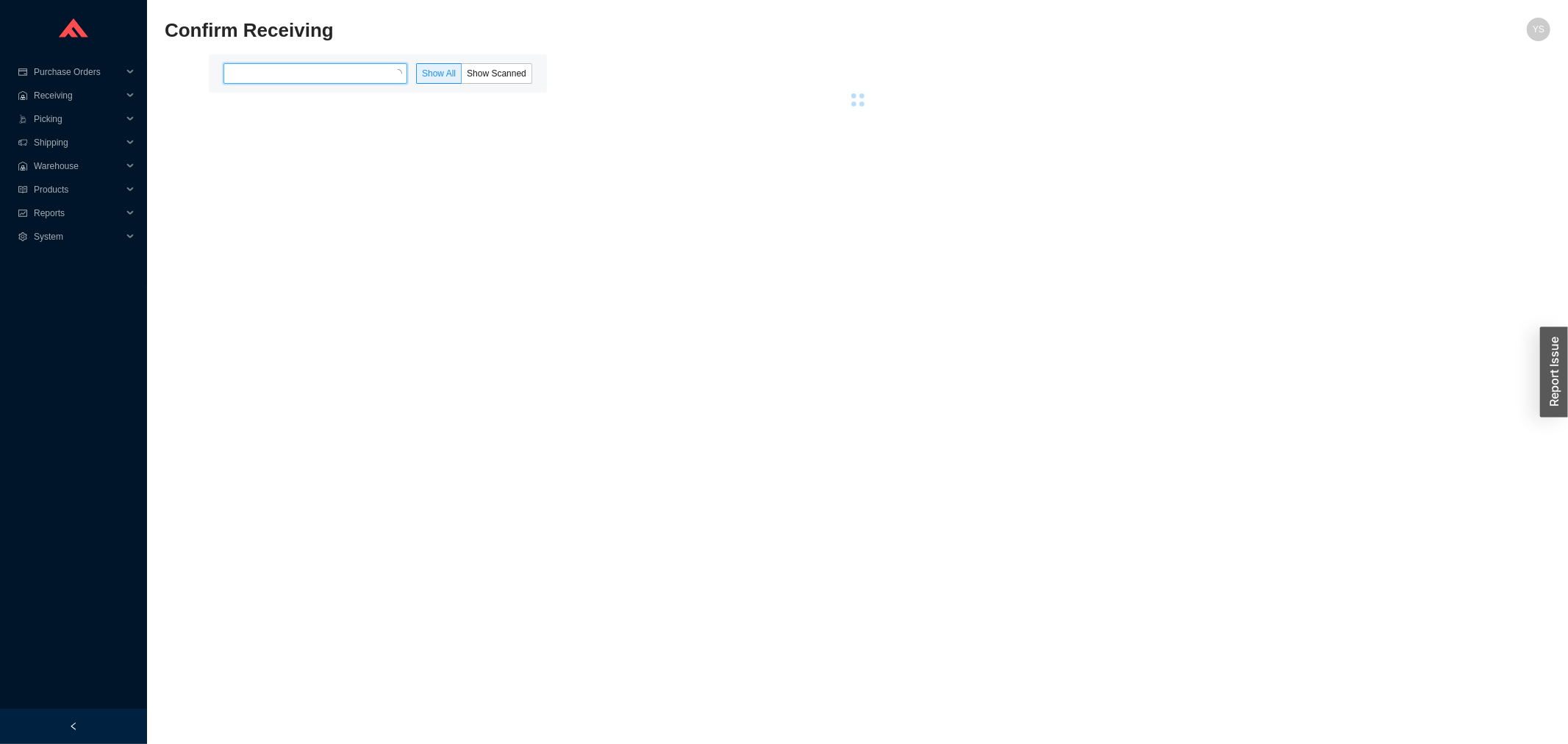
click at [295, 67] on div at bounding box center [315, 74] width 184 height 20
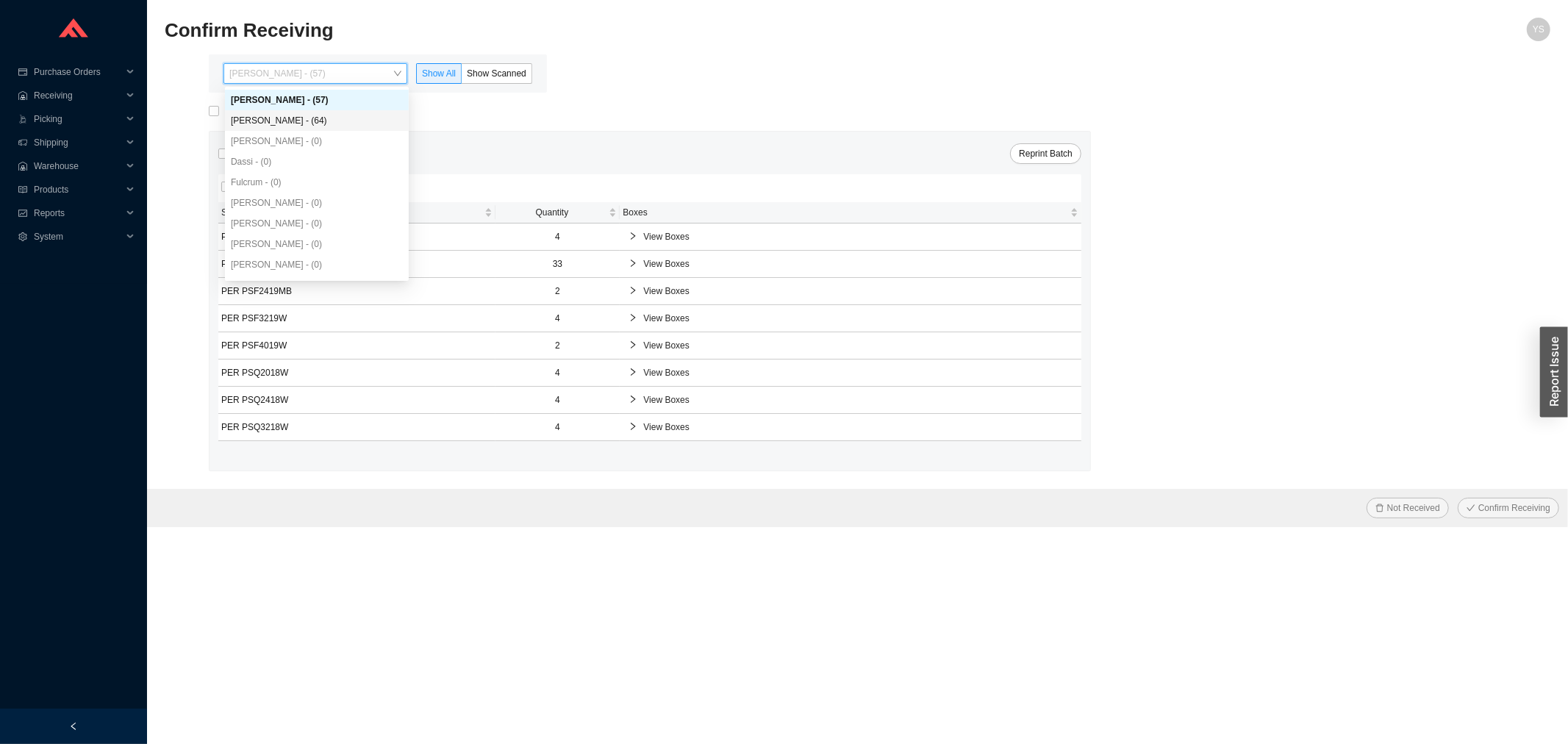
click at [295, 123] on div "[PERSON_NAME] - (64)" at bounding box center [317, 121] width 172 height 14
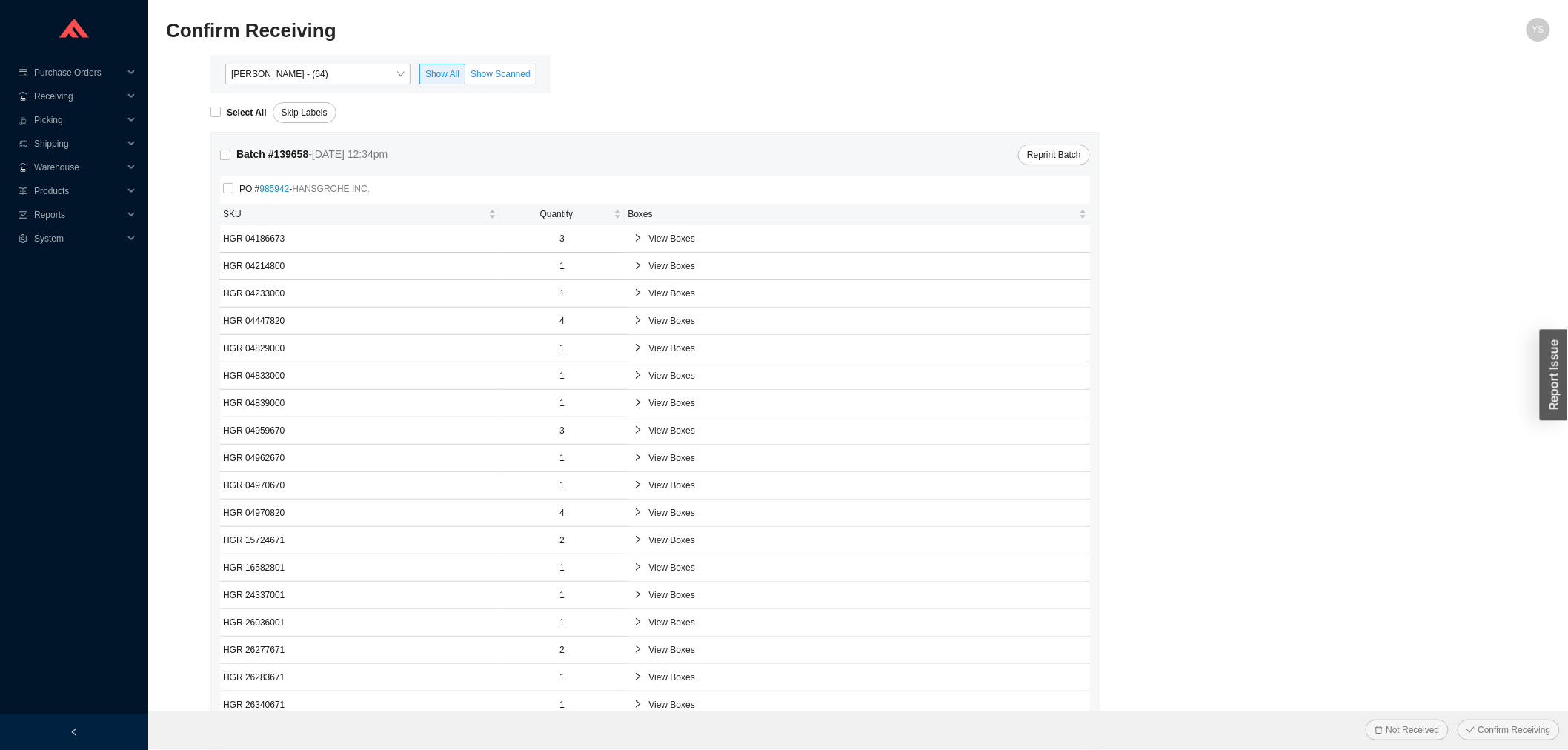
click at [508, 80] on label "Show Scanned" at bounding box center [500, 74] width 71 height 20
click at [465, 77] on input "Show Scanned" at bounding box center [465, 77] width 0 height 0
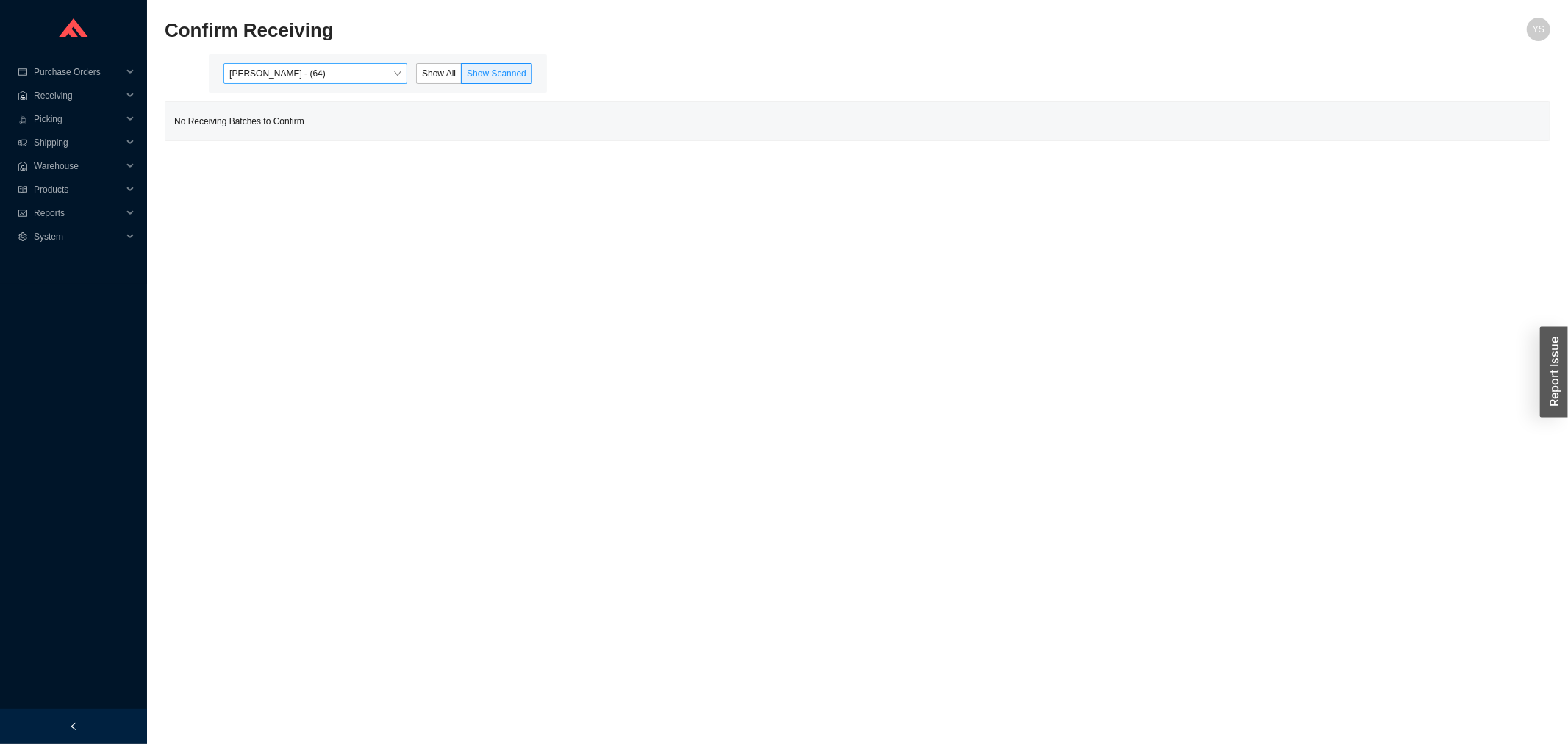
click at [378, 75] on span "[PERSON_NAME] - (64)" at bounding box center [315, 74] width 172 height 19
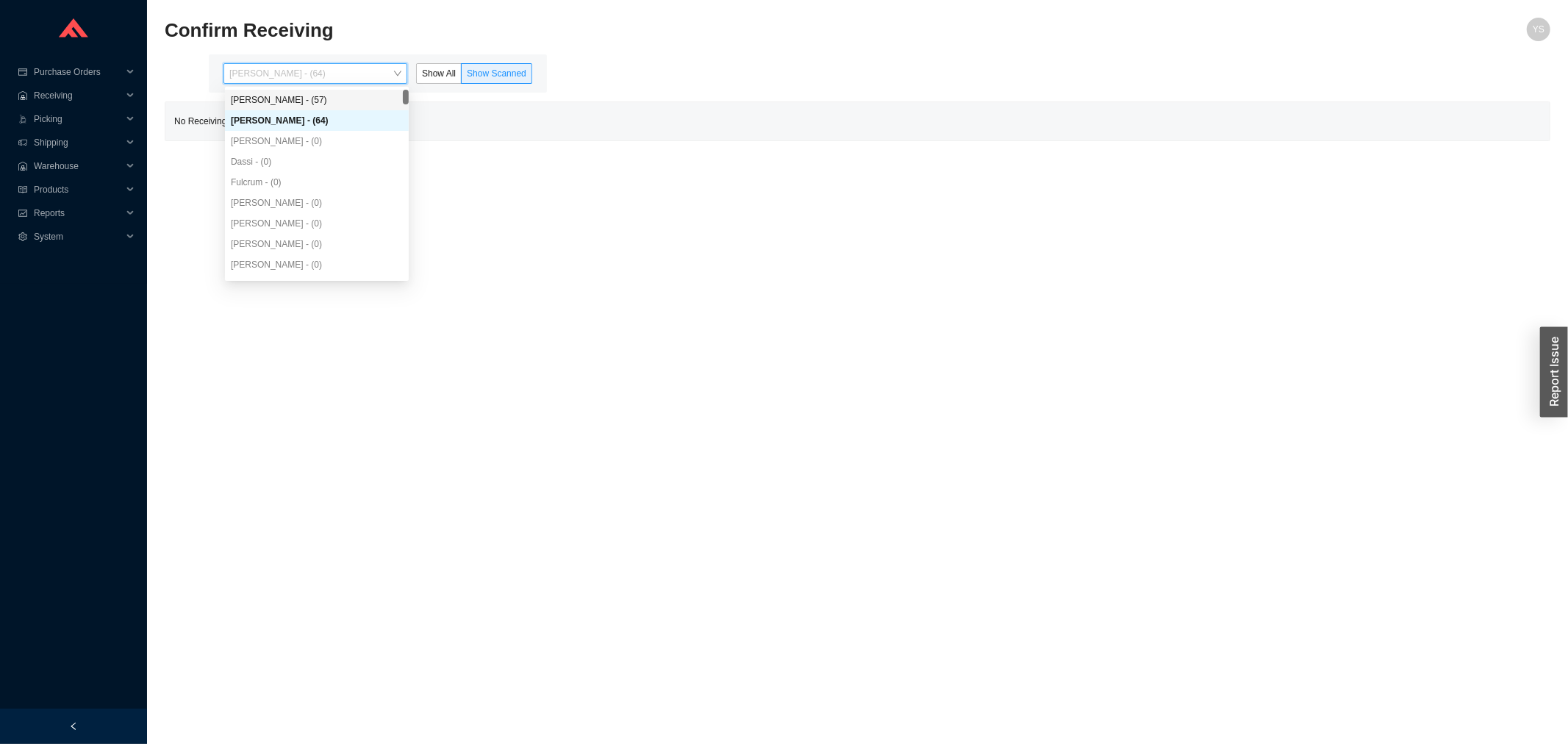
click at [362, 91] on div "[PERSON_NAME] - (57)" at bounding box center [317, 100] width 184 height 20
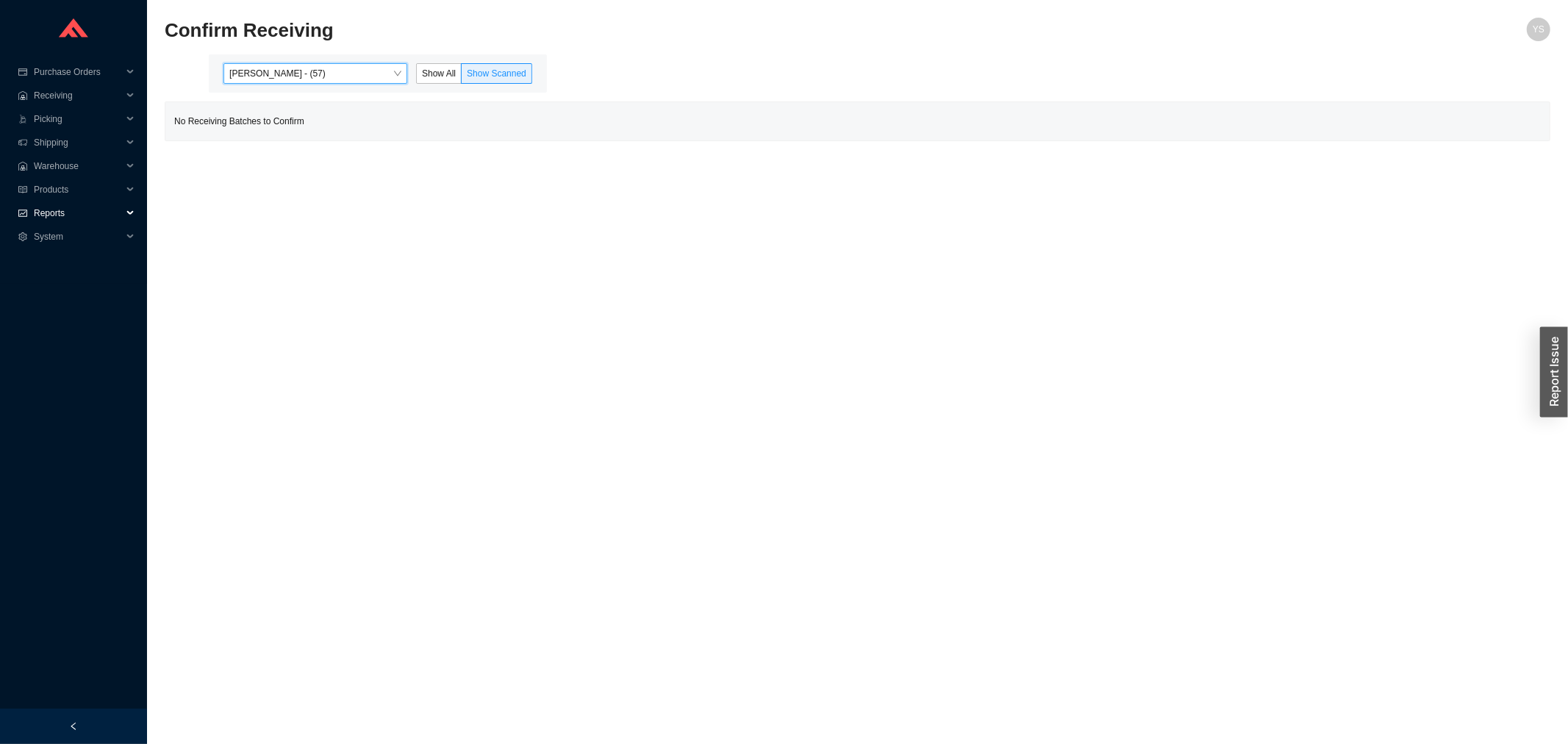
click at [53, 207] on span "Reports" at bounding box center [78, 213] width 88 height 24
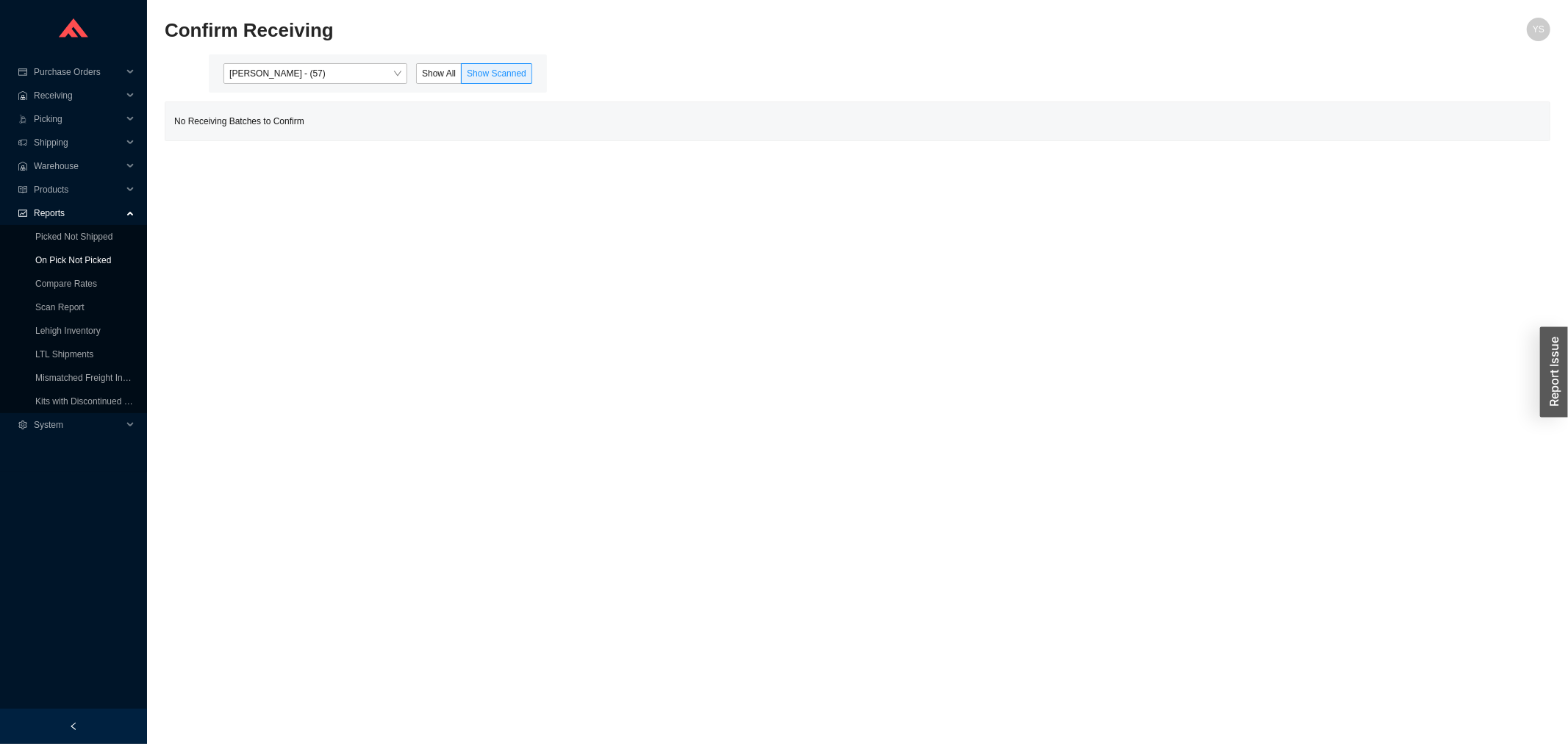
click at [47, 255] on link "On Pick Not Picked" at bounding box center [73, 260] width 75 height 10
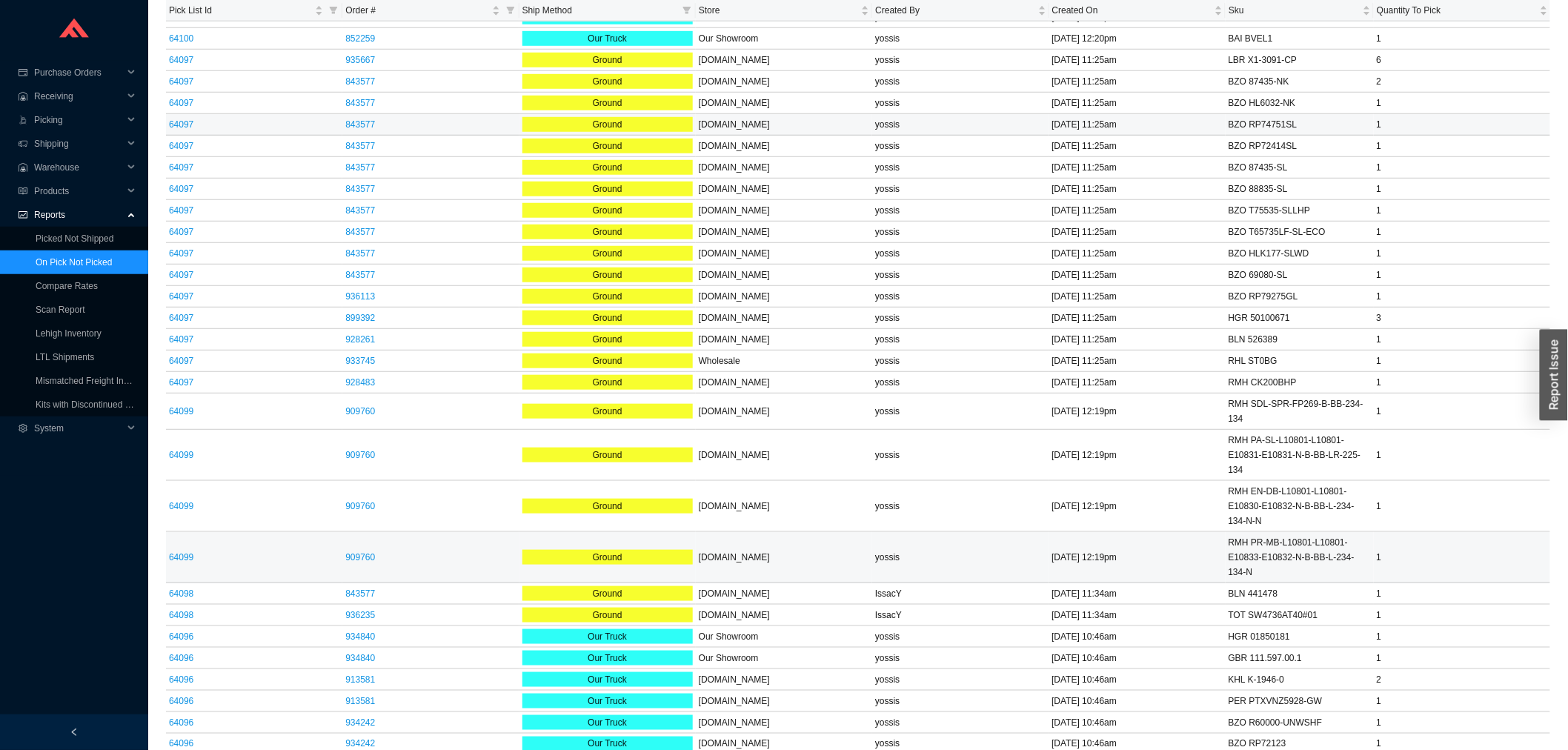
scroll to position [2634, 0]
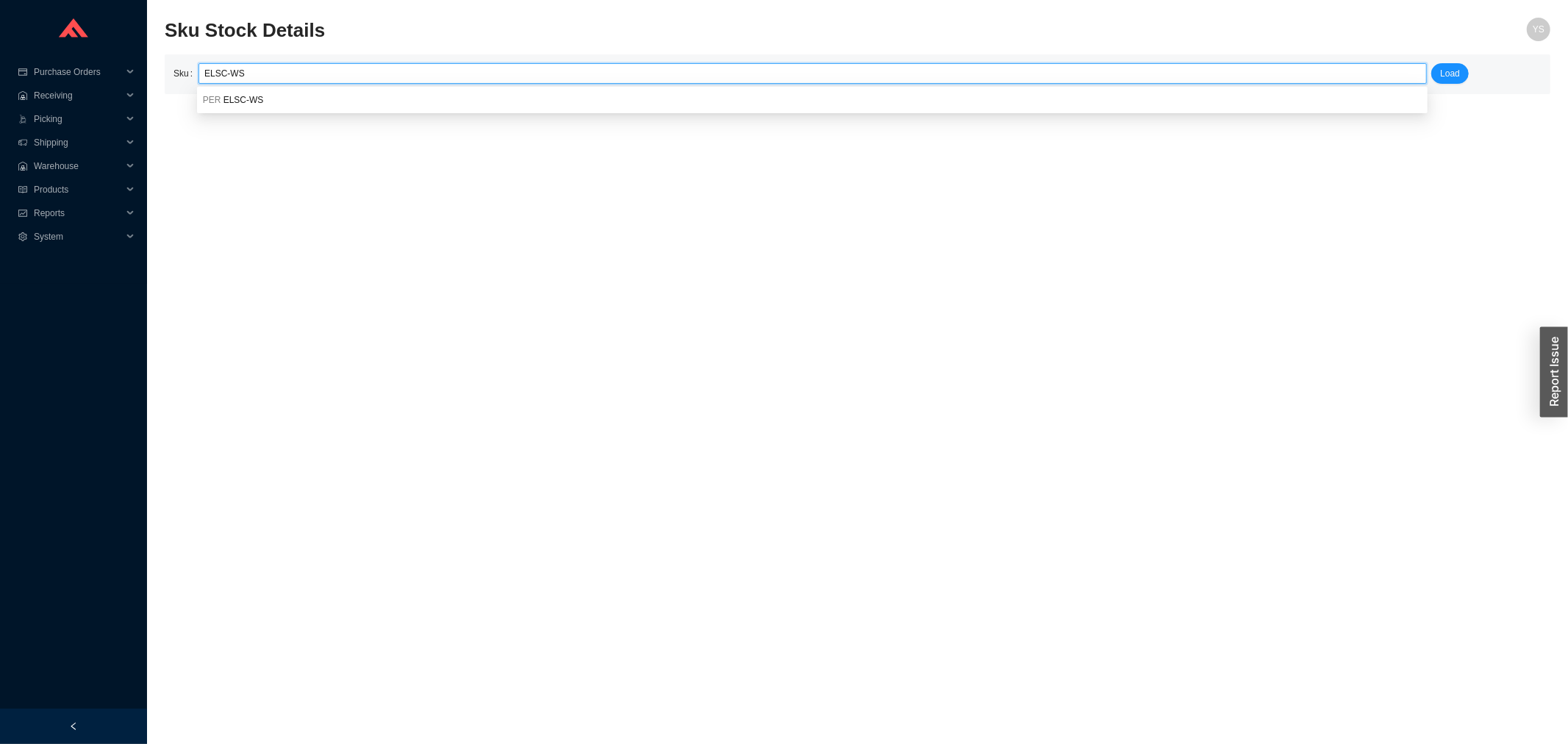
click at [336, 93] on div "Sku ELSC-WS Load" at bounding box center [858, 74] width 1386 height 40
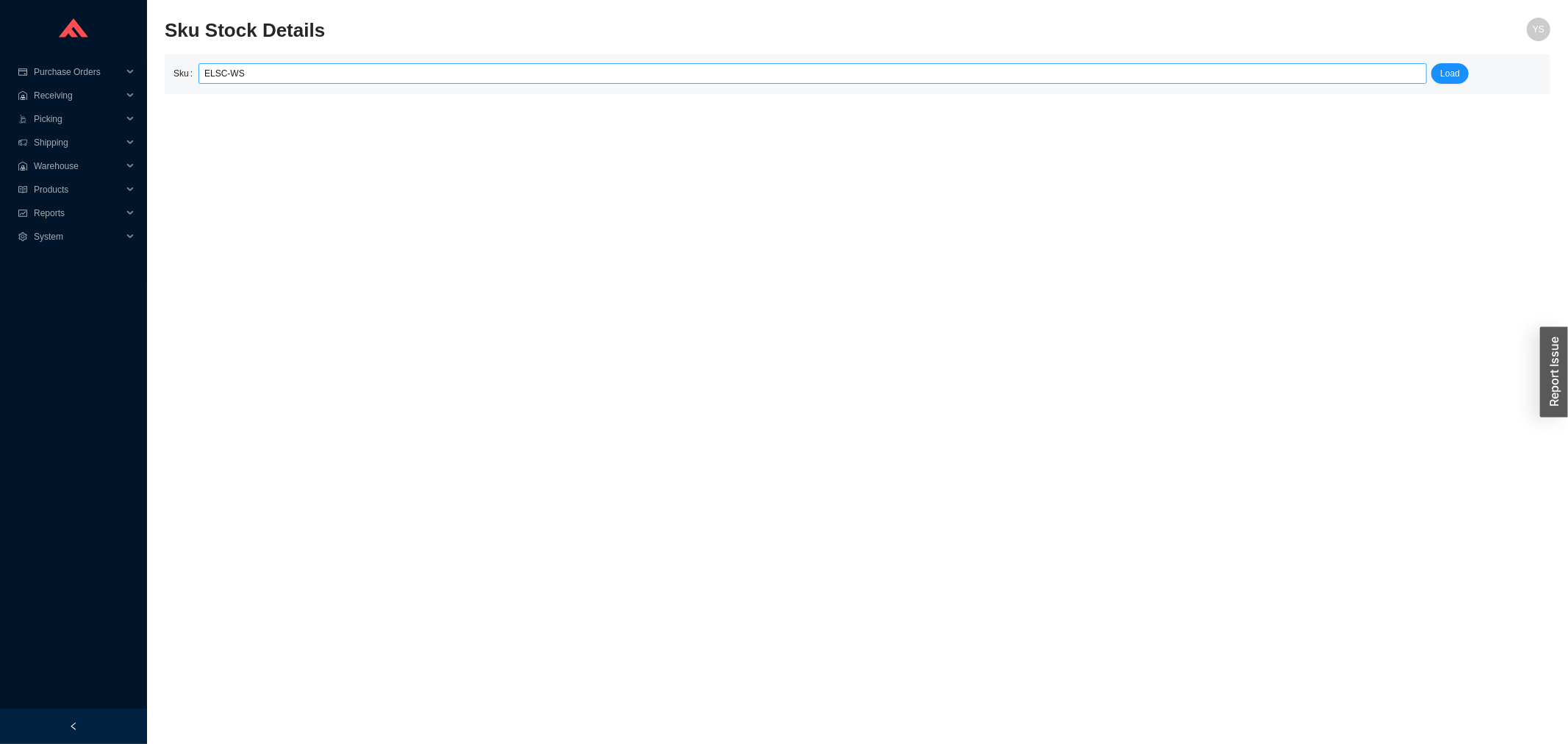
click at [317, 76] on input "ELSC-WS" at bounding box center [812, 74] width 1217 height 19
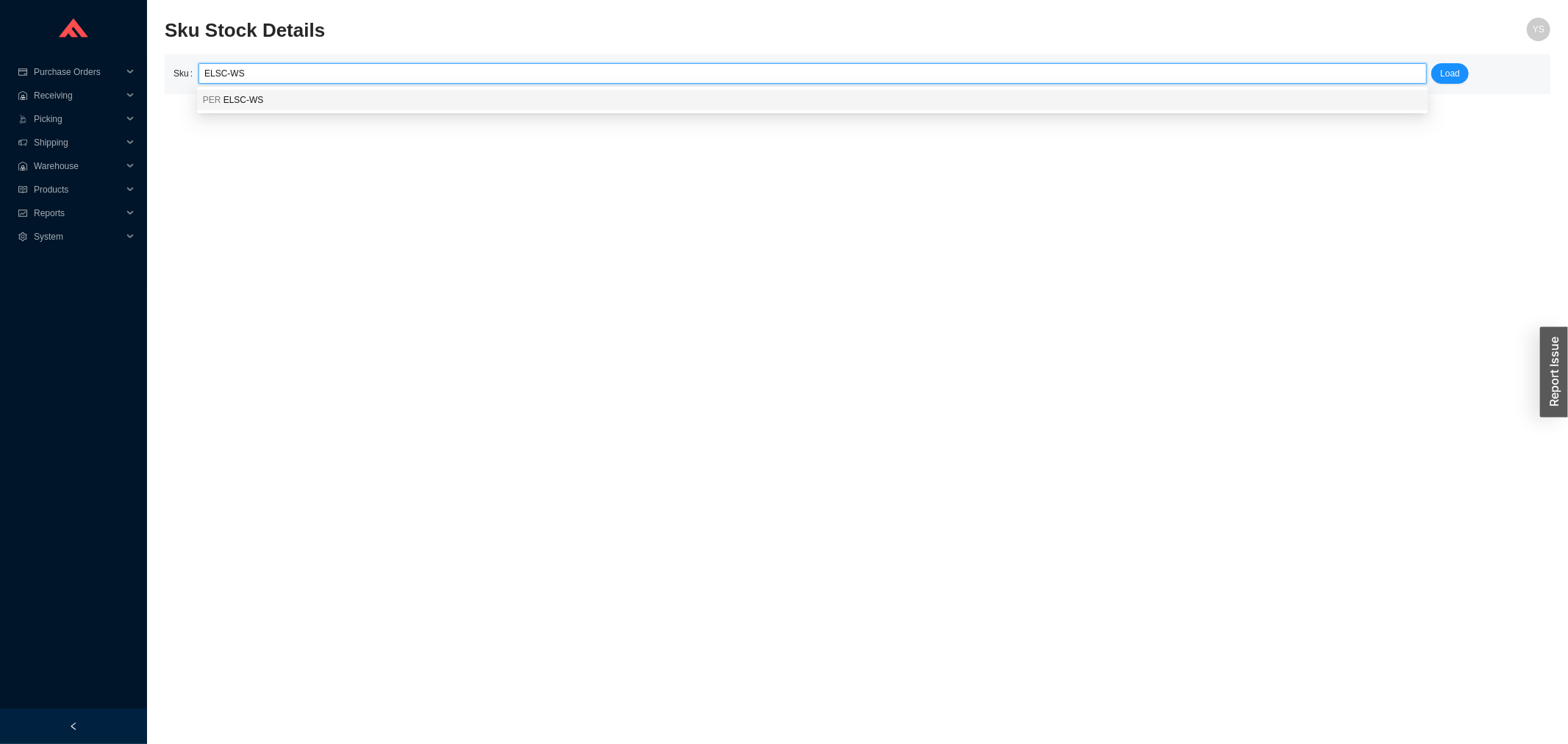
drag, startPoint x: 305, startPoint y: 106, endPoint x: 326, endPoint y: 104, distance: 21.1
click at [305, 107] on div "PER ELSC-WS" at bounding box center [813, 100] width 1231 height 20
type input "PER ELSC-WS"
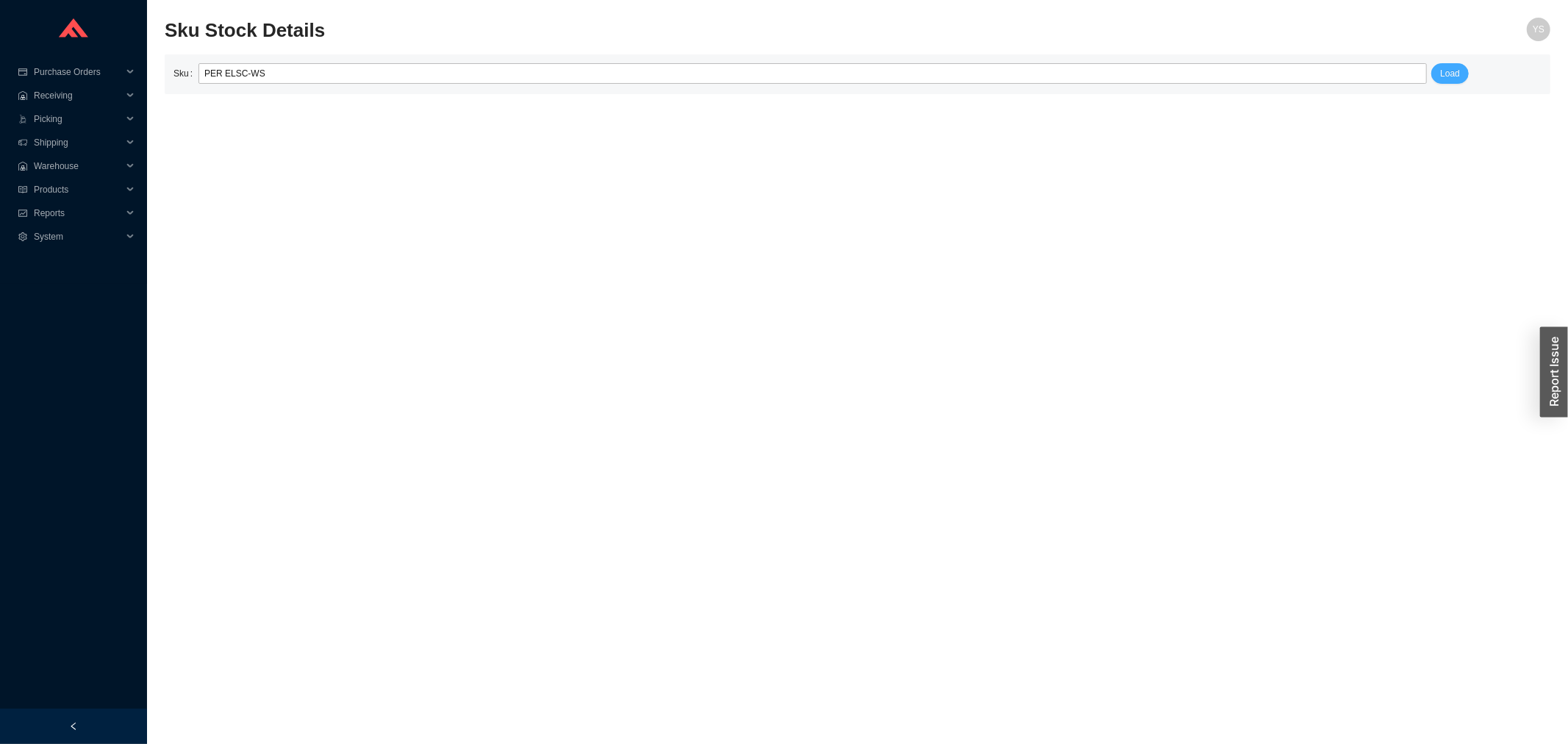
click at [1447, 76] on span "Load" at bounding box center [1449, 73] width 19 height 14
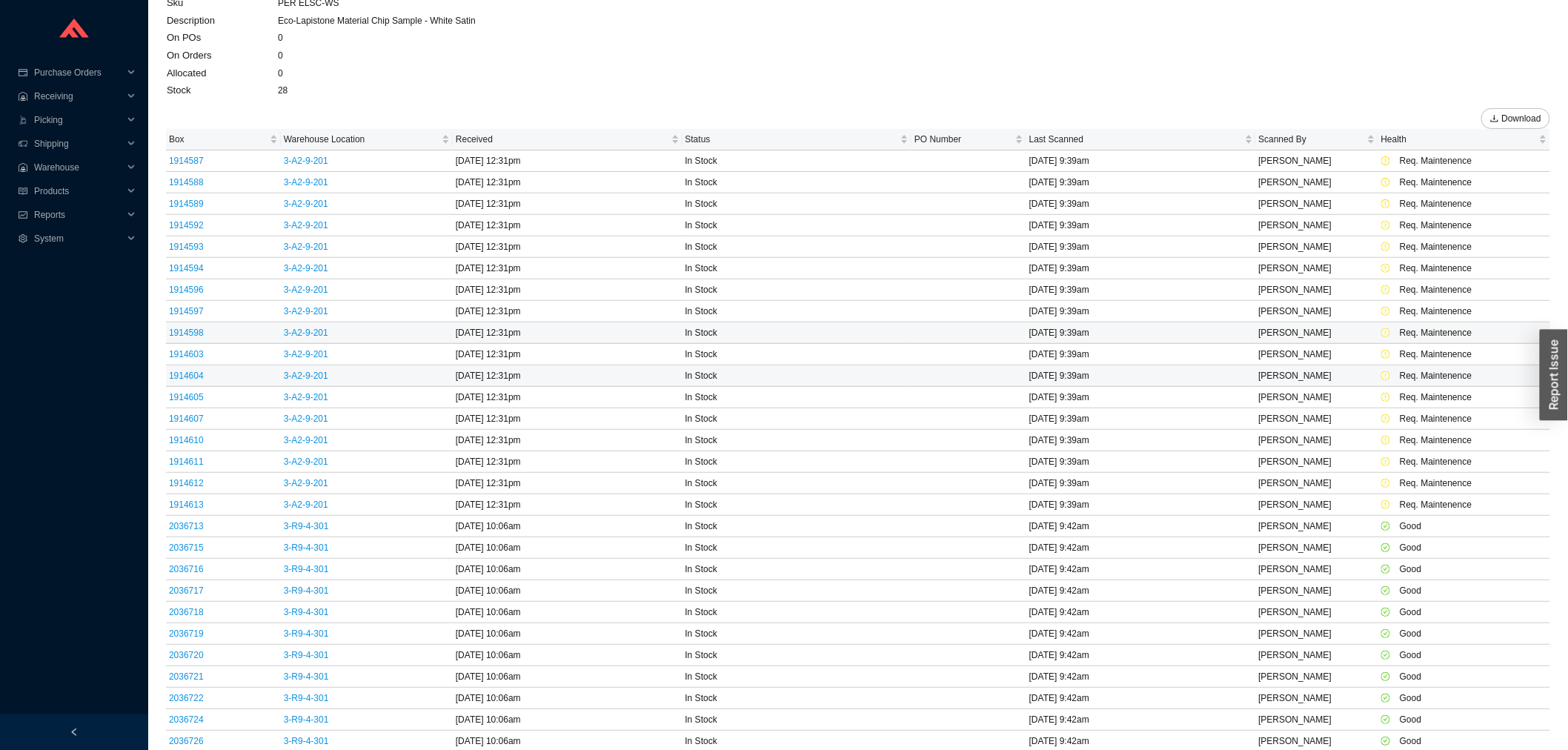
scroll to position [119, 0]
click at [203, 134] on span "Box" at bounding box center [218, 137] width 98 height 15
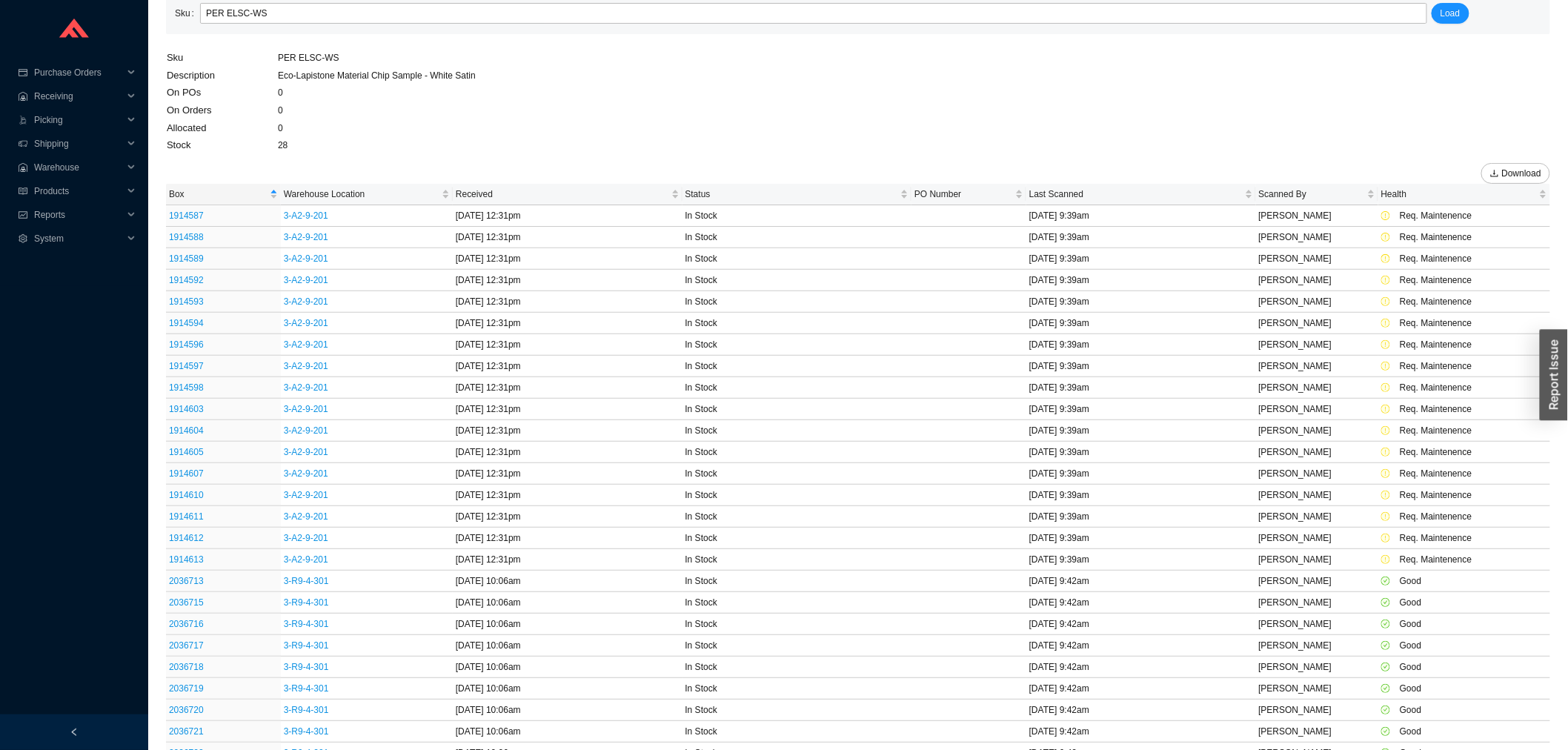
scroll to position [0, 0]
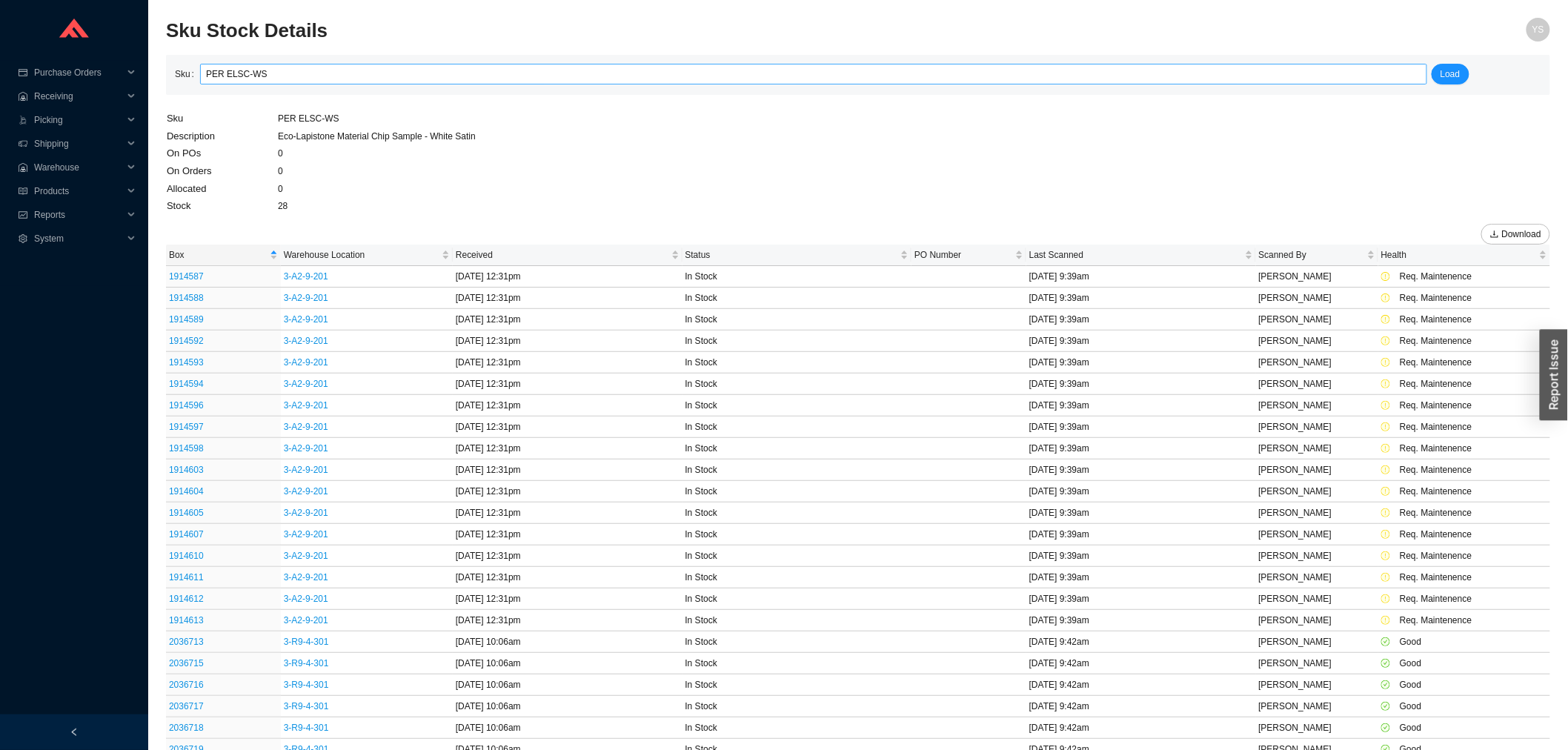
click at [265, 80] on input "PER ELSC-WS" at bounding box center [813, 74] width 1215 height 20
click at [259, 77] on input "PER ELSC-WS" at bounding box center [813, 74] width 1215 height 20
paste input "PSVSC-NK"
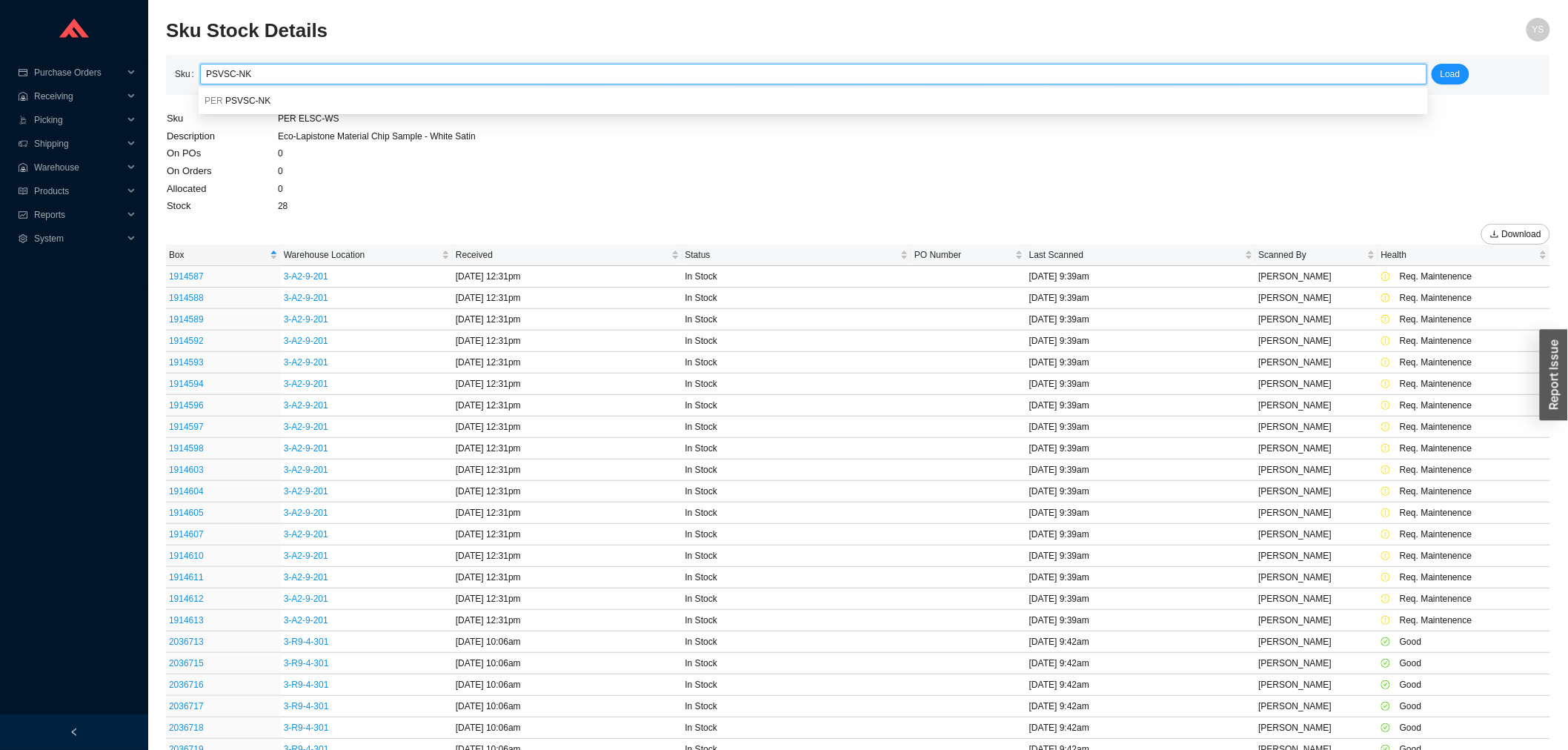
click at [276, 77] on input "PSVSC-NK" at bounding box center [813, 74] width 1215 height 20
click at [247, 92] on div "PER PSVSC-NK" at bounding box center [813, 101] width 1229 height 20
type input "PER PSVSC-NK"
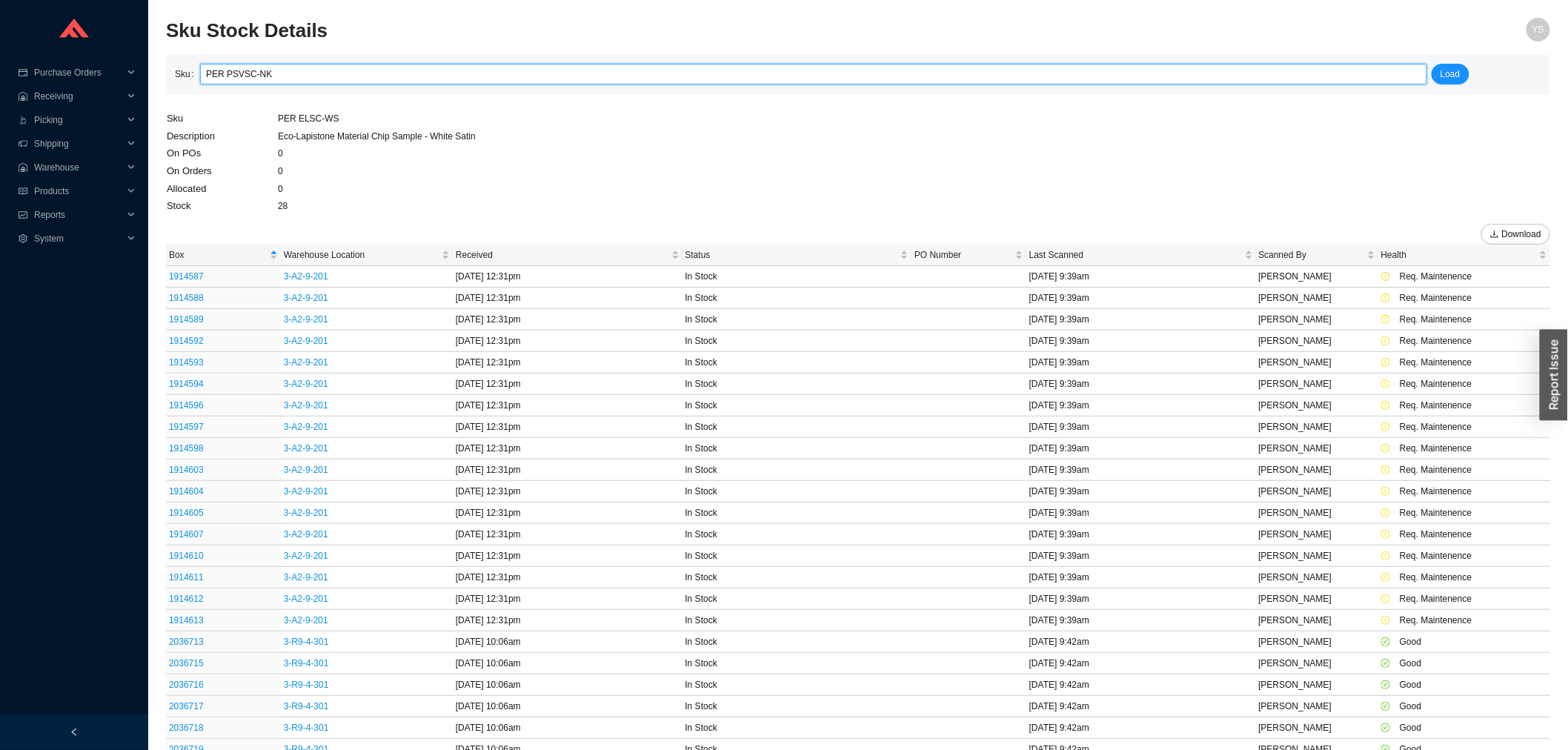
click button "Load" at bounding box center [1450, 74] width 38 height 20
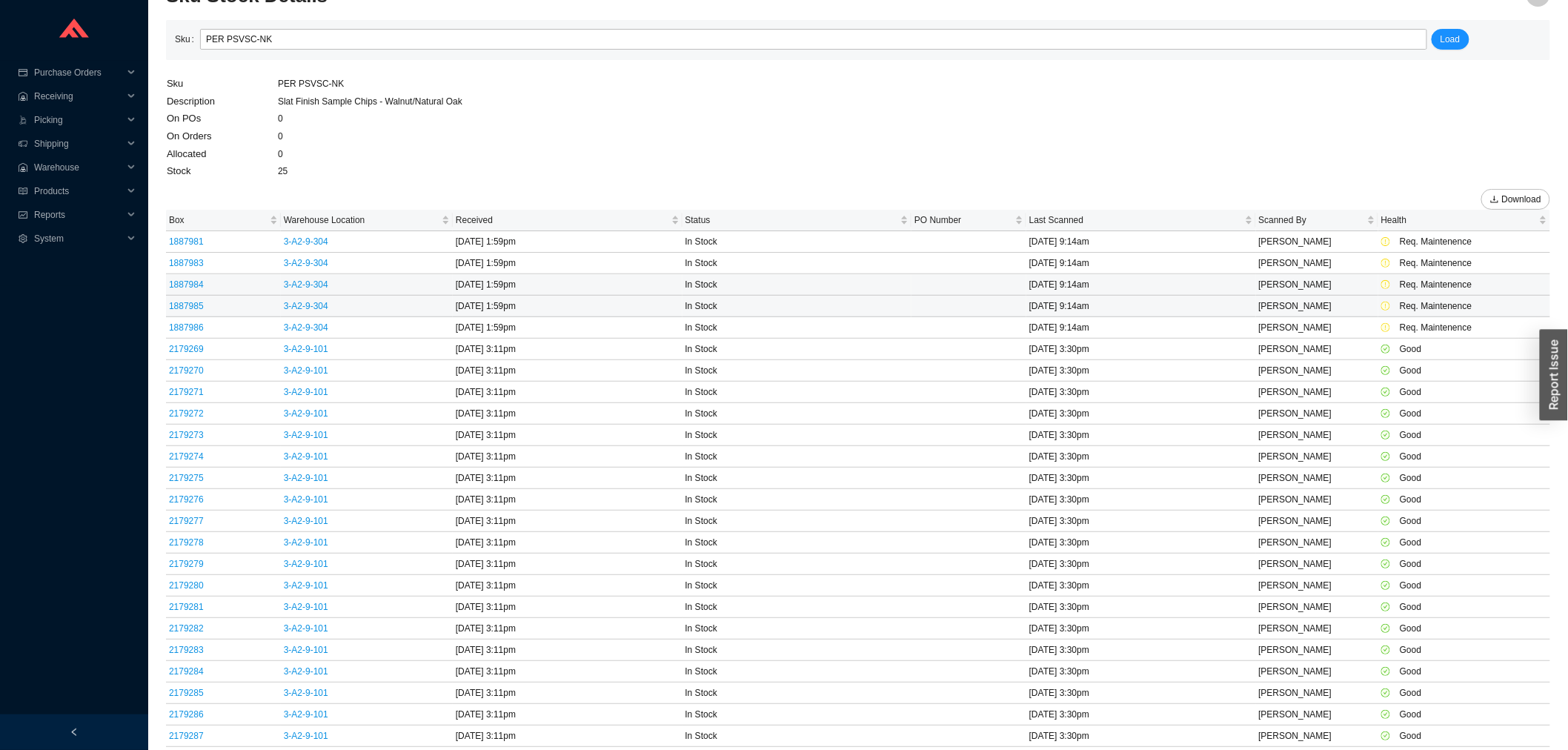
scroll to position [54, 0]
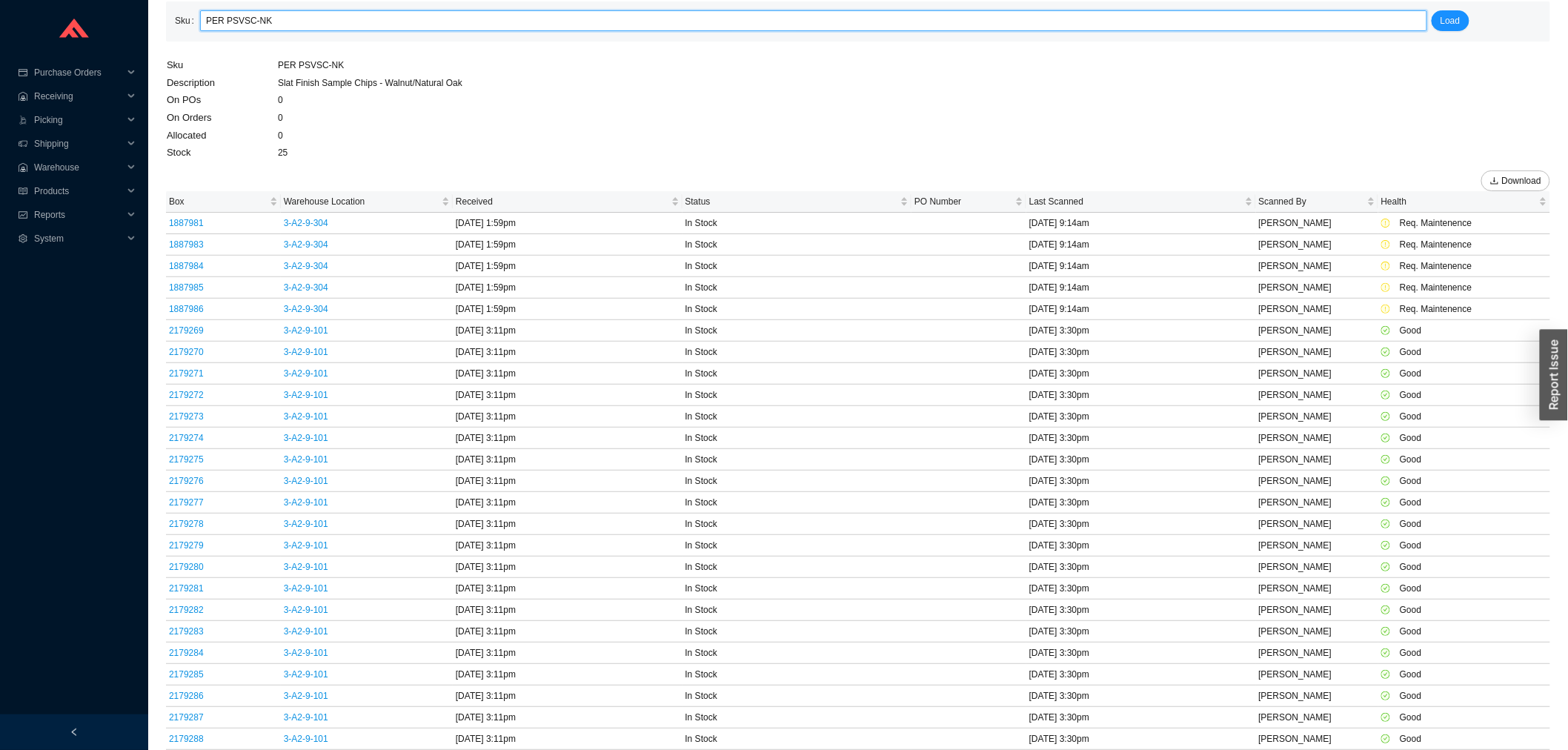
drag, startPoint x: 225, startPoint y: 15, endPoint x: 312, endPoint y: 25, distance: 87.6
click at [312, 25] on input "PER PSVSC-NK" at bounding box center [813, 20] width 1215 height 20
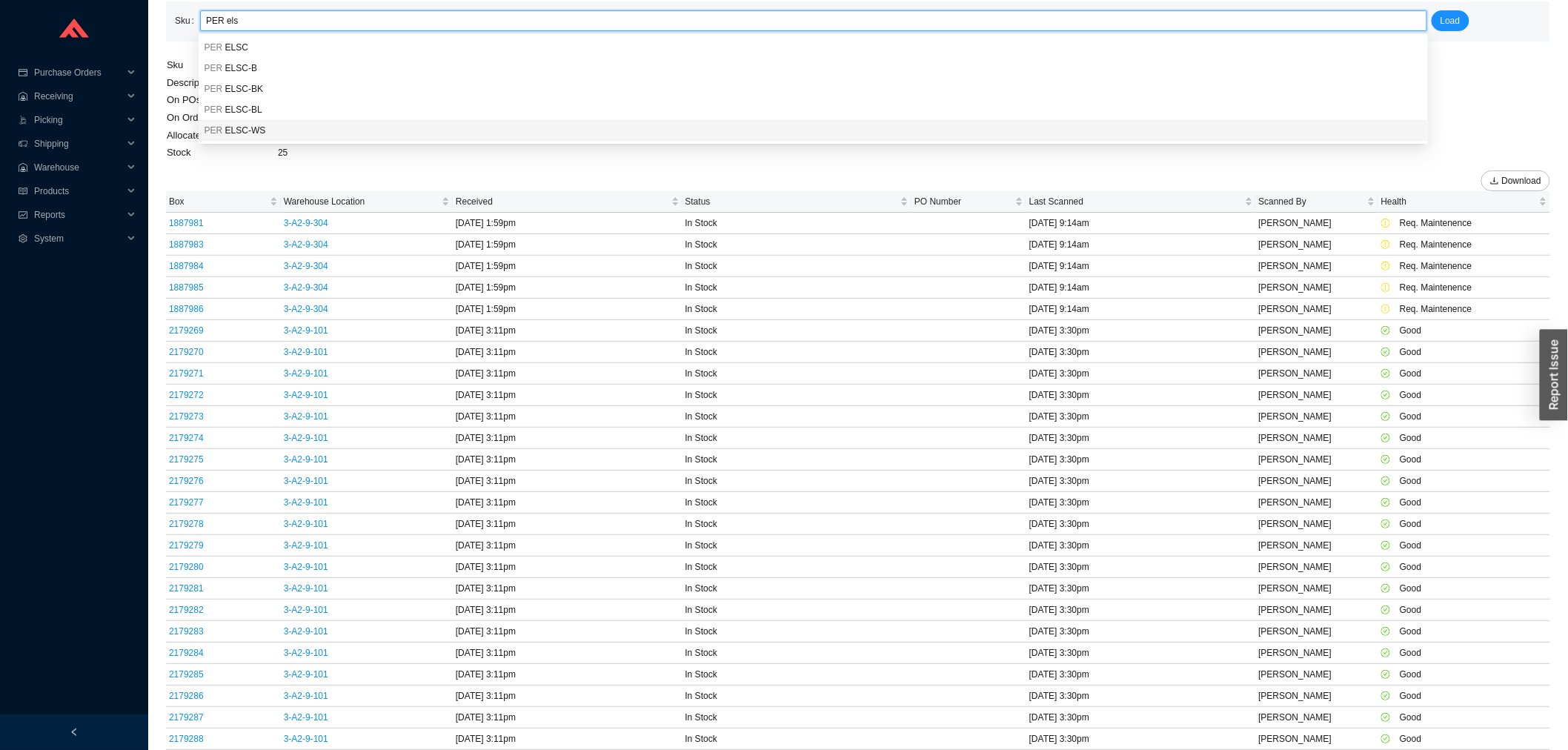
click at [263, 124] on div "PER ELSC-WS" at bounding box center [813, 131] width 1217 height 14
type input "PER ELSC-WS"
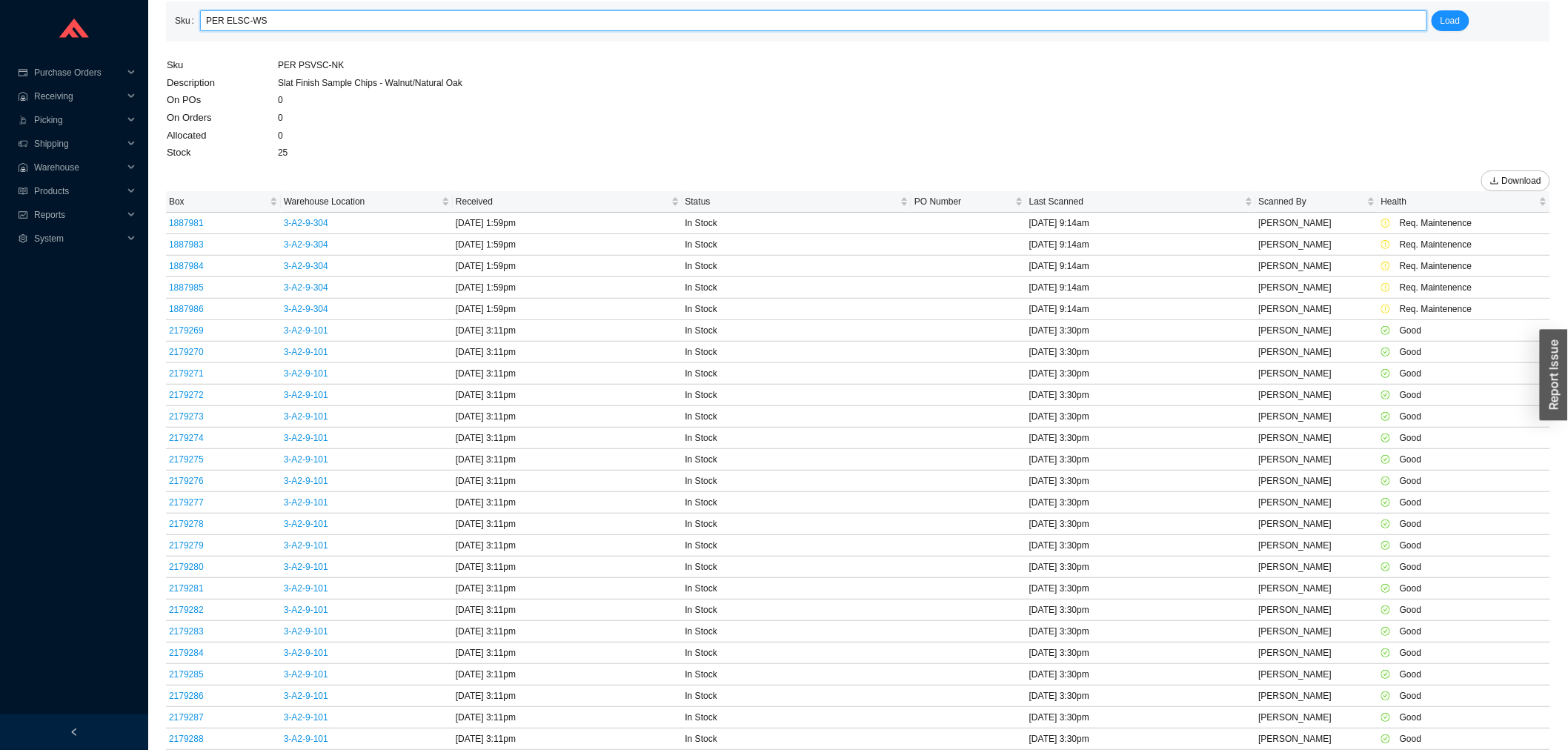
click button "Load" at bounding box center [1450, 20] width 38 height 20
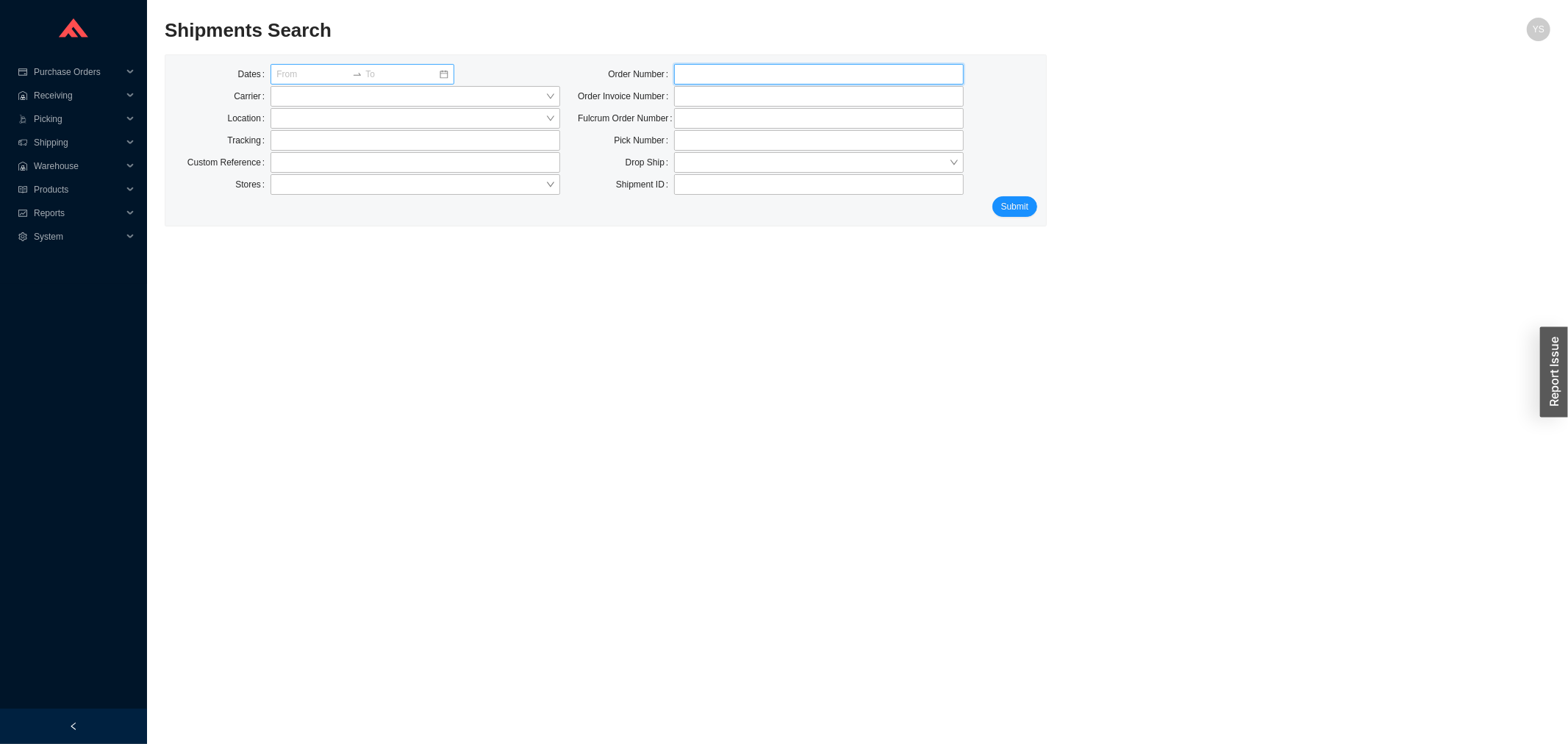
click at [700, 77] on input "tel" at bounding box center [819, 74] width 290 height 20
paste input "912754"
type input "912754"
click button "Submit" at bounding box center [1014, 207] width 45 height 20
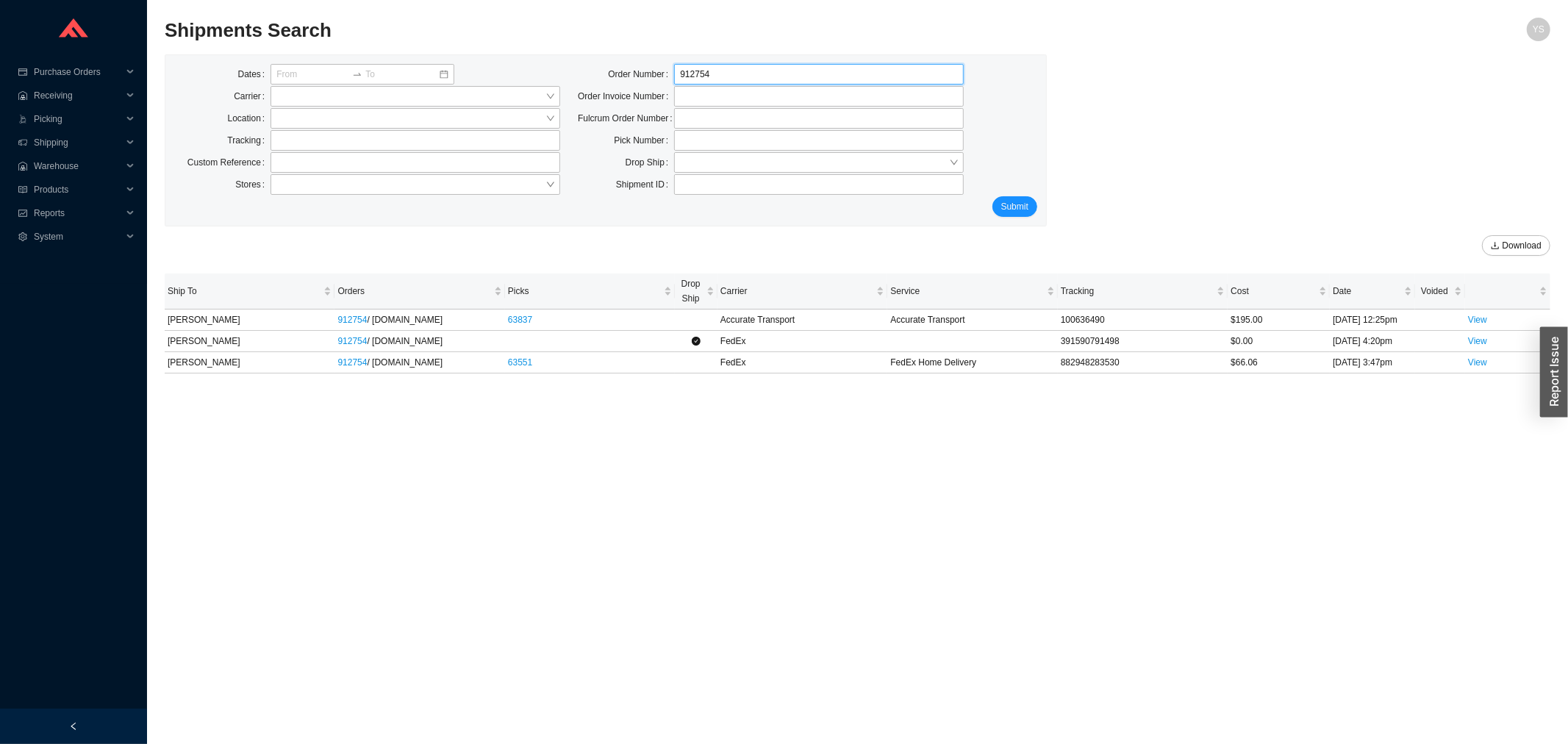
drag, startPoint x: 784, startPoint y: 78, endPoint x: 556, endPoint y: 64, distance: 228.4
click at [556, 64] on div "Dates Carrier Location Tracking Custom Reference Stores Order Number 912754 Ord…" at bounding box center [605, 130] width 881 height 132
click at [325, 137] on input "text" at bounding box center [416, 141] width 290 height 20
paste input "352326229"
type input "352326229"
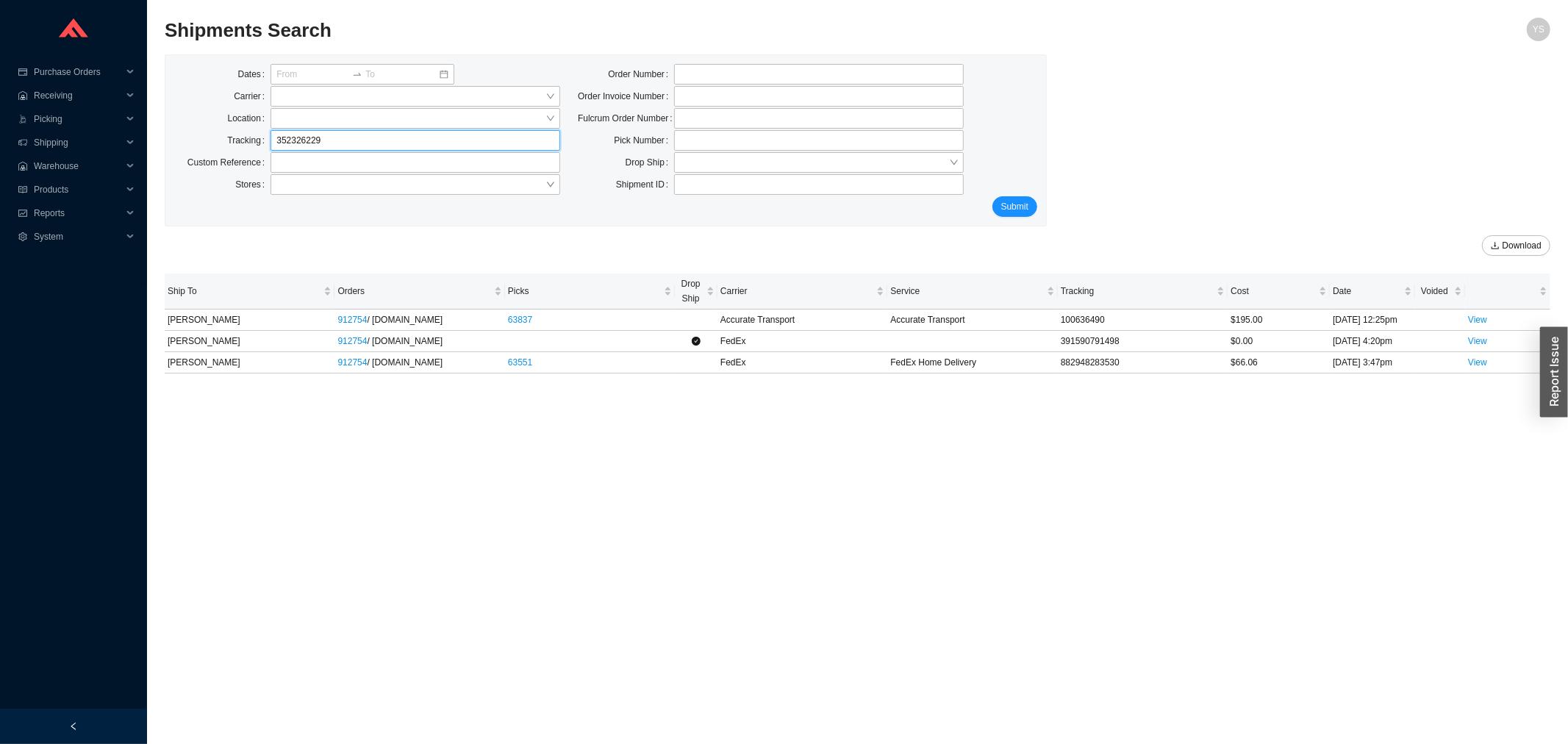
click button "Submit" at bounding box center [1014, 207] width 45 height 20
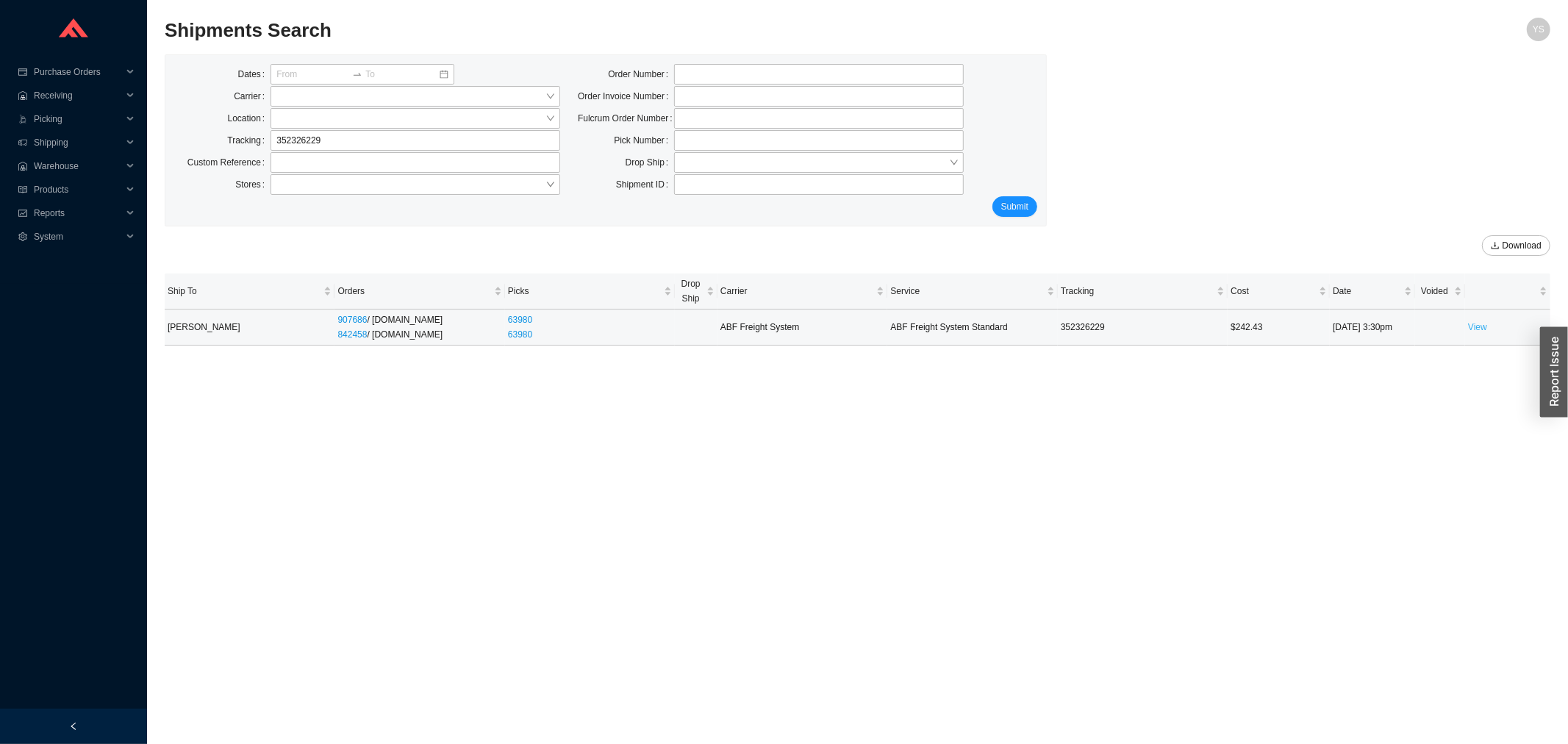
click at [1471, 328] on link "View" at bounding box center [1477, 327] width 19 height 10
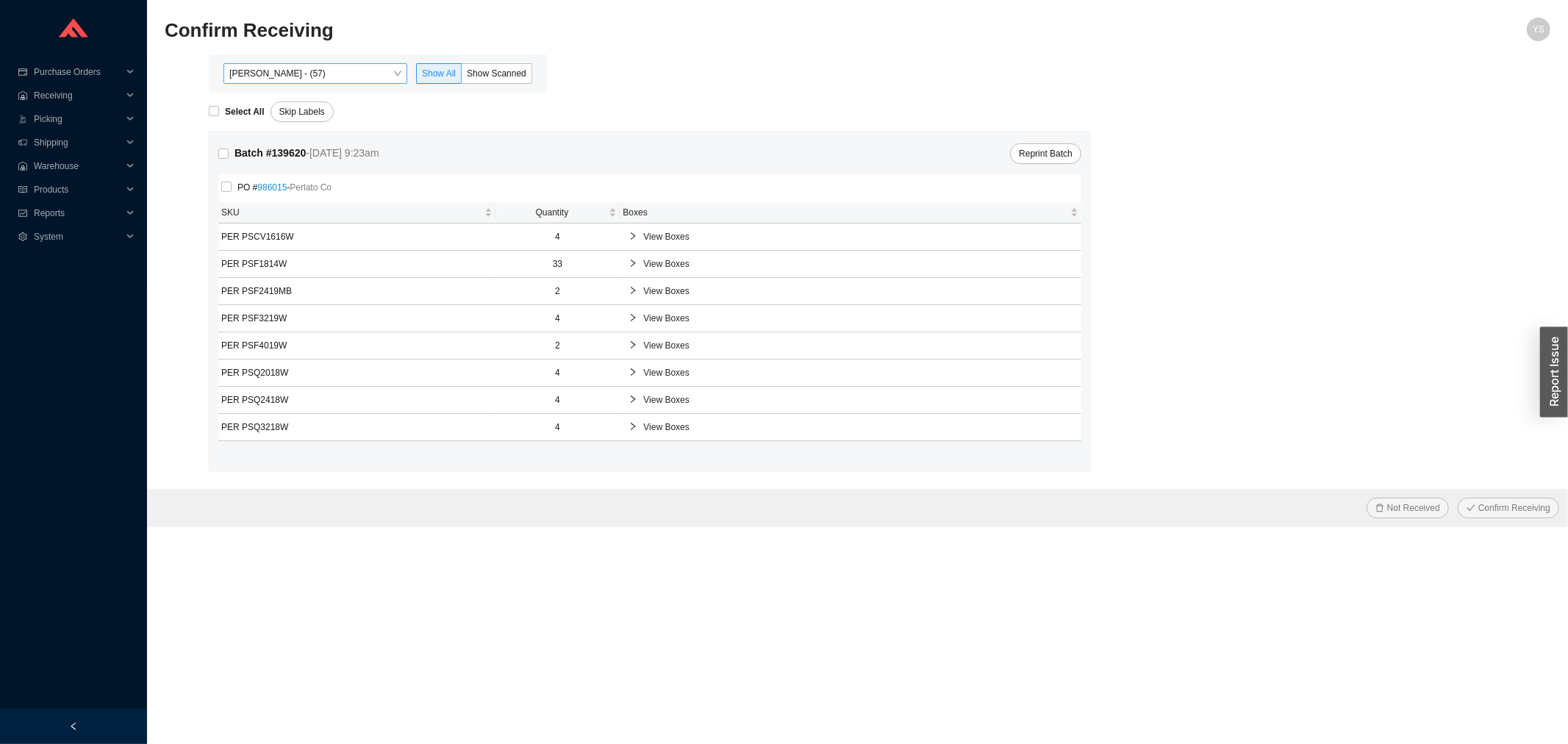
click at [275, 71] on span "[PERSON_NAME] - (57)" at bounding box center [315, 74] width 172 height 19
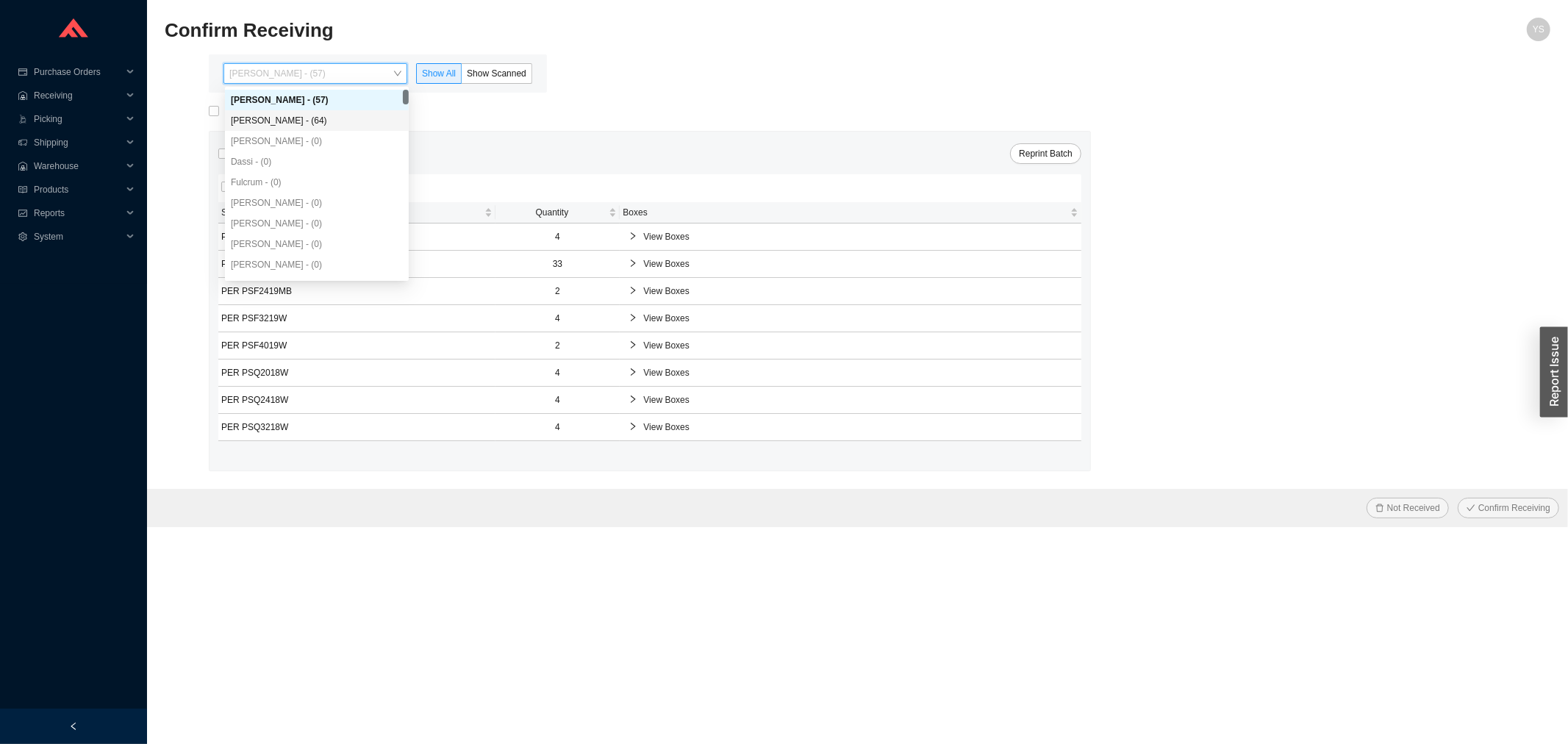
click at [290, 122] on div "[PERSON_NAME] - (64)" at bounding box center [317, 121] width 172 height 14
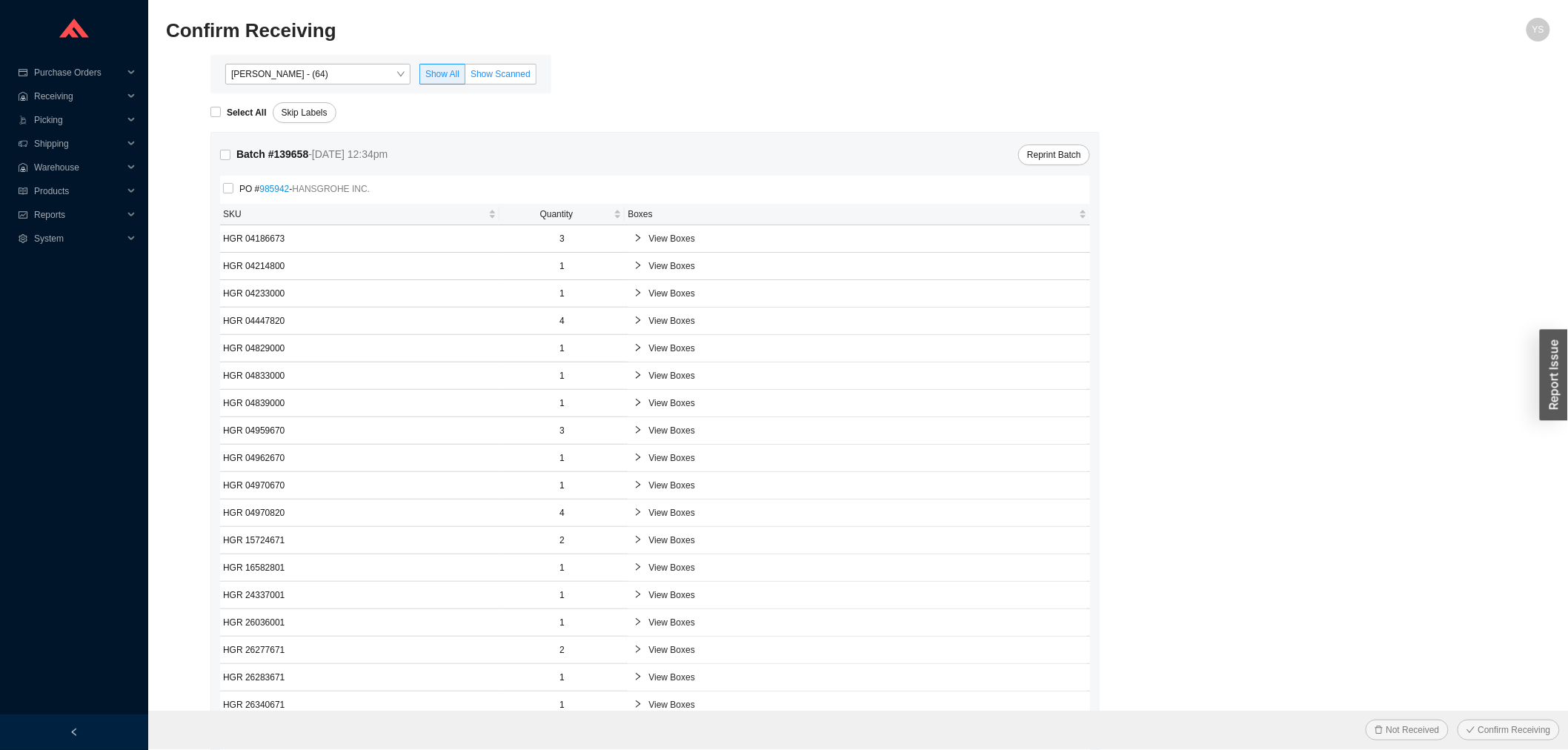
click at [483, 80] on label "Show Scanned" at bounding box center [500, 74] width 71 height 20
click at [465, 77] on input "Show Scanned" at bounding box center [465, 77] width 0 height 0
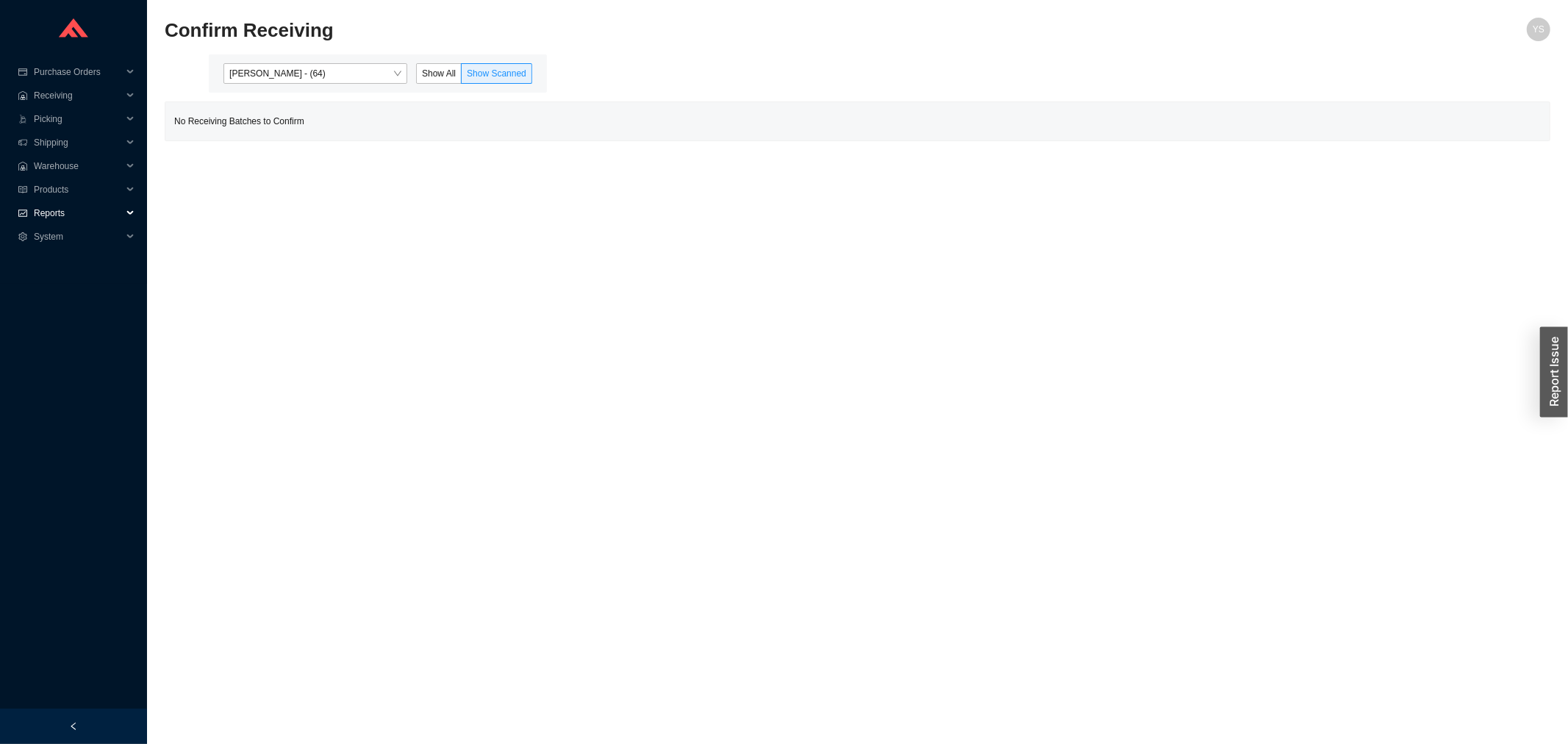
click at [64, 215] on span "Reports" at bounding box center [78, 213] width 88 height 24
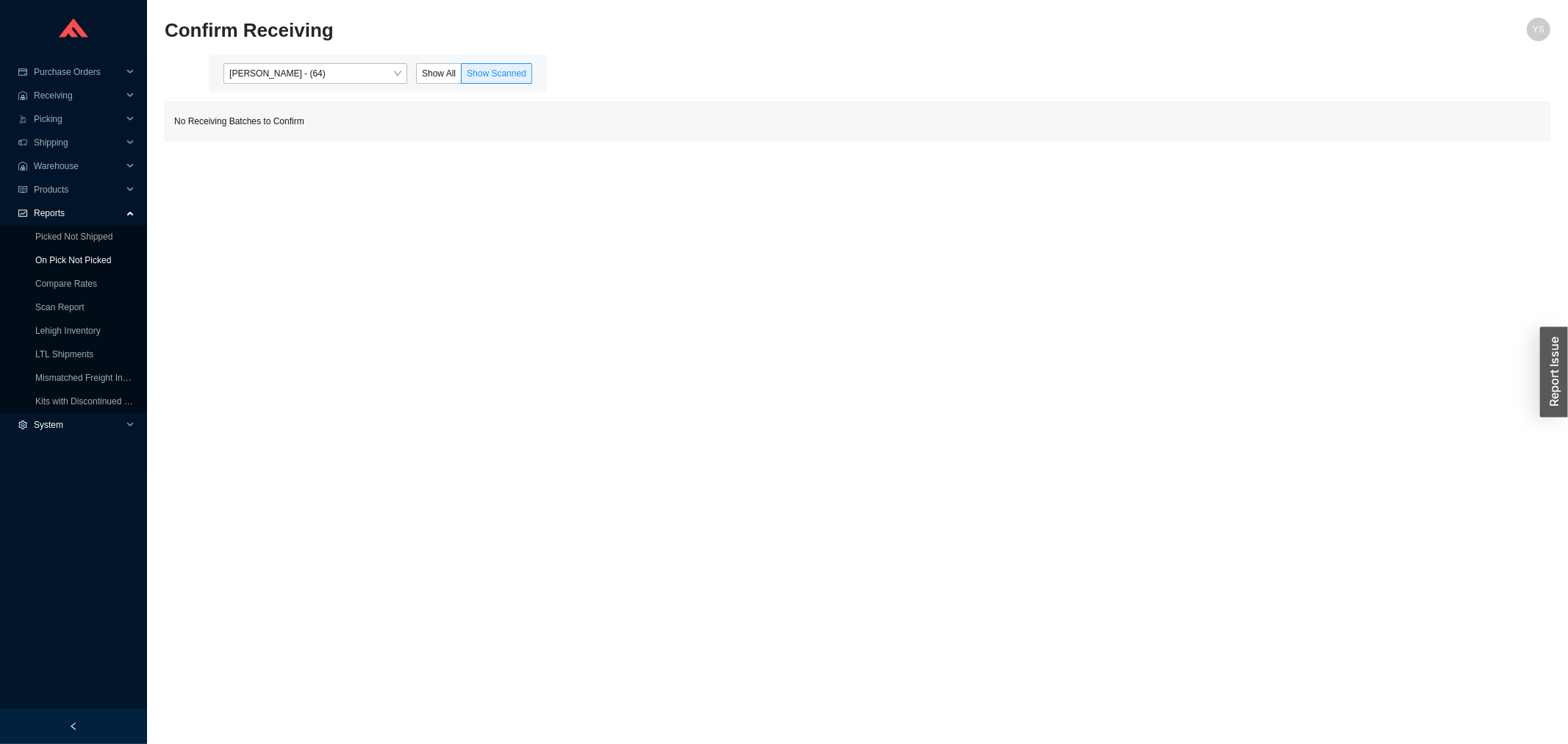
click at [69, 266] on link "On Pick Not Picked" at bounding box center [73, 260] width 75 height 10
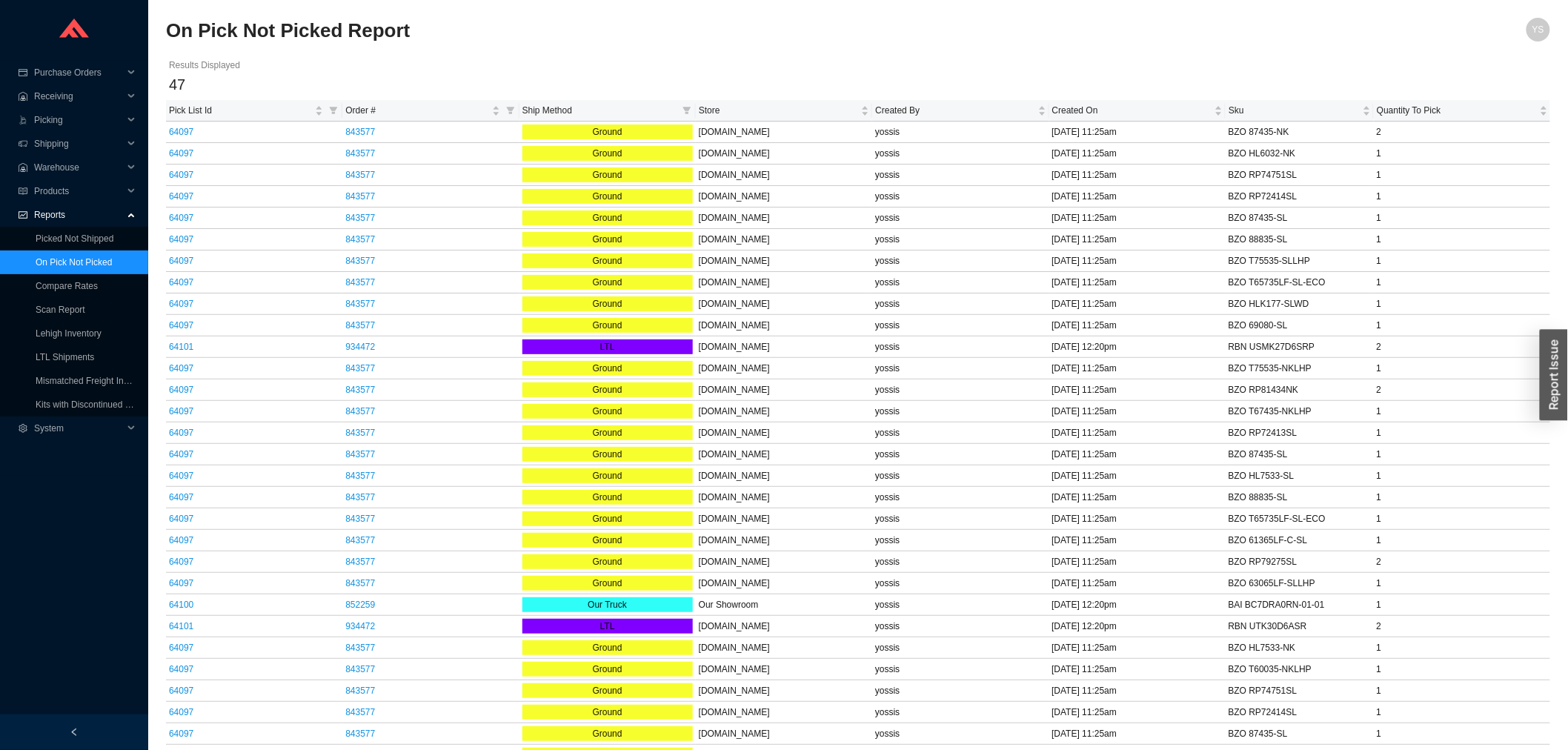
click at [554, 113] on span "Ship Method" at bounding box center [599, 110] width 154 height 15
click at [401, 112] on span "Order #" at bounding box center [417, 110] width 143 height 15
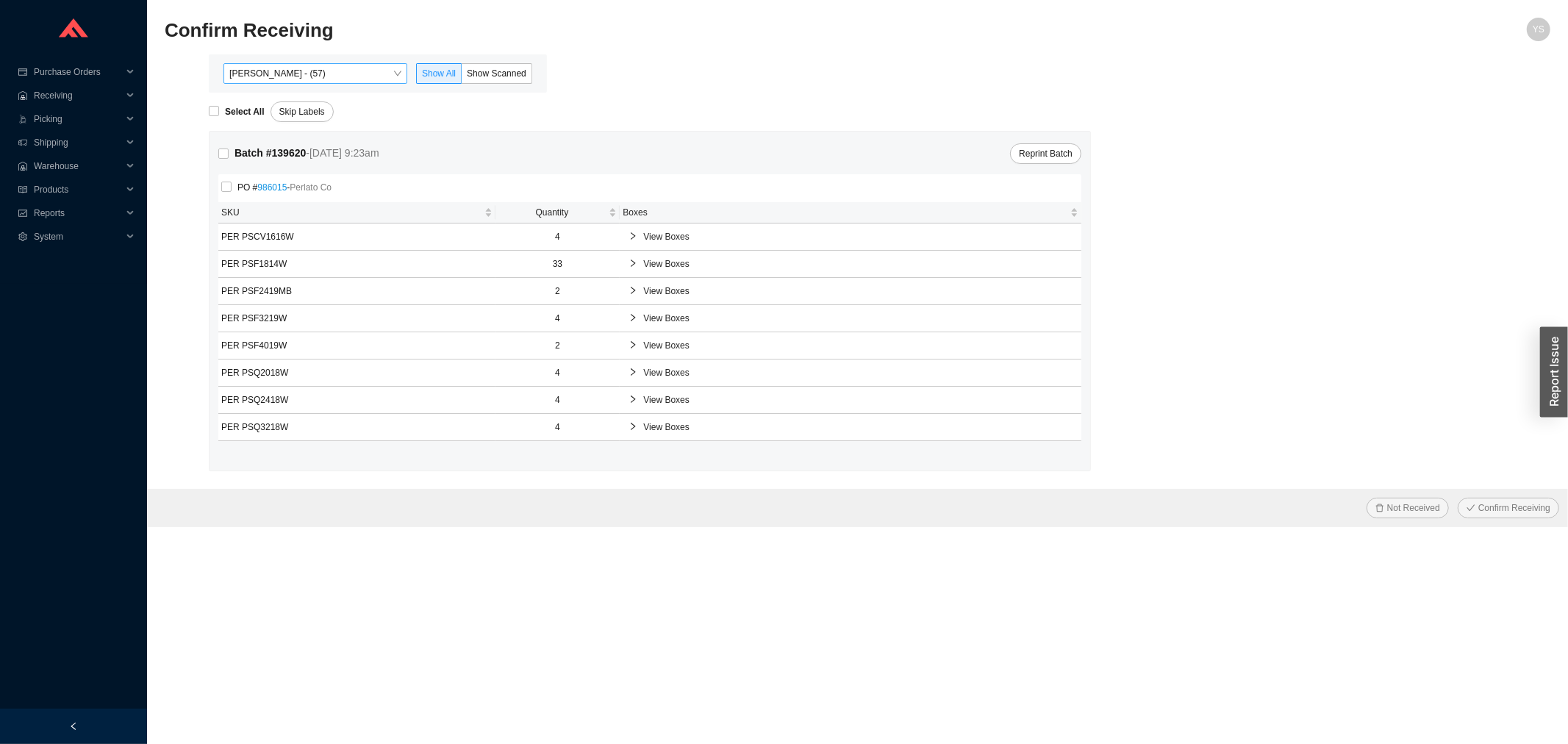
click at [274, 69] on span "[PERSON_NAME] - (57)" at bounding box center [315, 74] width 172 height 19
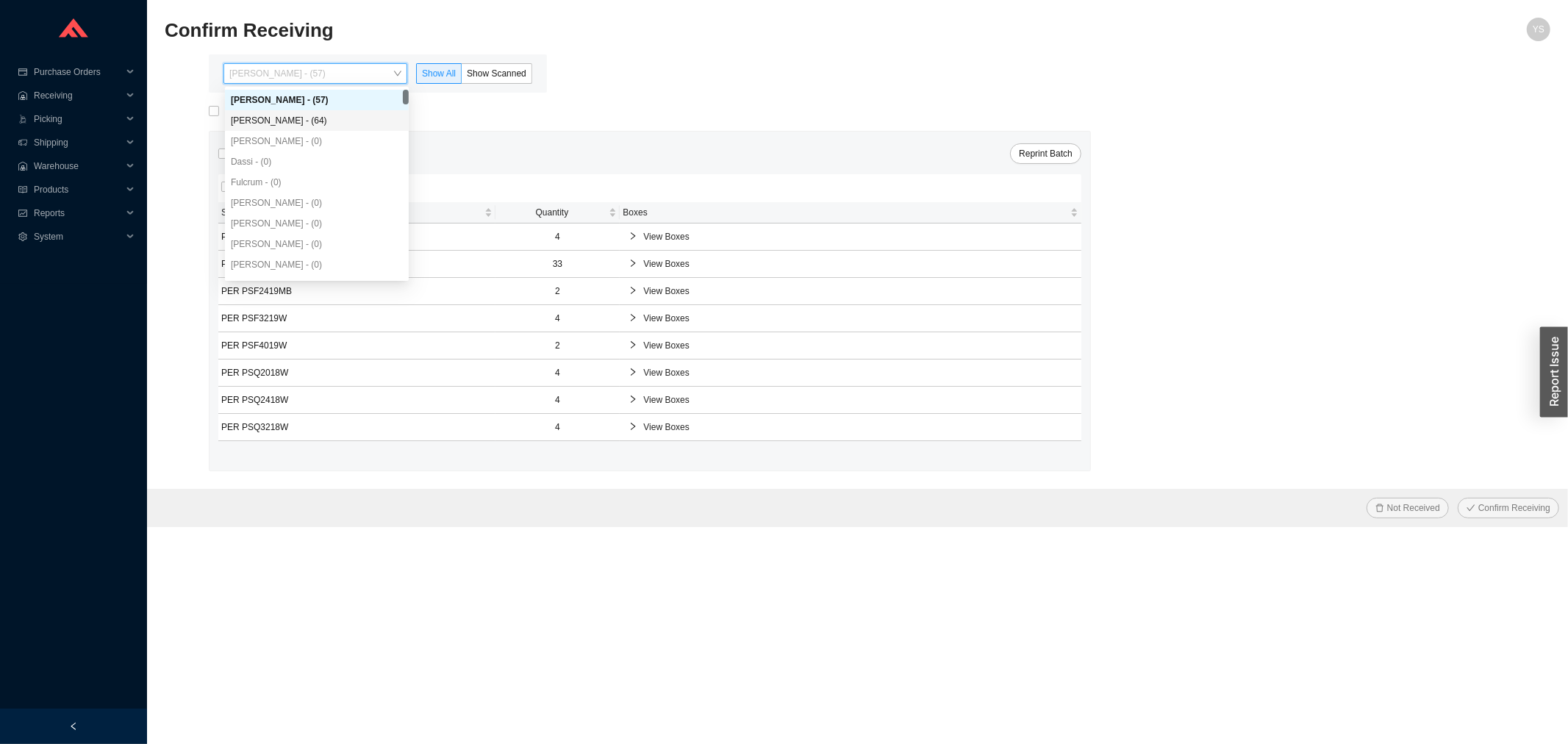
click at [284, 120] on div "[PERSON_NAME] - (64)" at bounding box center [317, 121] width 172 height 14
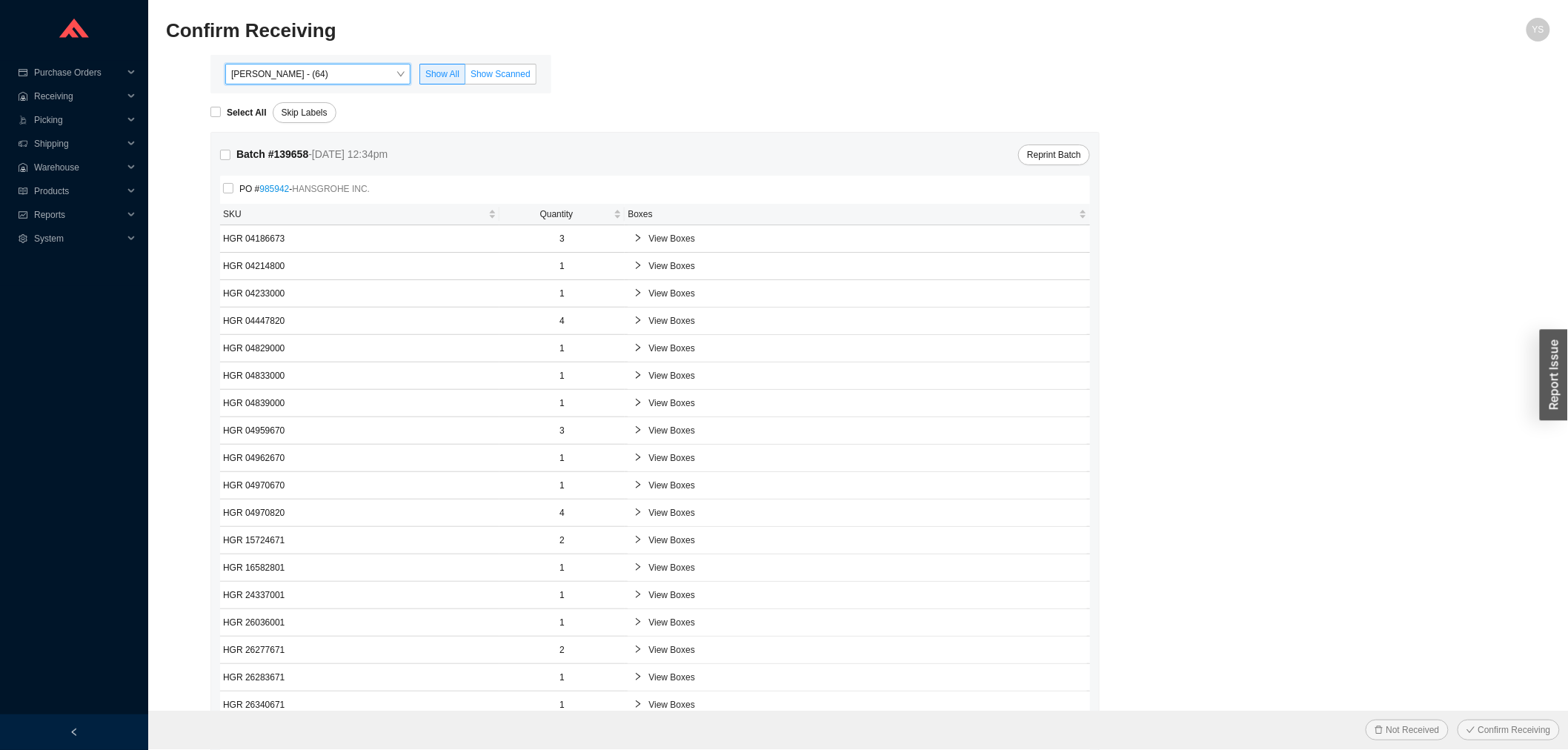
click at [505, 76] on span "Show Scanned" at bounding box center [500, 74] width 60 height 10
click at [465, 77] on input "Show Scanned" at bounding box center [465, 77] width 0 height 0
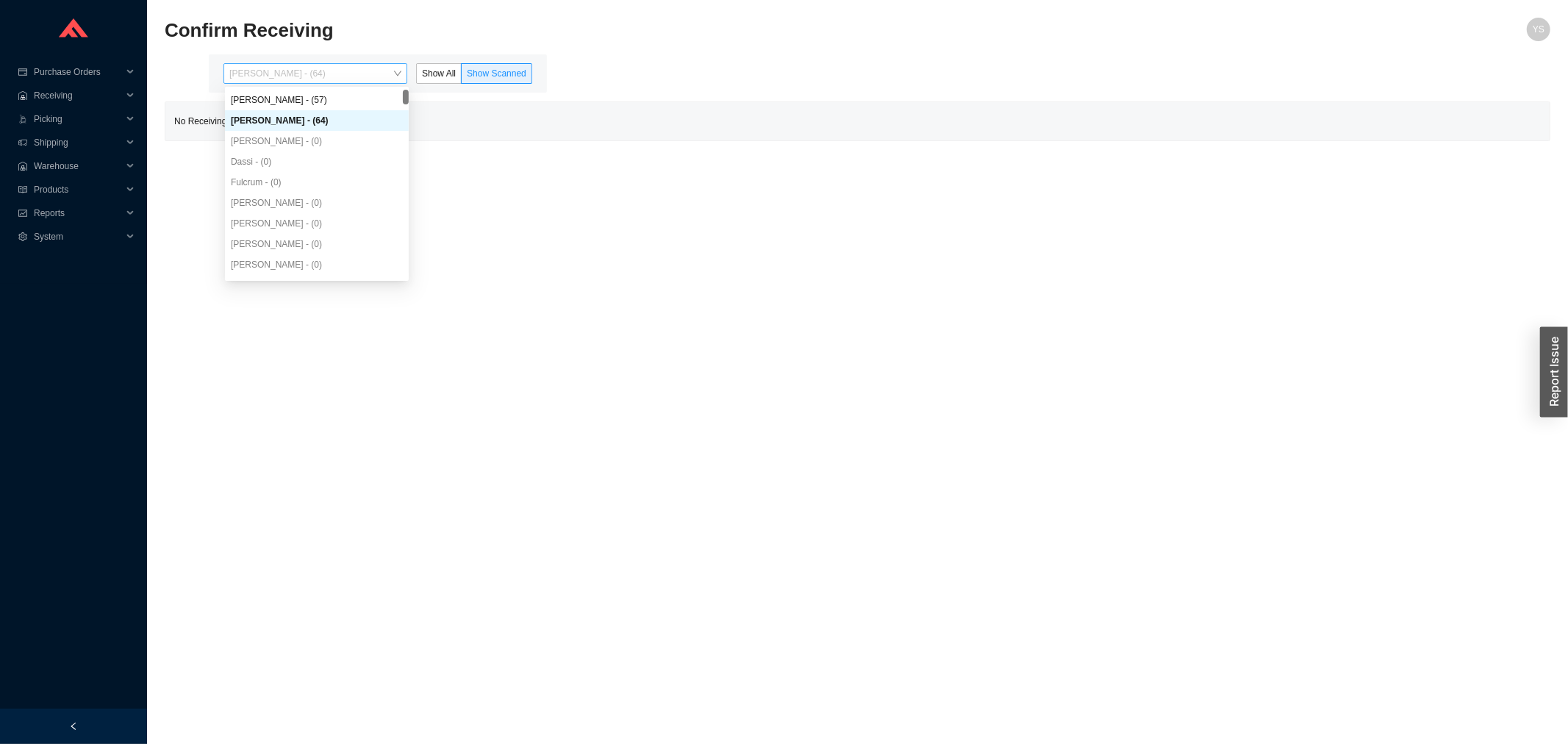
click at [293, 83] on div "Angel Negron - (64)" at bounding box center [315, 74] width 184 height 20
click at [282, 98] on div "Yossi Siff - (57)" at bounding box center [317, 100] width 172 height 14
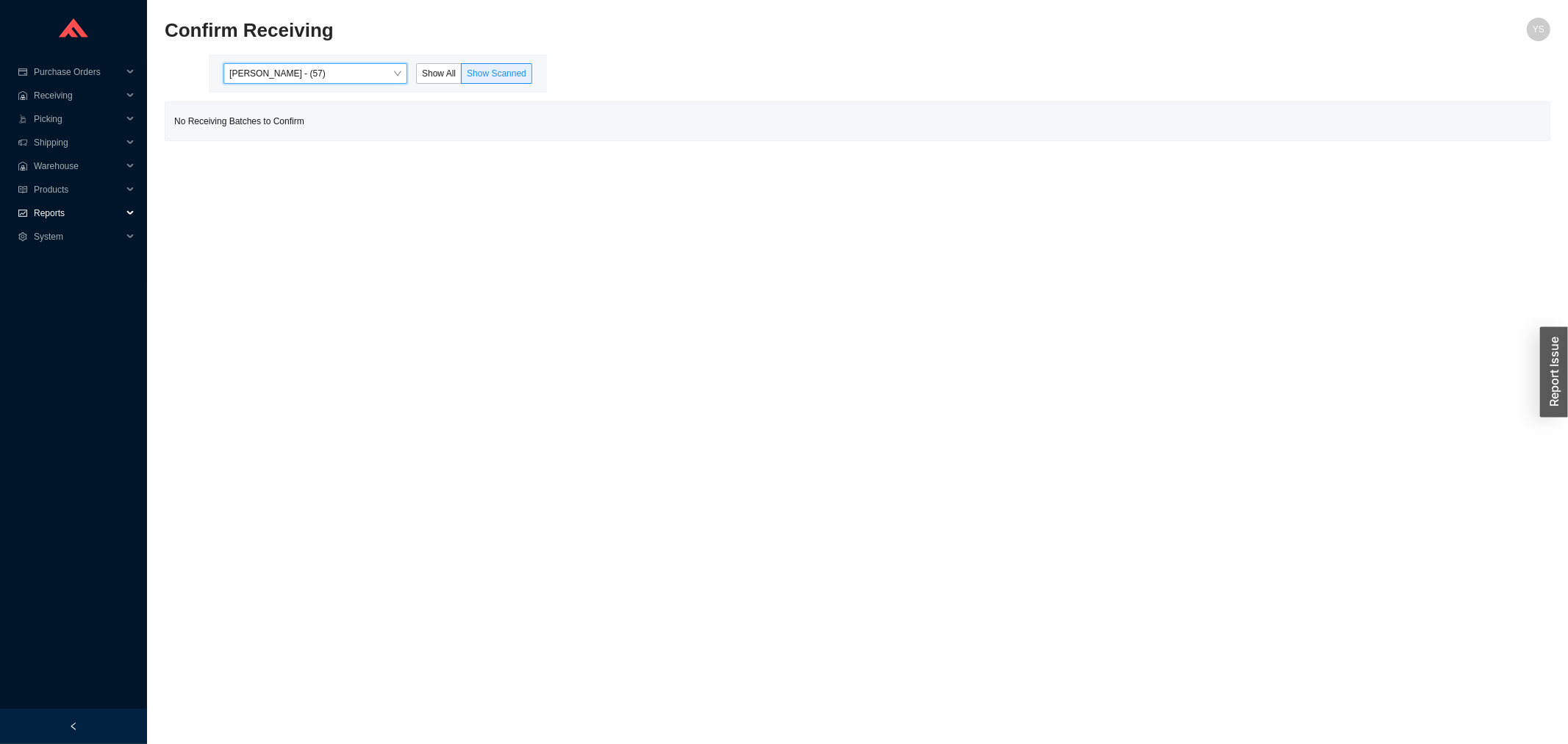
click at [55, 210] on span "Reports" at bounding box center [78, 213] width 88 height 24
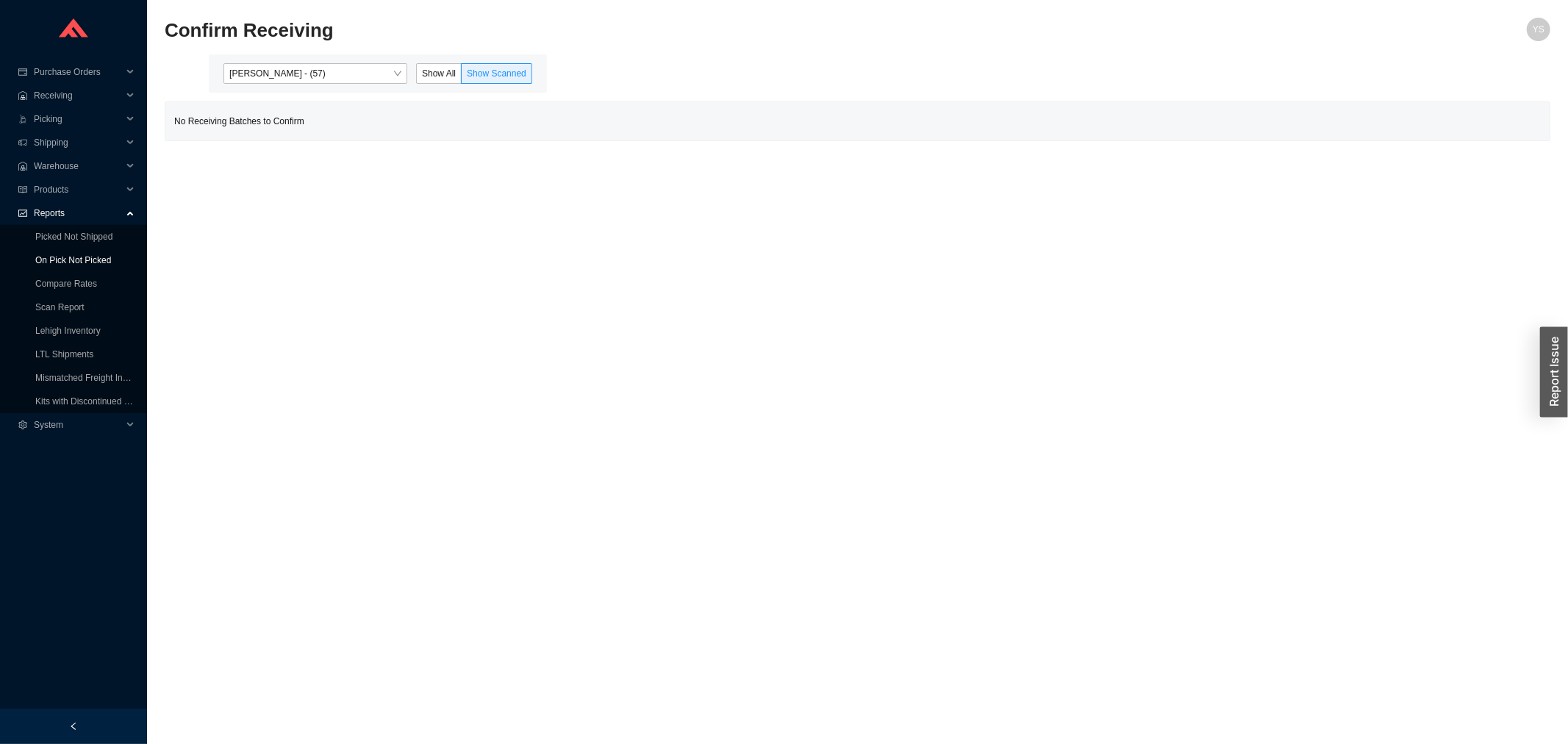
click at [75, 255] on link "On Pick Not Picked" at bounding box center [73, 260] width 75 height 10
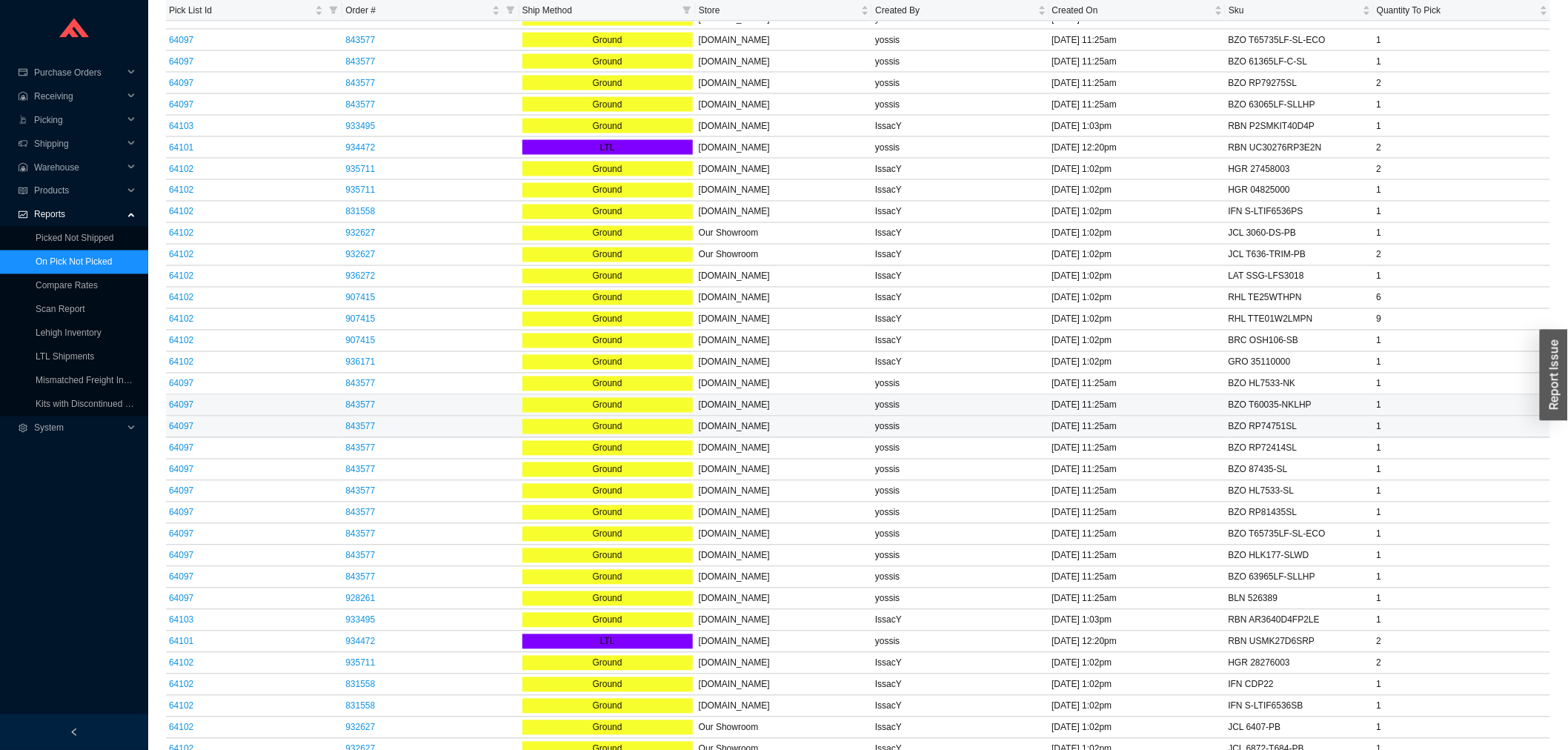
scroll to position [1317, 0]
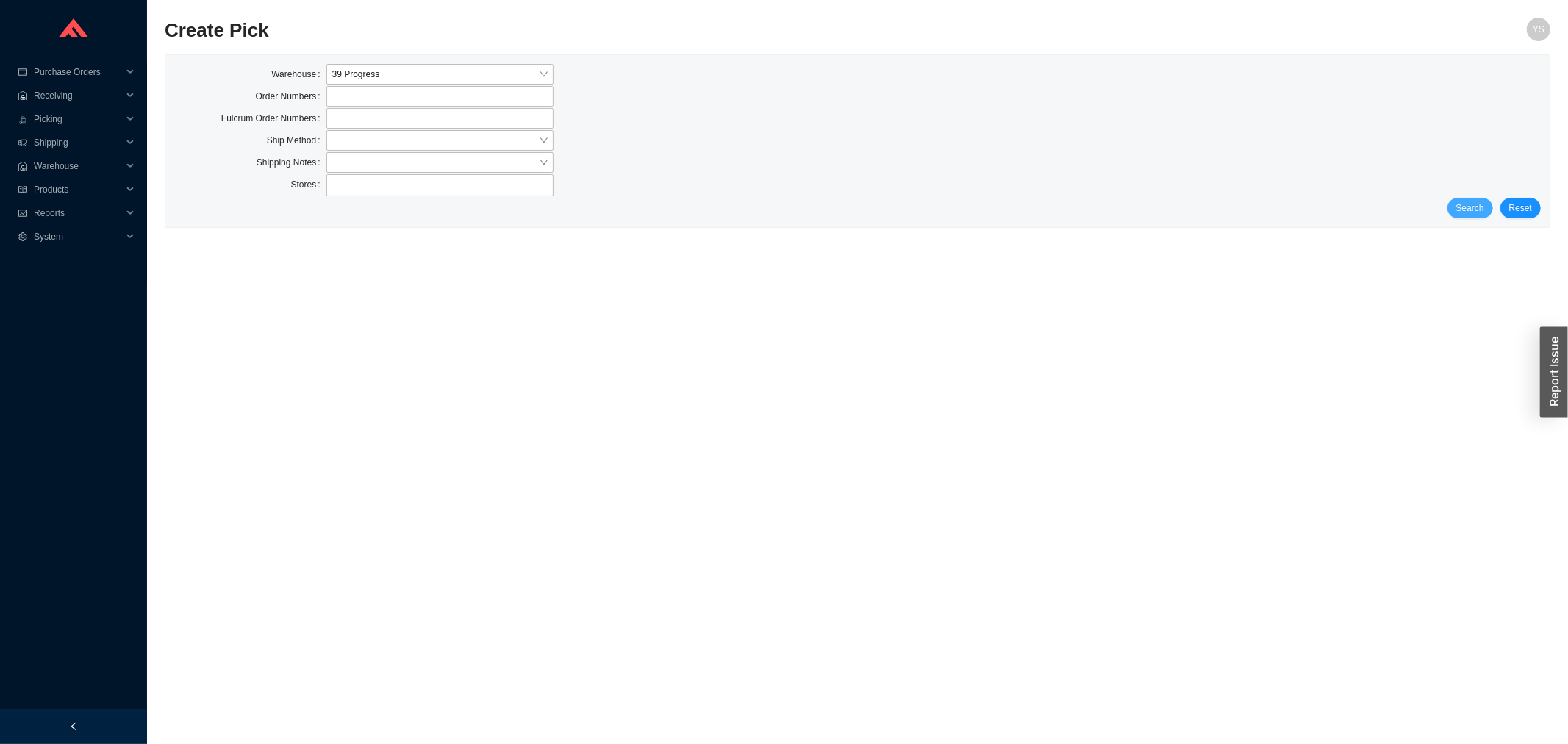
click at [1491, 204] on button "Search" at bounding box center [1471, 208] width 46 height 20
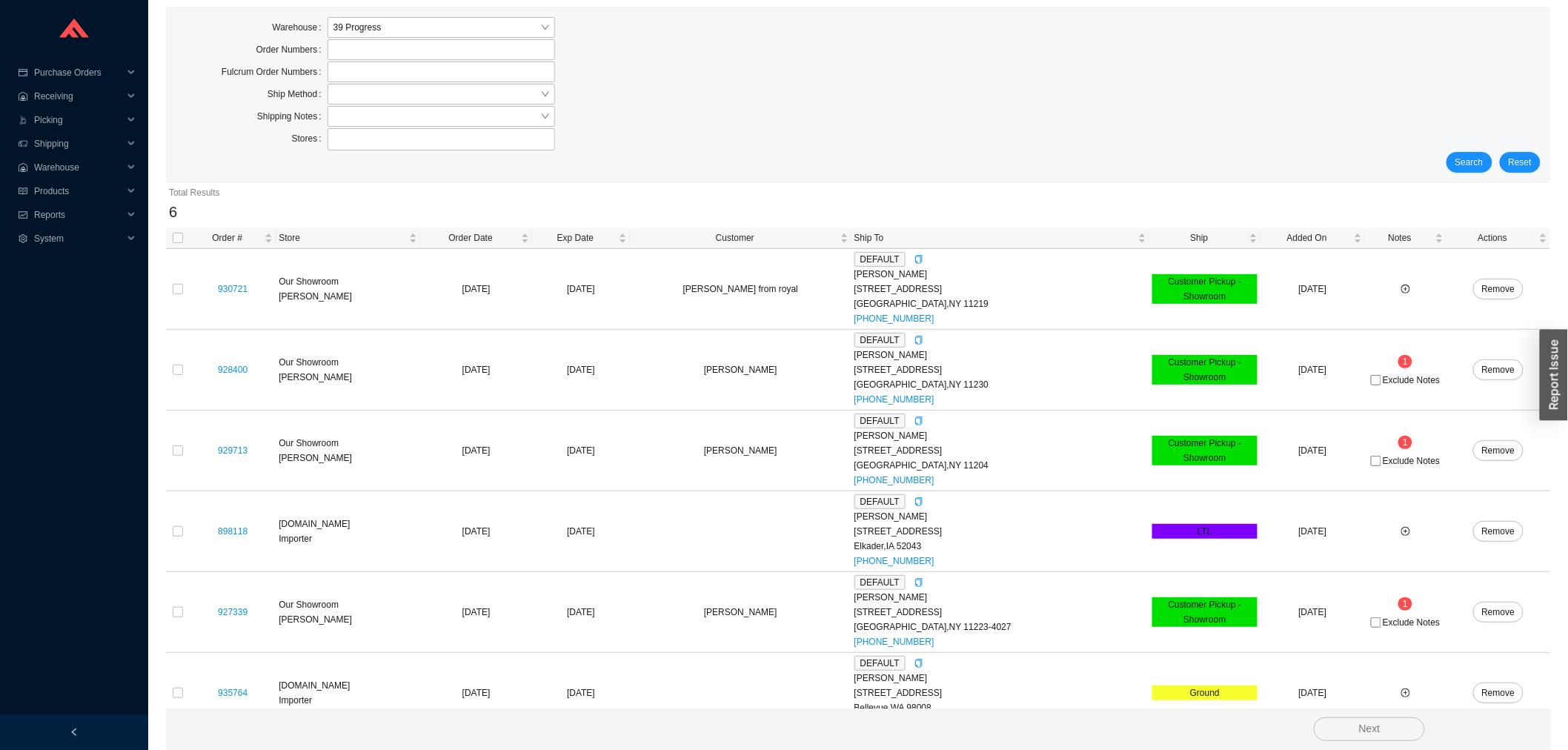
scroll to position [74, 0]
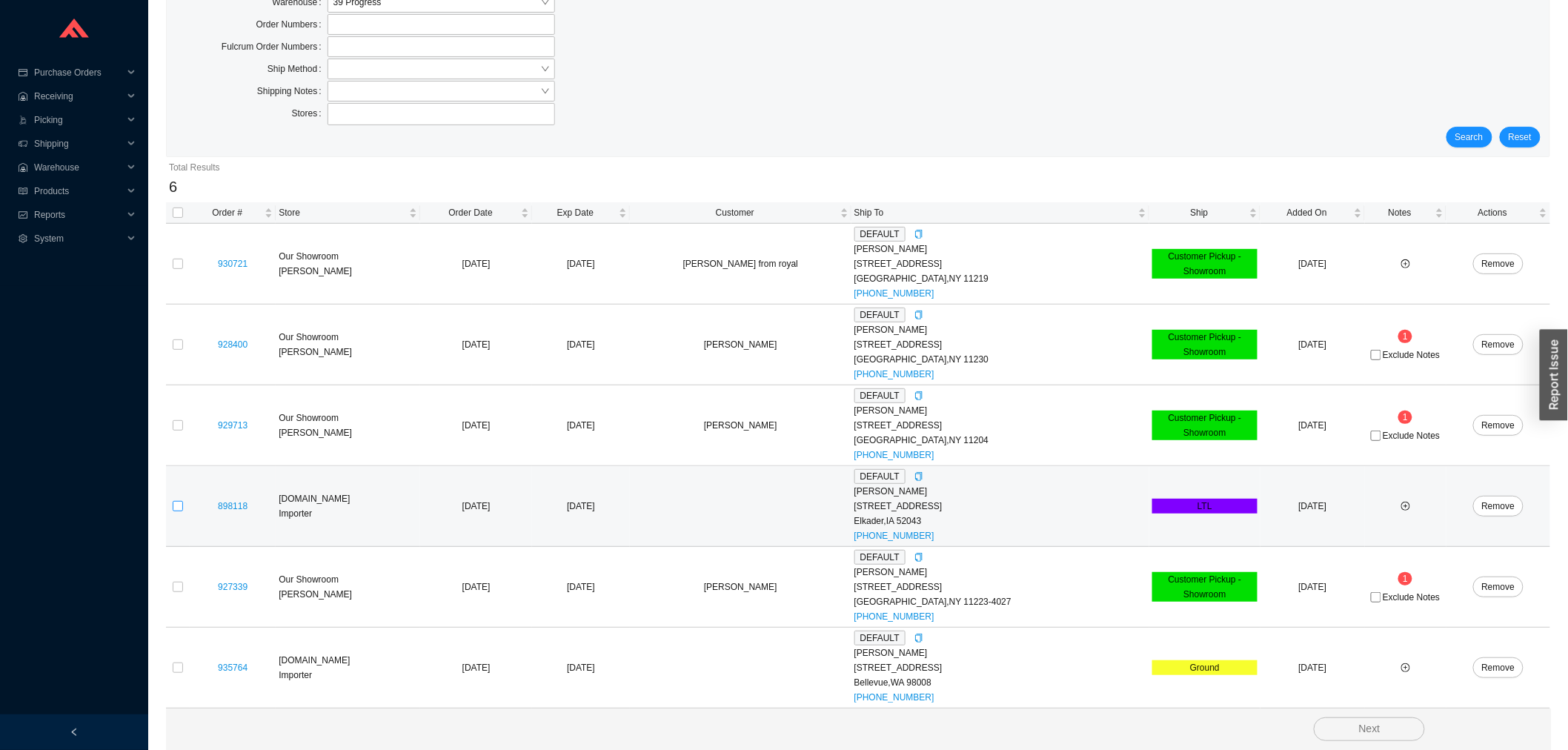
click at [178, 507] on input "checkbox" at bounding box center [177, 506] width 10 height 10
checkbox input "true"
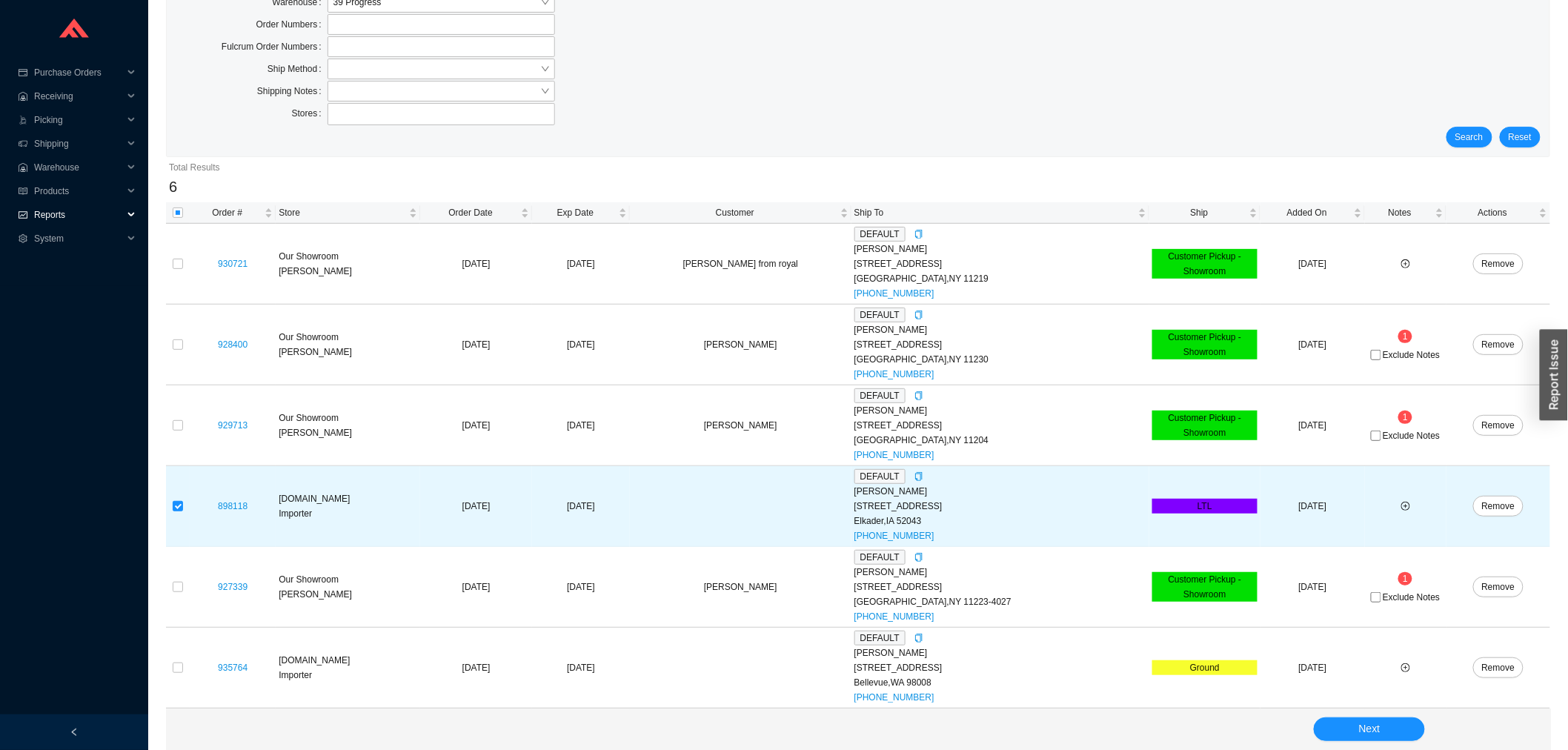
click at [52, 216] on span "Reports" at bounding box center [78, 215] width 89 height 24
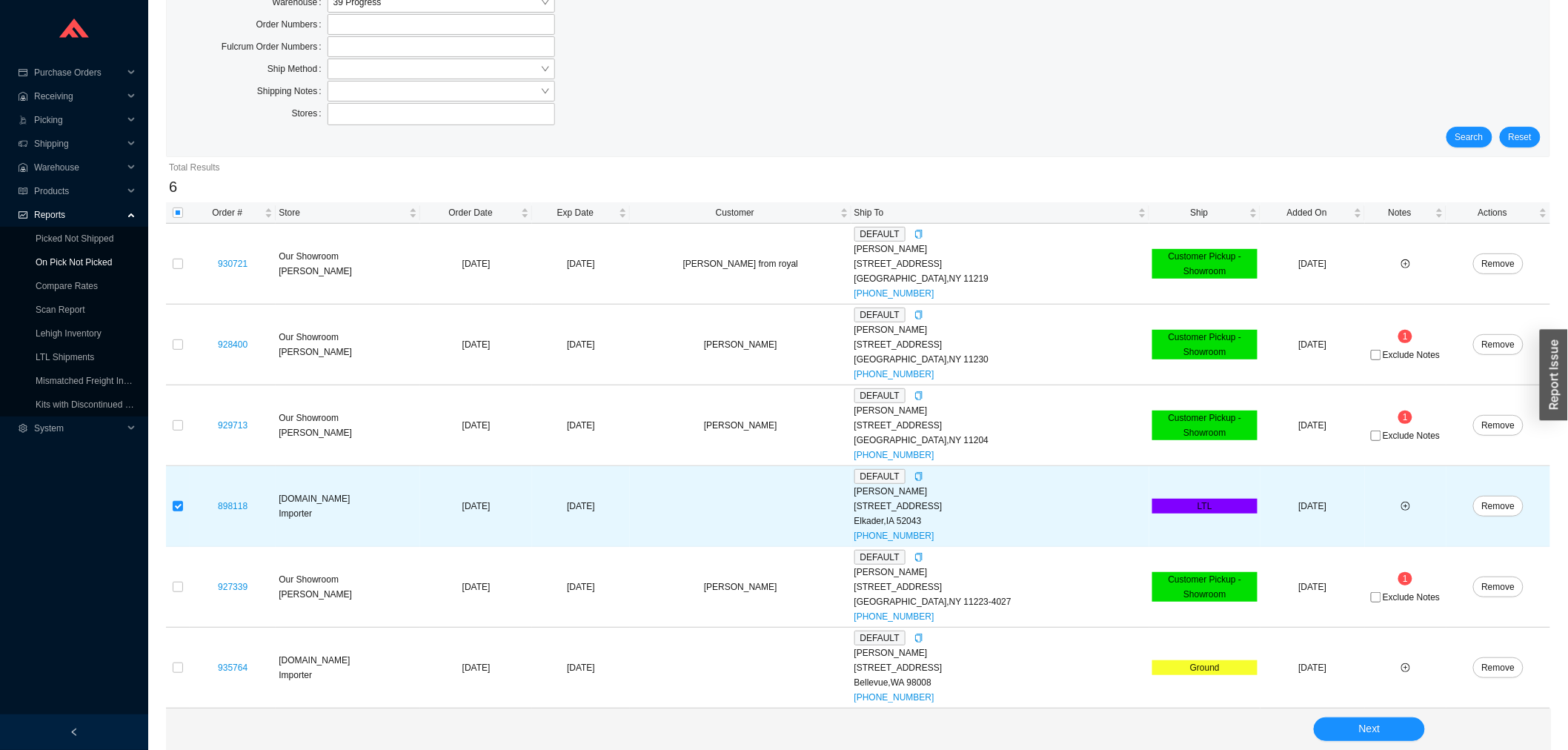
click at [37, 268] on link "On Pick Not Picked" at bounding box center [73, 262] width 76 height 10
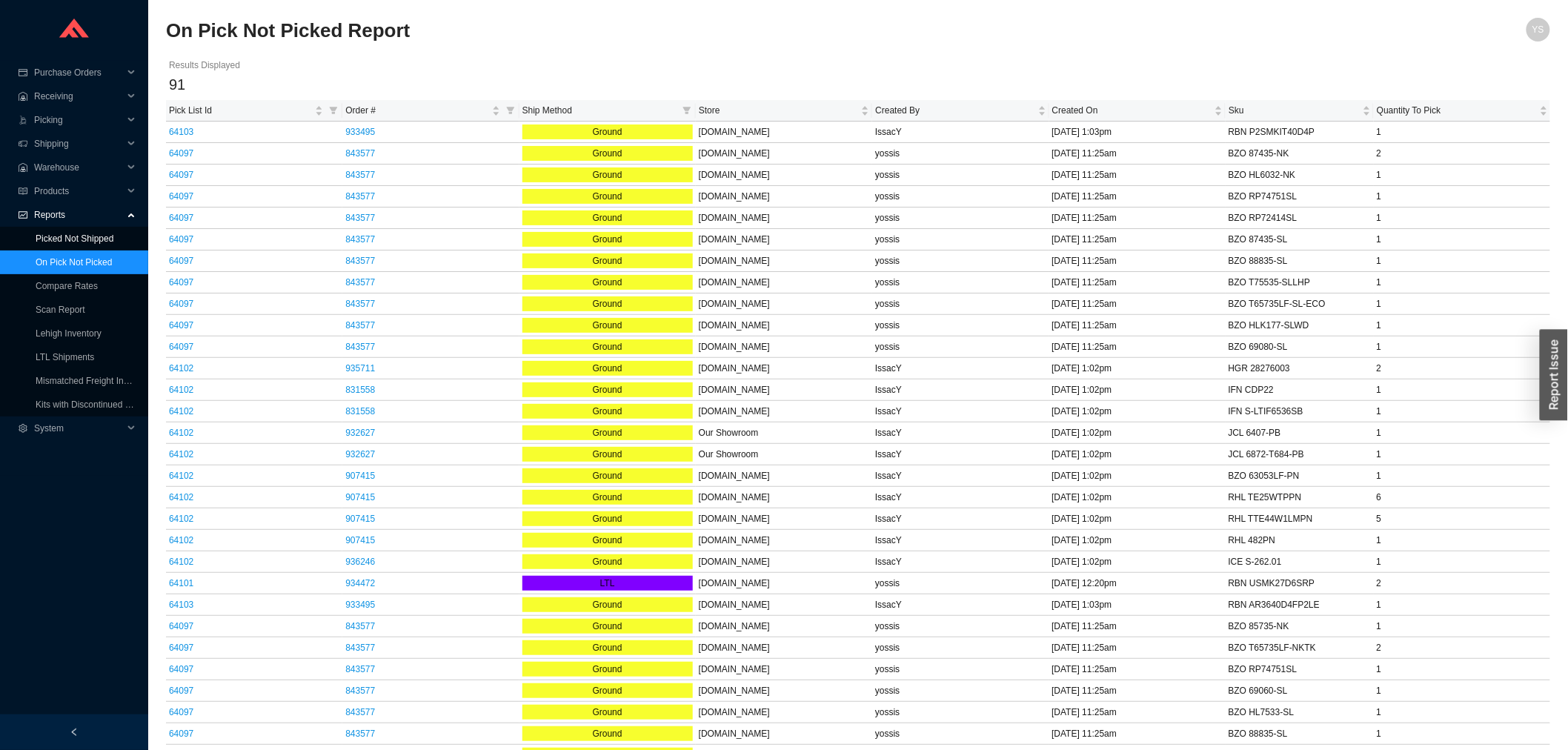
click at [46, 244] on link "Picked Not Shipped" at bounding box center [74, 239] width 78 height 10
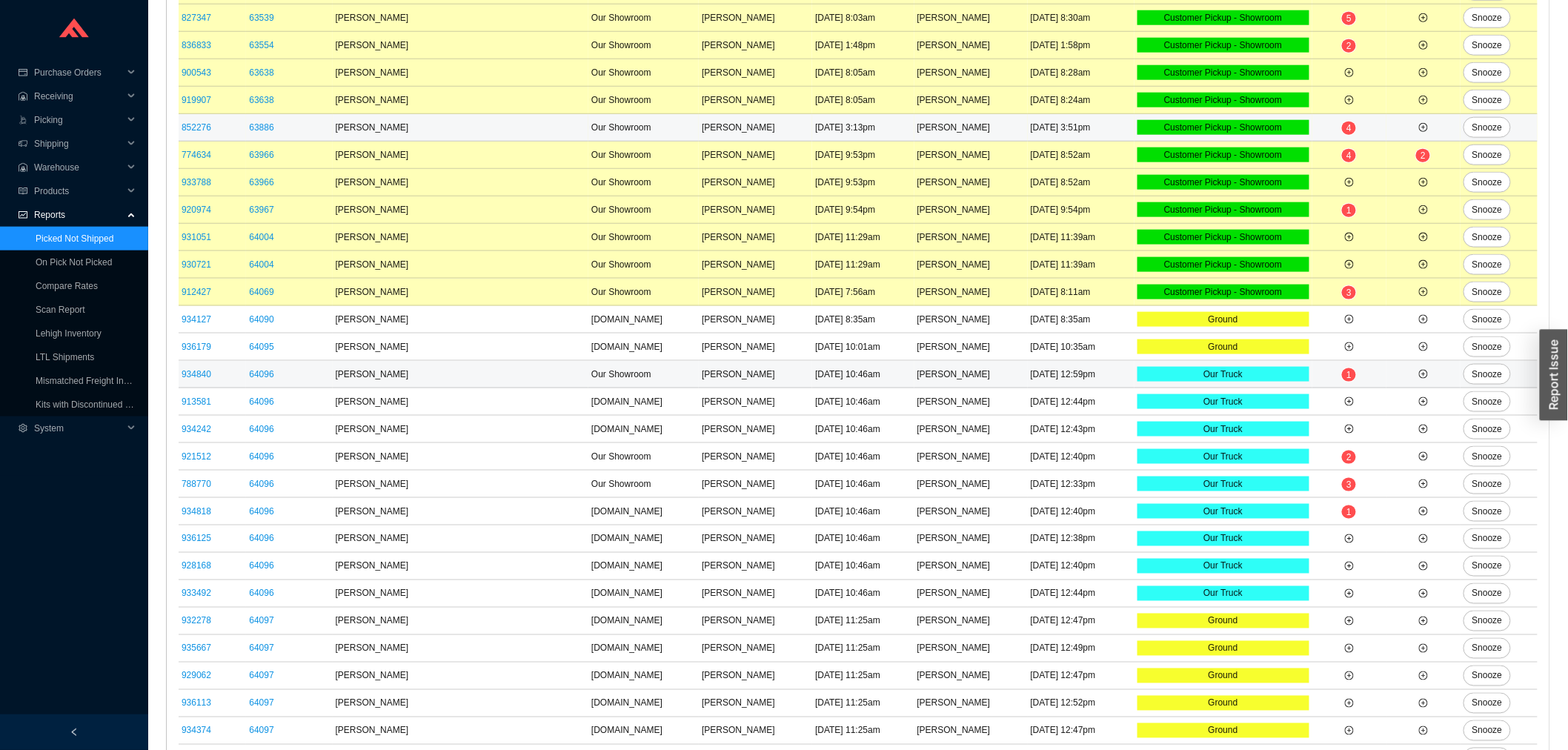
scroll to position [771, 0]
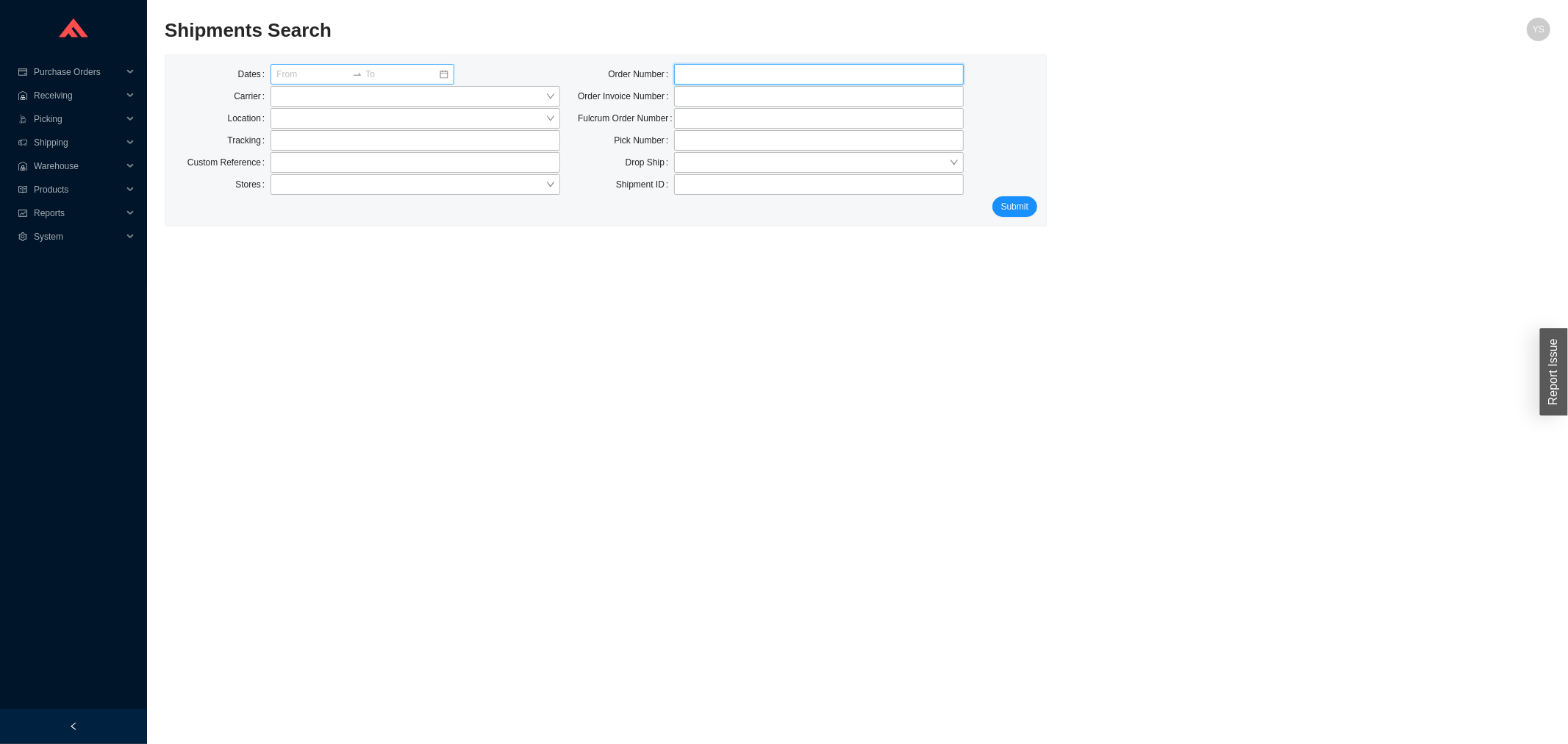
click at [736, 78] on input "tel" at bounding box center [819, 74] width 290 height 20
type input "918564"
click button "Submit" at bounding box center [1014, 207] width 45 height 20
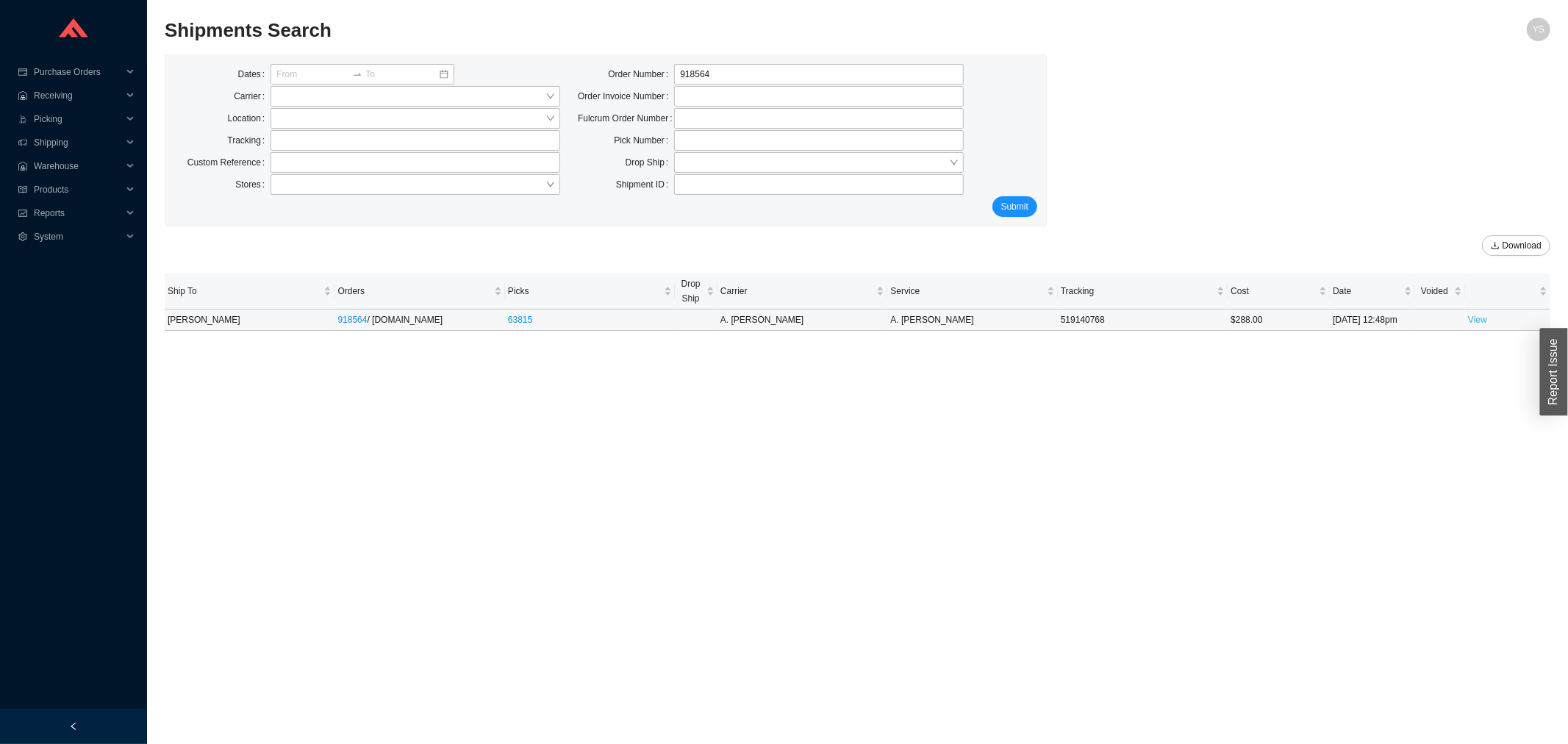
click at [1478, 320] on link "View" at bounding box center [1477, 320] width 19 height 10
